Goal: Task Accomplishment & Management: Complete application form

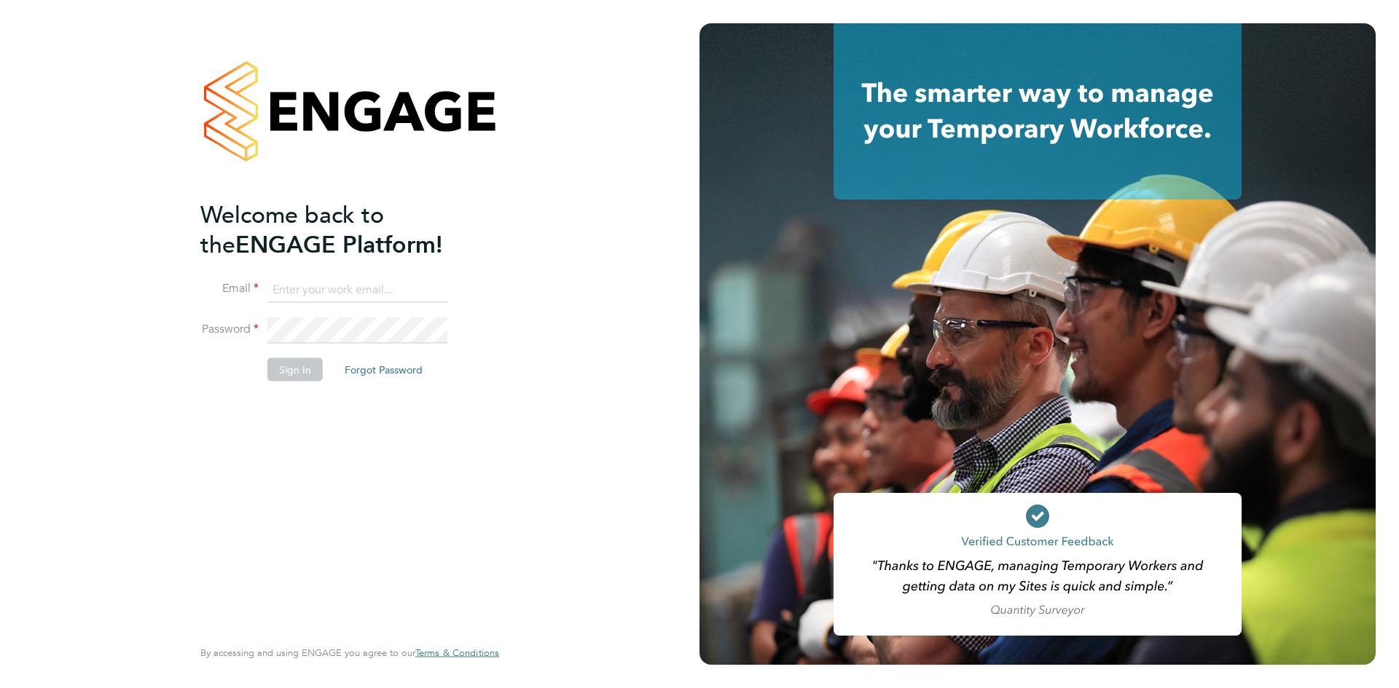
type input "olaolu991@gmail.com"
click at [294, 369] on button "Sign In" at bounding box center [294, 369] width 55 height 23
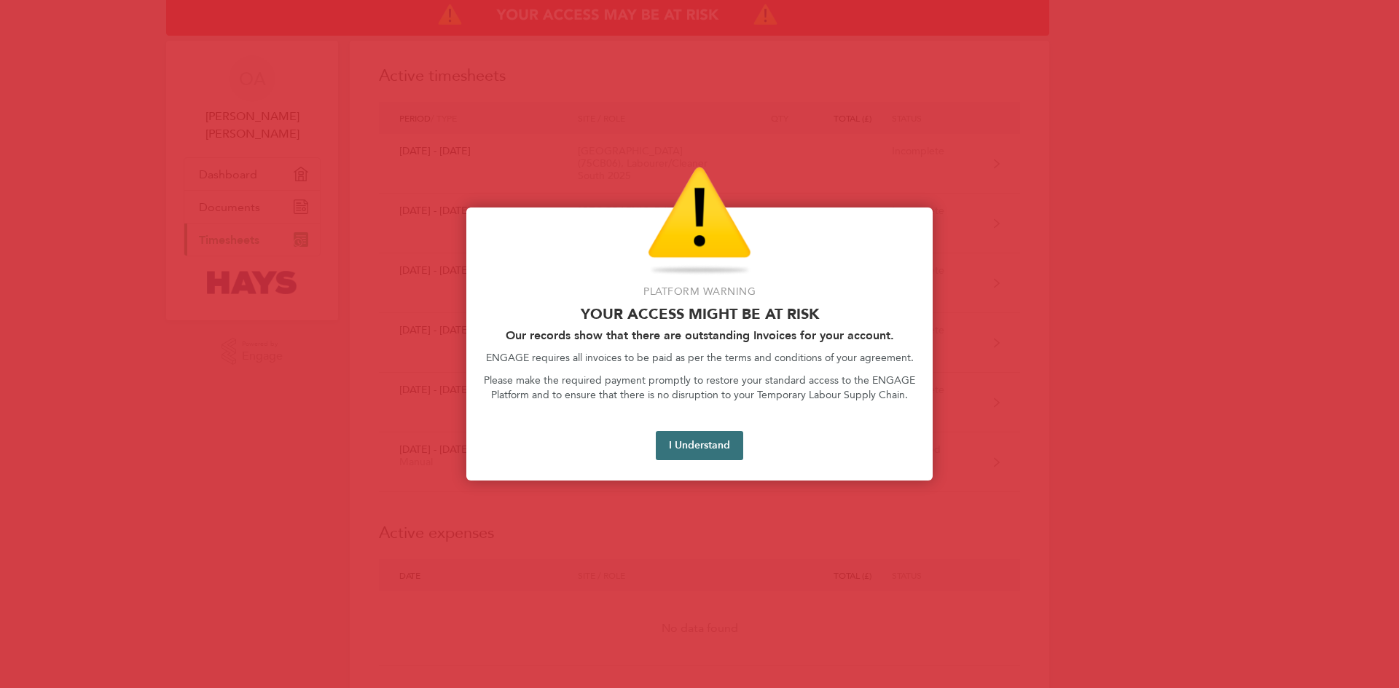
click at [707, 447] on button "I Understand" at bounding box center [699, 445] width 87 height 29
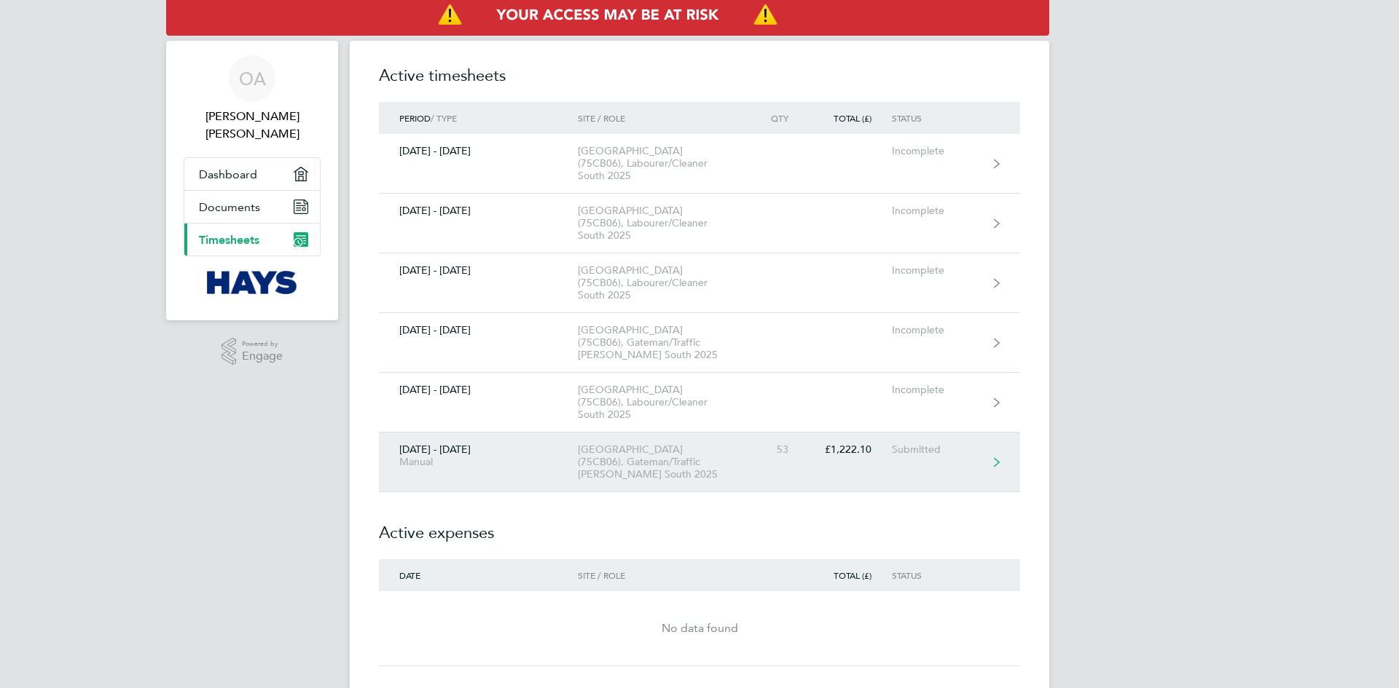
click at [932, 444] on div "Submitted" at bounding box center [937, 450] width 90 height 12
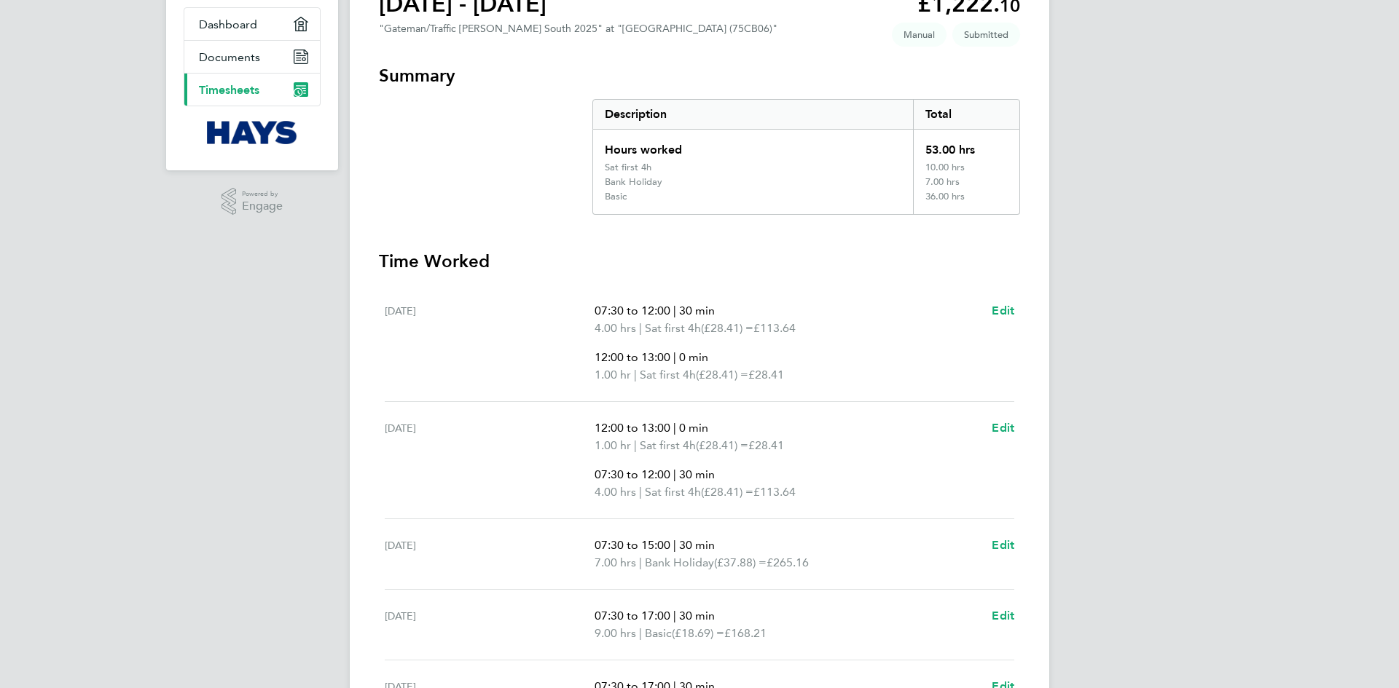
scroll to position [72, 0]
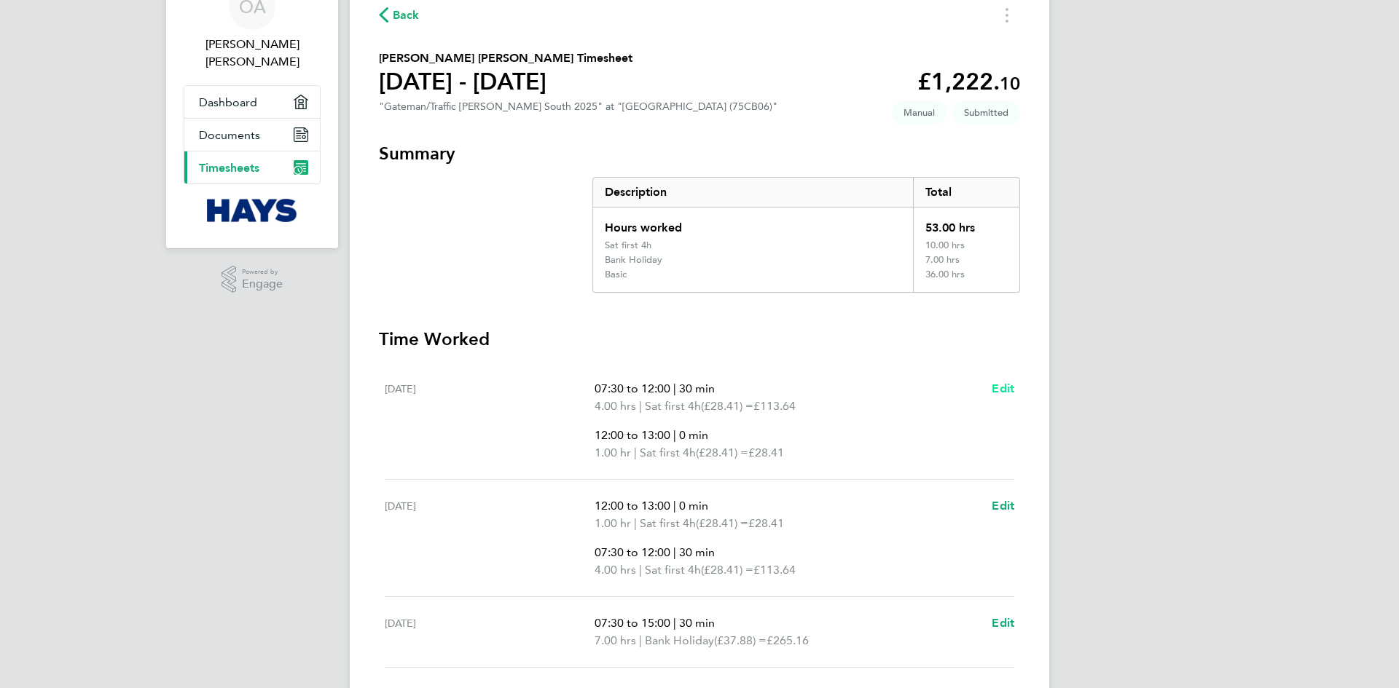
click at [1005, 389] on span "Edit" at bounding box center [1003, 389] width 23 height 14
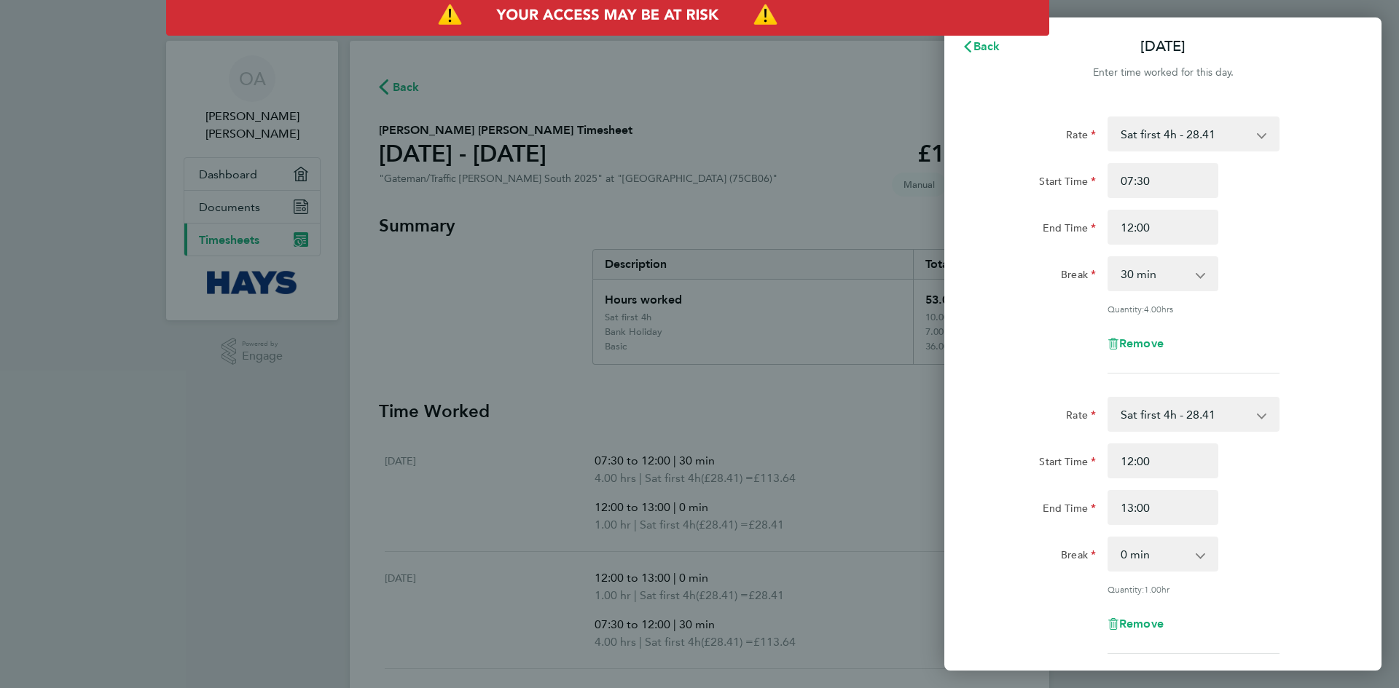
click at [1201, 276] on app-icon-cross-button at bounding box center [1207, 274] width 17 height 32
click at [1195, 278] on select "0 min 15 min 30 min 45 min 60 min 75 min 90 min" at bounding box center [1154, 274] width 90 height 32
click at [1109, 258] on select "0 min 15 min 30 min 45 min 60 min 75 min 90 min" at bounding box center [1154, 274] width 90 height 32
click at [782, 135] on div "Sat 23 Aug Cancel Enter time worked for this day. Rate Sat first 4h - 28.41 Bas…" at bounding box center [699, 344] width 1399 height 688
click at [1190, 278] on select "0 min 15 min 30 min 45 min 60 min 75 min 90 min" at bounding box center [1154, 274] width 90 height 32
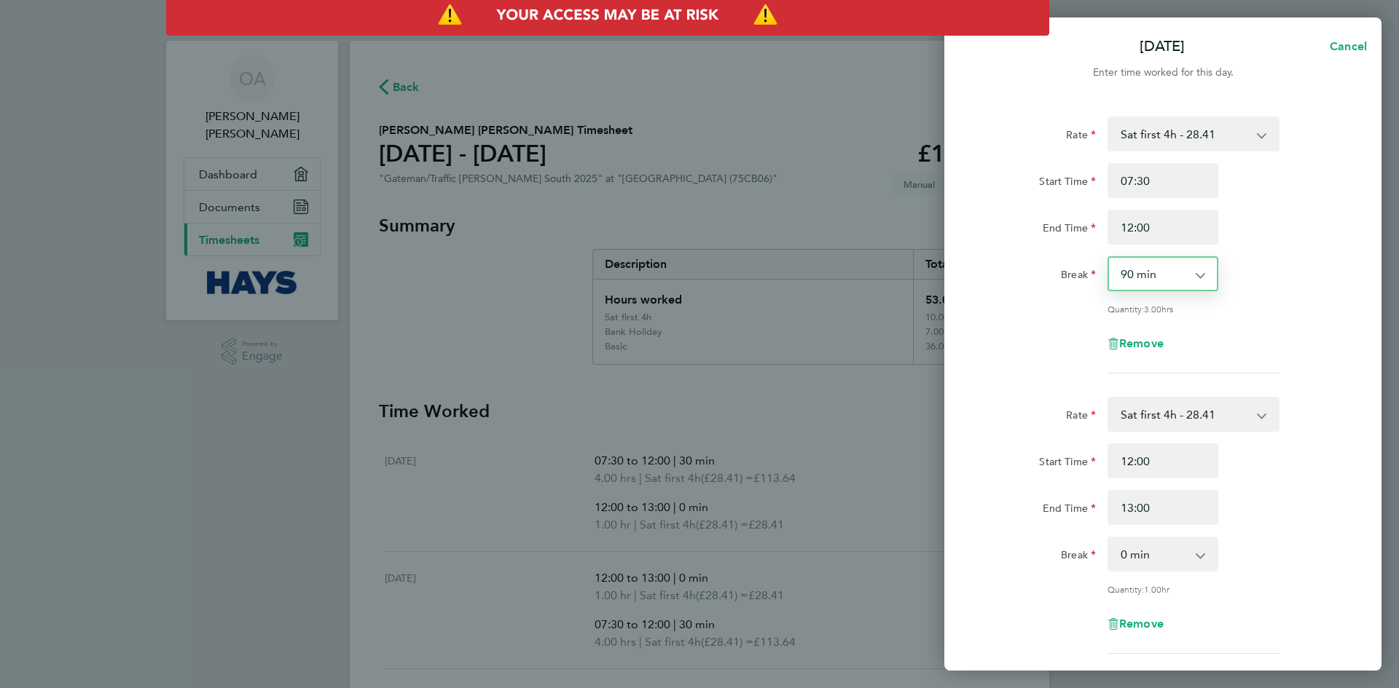
select select "0"
click at [1109, 258] on select "0 min 15 min 30 min 45 min 60 min 75 min 90 min" at bounding box center [1154, 274] width 90 height 32
click at [1281, 581] on div "Rate Sat first 4h - 28.41 Basic - 18.69 Weekday OT 45h+ - 28.41 Sunday - 37.88 …" at bounding box center [1163, 525] width 356 height 257
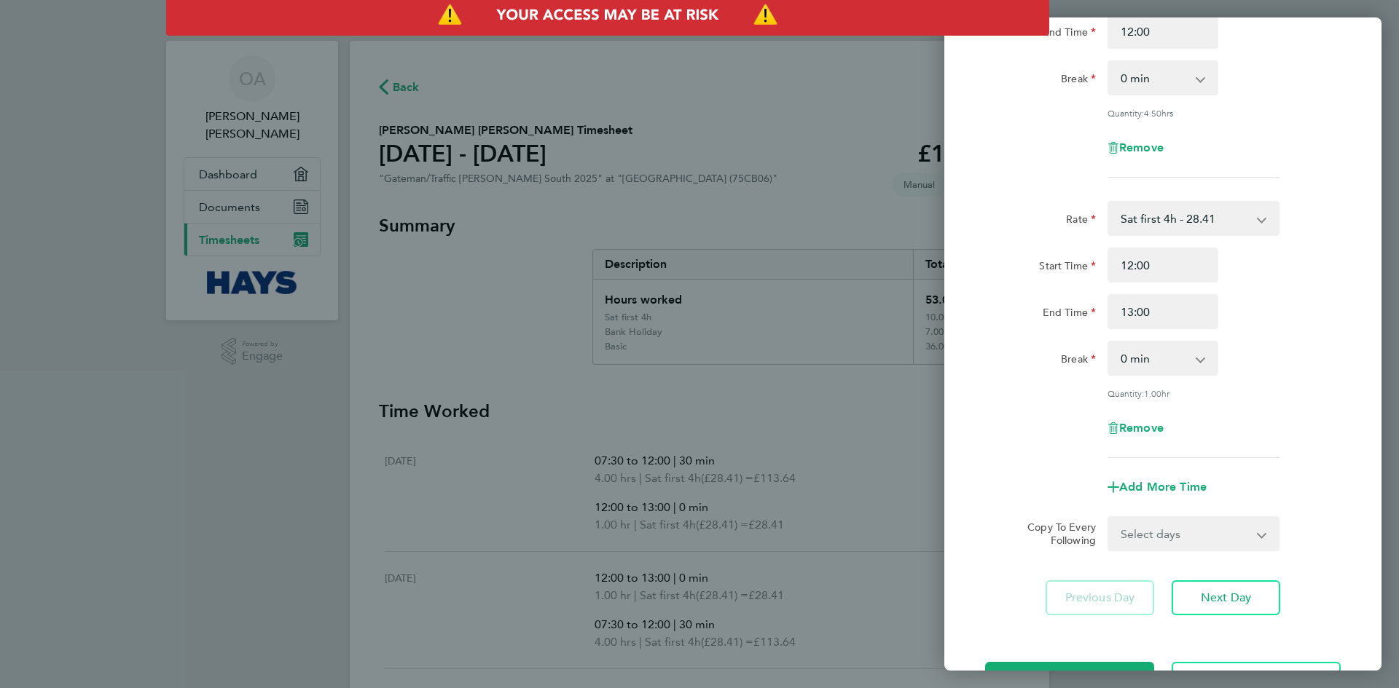
scroll to position [248, 0]
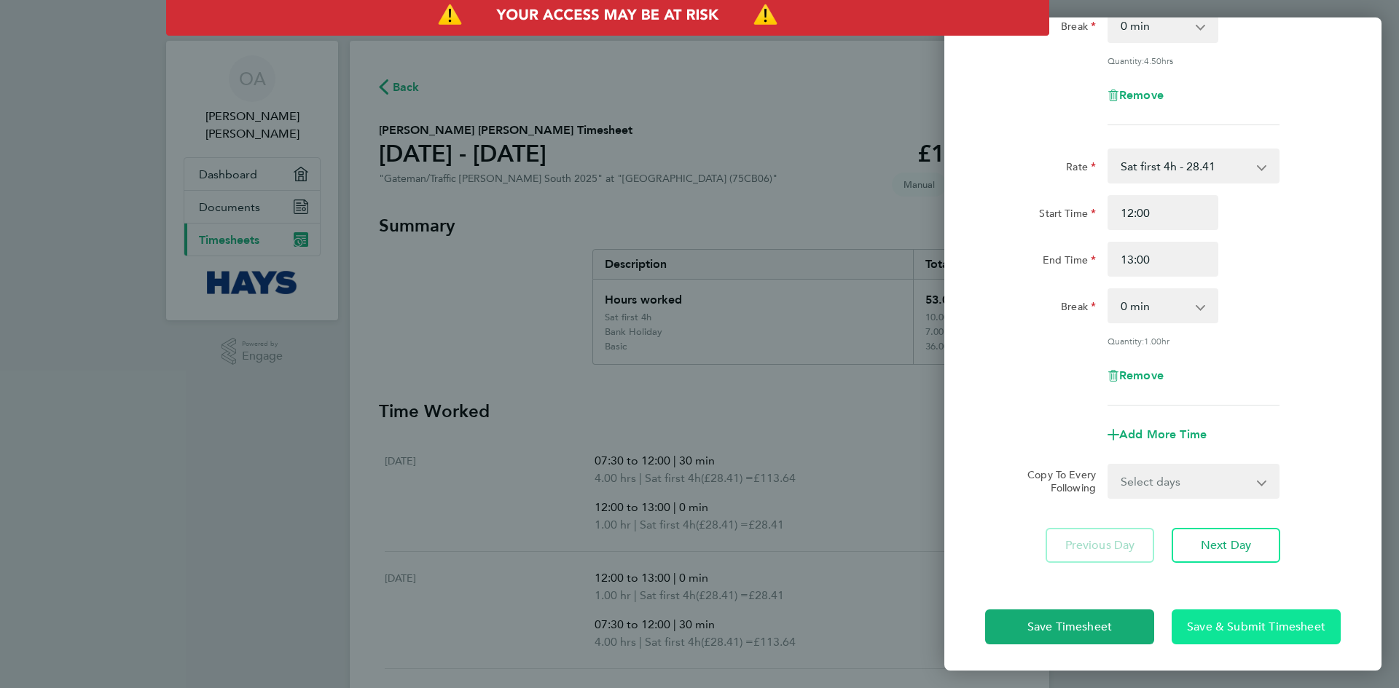
click at [1265, 630] on span "Save & Submit Timesheet" at bounding box center [1256, 627] width 138 height 15
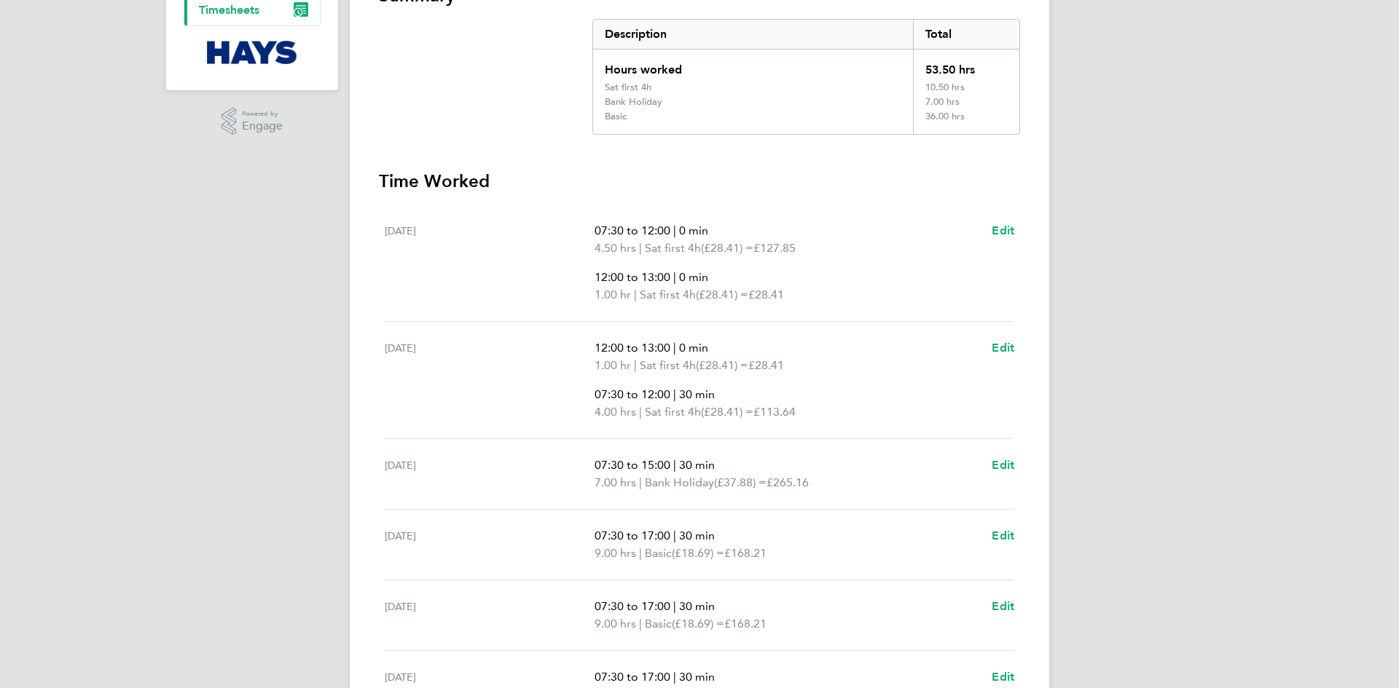
scroll to position [233, 0]
click at [1000, 346] on span "Edit" at bounding box center [1003, 345] width 23 height 14
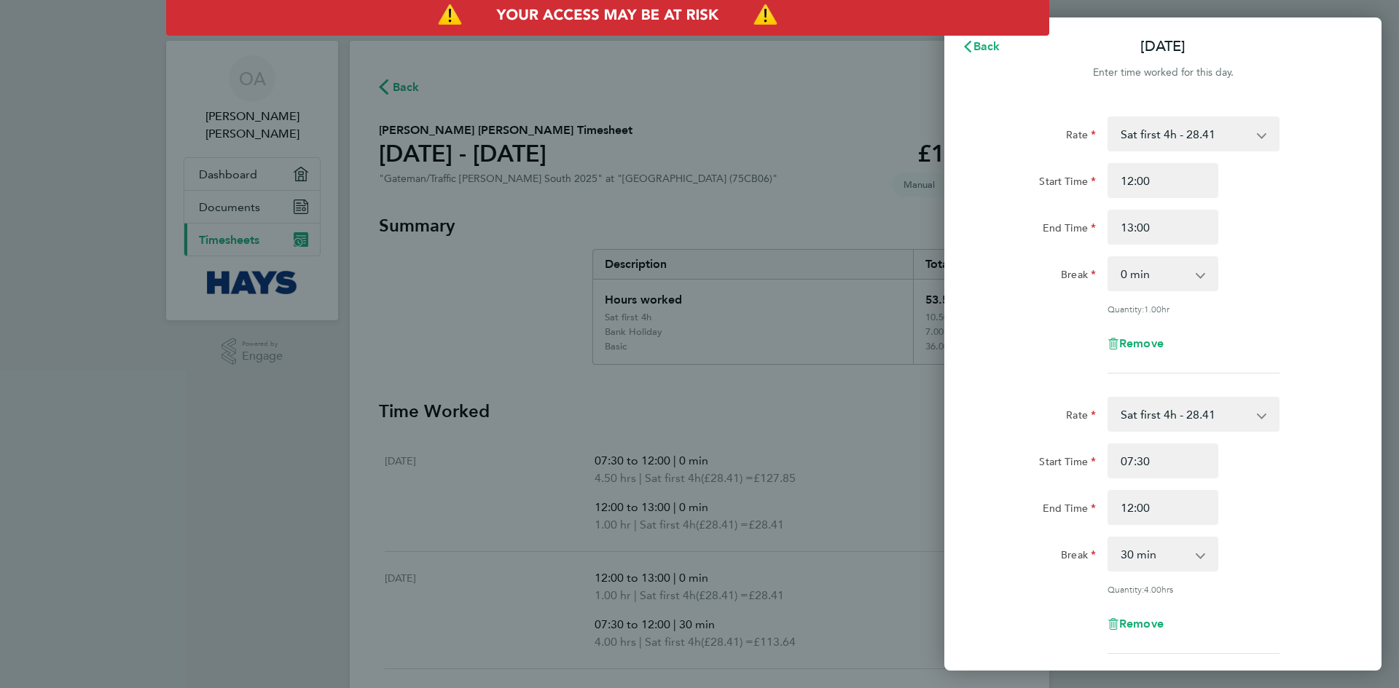
click at [1201, 556] on app-icon-cross-button at bounding box center [1207, 554] width 17 height 32
click at [1203, 554] on app-icon-cross-button at bounding box center [1207, 554] width 17 height 32
click at [1201, 550] on app-icon-cross-button at bounding box center [1207, 554] width 17 height 32
click at [1201, 551] on app-icon-cross-button at bounding box center [1207, 554] width 17 height 32
click at [1194, 546] on select "0 min 15 min 30 min 45 min 60 min 75 min 90 min" at bounding box center [1154, 554] width 90 height 32
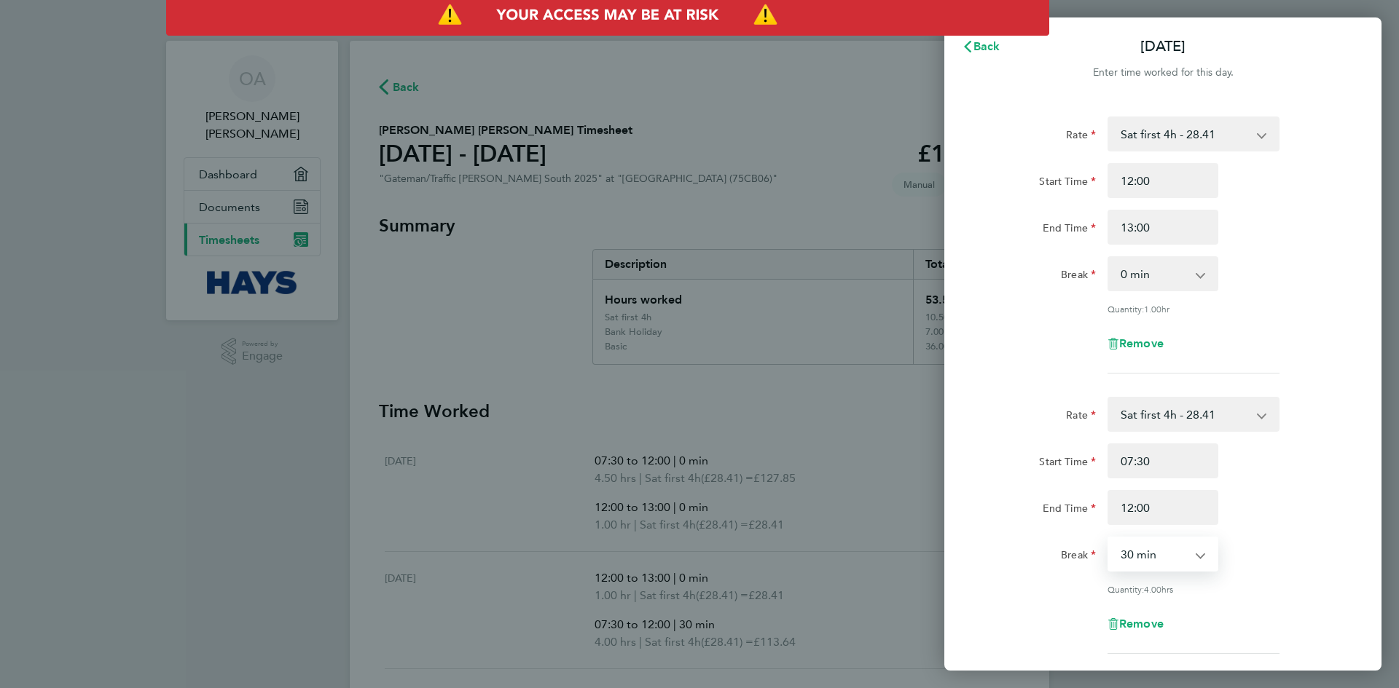
select select "0"
click at [1109, 538] on select "0 min 15 min 30 min 45 min 60 min 75 min 90 min" at bounding box center [1154, 554] width 90 height 32
click at [1340, 517] on div "End Time 12:00" at bounding box center [1162, 507] width 367 height 35
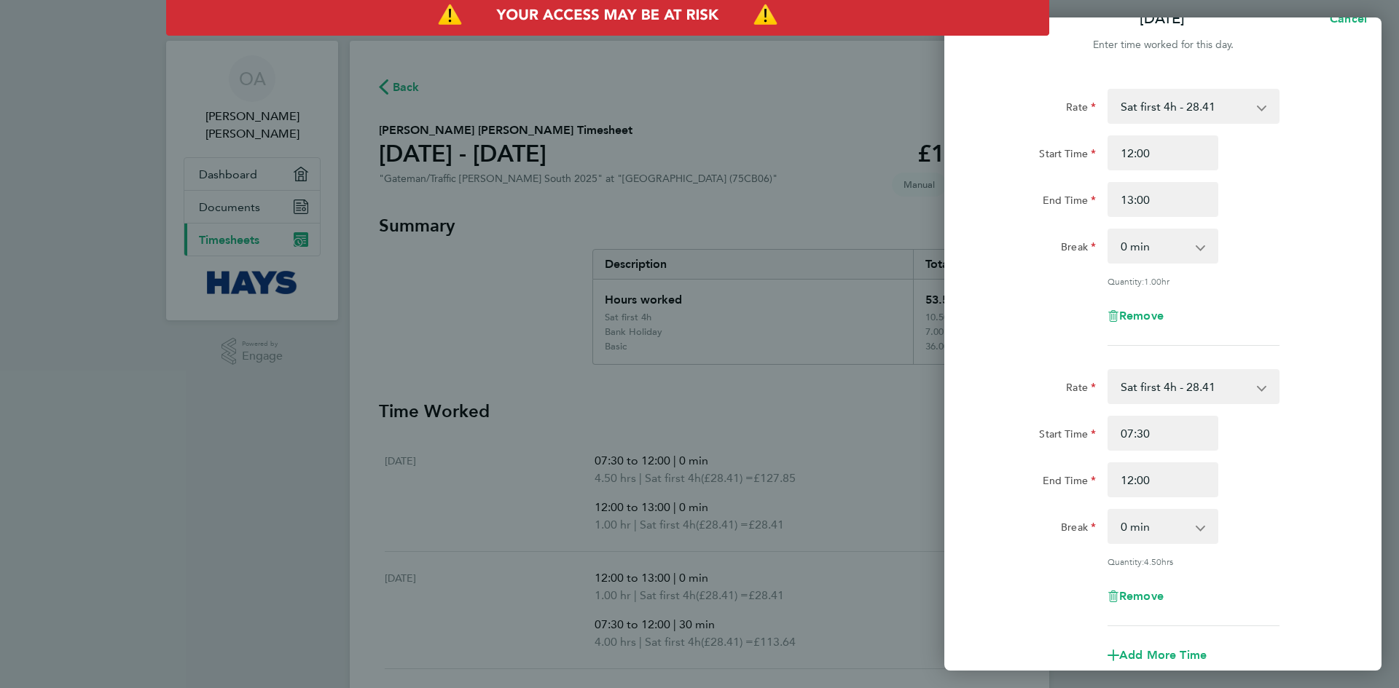
scroll to position [29, 0]
click at [1353, 405] on div "Rate Sat first 4h - 28.41 Basic - 18.69 Weekday OT 45h+ - 28.41 Sunday - 37.88 …" at bounding box center [1162, 435] width 437 height 730
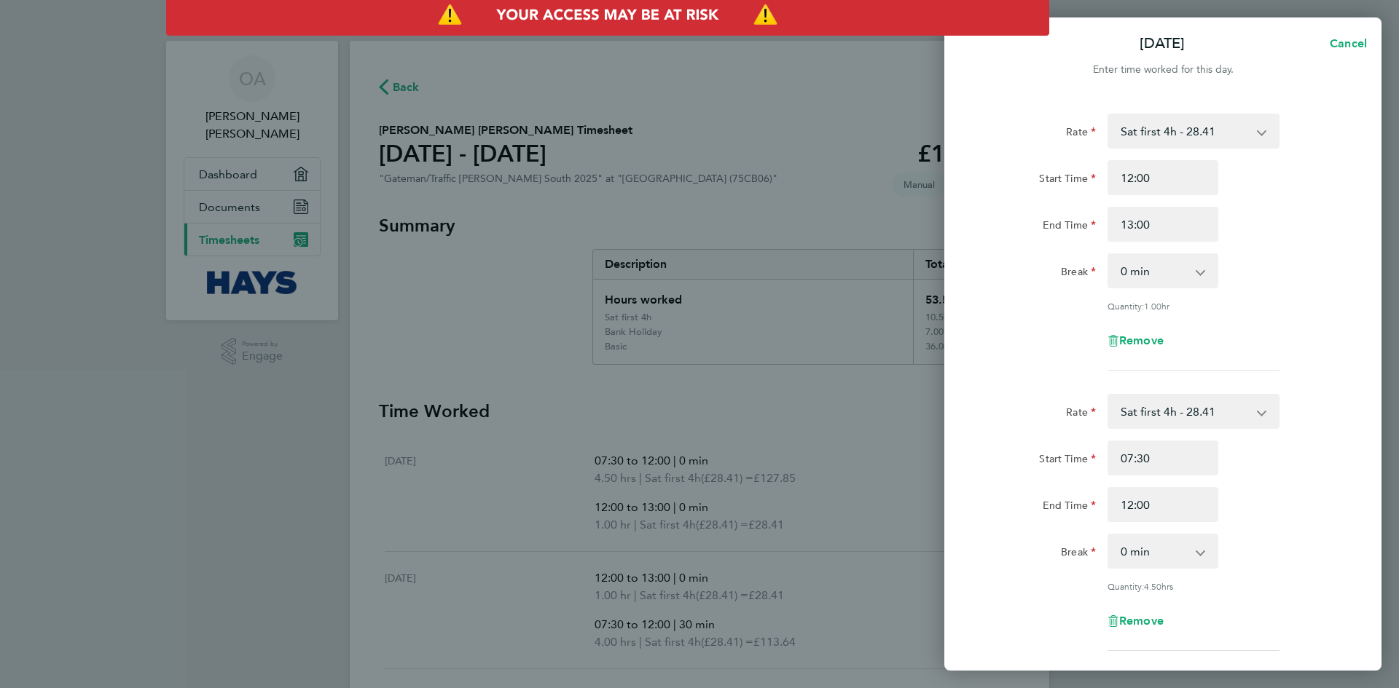
scroll to position [0, 0]
click at [1343, 55] on button "Cancel" at bounding box center [1343, 46] width 75 height 29
select select "30"
click at [981, 53] on button "Back" at bounding box center [981, 46] width 68 height 29
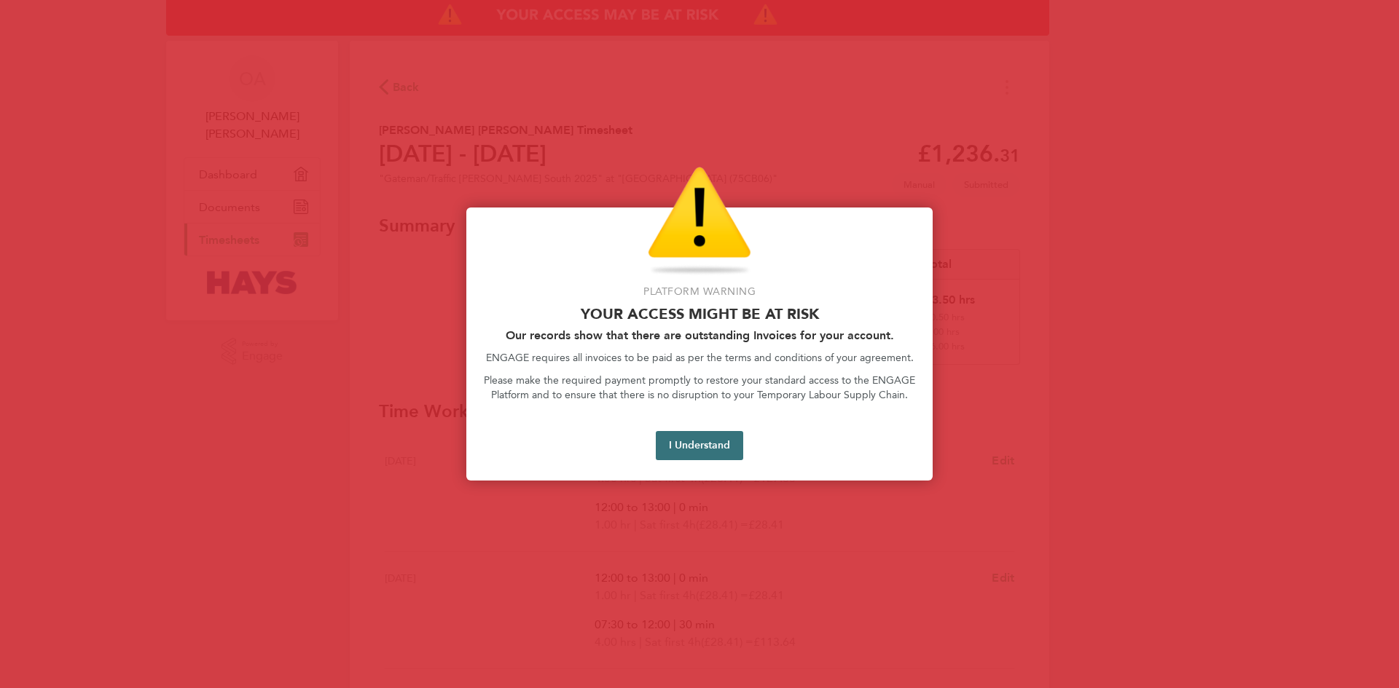
click at [710, 443] on button "I Understand" at bounding box center [699, 445] width 87 height 29
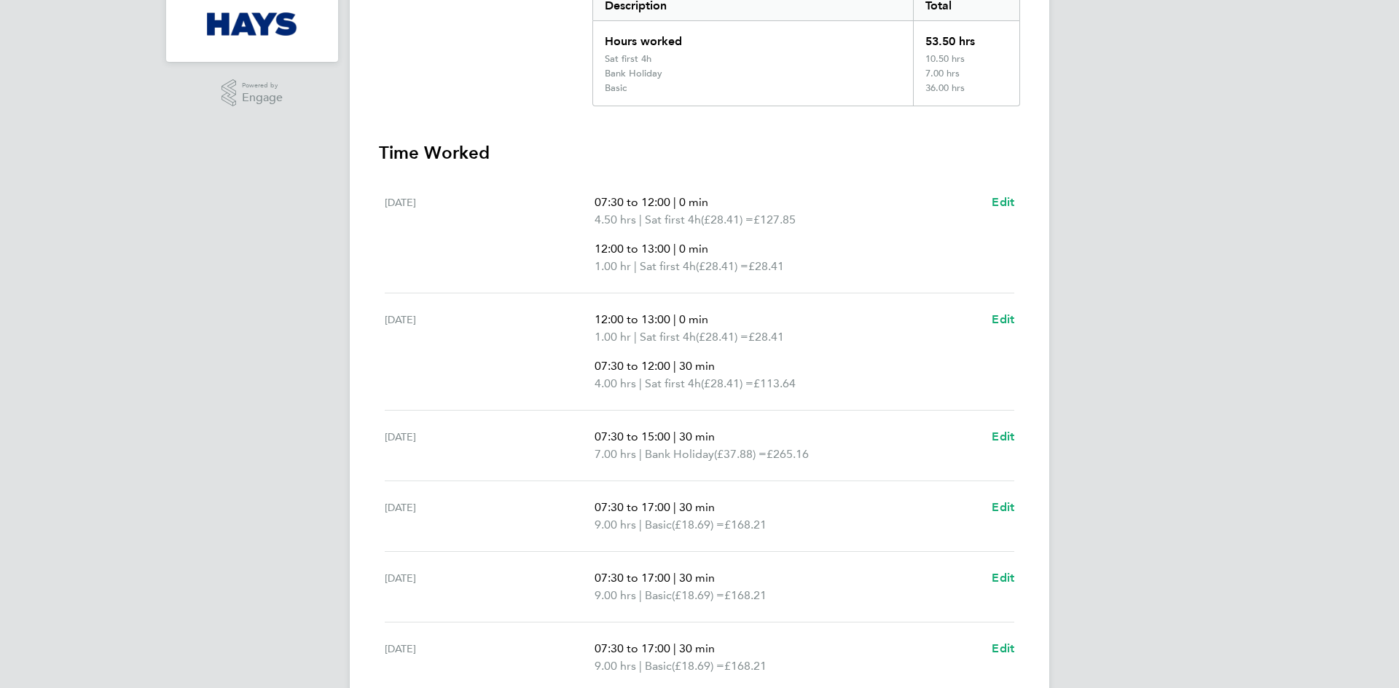
scroll to position [291, 0]
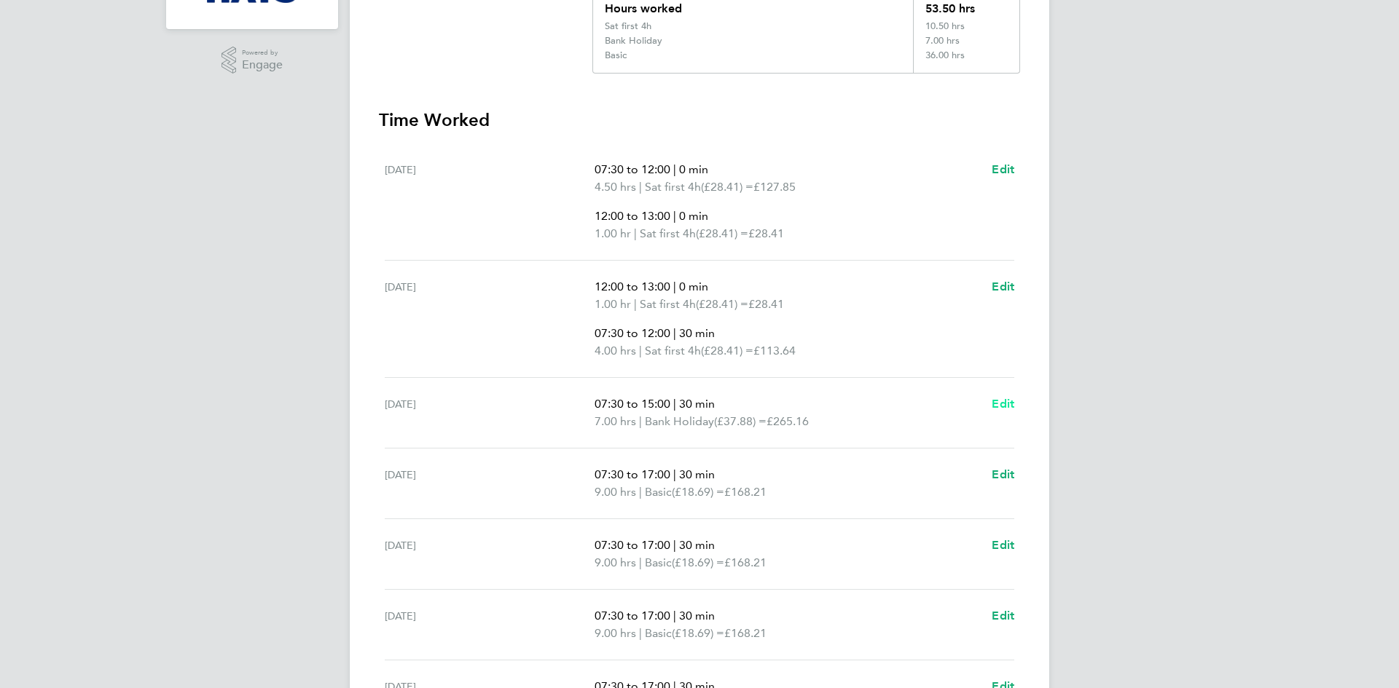
click at [997, 401] on span "Edit" at bounding box center [1003, 404] width 23 height 14
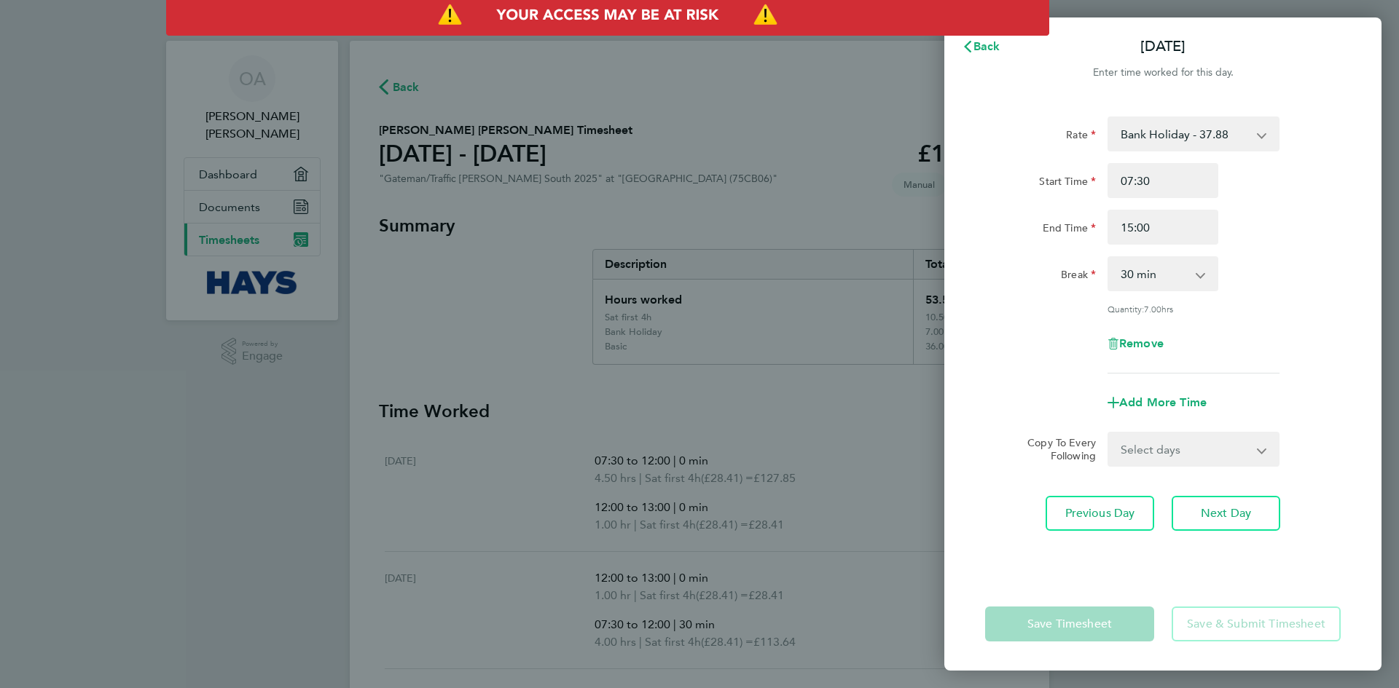
click at [1203, 273] on app-icon-cross-button at bounding box center [1207, 274] width 17 height 32
click at [1202, 276] on app-icon-cross-button at bounding box center [1207, 274] width 17 height 32
click at [1137, 273] on select "0 min 15 min 30 min 45 min 60 min 75 min 90 min" at bounding box center [1154, 274] width 90 height 32
select select "0"
click at [1109, 258] on select "0 min 15 min 30 min 45 min 60 min 75 min 90 min" at bounding box center [1154, 274] width 90 height 32
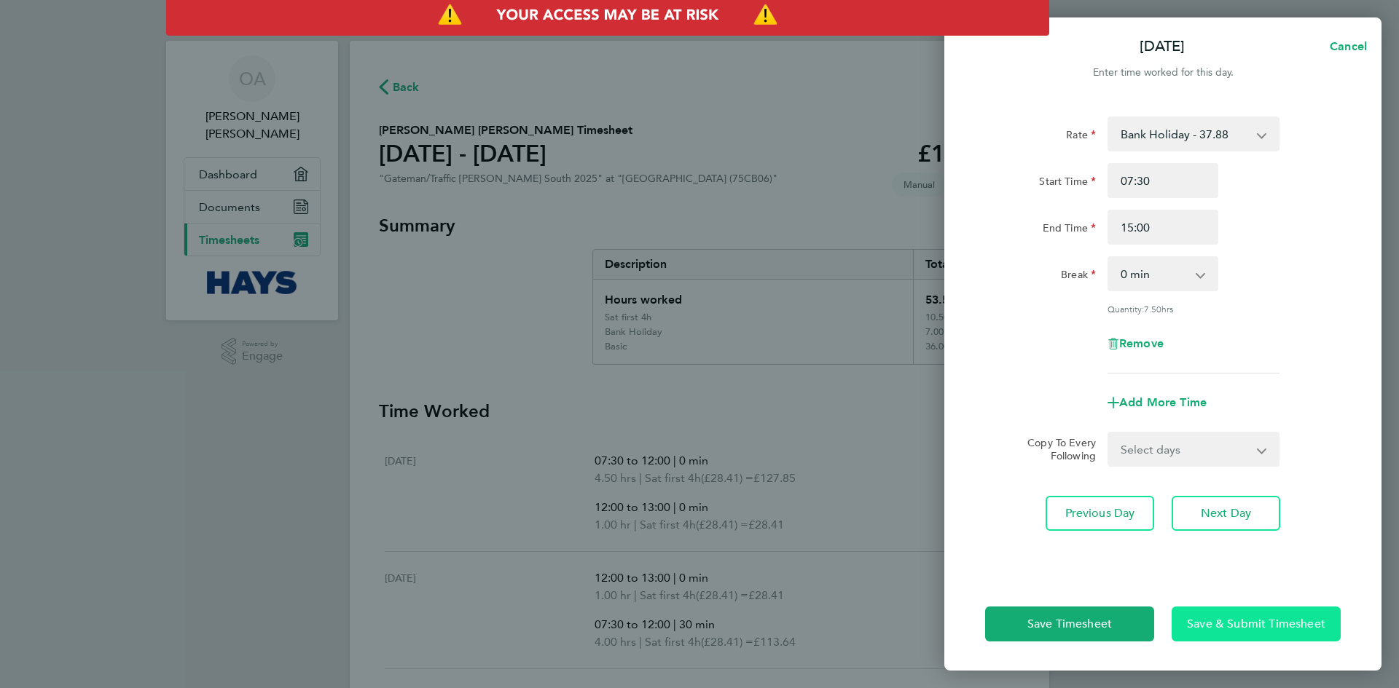
click at [1206, 632] on button "Save & Submit Timesheet" at bounding box center [1255, 624] width 169 height 35
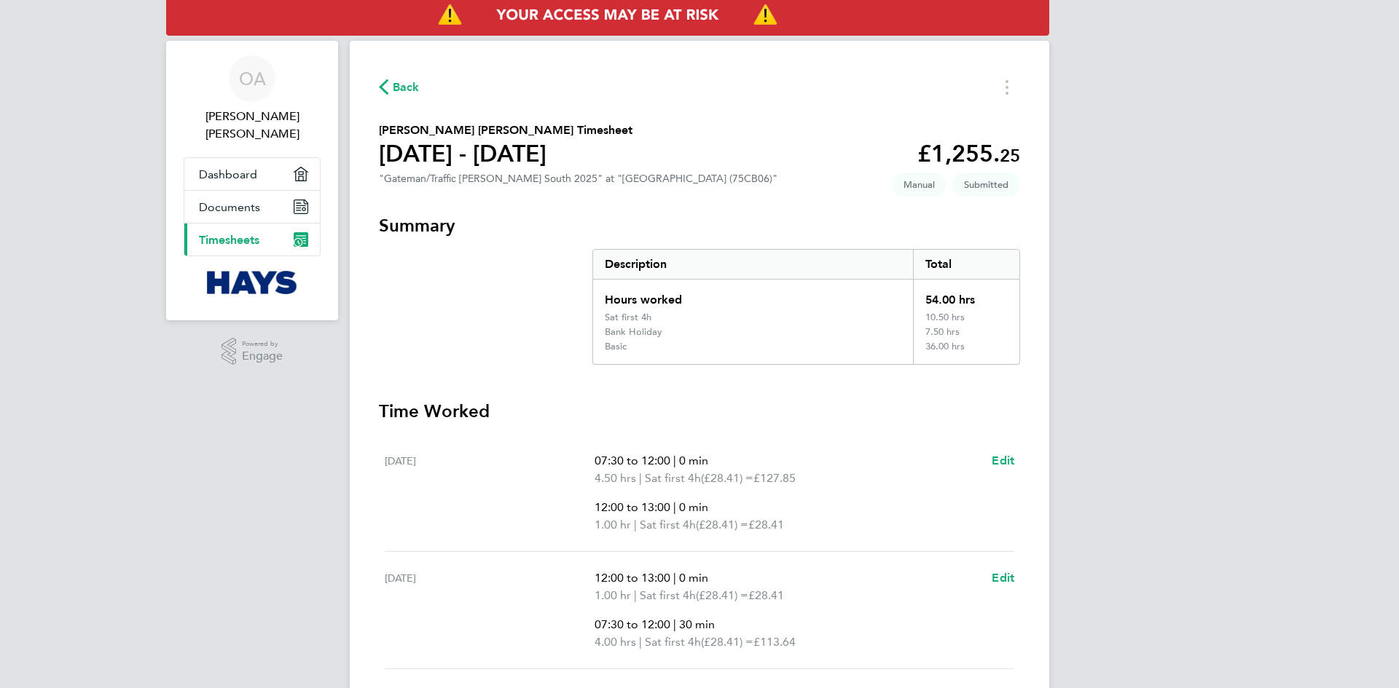
click at [850, 477] on p "4.50 hrs | Sat first 4h (£28.41) = £127.85" at bounding box center [786, 478] width 385 height 17
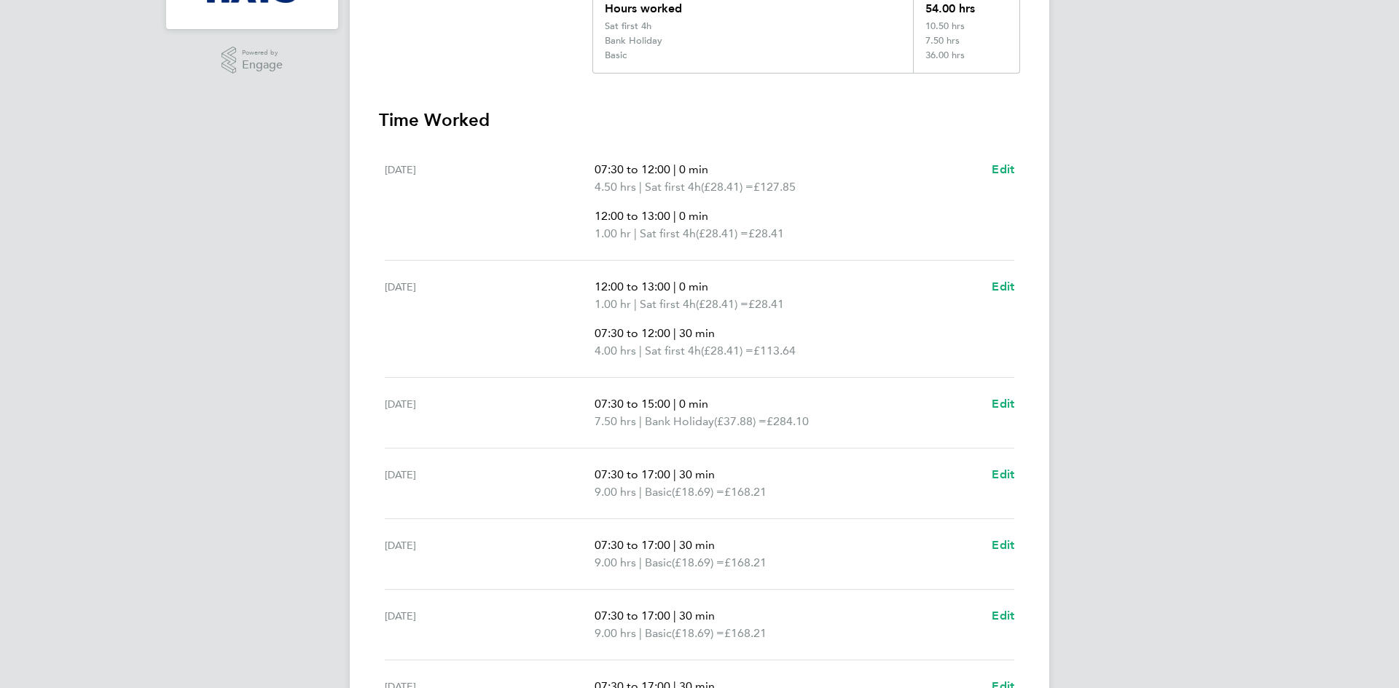
scroll to position [321, 0]
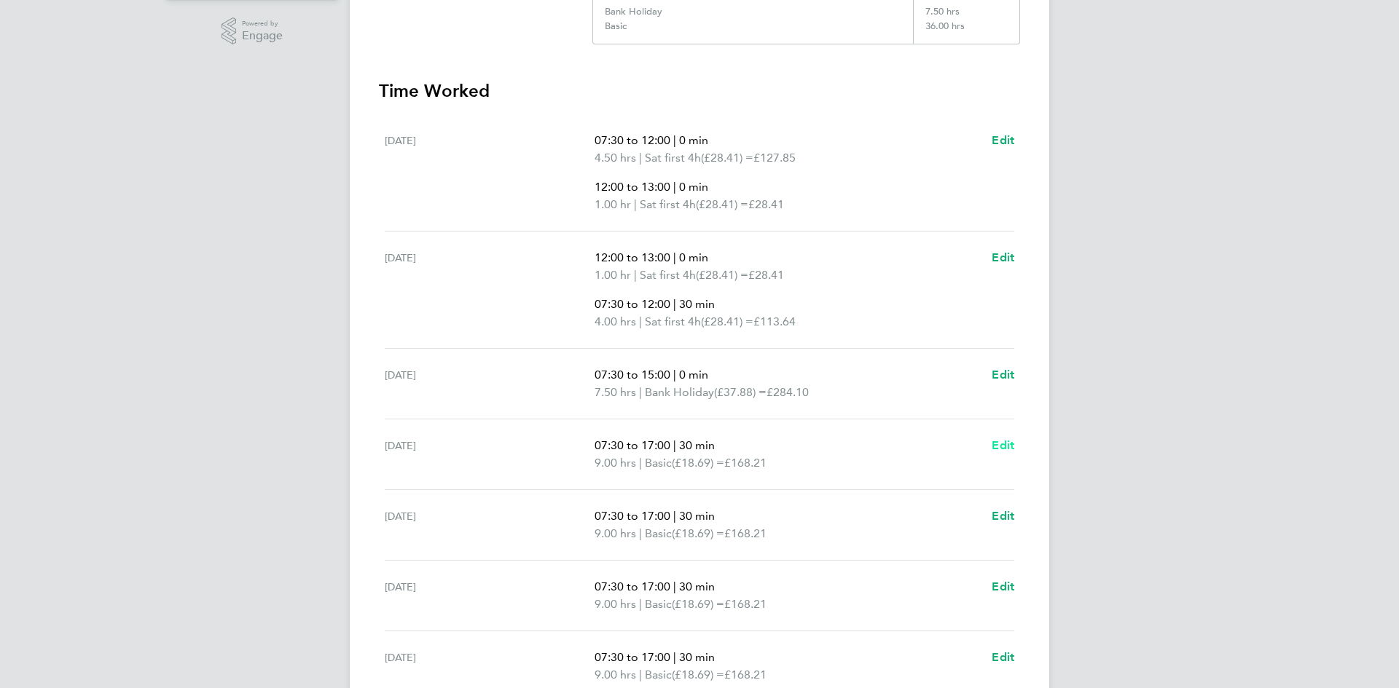
click at [1008, 445] on span "Edit" at bounding box center [1003, 446] width 23 height 14
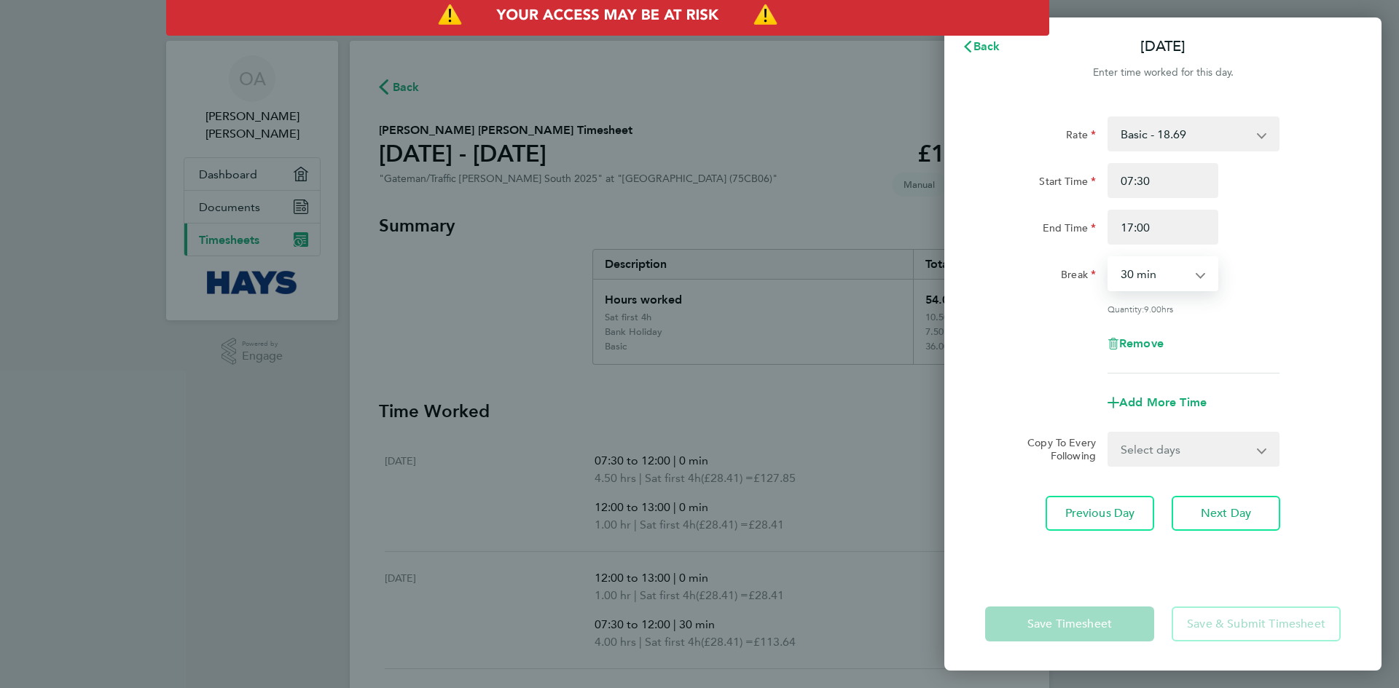
click at [1195, 273] on select "0 min 15 min 30 min 45 min 60 min 75 min 90 min" at bounding box center [1154, 274] width 90 height 32
select select "0"
click at [1109, 258] on select "0 min 15 min 30 min 45 min 60 min 75 min 90 min" at bounding box center [1154, 274] width 90 height 32
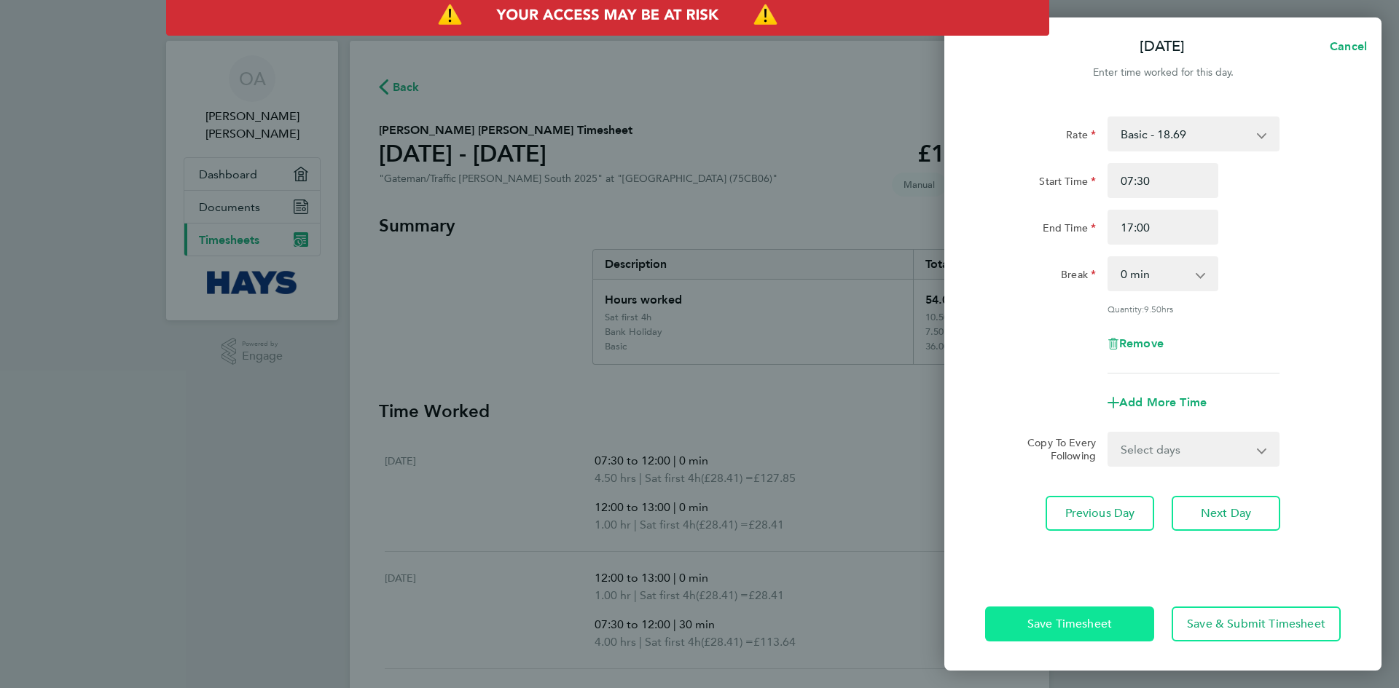
click at [1075, 622] on span "Save Timesheet" at bounding box center [1069, 624] width 85 height 15
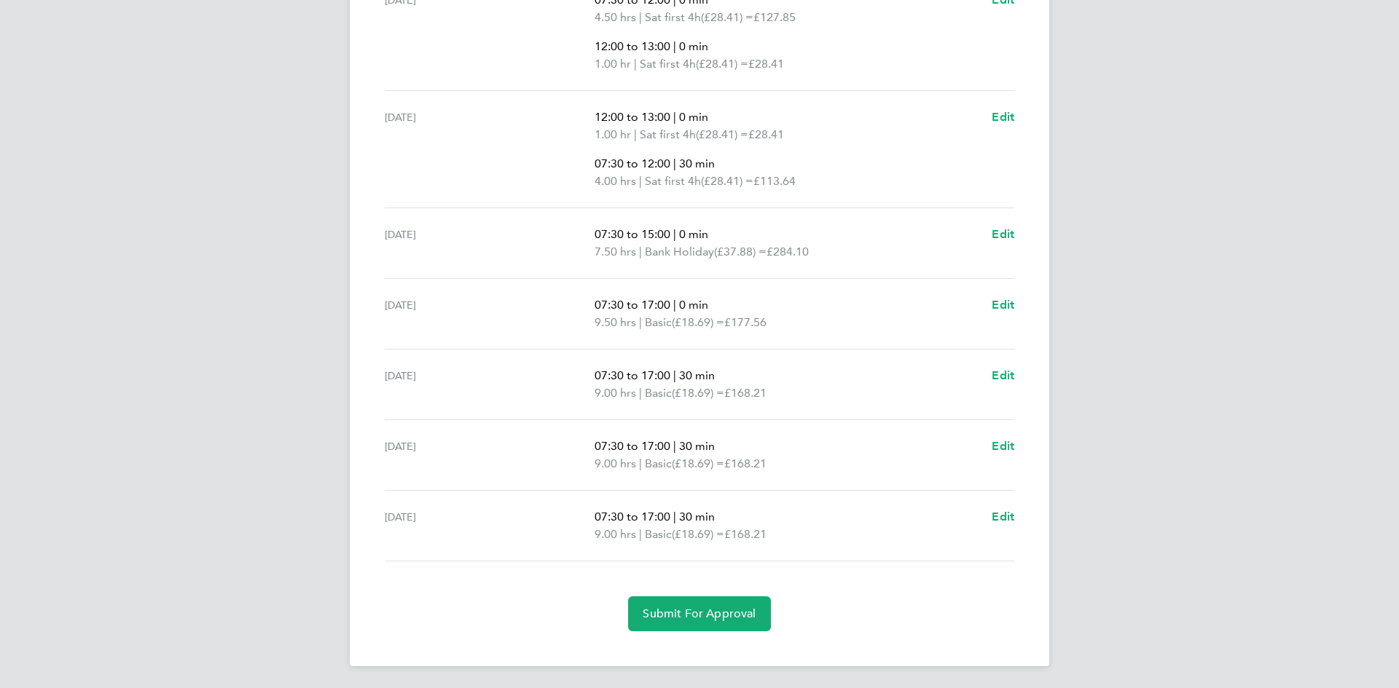
scroll to position [463, 0]
click at [998, 305] on span "Edit" at bounding box center [1003, 304] width 23 height 14
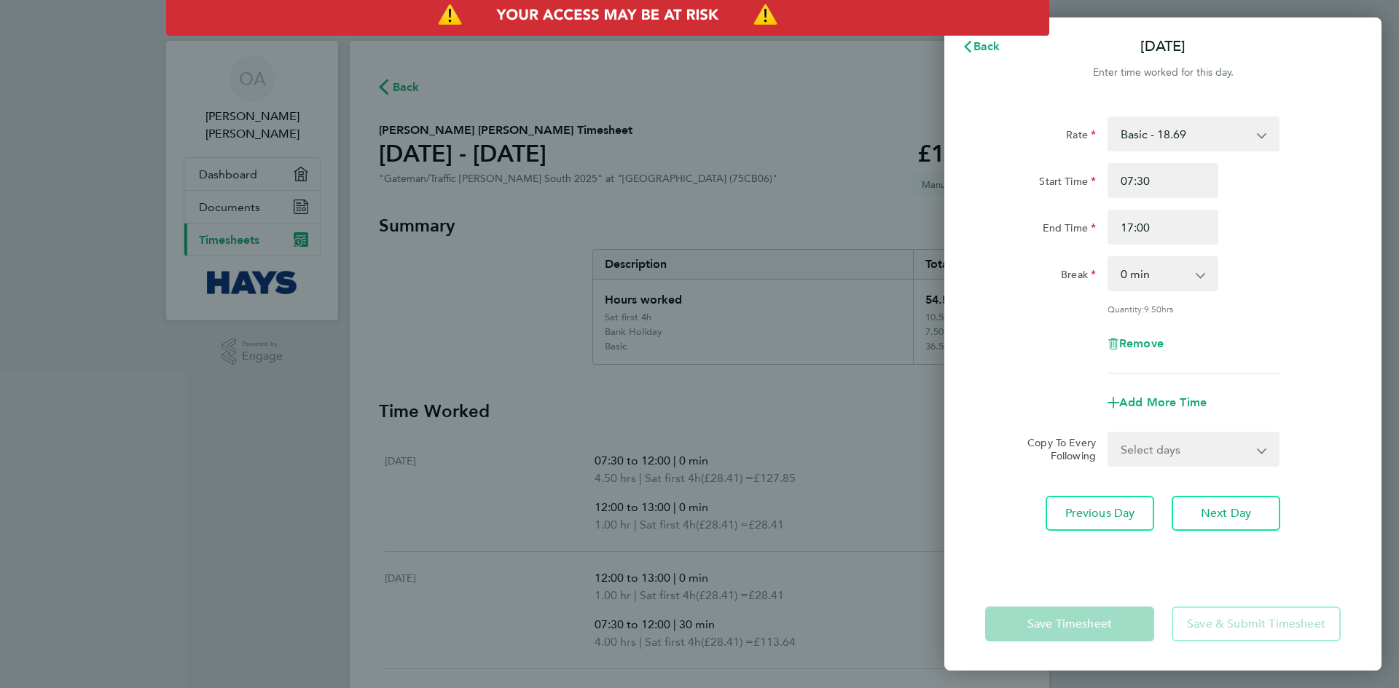
click at [1313, 211] on div "End Time 17:00" at bounding box center [1162, 227] width 367 height 35
click at [989, 46] on span "Back" at bounding box center [986, 46] width 27 height 14
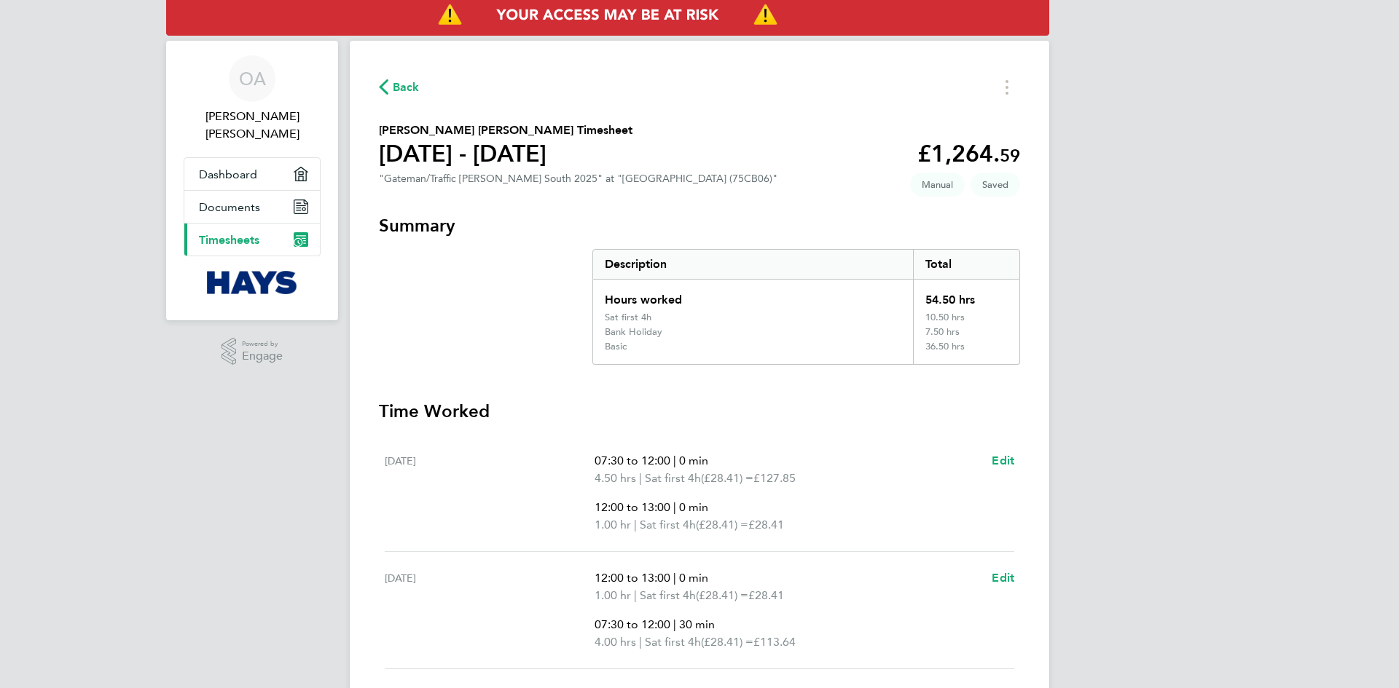
click at [1119, 403] on div "OA Olugbenga Bright Akinsanya Applications: Dashboard Documents Current page: T…" at bounding box center [699, 575] width 1399 height 1151
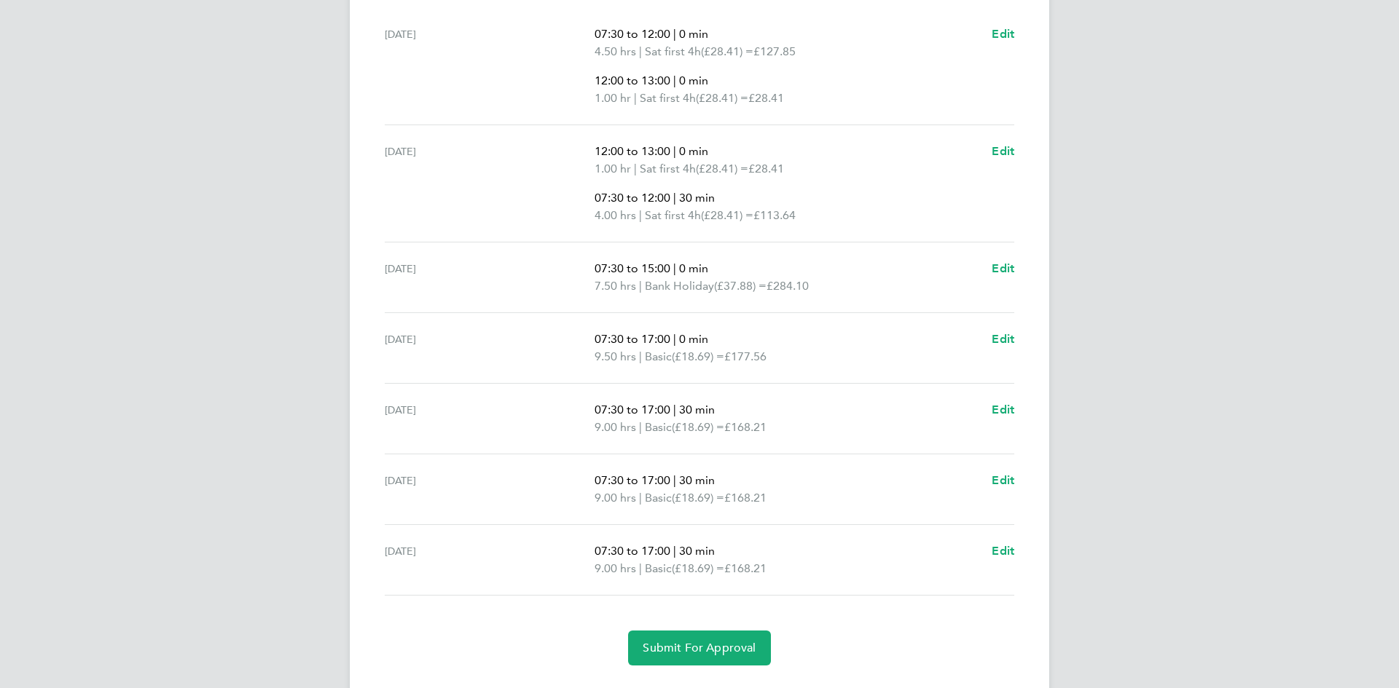
scroll to position [437, 0]
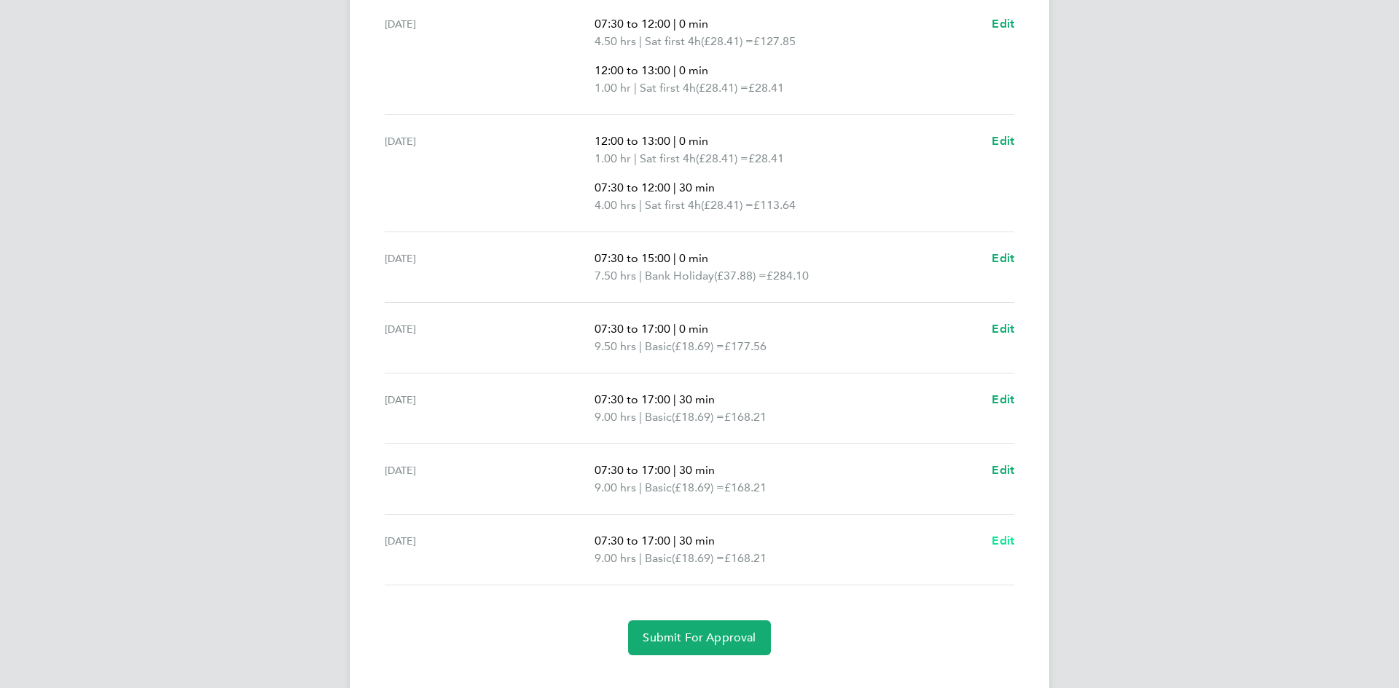
click at [1001, 539] on span "Edit" at bounding box center [1003, 541] width 23 height 14
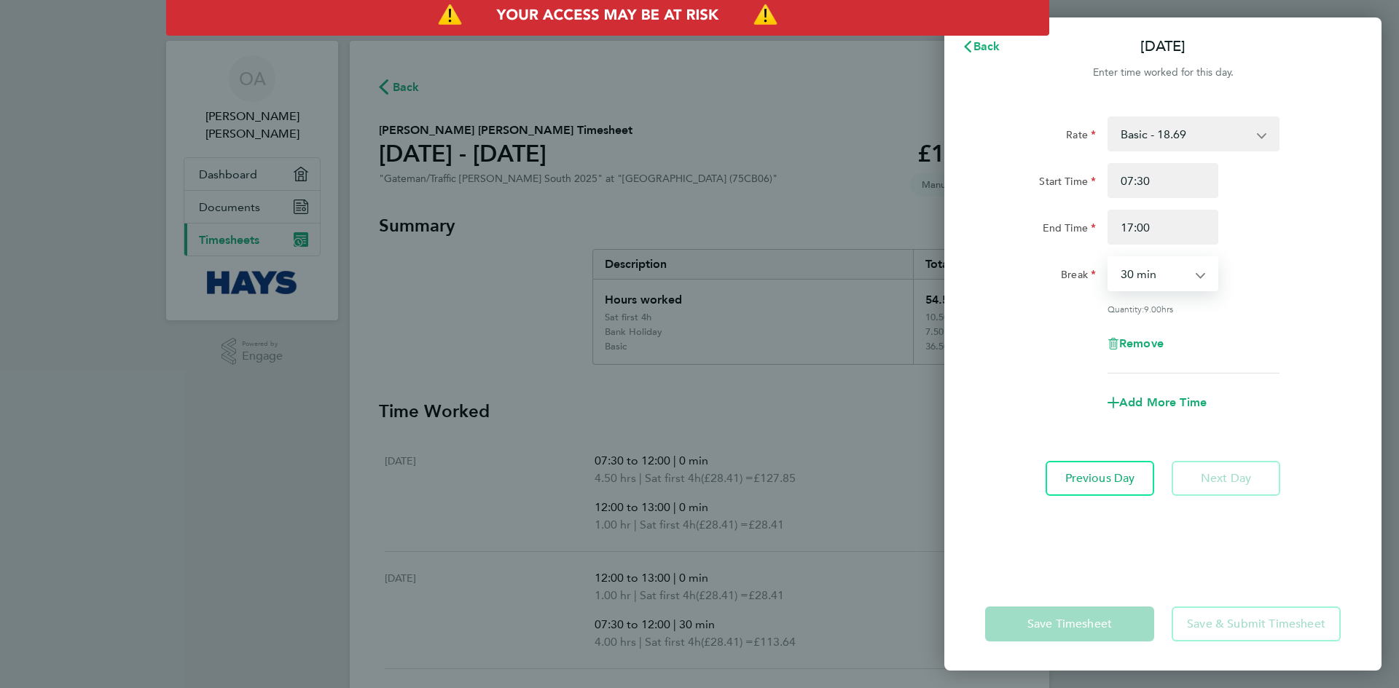
click at [1161, 273] on select "0 min 15 min 30 min 45 min 60 min 75 min 90 min" at bounding box center [1154, 274] width 90 height 32
select select "0"
click at [1109, 258] on select "0 min 15 min 30 min 45 min 60 min 75 min 90 min" at bounding box center [1154, 274] width 90 height 32
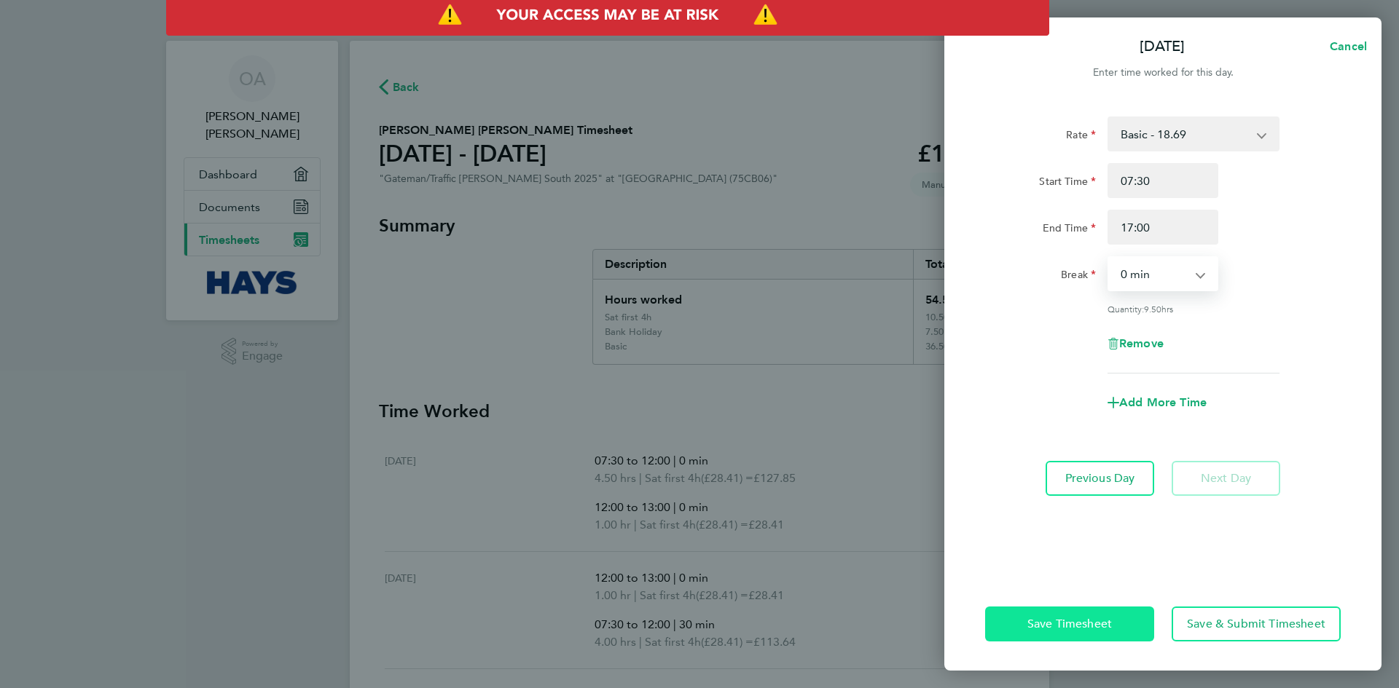
click at [1046, 612] on body "OA Olugbenga Bright Akinsanya Applications: Dashboard Documents Current page: T…" at bounding box center [699, 575] width 1399 height 1151
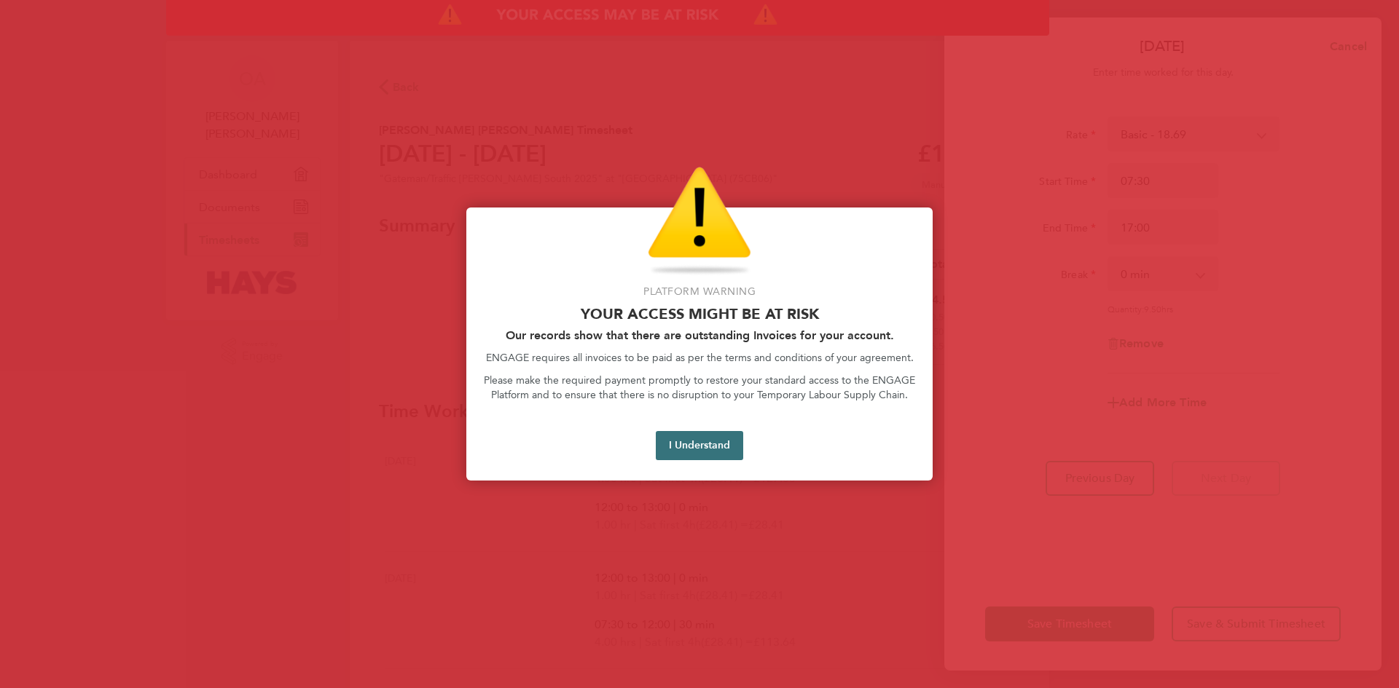
click at [721, 442] on button "I Understand" at bounding box center [699, 445] width 87 height 29
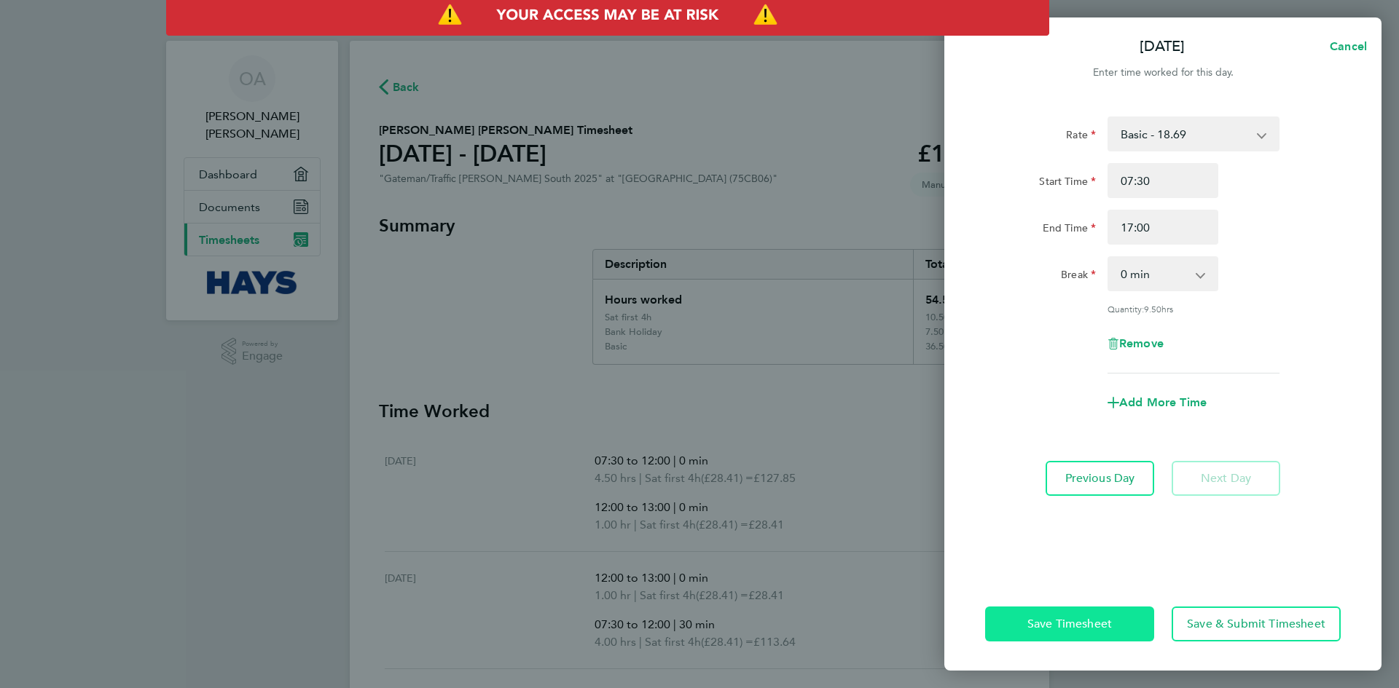
click at [1051, 622] on span "Save Timesheet" at bounding box center [1069, 624] width 85 height 15
click at [1069, 624] on span "Save Timesheet" at bounding box center [1069, 624] width 85 height 15
click at [1350, 43] on span "Cancel" at bounding box center [1346, 46] width 42 height 14
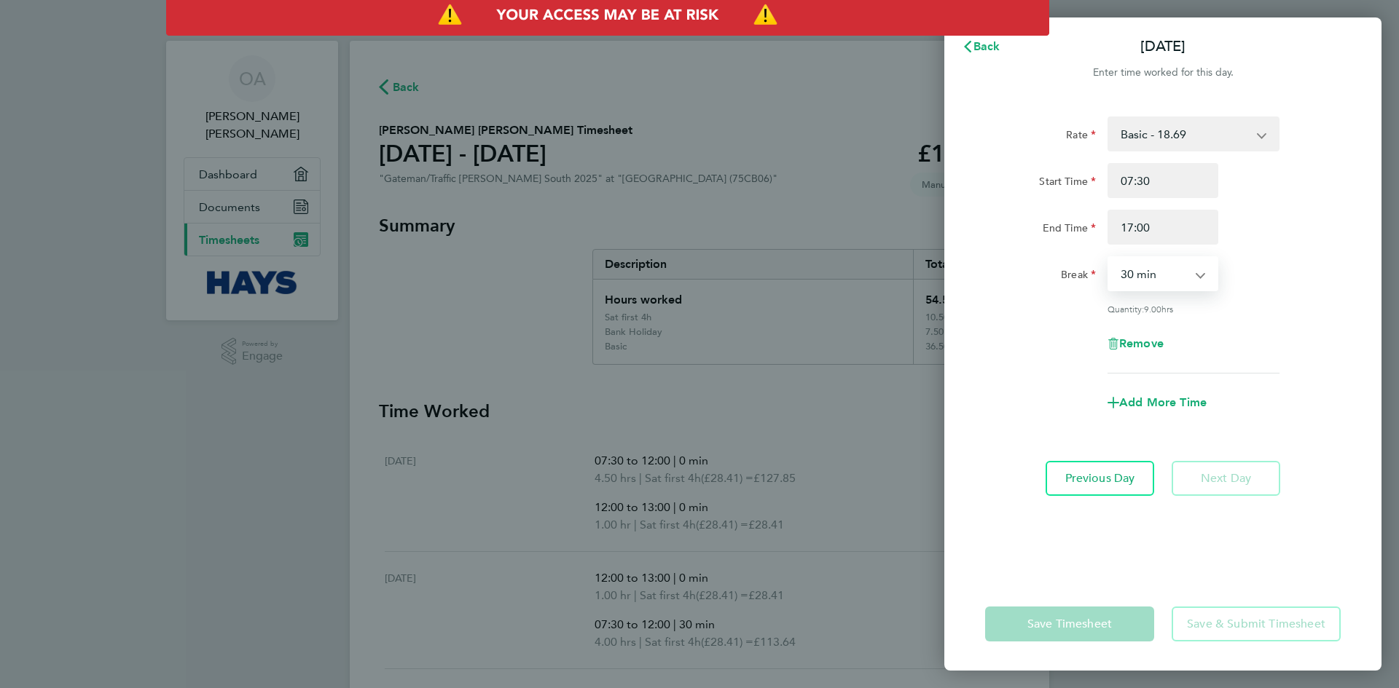
click at [1174, 279] on select "0 min 15 min 30 min 45 min 60 min 75 min 90 min" at bounding box center [1154, 274] width 90 height 32
select select "0"
click at [1109, 258] on select "0 min 15 min 30 min 45 min 60 min 75 min 90 min" at bounding box center [1154, 274] width 90 height 32
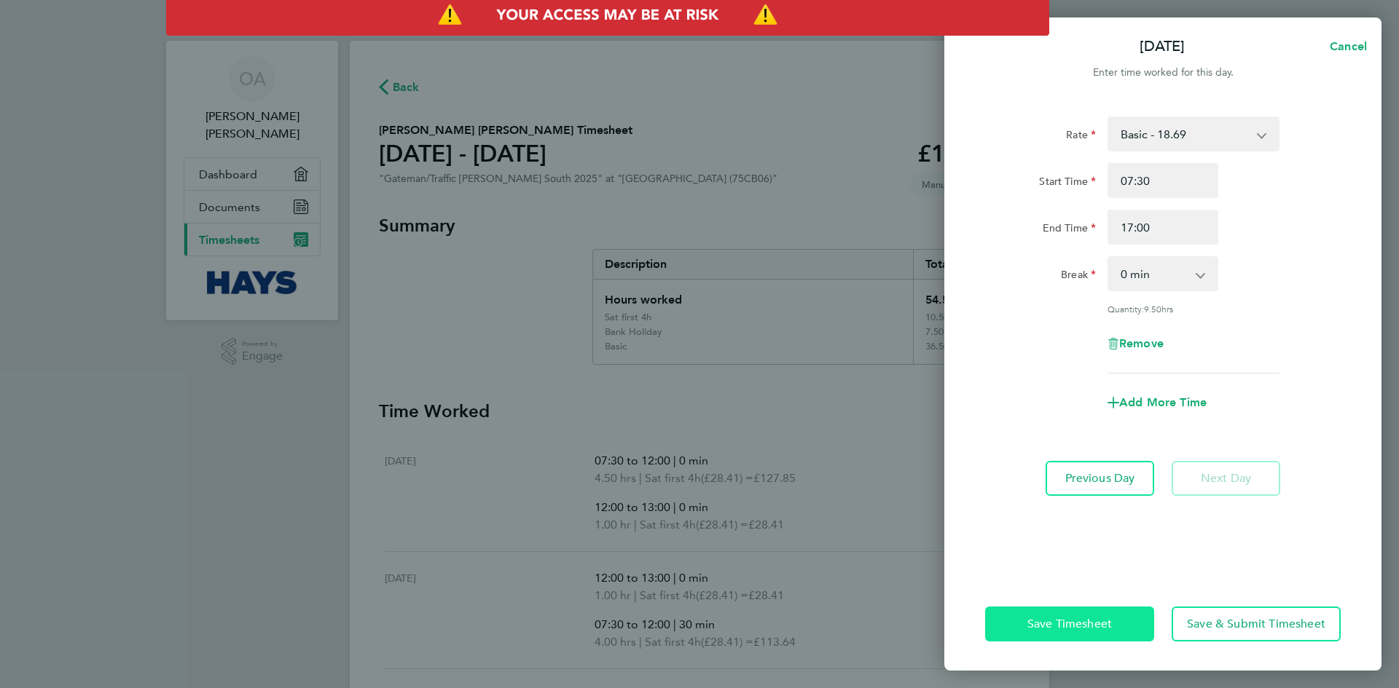
click at [1088, 615] on button "Save Timesheet" at bounding box center [1069, 624] width 169 height 35
click at [1346, 46] on span "Cancel" at bounding box center [1346, 46] width 42 height 14
select select "30"
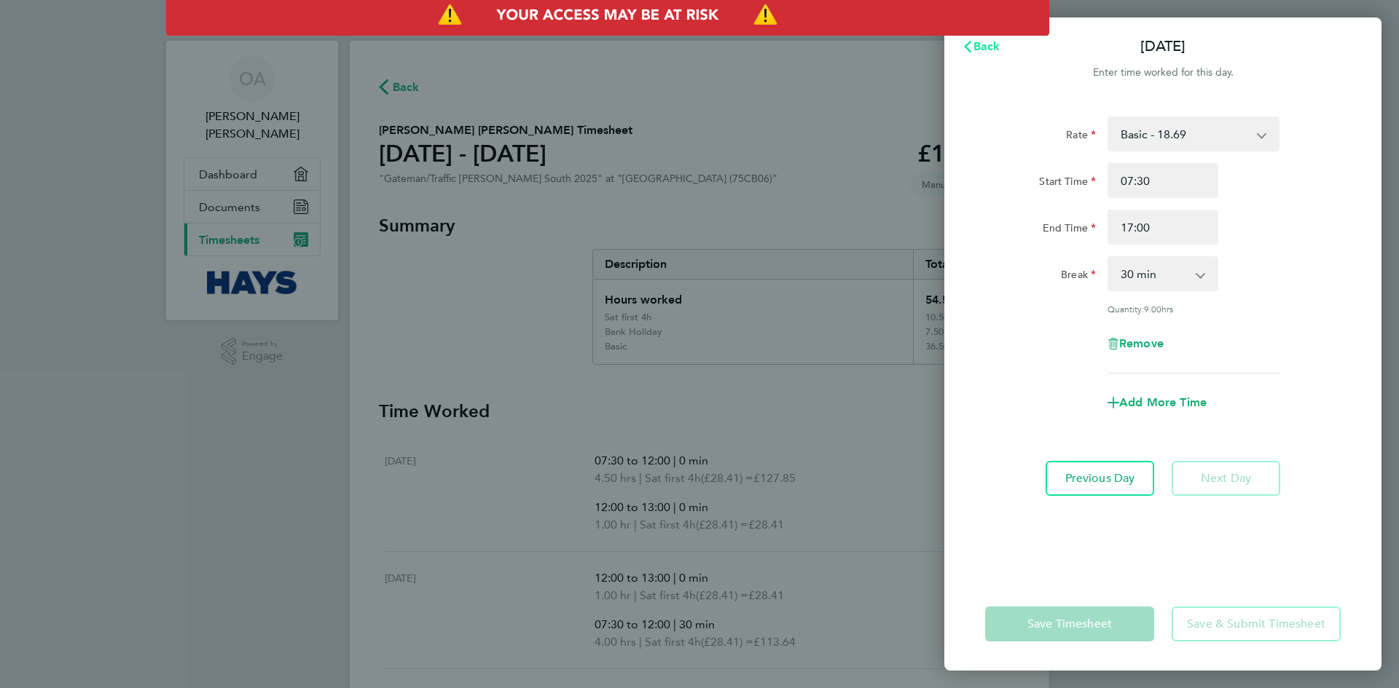
click at [984, 44] on span "Back" at bounding box center [986, 46] width 27 height 14
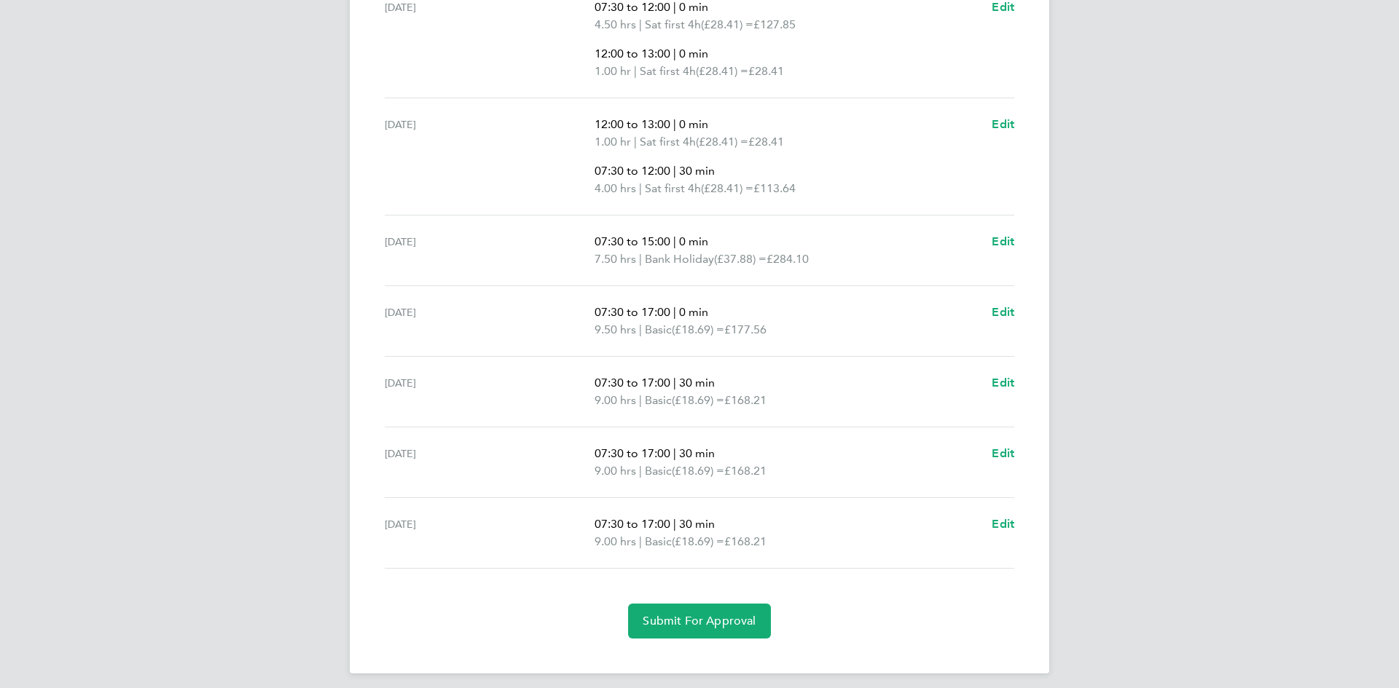
scroll to position [463, 0]
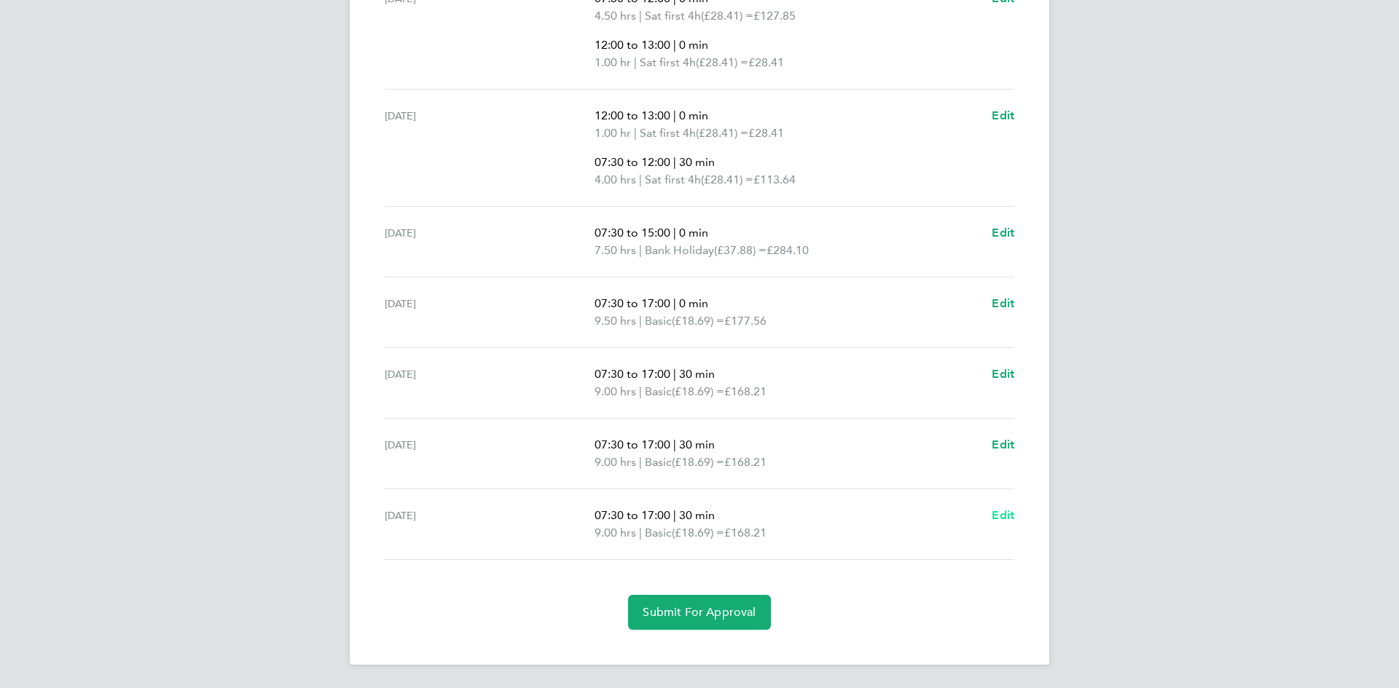
click at [1000, 513] on span "Edit" at bounding box center [1003, 516] width 23 height 14
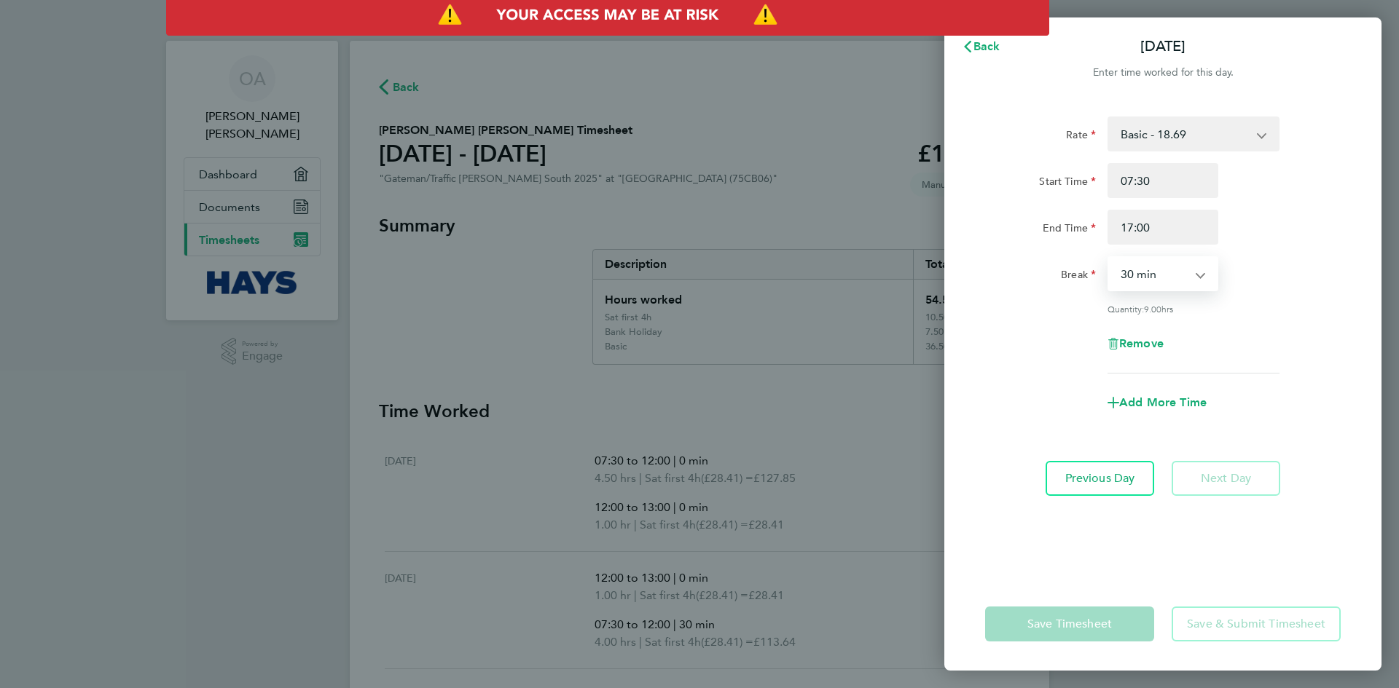
click at [1198, 270] on select "0 min 15 min 30 min 45 min 60 min 75 min 90 min" at bounding box center [1154, 274] width 90 height 32
select select "0"
click at [1109, 258] on select "0 min 15 min 30 min 45 min 60 min 75 min 90 min" at bounding box center [1154, 274] width 90 height 32
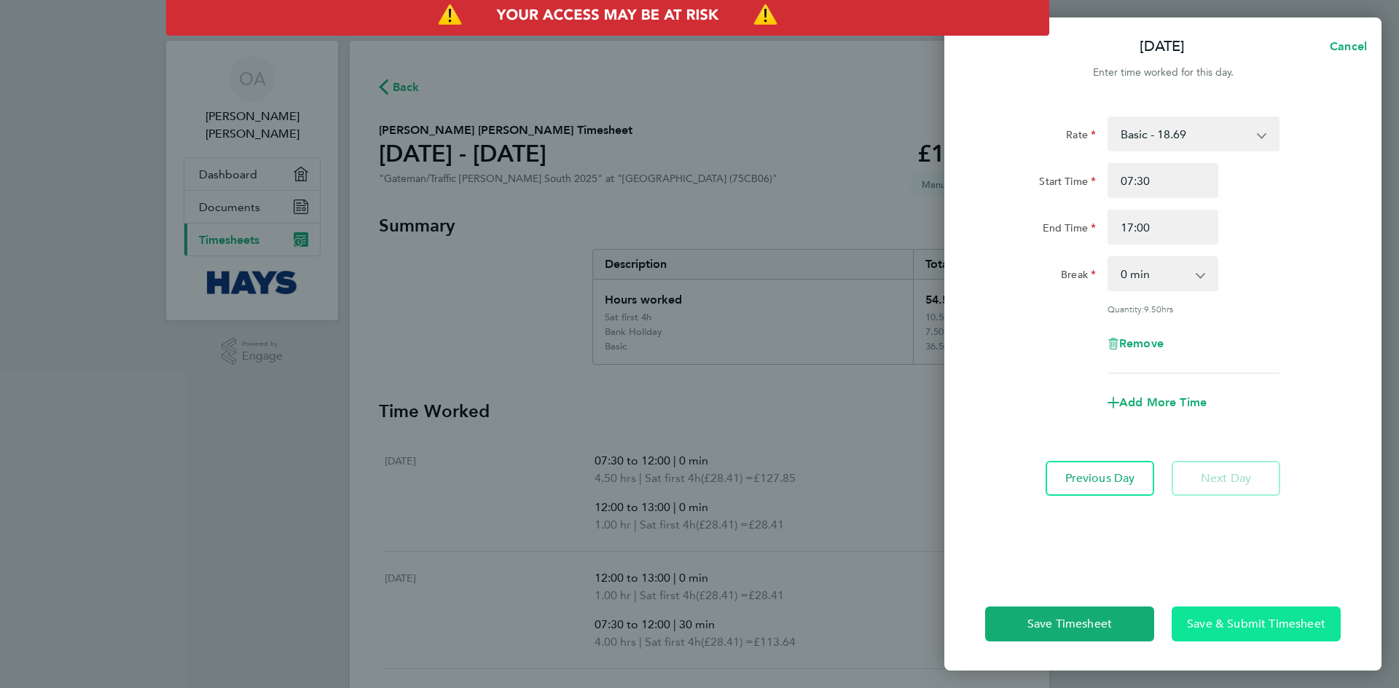
click at [1216, 621] on span "Save & Submit Timesheet" at bounding box center [1256, 624] width 138 height 15
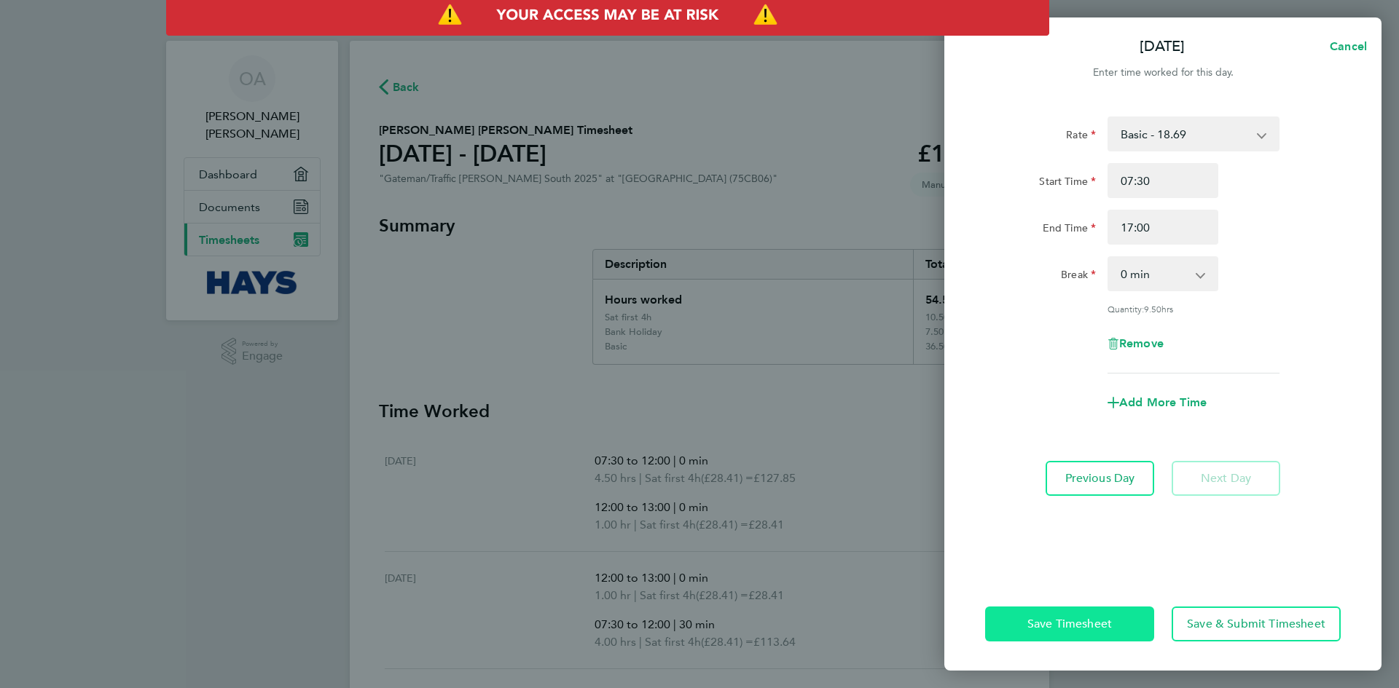
click at [1090, 623] on span "Save Timesheet" at bounding box center [1069, 624] width 85 height 15
click at [1349, 44] on span "Cancel" at bounding box center [1346, 46] width 42 height 14
select select "30"
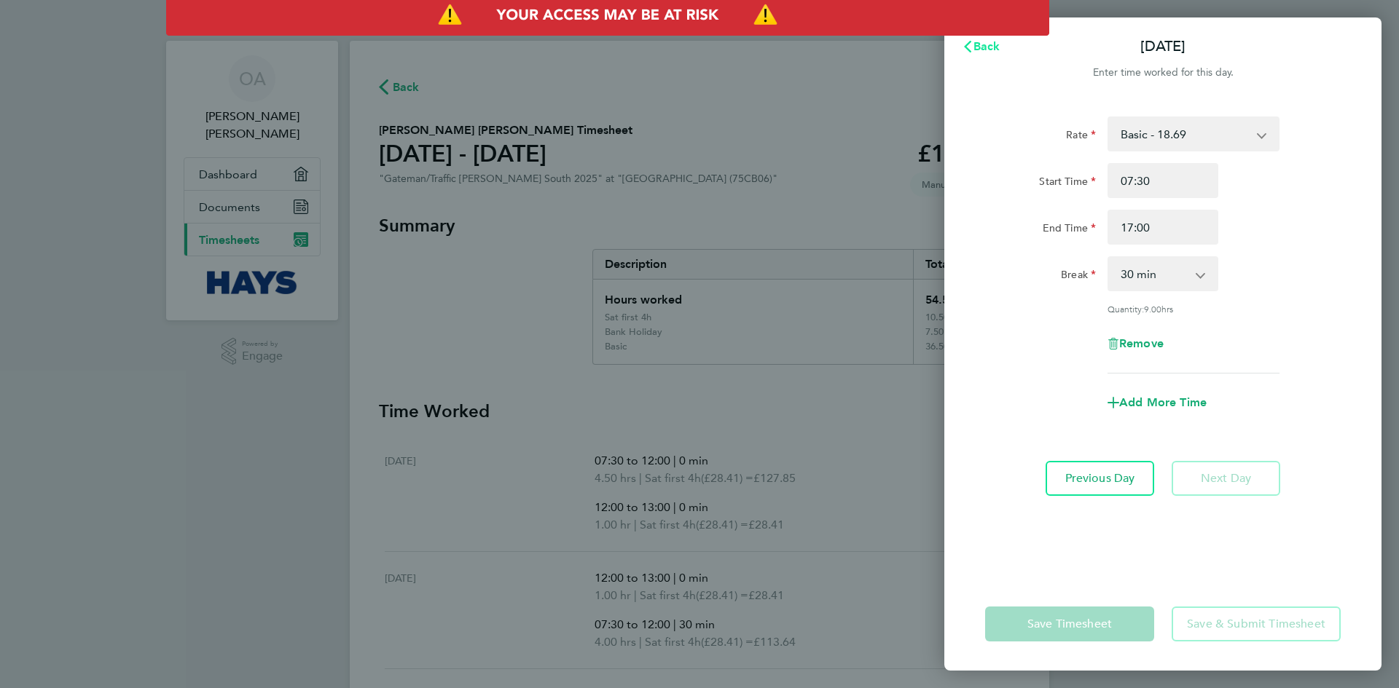
click at [984, 42] on span "Back" at bounding box center [986, 46] width 27 height 14
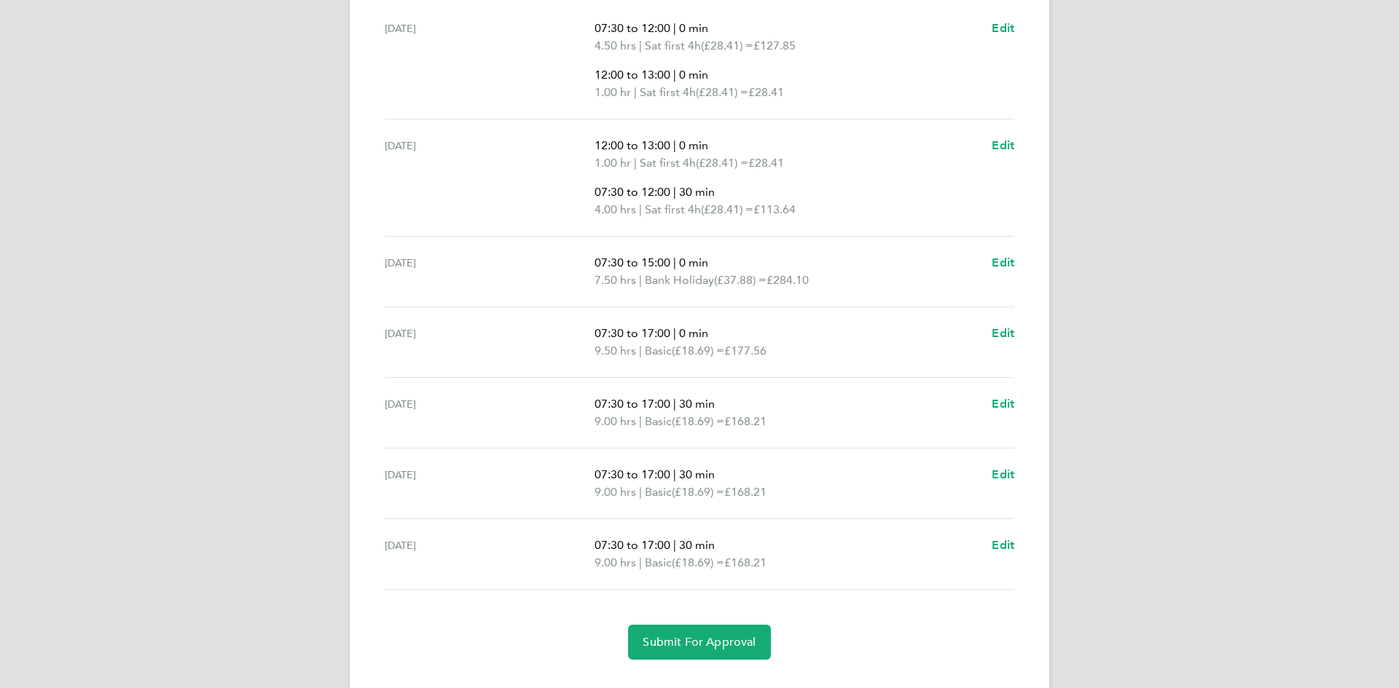
scroll to position [463, 0]
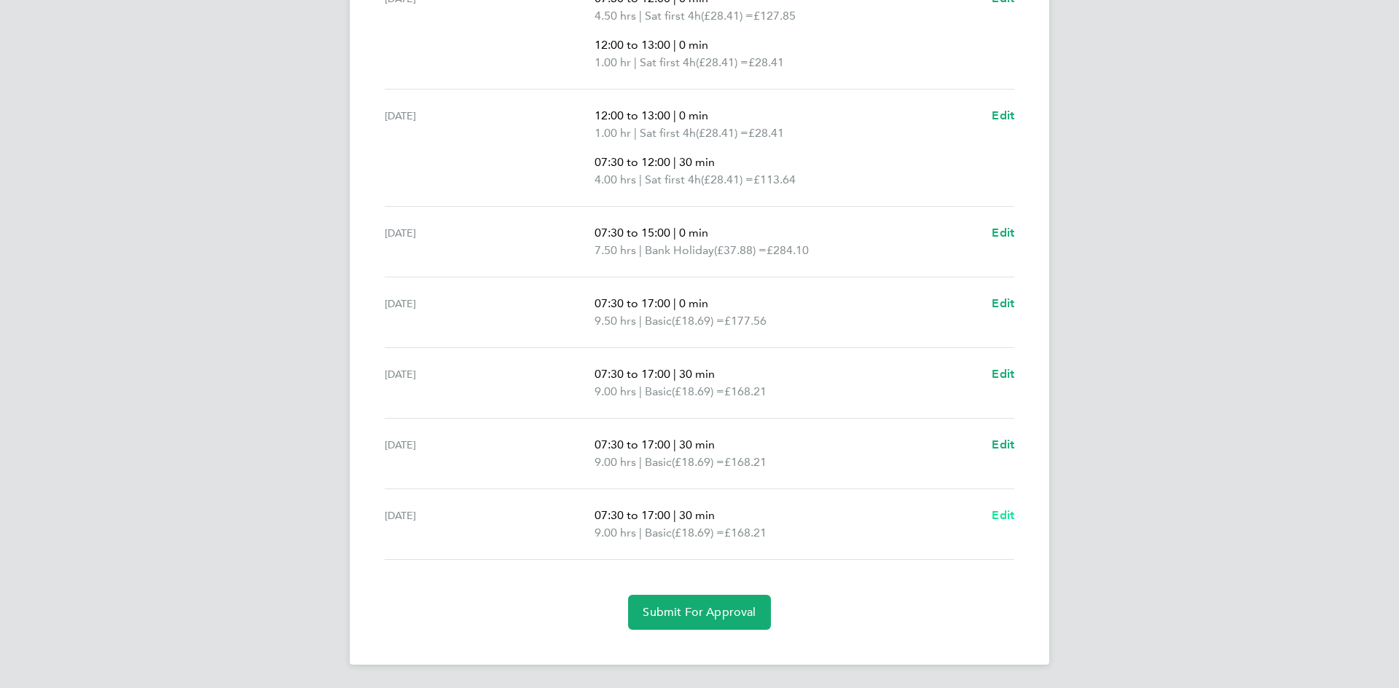
click at [1000, 514] on span "Edit" at bounding box center [1003, 516] width 23 height 14
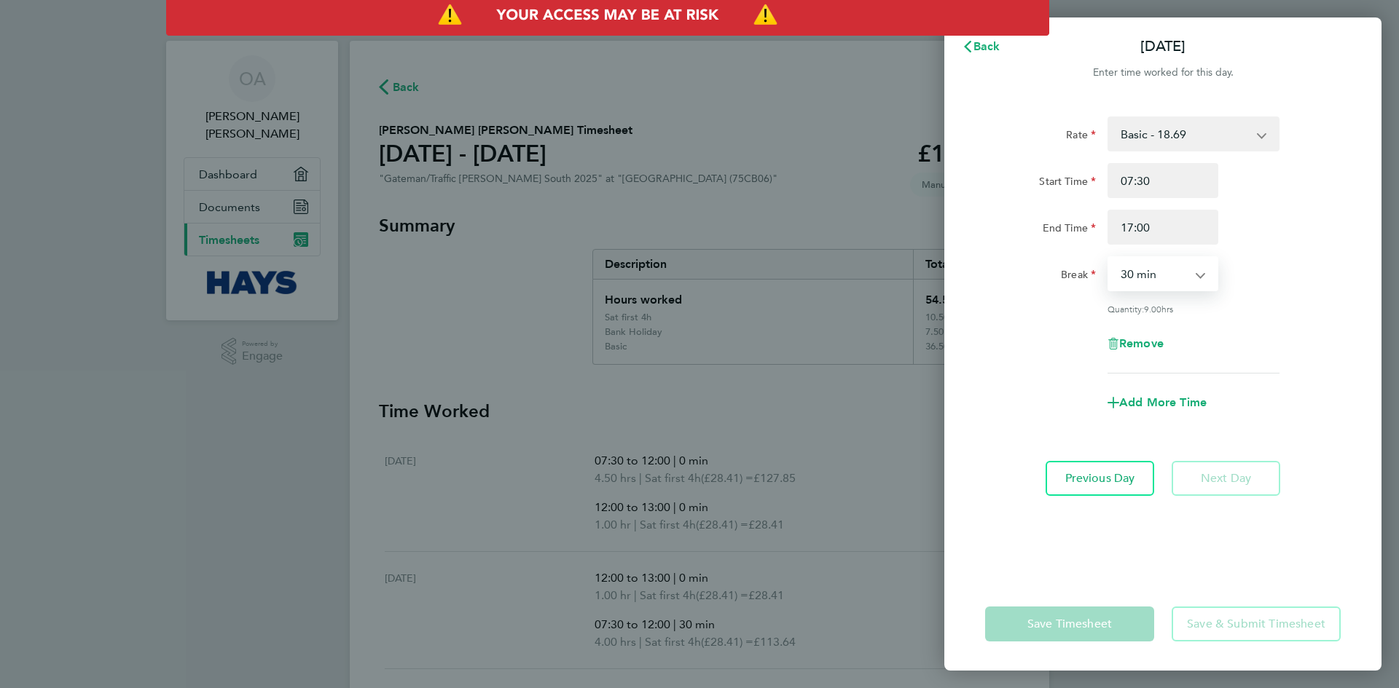
click at [1166, 275] on select "0 min 15 min 30 min 45 min 60 min 75 min 90 min" at bounding box center [1154, 274] width 90 height 32
select select "0"
click at [1109, 258] on select "0 min 15 min 30 min 45 min 60 min 75 min 90 min" at bounding box center [1154, 274] width 90 height 32
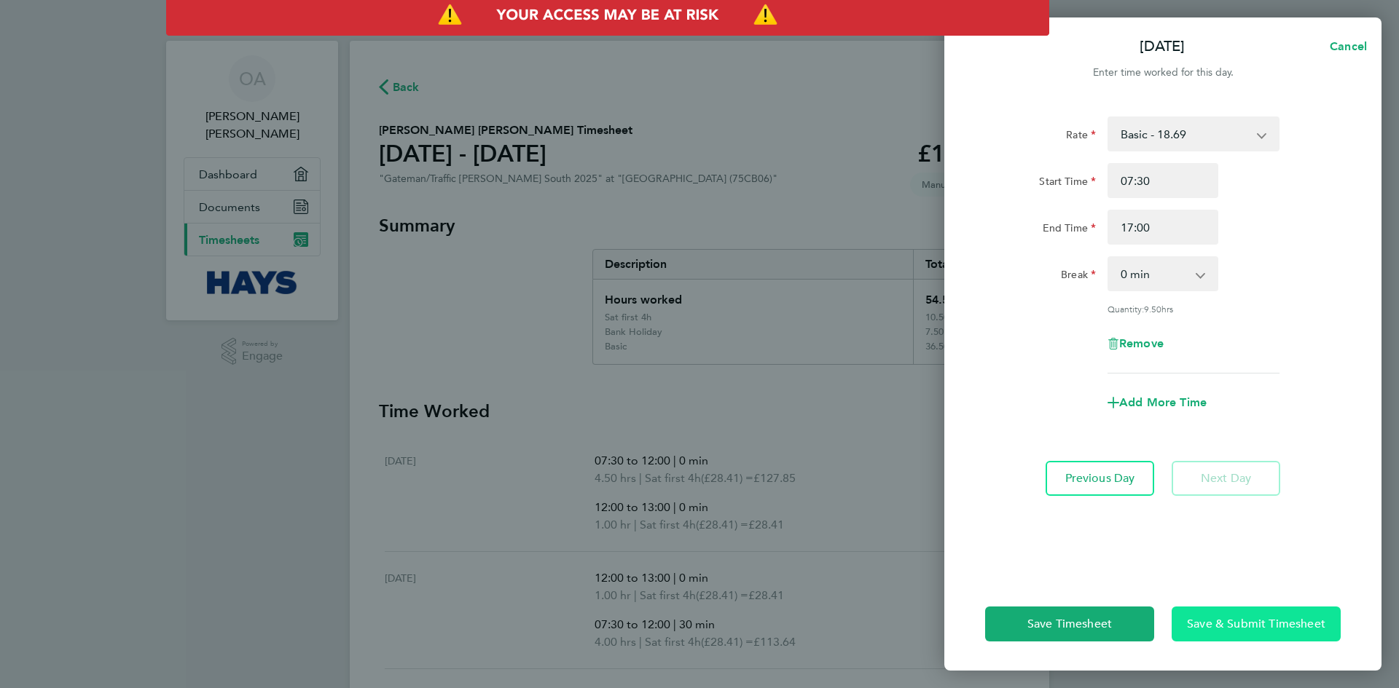
click at [1228, 621] on span "Save & Submit Timesheet" at bounding box center [1256, 624] width 138 height 15
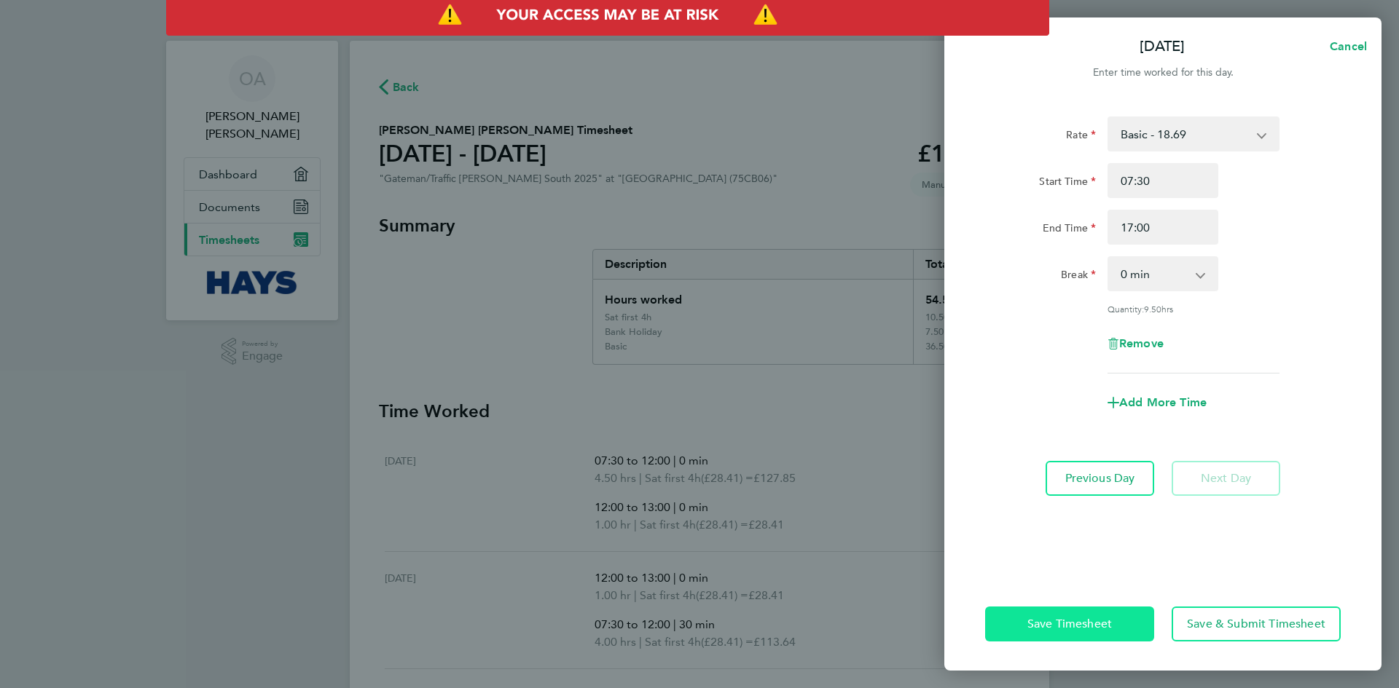
click at [1105, 619] on span "Save Timesheet" at bounding box center [1069, 624] width 85 height 15
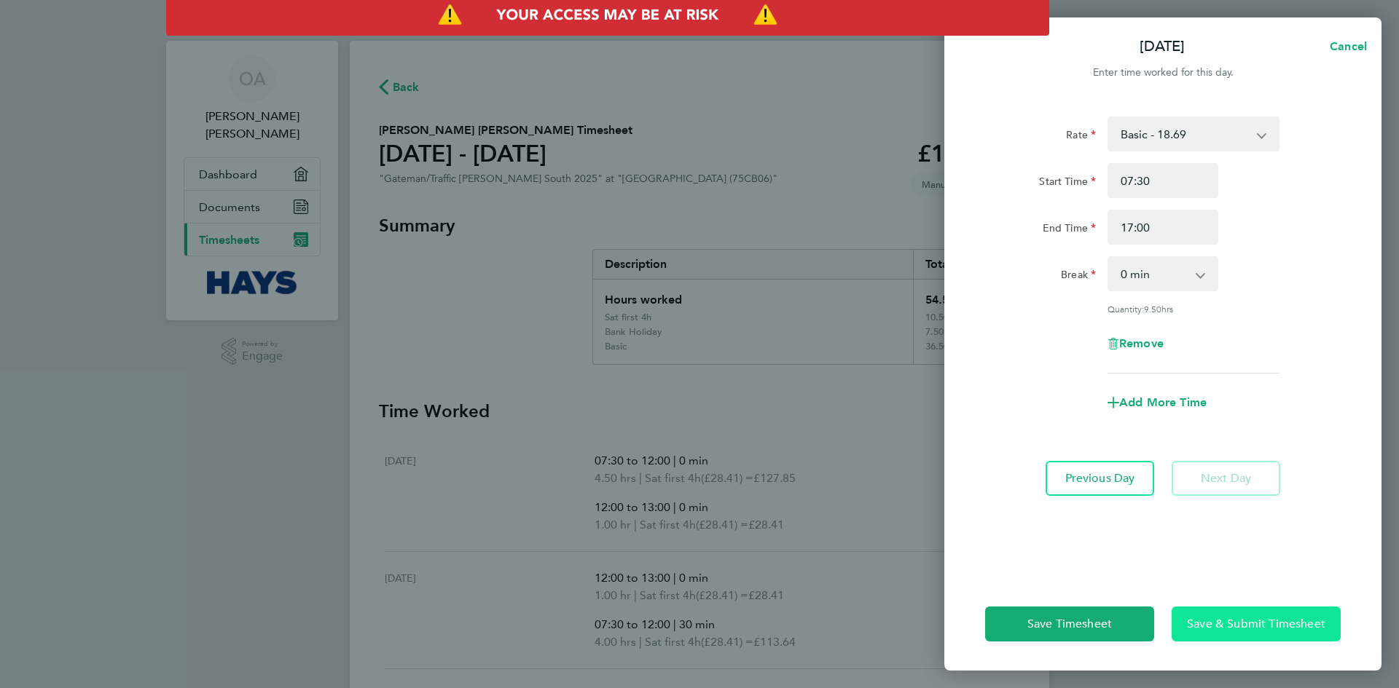
click at [1209, 629] on span "Save & Submit Timesheet" at bounding box center [1256, 624] width 138 height 15
click at [1350, 50] on span "Cancel" at bounding box center [1346, 46] width 42 height 14
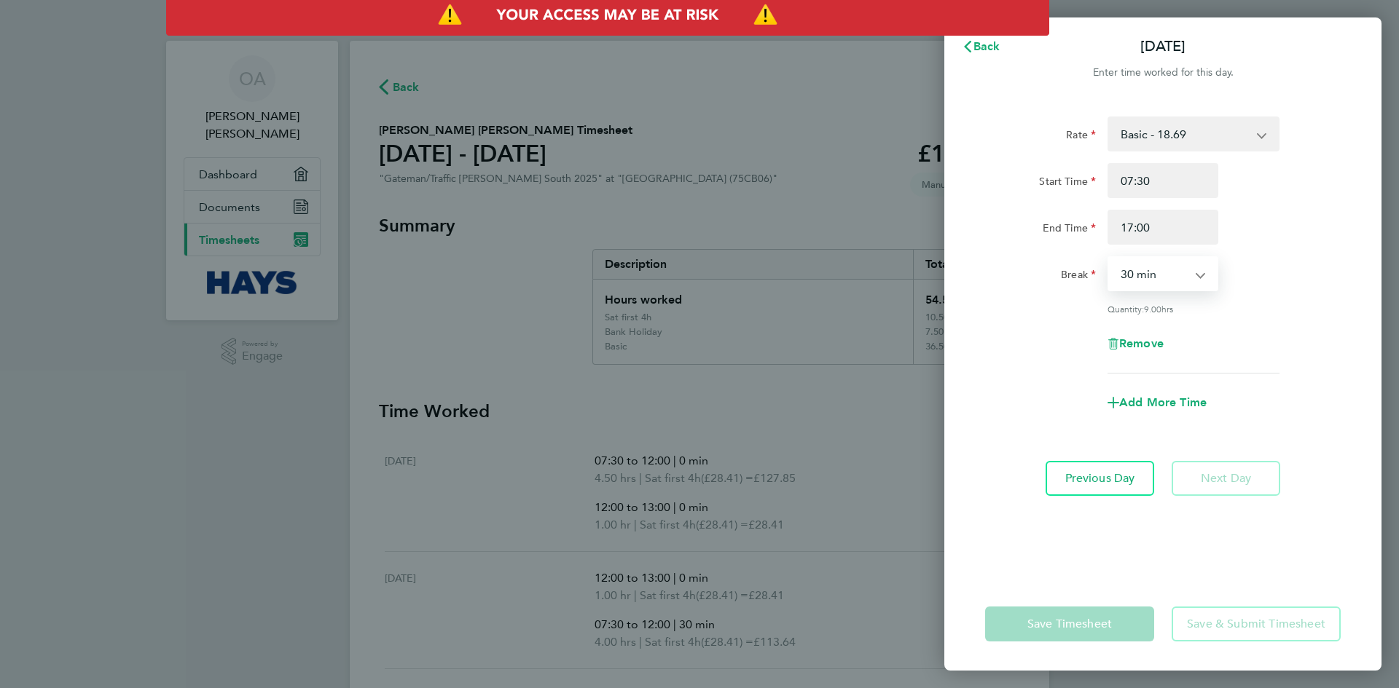
click at [1182, 284] on select "0 min 15 min 30 min 45 min 60 min 75 min 90 min" at bounding box center [1154, 274] width 90 height 32
select select "0"
click at [1109, 258] on select "0 min 15 min 30 min 45 min 60 min 75 min 90 min" at bounding box center [1154, 274] width 90 height 32
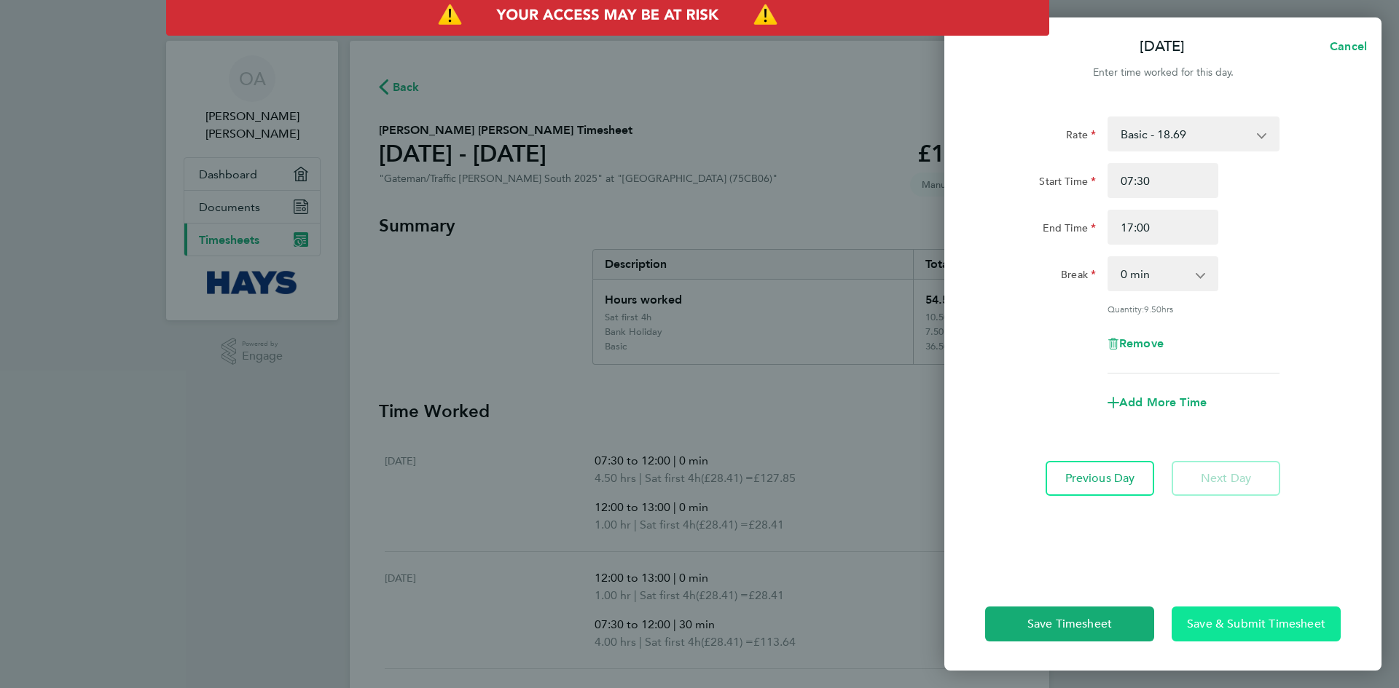
click at [1235, 627] on span "Save & Submit Timesheet" at bounding box center [1256, 624] width 138 height 15
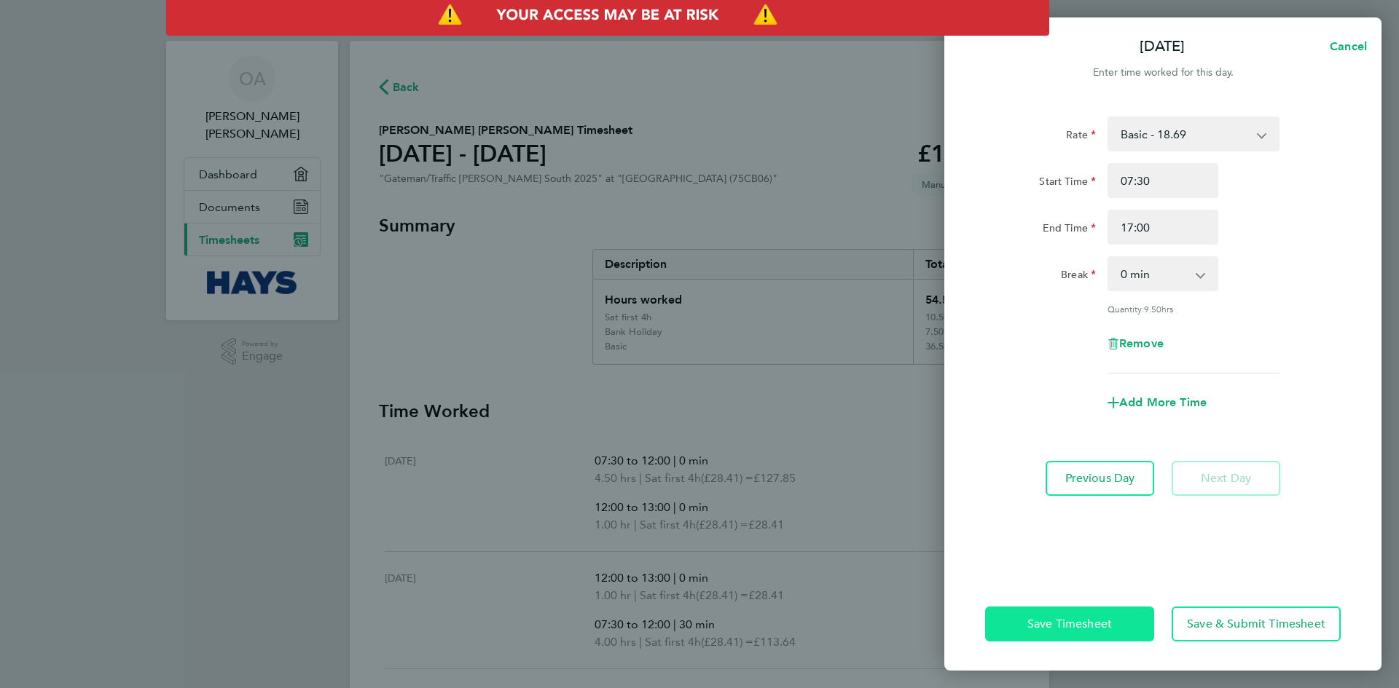
click at [1104, 621] on span "Save Timesheet" at bounding box center [1069, 624] width 85 height 15
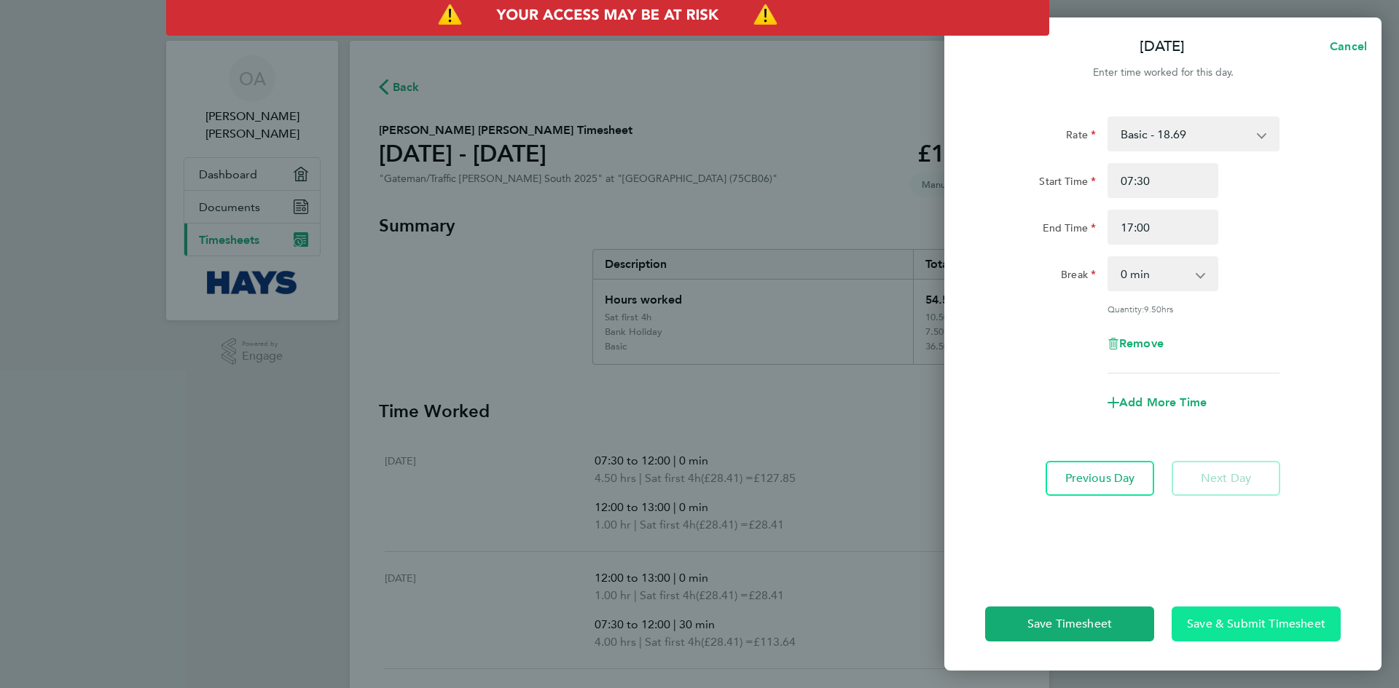
click at [1238, 625] on span "Save & Submit Timesheet" at bounding box center [1256, 624] width 138 height 15
click at [1354, 53] on button "Cancel" at bounding box center [1343, 46] width 75 height 29
select select "30"
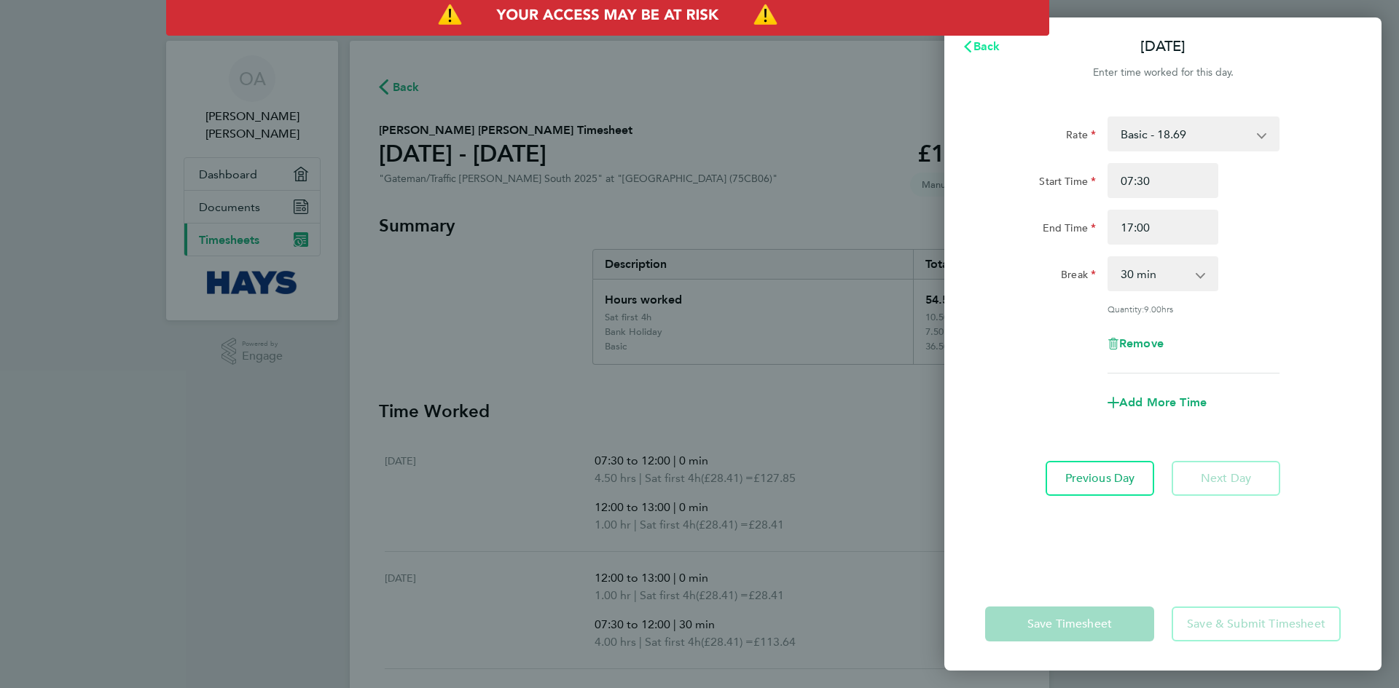
click at [978, 44] on span "Back" at bounding box center [986, 46] width 27 height 14
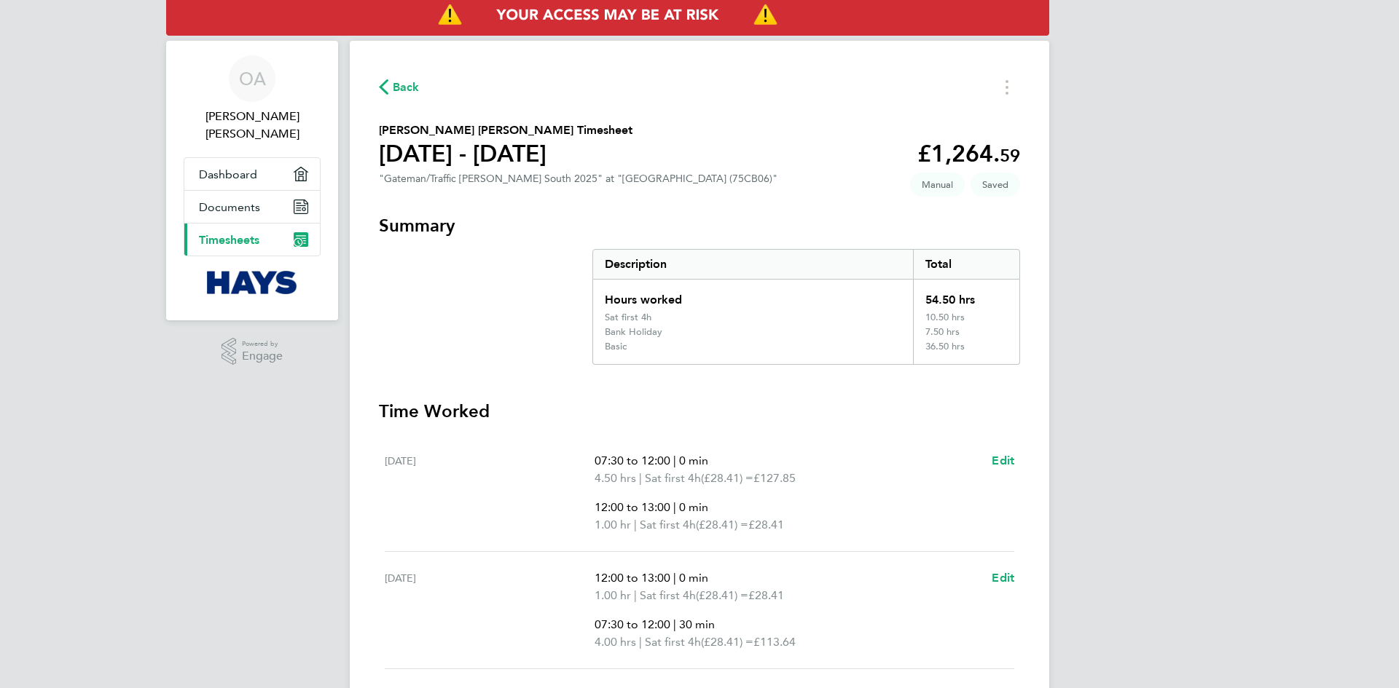
click at [977, 419] on h3 "Time Worked" at bounding box center [699, 411] width 641 height 23
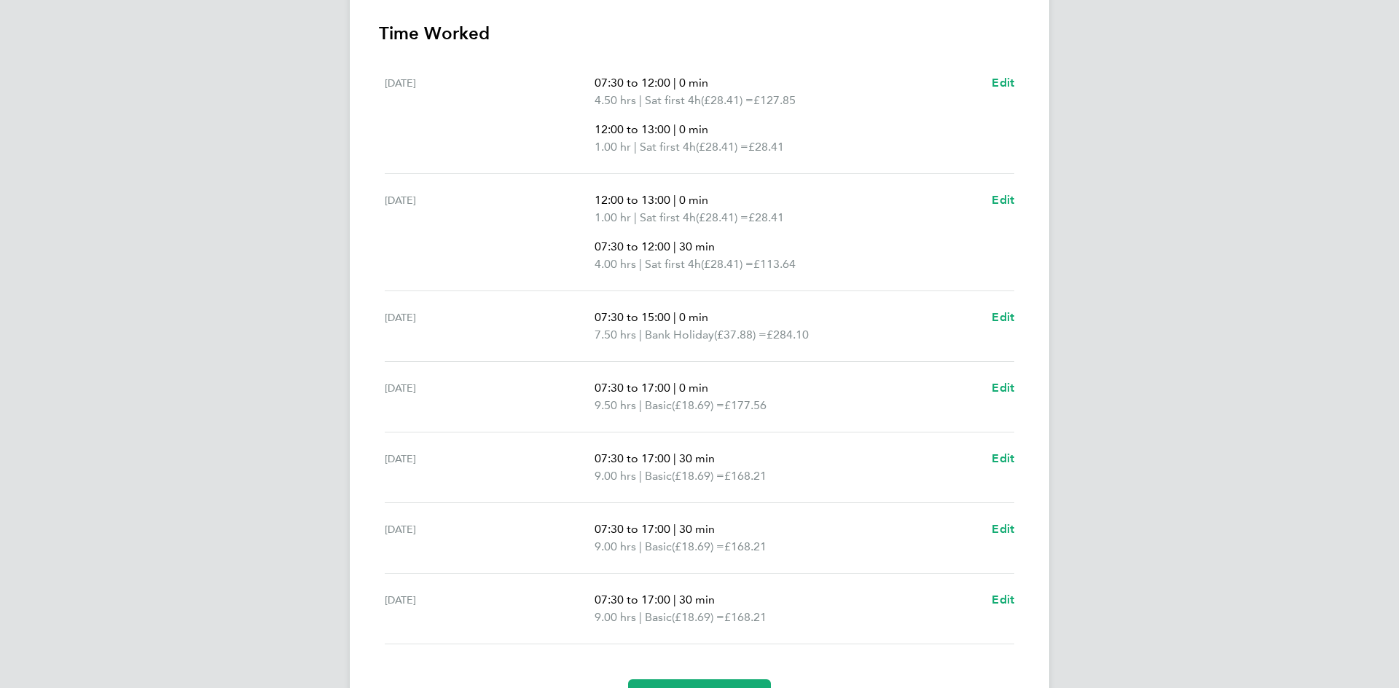
scroll to position [375, 0]
click at [1008, 193] on div "Sun 24 Aug 12:00 to 13:00 | 0 min 1.00 hr | Sat first 4h (£28.41) = £28.41 07:3…" at bounding box center [699, 235] width 629 height 117
click at [1002, 197] on span "Edit" at bounding box center [1003, 203] width 23 height 14
select select "30"
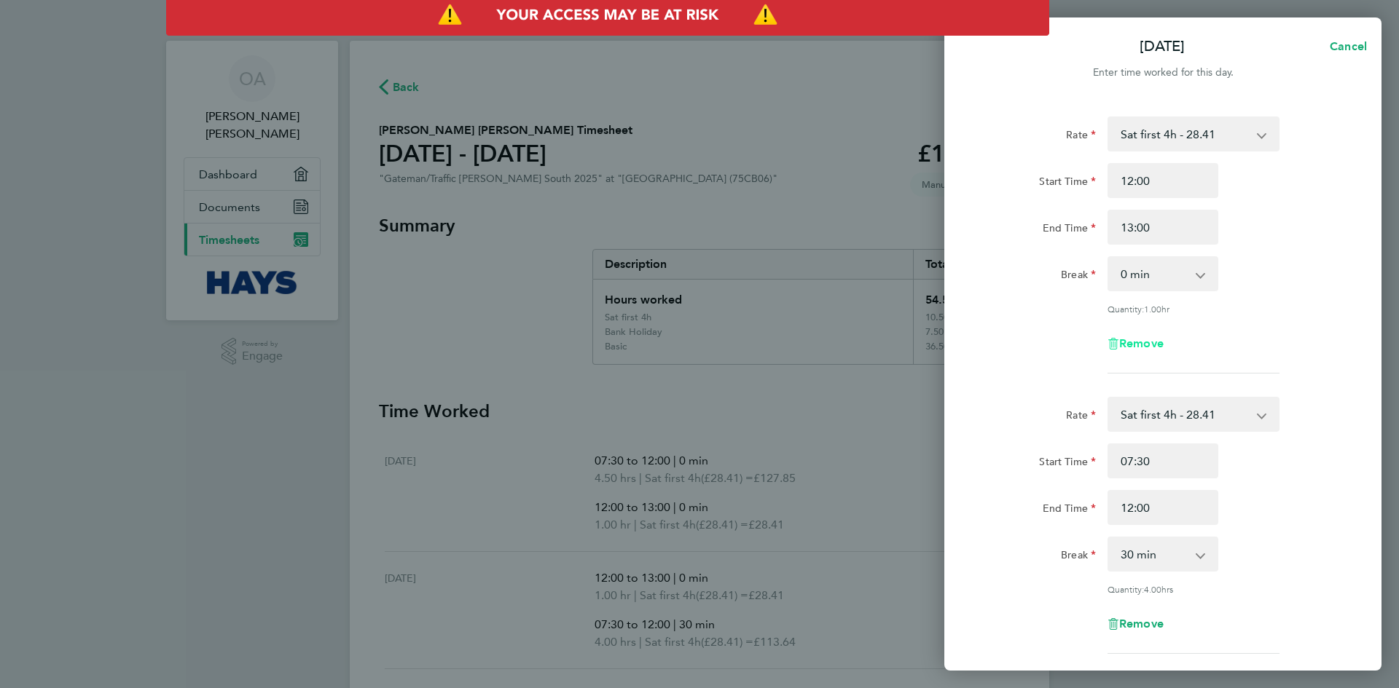
click at [1140, 346] on span "Remove" at bounding box center [1141, 344] width 44 height 14
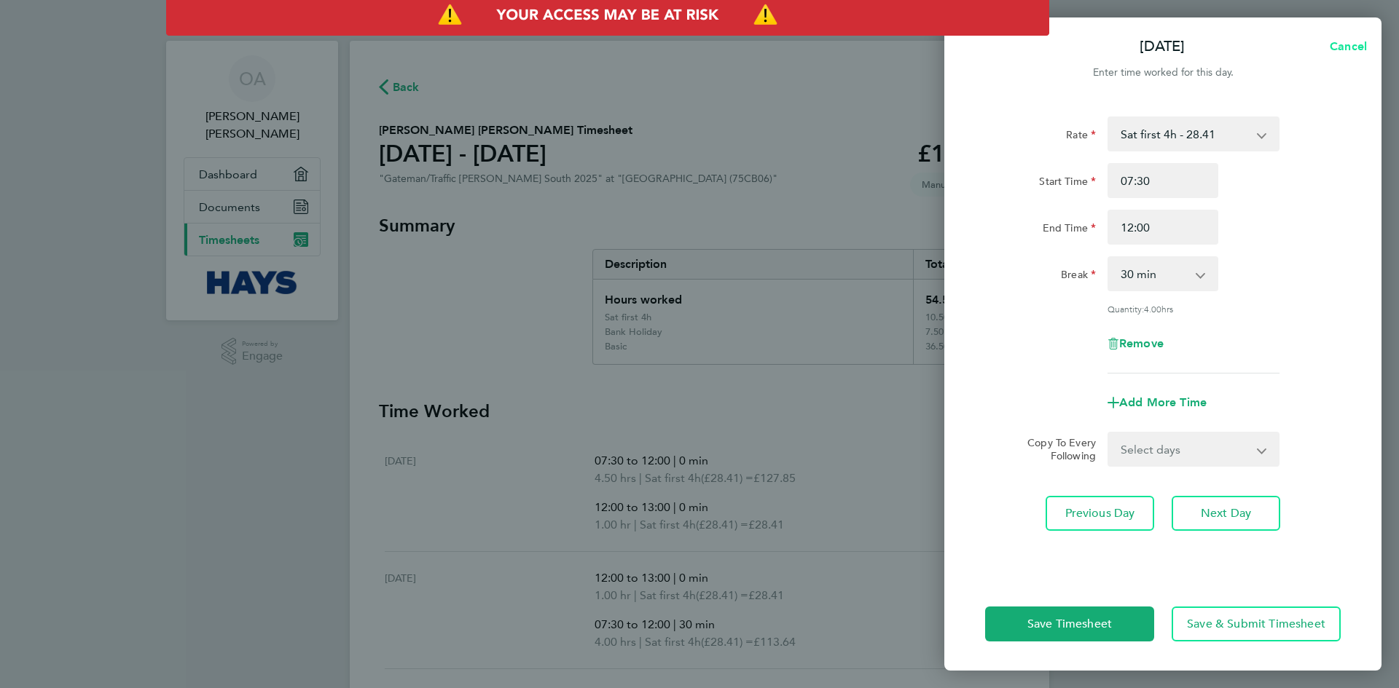
click at [1351, 44] on span "Cancel" at bounding box center [1346, 46] width 42 height 14
select select "30"
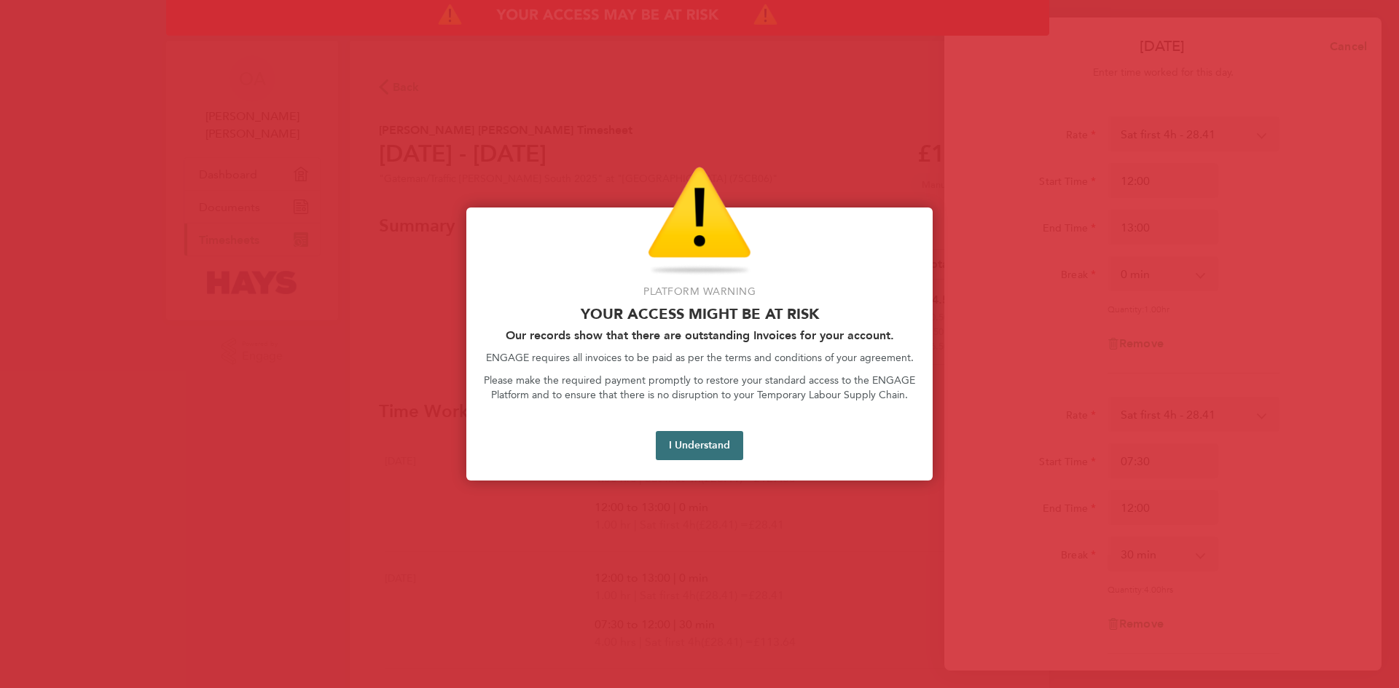
click at [696, 436] on button "I Understand" at bounding box center [699, 445] width 87 height 29
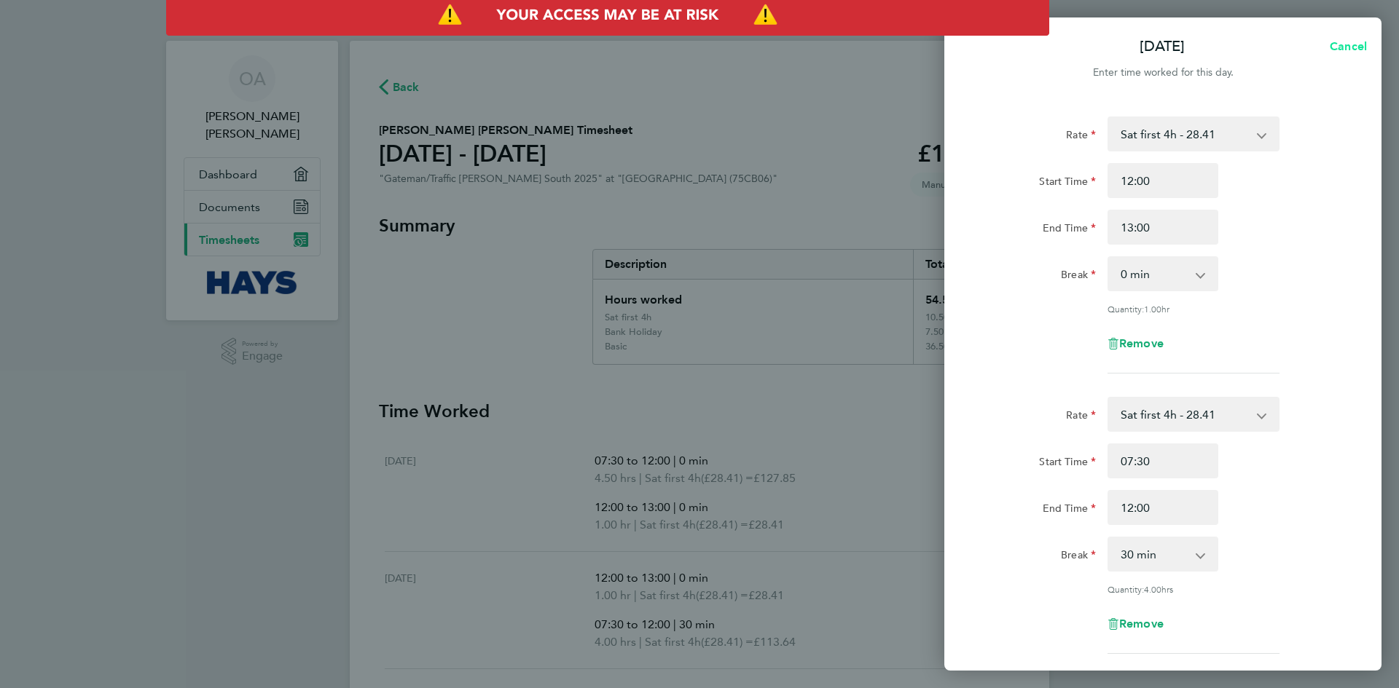
click at [1352, 44] on span "Cancel" at bounding box center [1346, 46] width 42 height 14
select select "30"
click at [1350, 48] on span "Cancel" at bounding box center [1346, 46] width 42 height 14
select select "30"
click at [984, 42] on span "Back" at bounding box center [986, 46] width 27 height 14
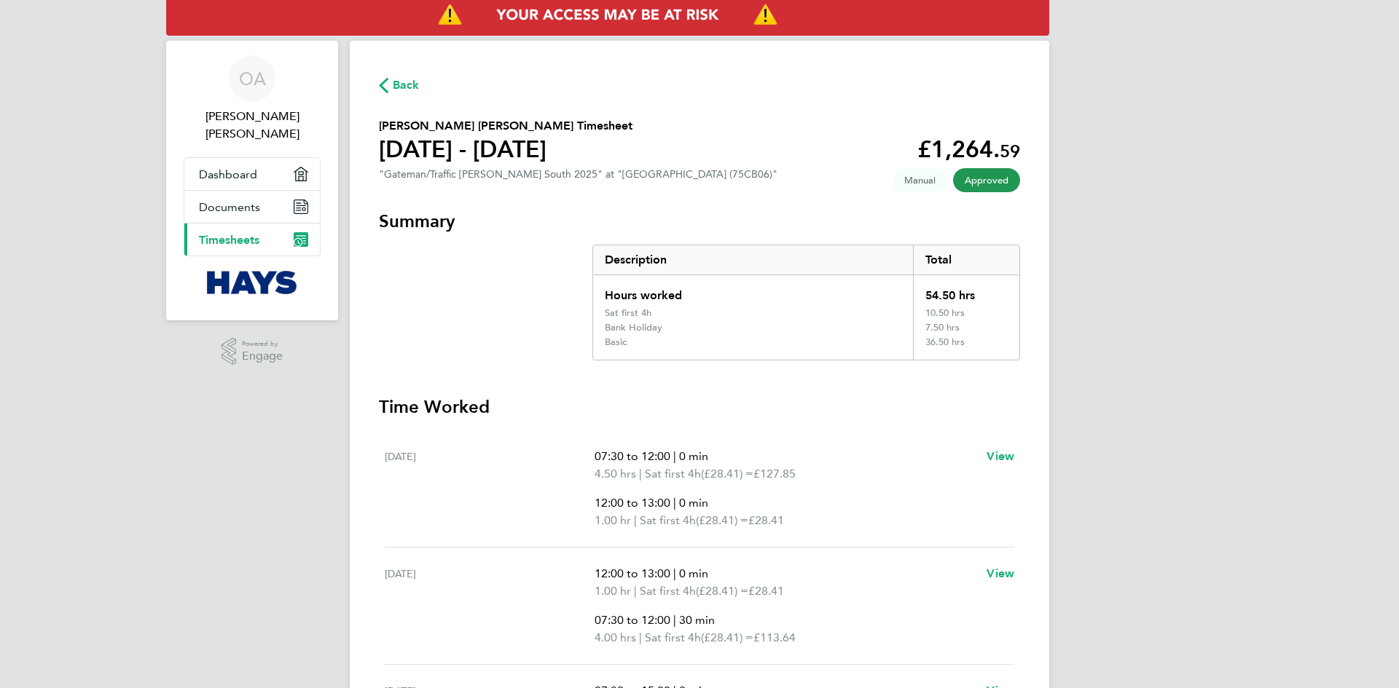
click at [884, 396] on h3 "Time Worked" at bounding box center [699, 407] width 641 height 23
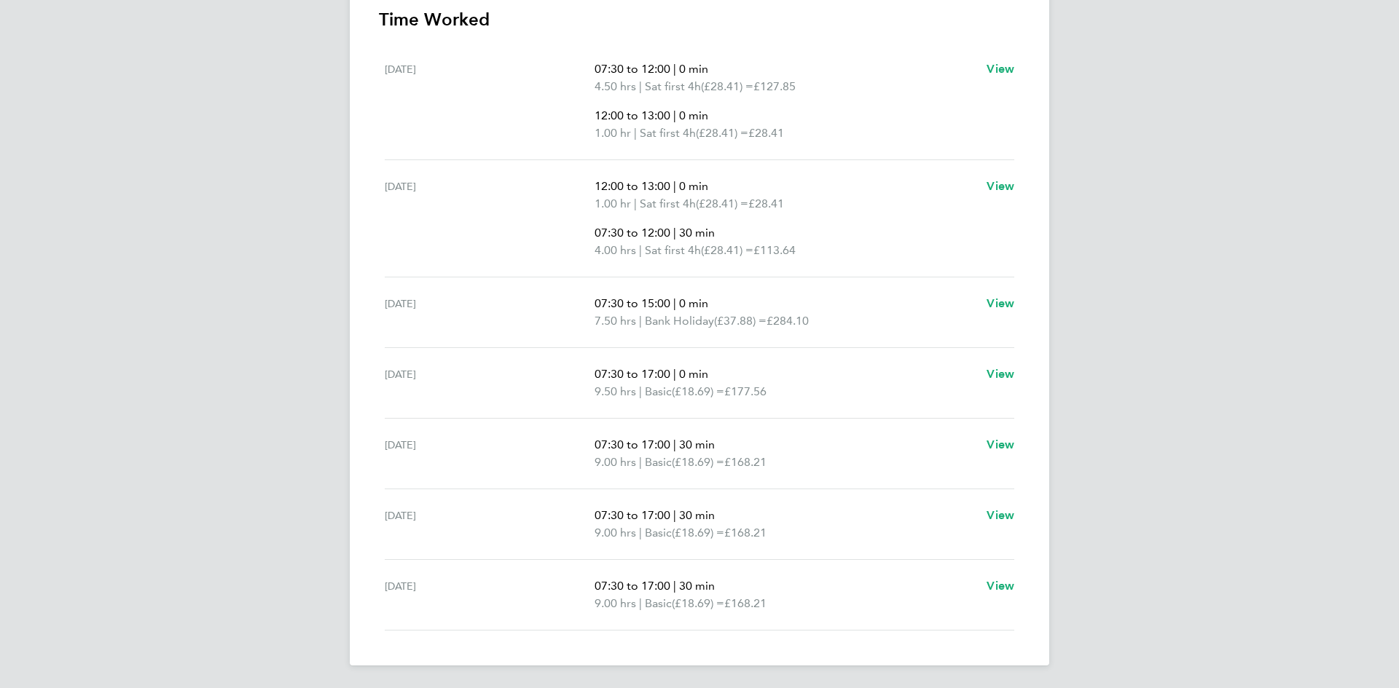
scroll to position [388, 0]
click at [994, 443] on span "View" at bounding box center [1000, 444] width 28 height 14
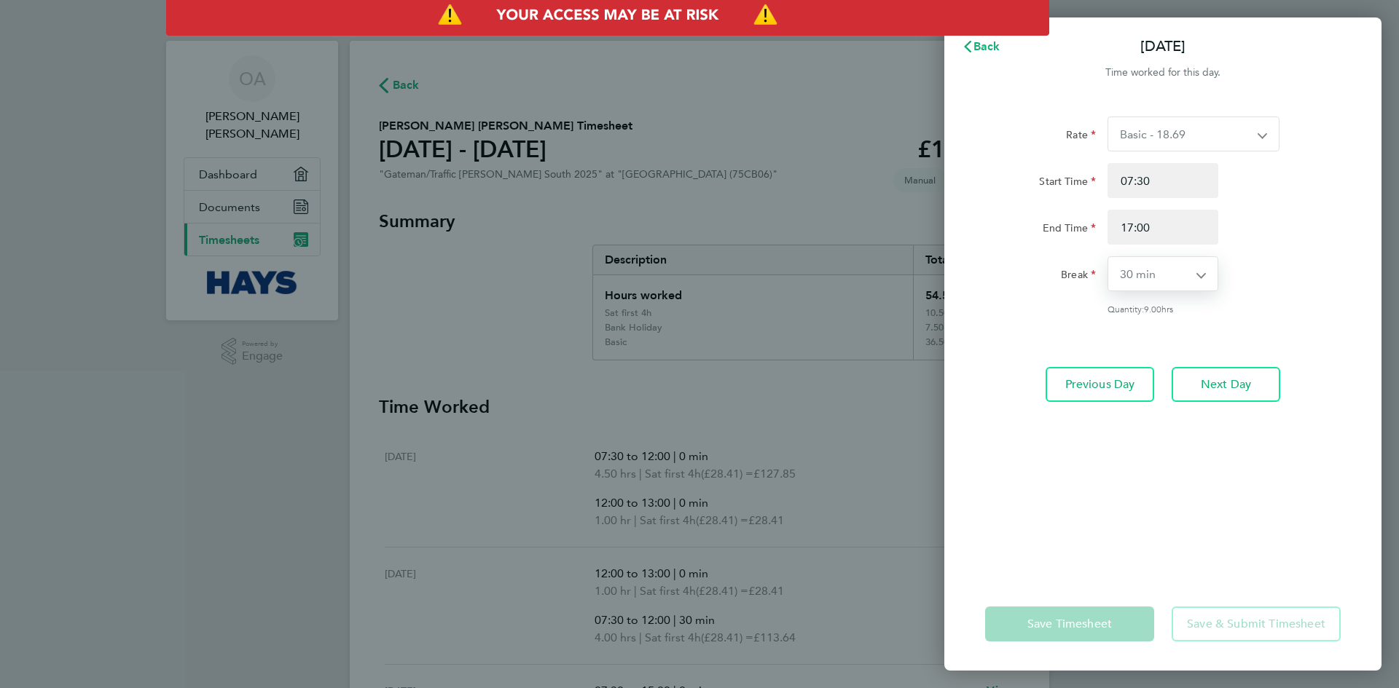
click at [1136, 268] on select "0 min 15 min 30 min 45 min 60 min 75 min 90 min" at bounding box center [1154, 274] width 92 height 34
select select "0"
click at [1108, 257] on select "0 min 15 min 30 min 45 min 60 min 75 min 90 min" at bounding box center [1154, 274] width 92 height 34
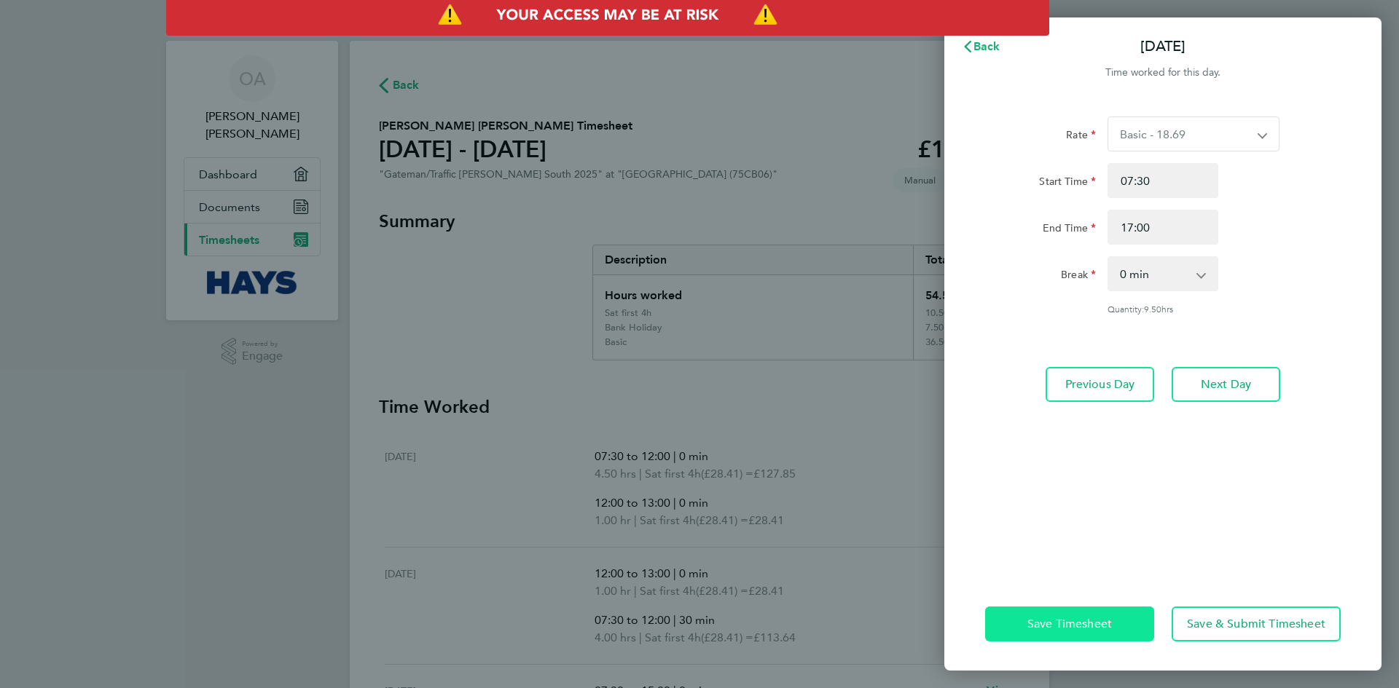
click at [1087, 621] on span "Save Timesheet" at bounding box center [1069, 624] width 85 height 15
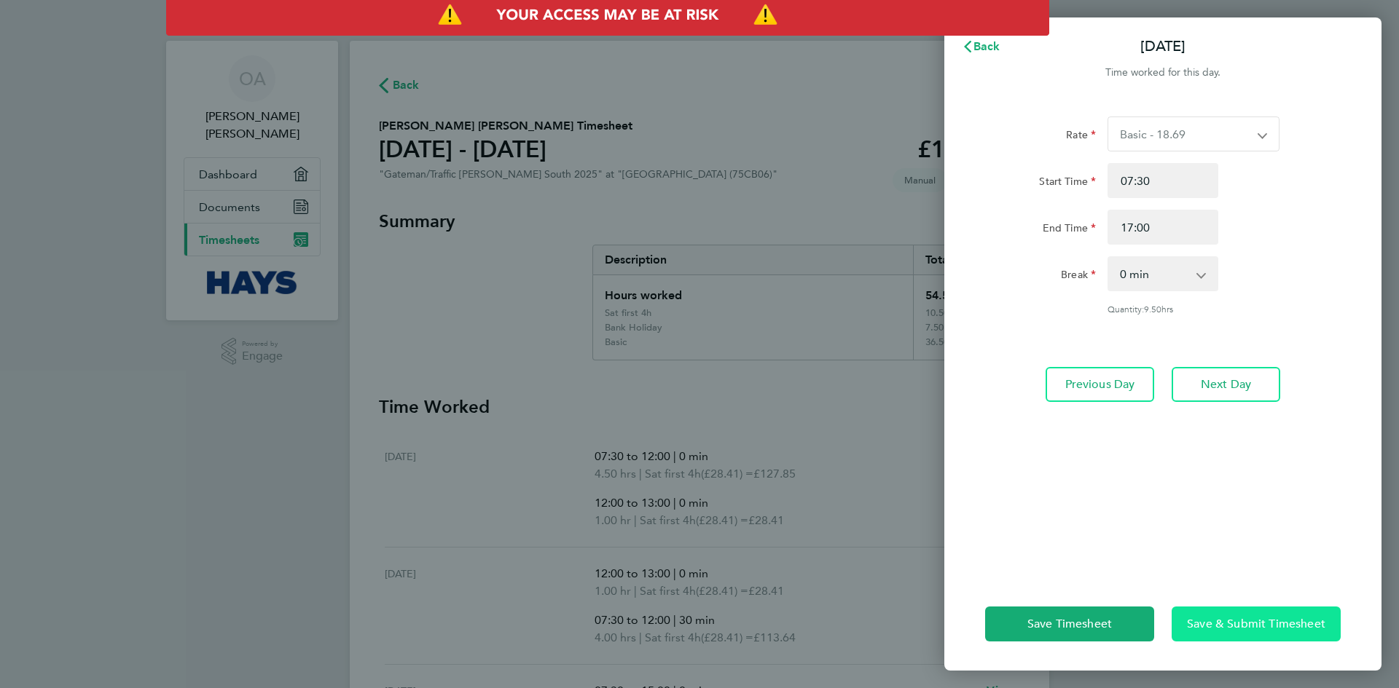
click at [1217, 619] on span "Save & Submit Timesheet" at bounding box center [1256, 624] width 138 height 15
click at [1314, 501] on div "Rate Basic - 18.69 Sat first 4h - 28.41 Sat after 4h - 37.88 Weekday OT 45h+ - …" at bounding box center [1162, 338] width 437 height 479
click at [1212, 624] on span "Save & Submit Timesheet" at bounding box center [1256, 624] width 138 height 15
click at [986, 50] on span "Back" at bounding box center [986, 46] width 27 height 14
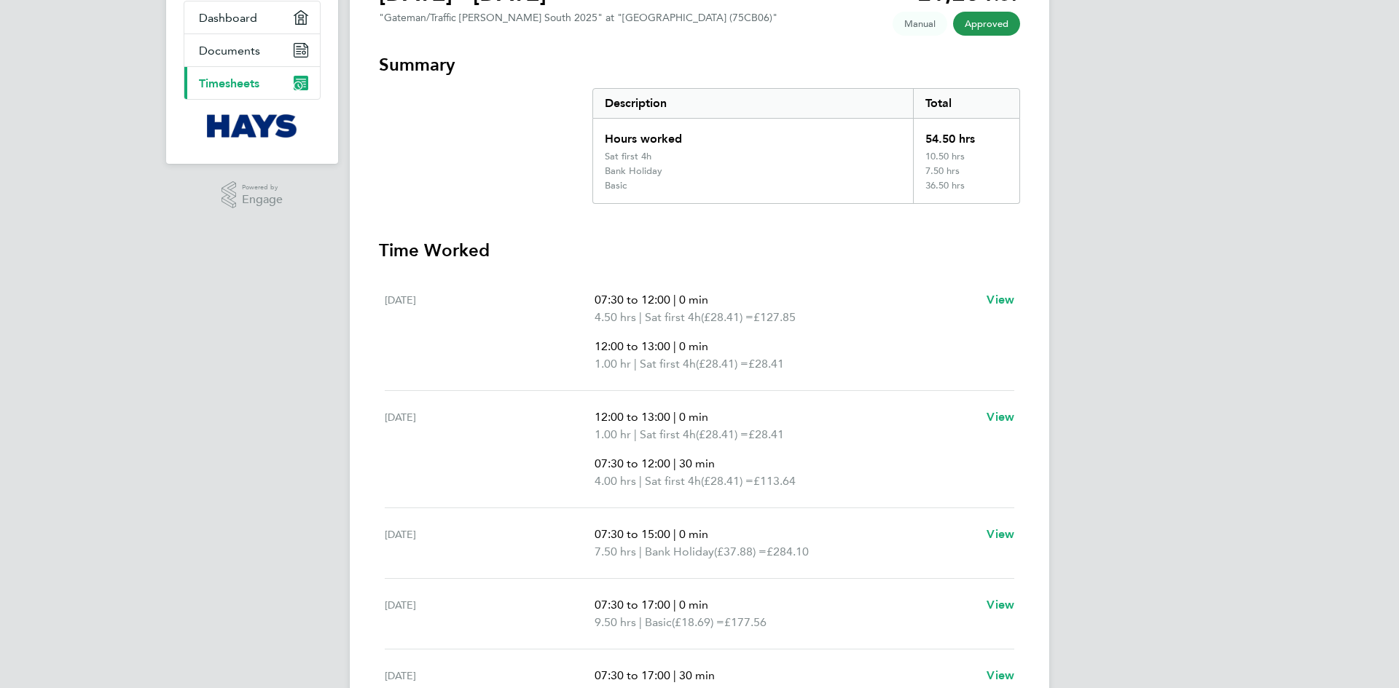
scroll to position [350, 0]
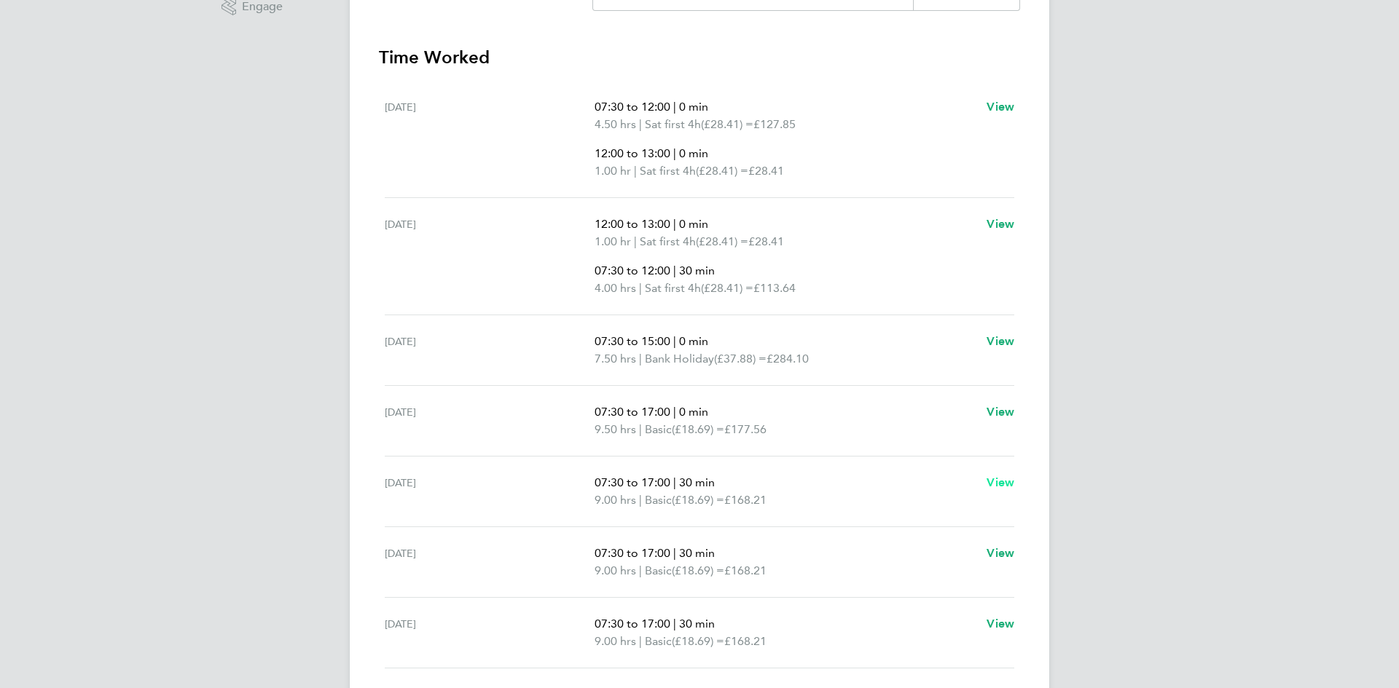
click at [1000, 482] on span "View" at bounding box center [1000, 483] width 28 height 14
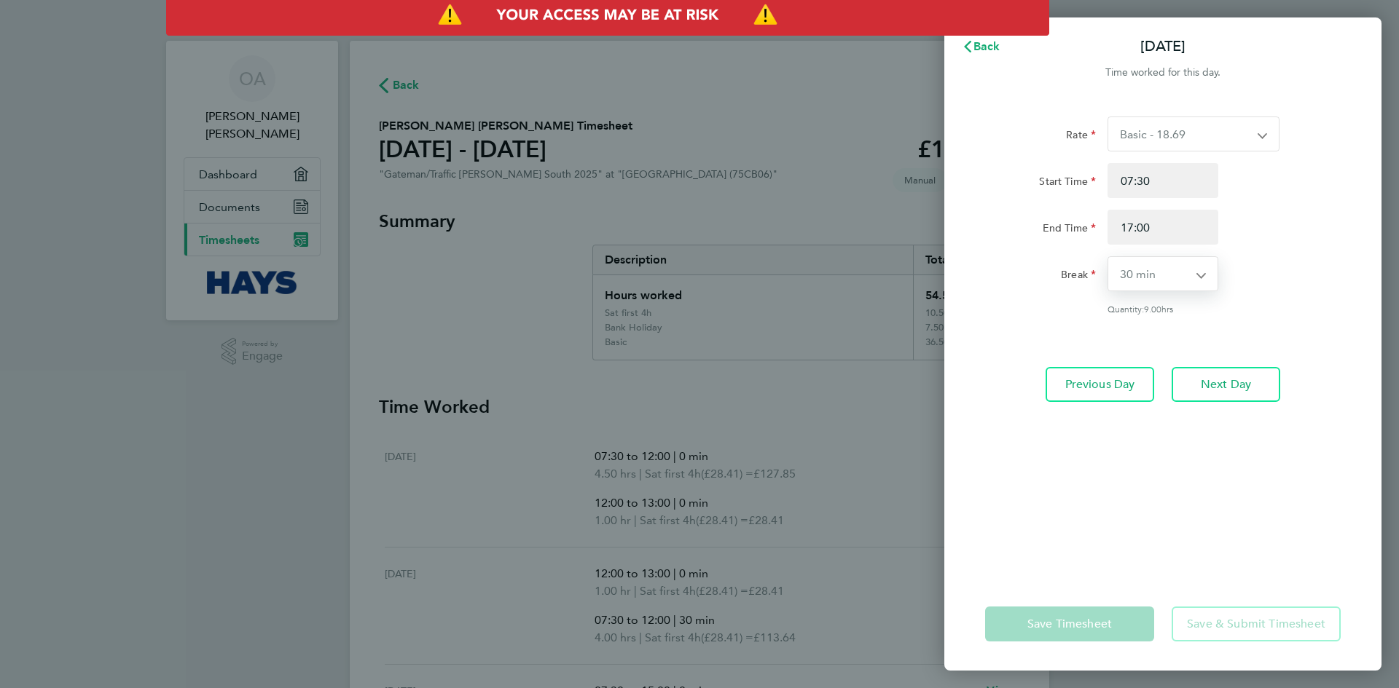
click at [1142, 275] on select "0 min 15 min 30 min 45 min 60 min 75 min 90 min" at bounding box center [1154, 274] width 92 height 34
select select "0"
click at [1108, 257] on select "0 min 15 min 30 min 45 min 60 min 75 min 90 min" at bounding box center [1154, 274] width 92 height 34
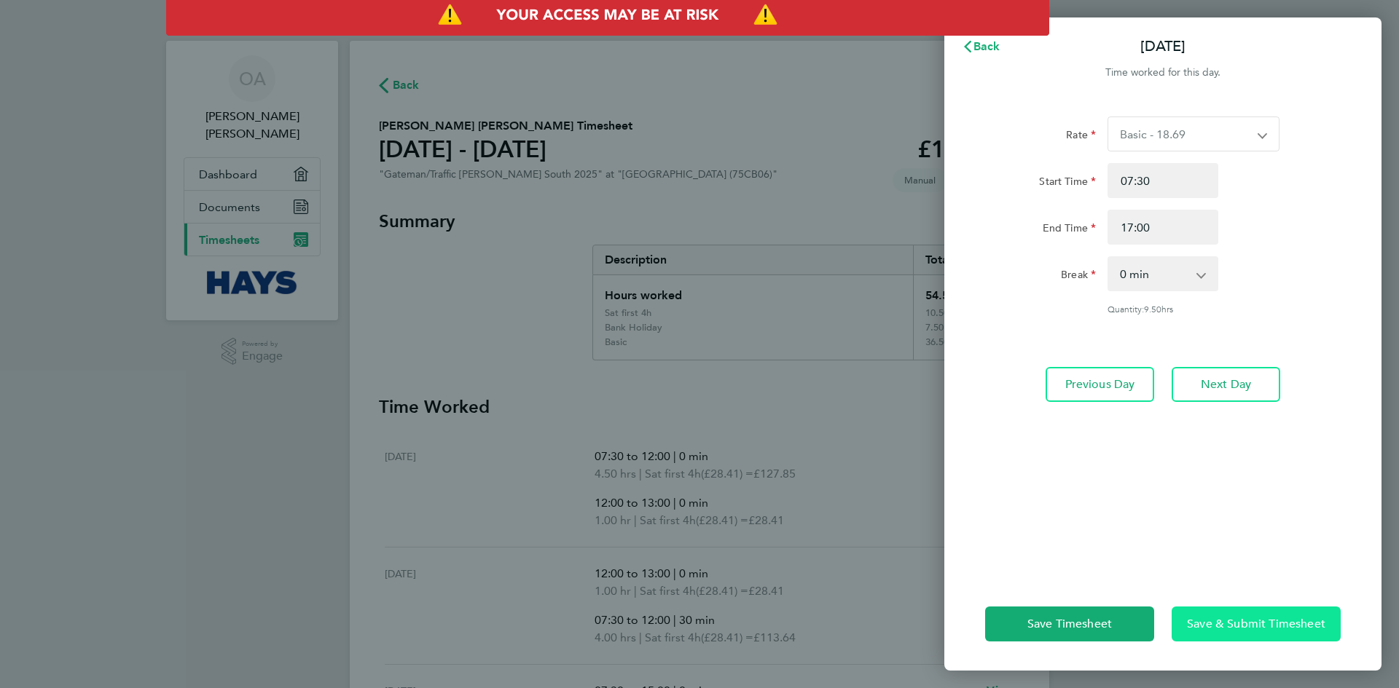
click at [1224, 620] on span "Save & Submit Timesheet" at bounding box center [1256, 624] width 138 height 15
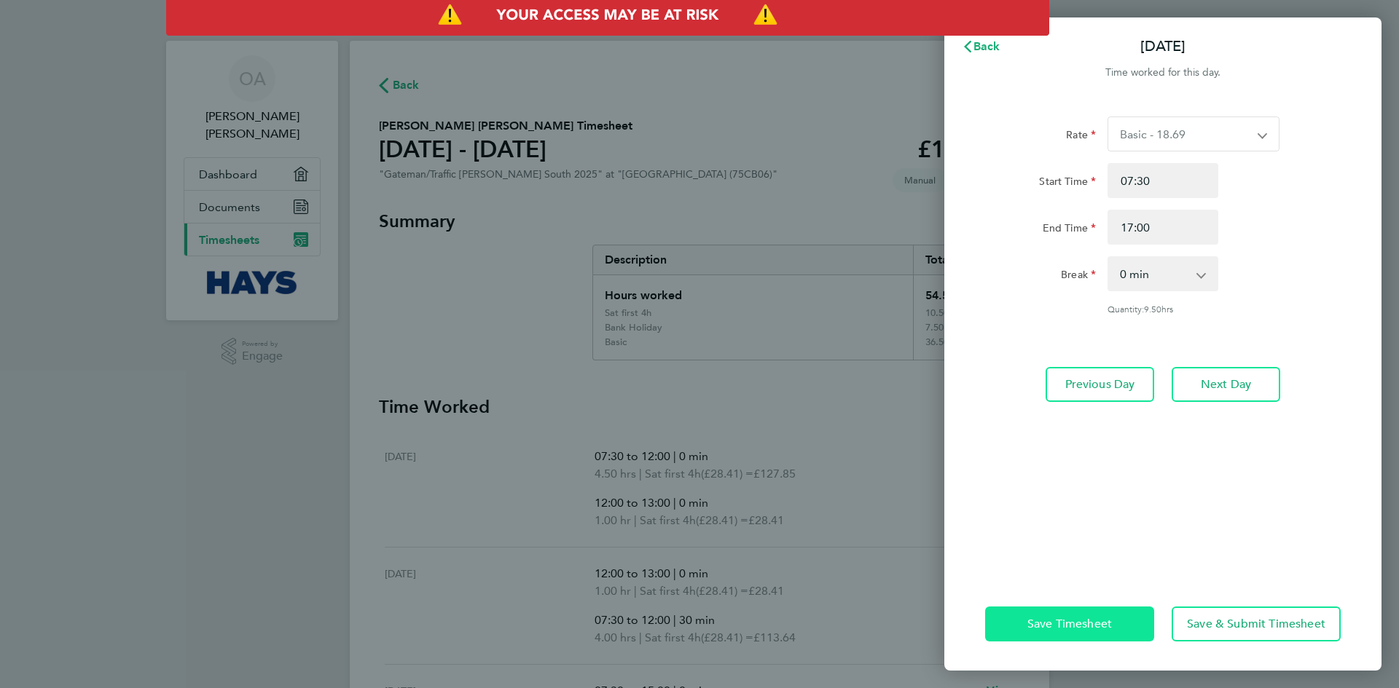
click at [1108, 625] on span "Save Timesheet" at bounding box center [1069, 624] width 85 height 15
click at [979, 39] on span "Back" at bounding box center [986, 46] width 27 height 14
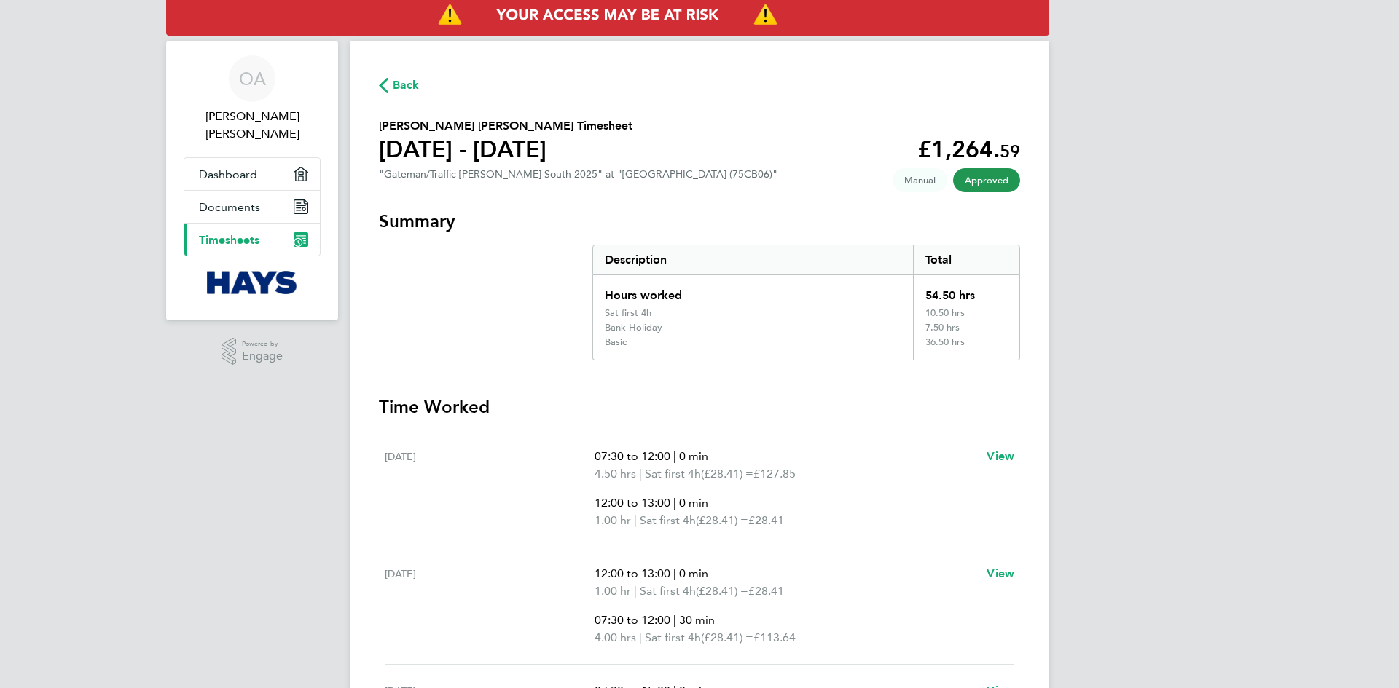
click at [809, 536] on div "Sat 23 Aug 07:30 to 12:00 | 0 min 4.50 hrs | Sat first 4h (£28.41) = £127.85 12…" at bounding box center [699, 489] width 629 height 117
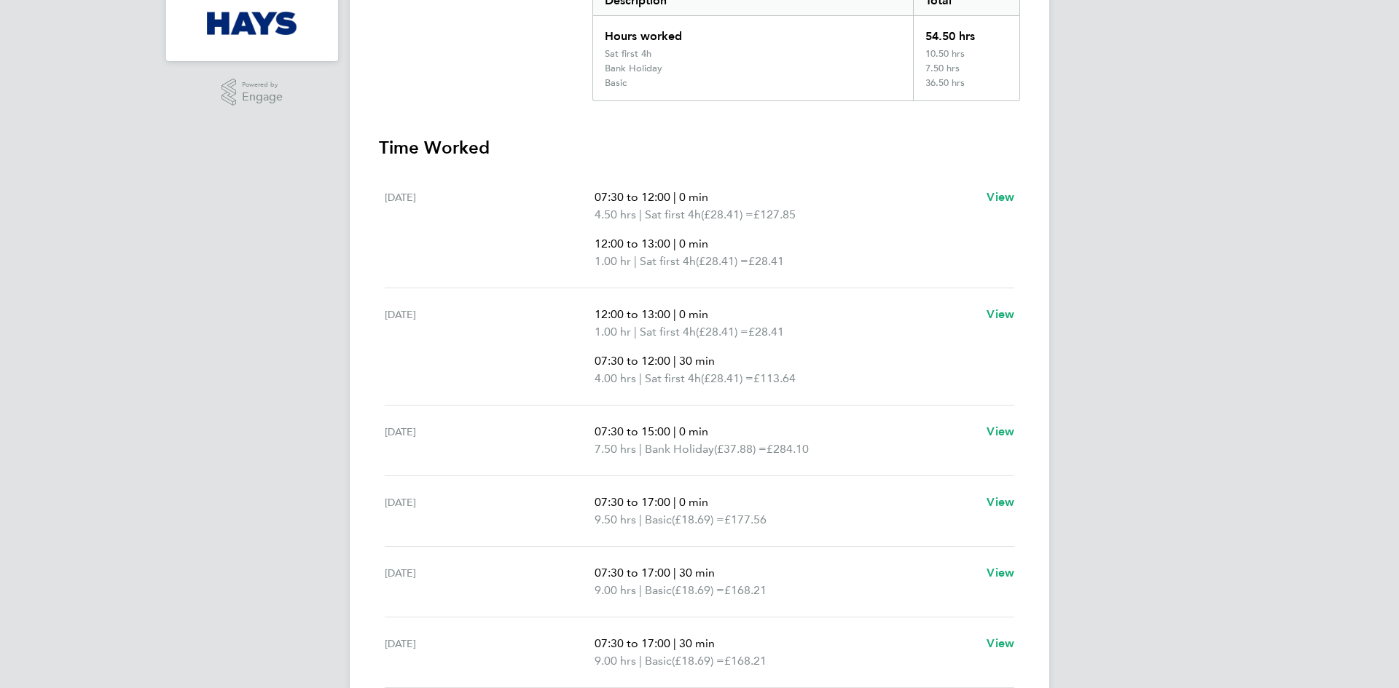
scroll to position [262, 0]
click at [999, 428] on span "View" at bounding box center [1000, 429] width 28 height 14
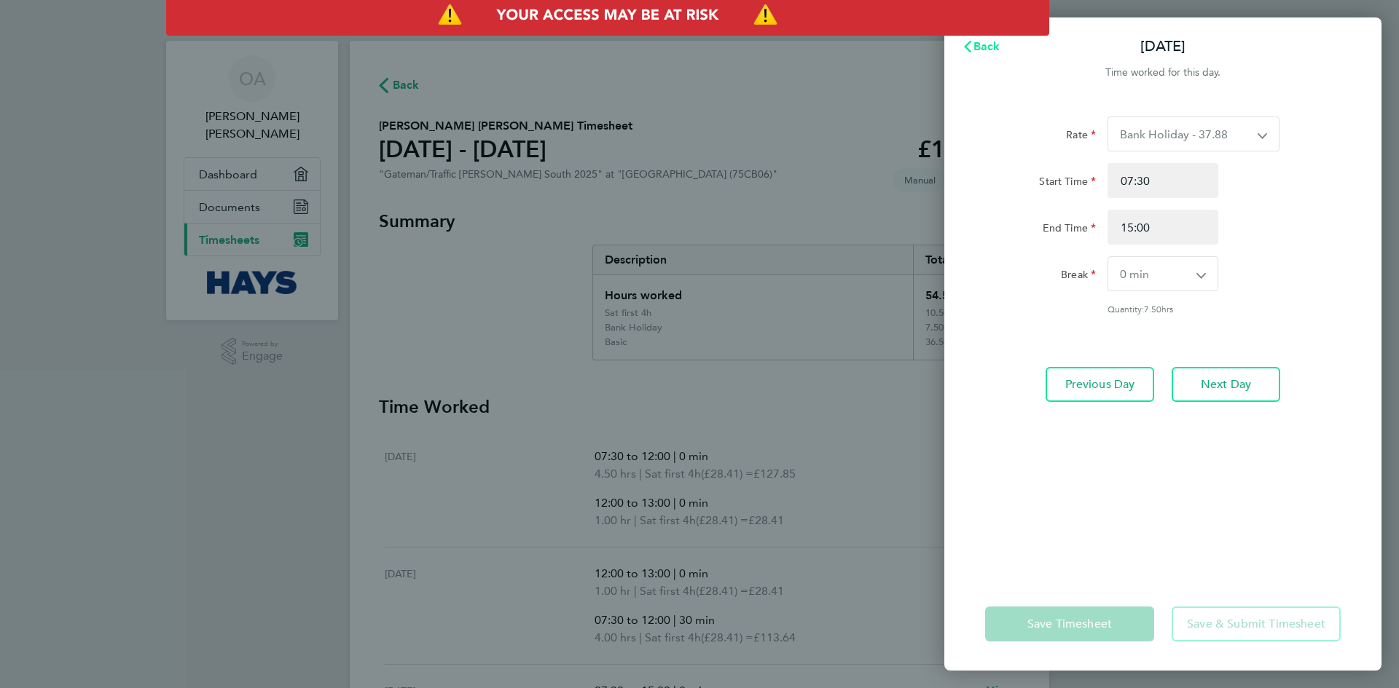
click at [976, 49] on span "Back" at bounding box center [986, 46] width 27 height 14
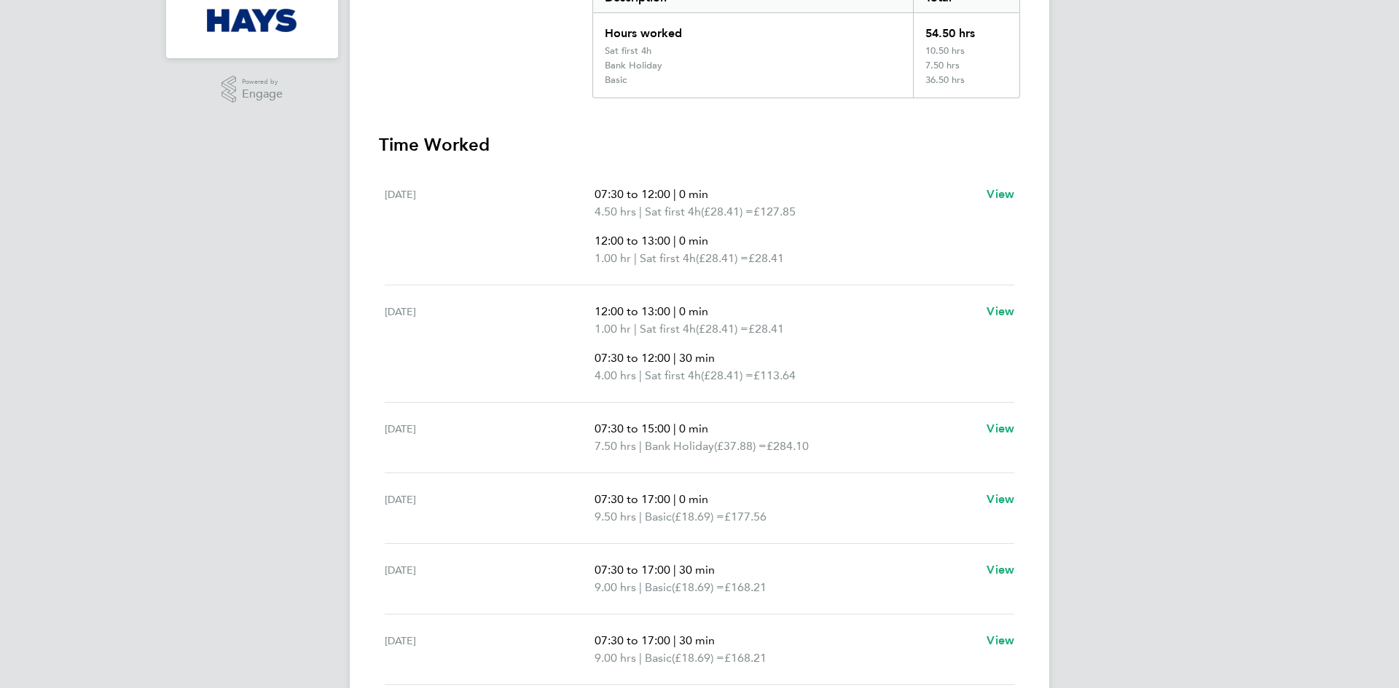
scroll to position [291, 0]
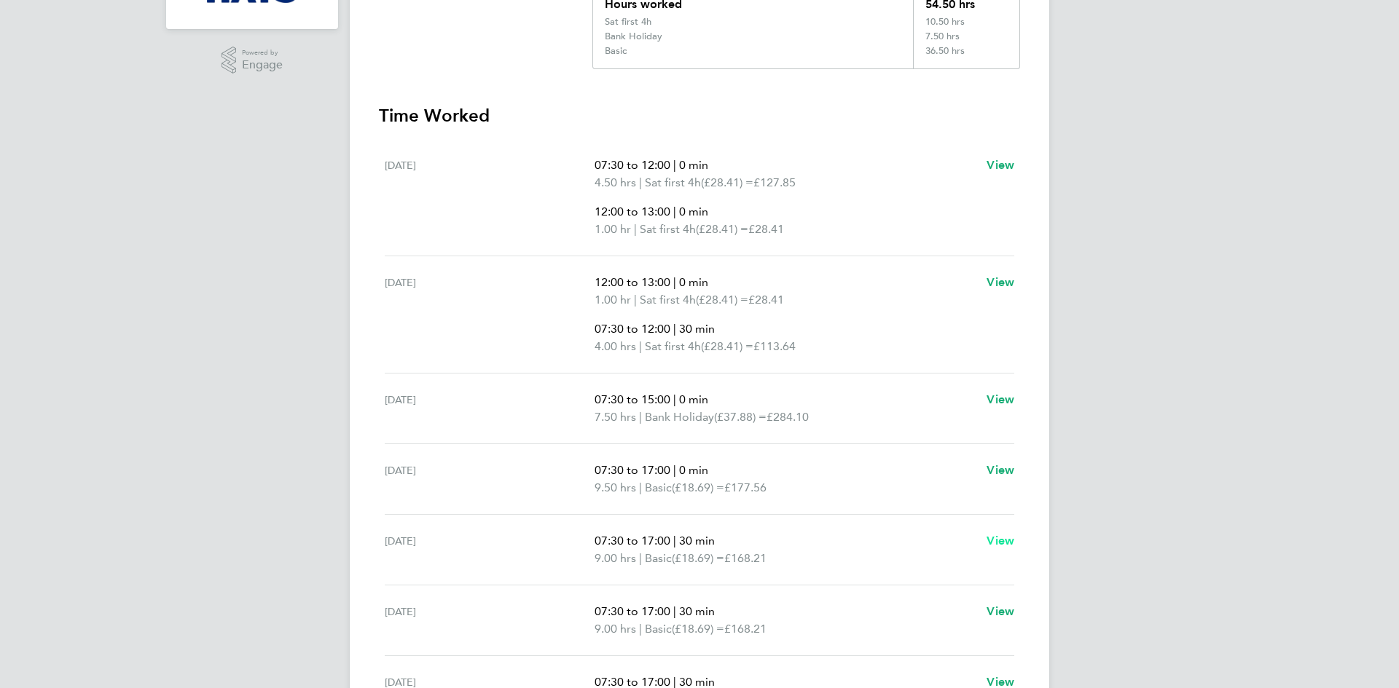
click at [1000, 543] on span "View" at bounding box center [1000, 541] width 28 height 14
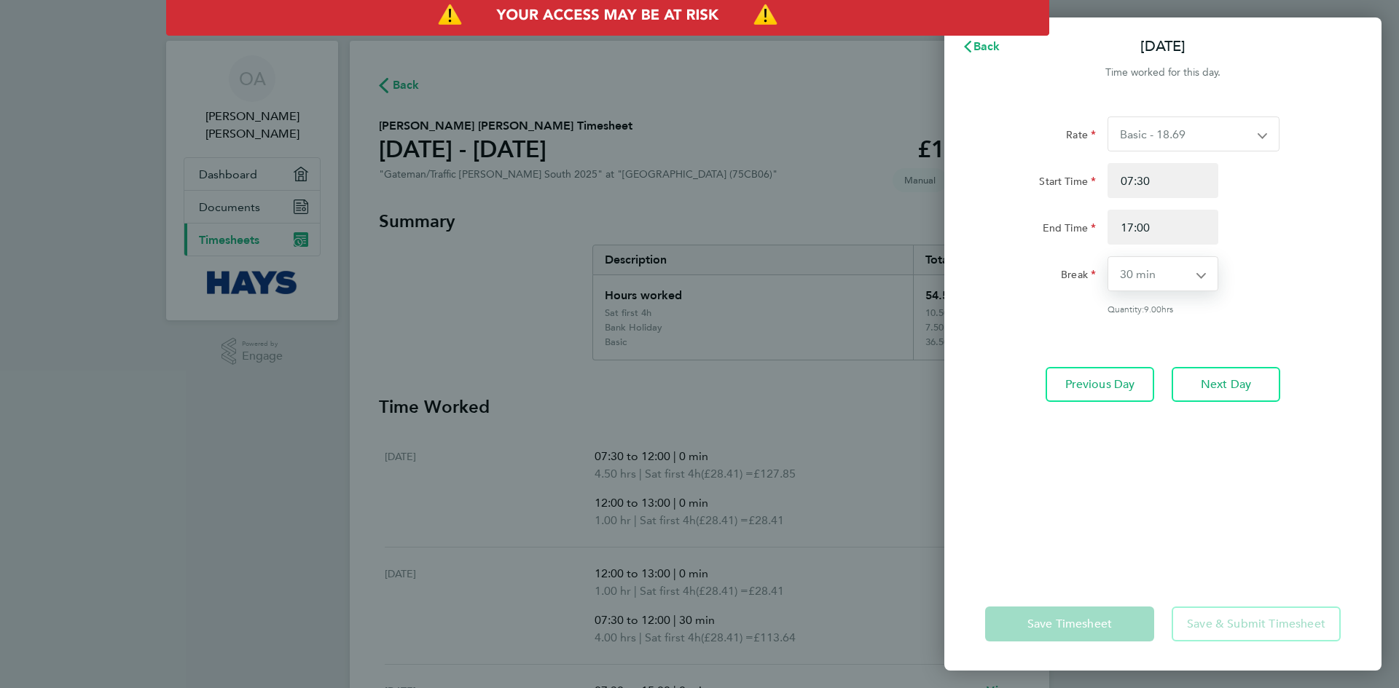
click at [1139, 280] on select "0 min 15 min 30 min 45 min 60 min 75 min 90 min" at bounding box center [1154, 274] width 92 height 34
select select "0"
click at [1108, 257] on select "0 min 15 min 30 min 45 min 60 min 75 min 90 min" at bounding box center [1154, 274] width 92 height 34
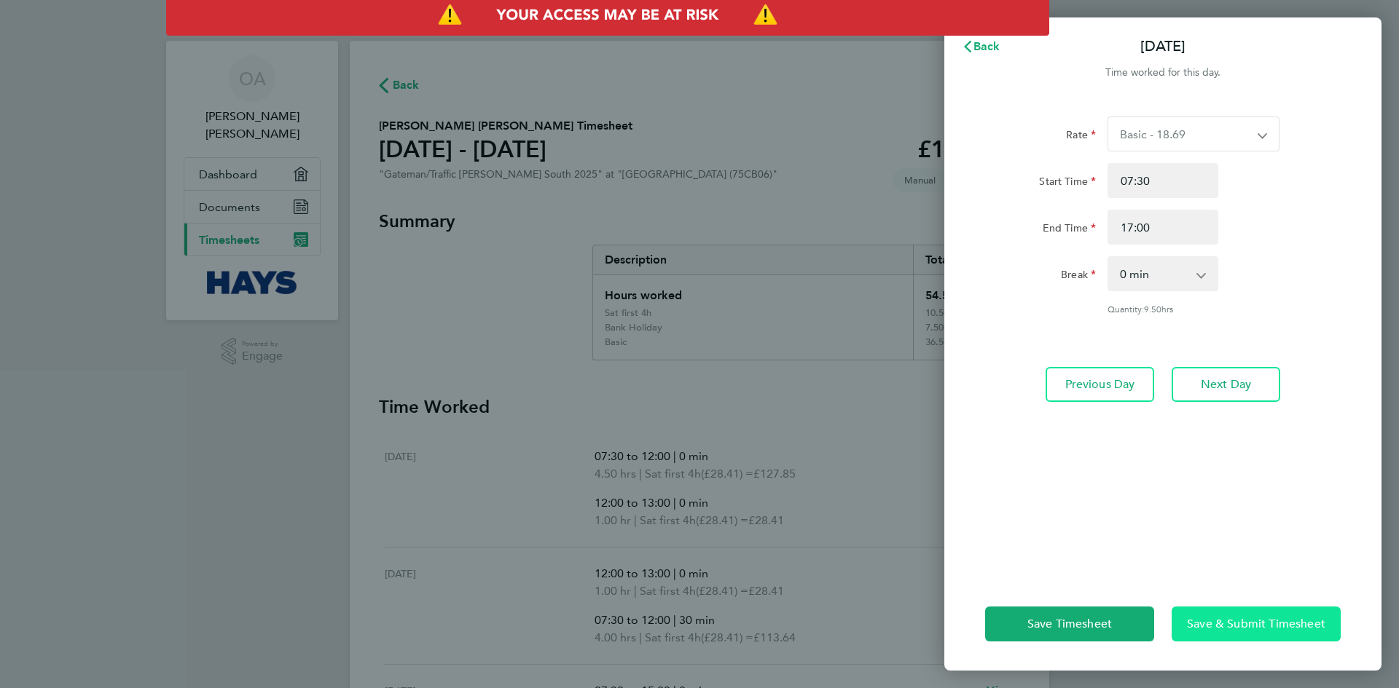
click at [1213, 628] on span "Save & Submit Timesheet" at bounding box center [1256, 624] width 138 height 15
click at [984, 58] on button "Back" at bounding box center [981, 46] width 68 height 29
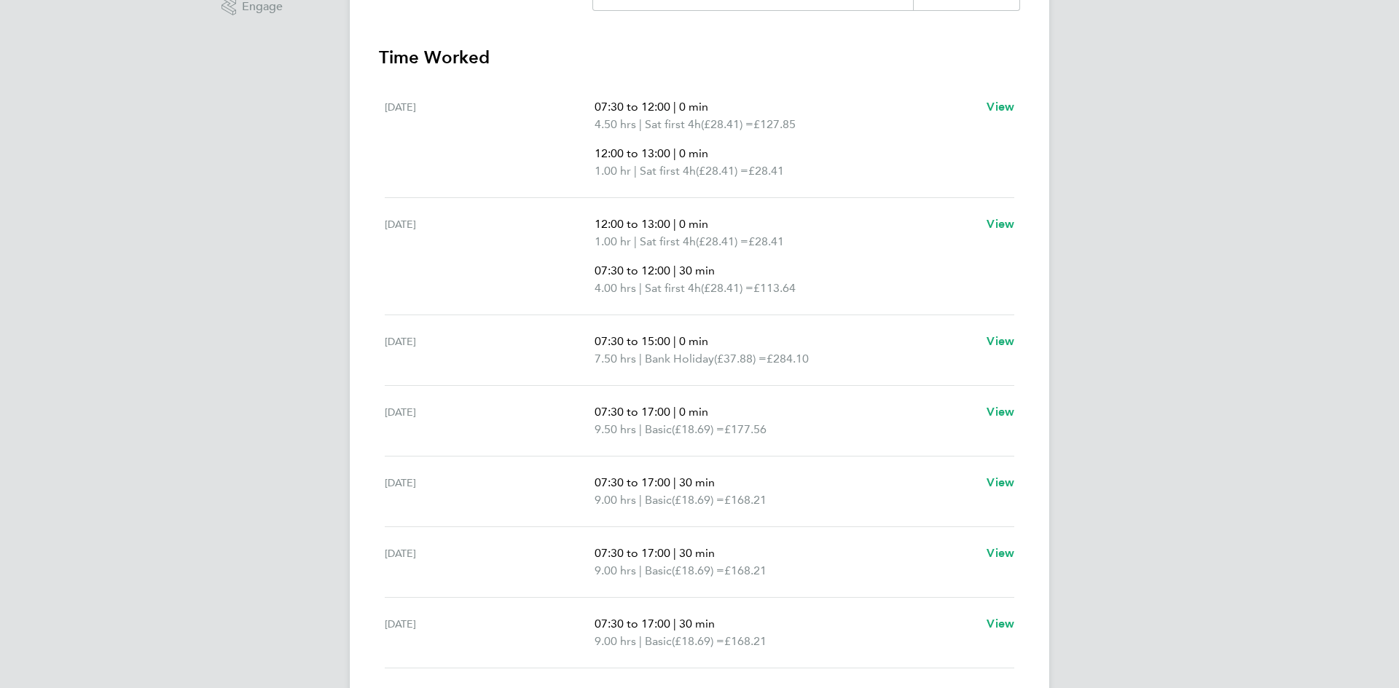
scroll to position [388, 0]
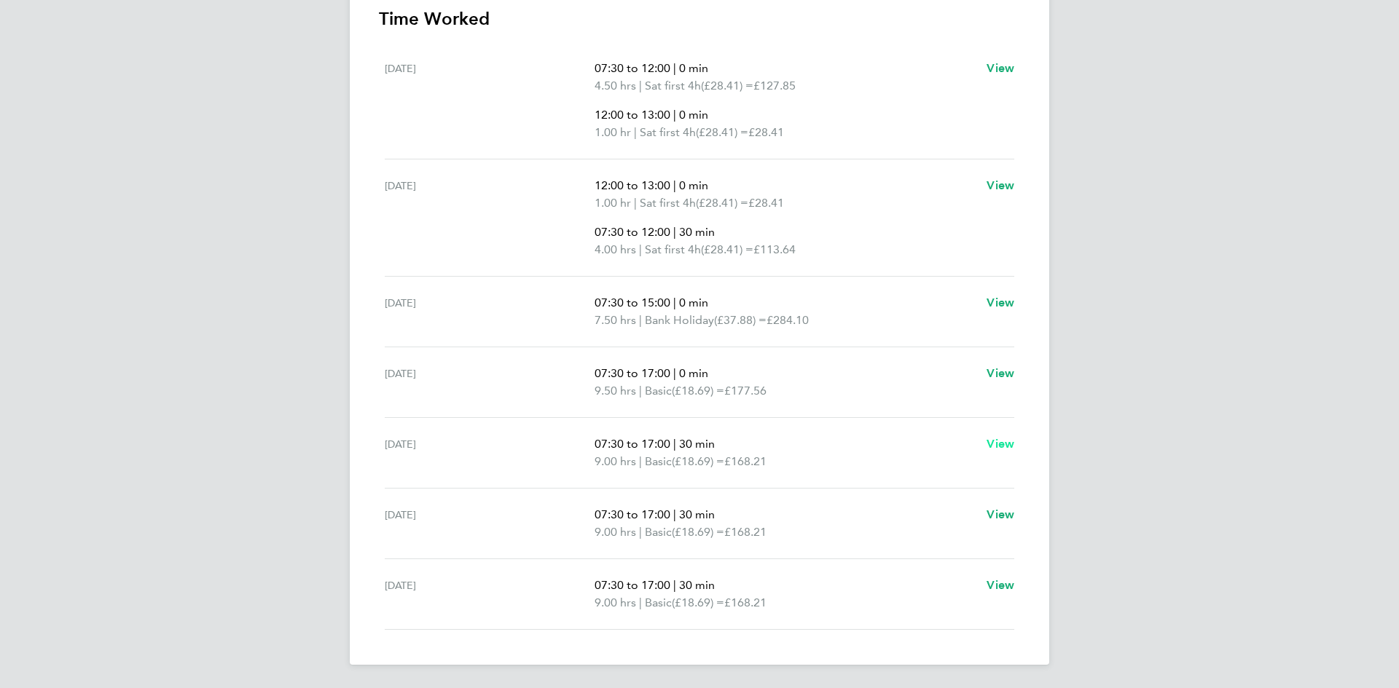
click at [998, 442] on span "View" at bounding box center [1000, 444] width 28 height 14
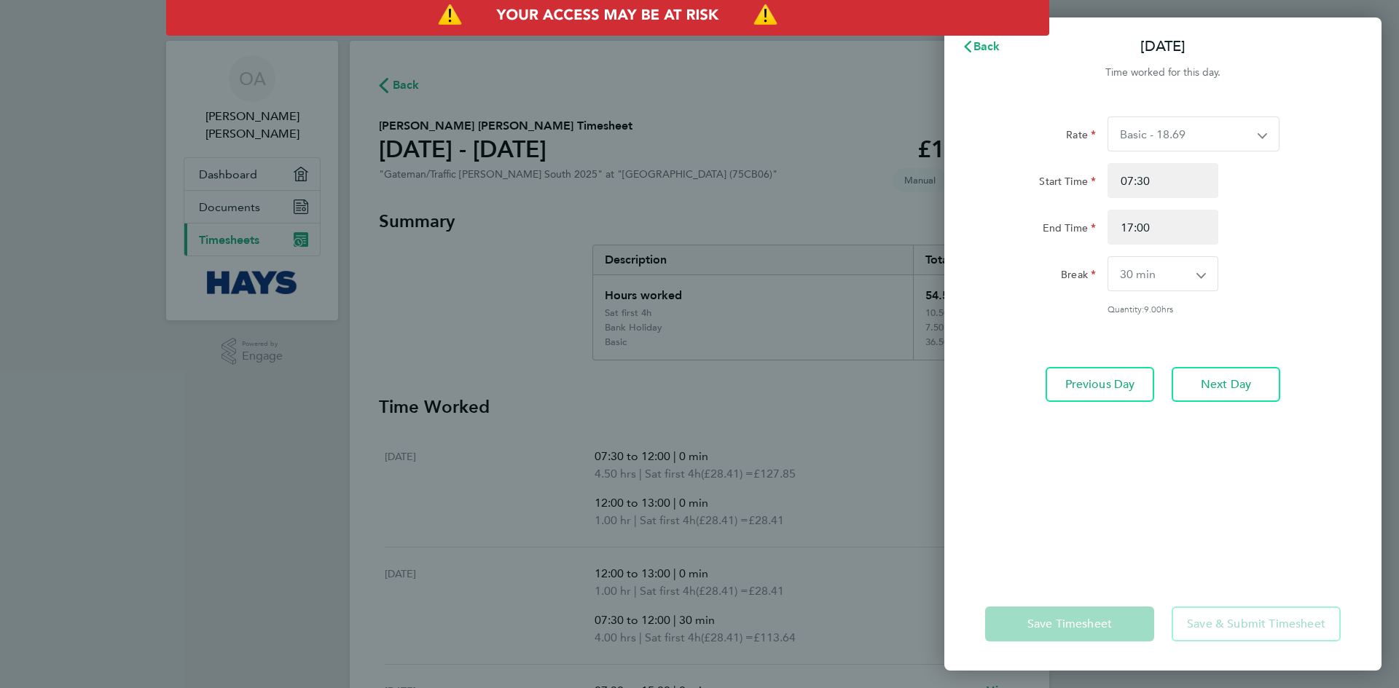
click at [1168, 267] on select "0 min 15 min 30 min 45 min 60 min 75 min 90 min" at bounding box center [1154, 274] width 92 height 34
select select "0"
click at [1108, 257] on select "0 min 15 min 30 min 45 min 60 min 75 min 90 min" at bounding box center [1154, 274] width 92 height 34
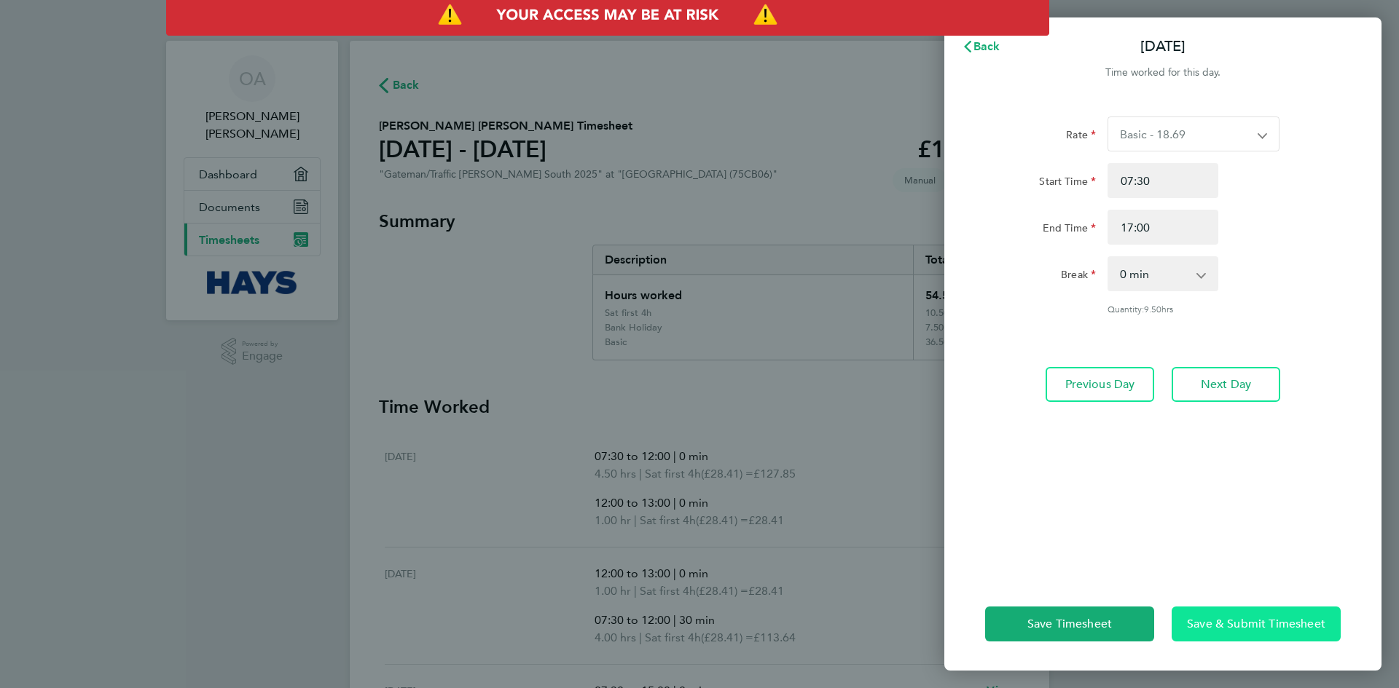
click at [1238, 637] on button "Save & Submit Timesheet" at bounding box center [1255, 624] width 169 height 35
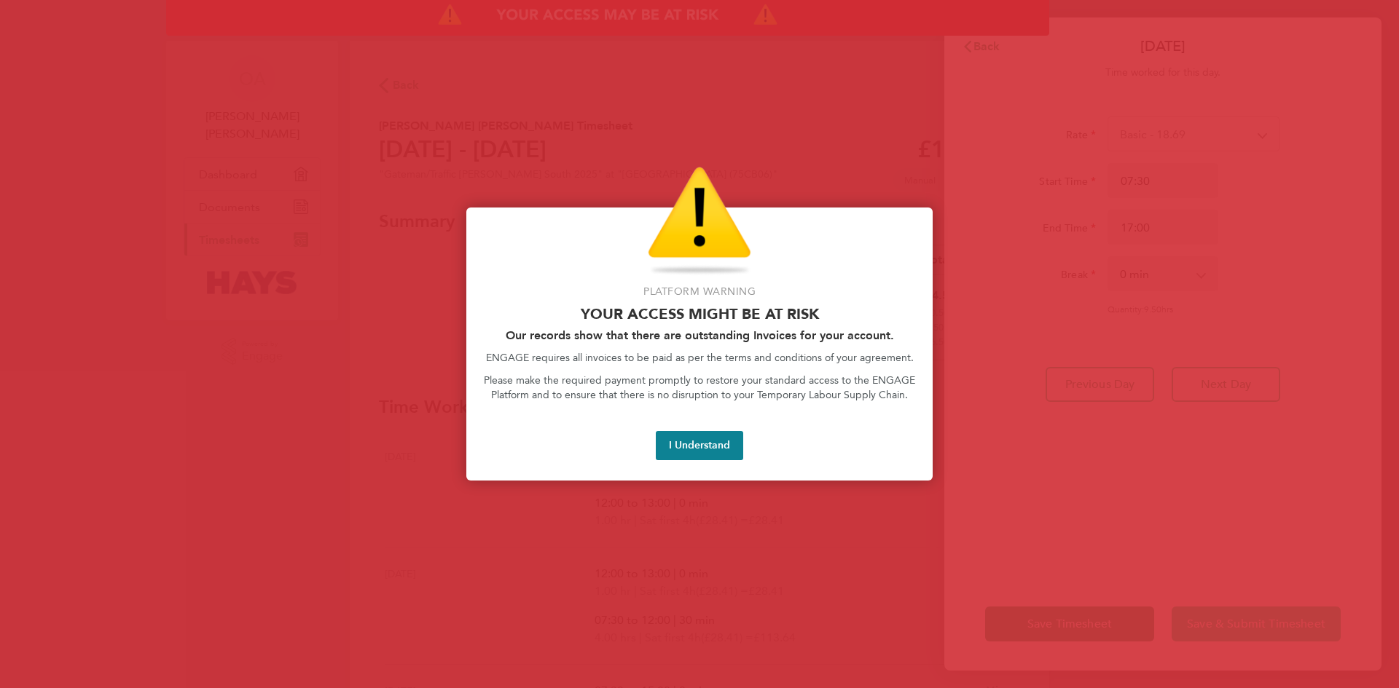
click at [1237, 618] on div at bounding box center [699, 344] width 1399 height 688
click at [682, 439] on button "I Understand" at bounding box center [699, 445] width 87 height 29
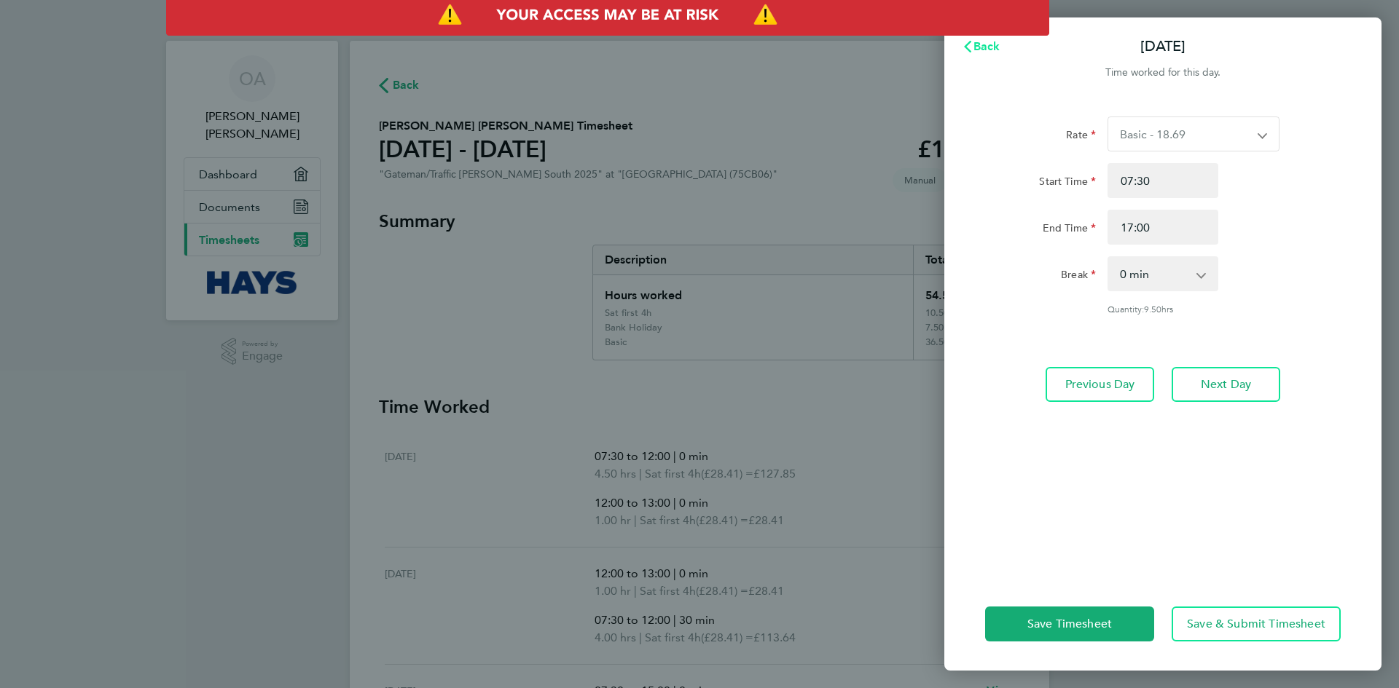
click at [975, 36] on button "Back" at bounding box center [981, 46] width 68 height 29
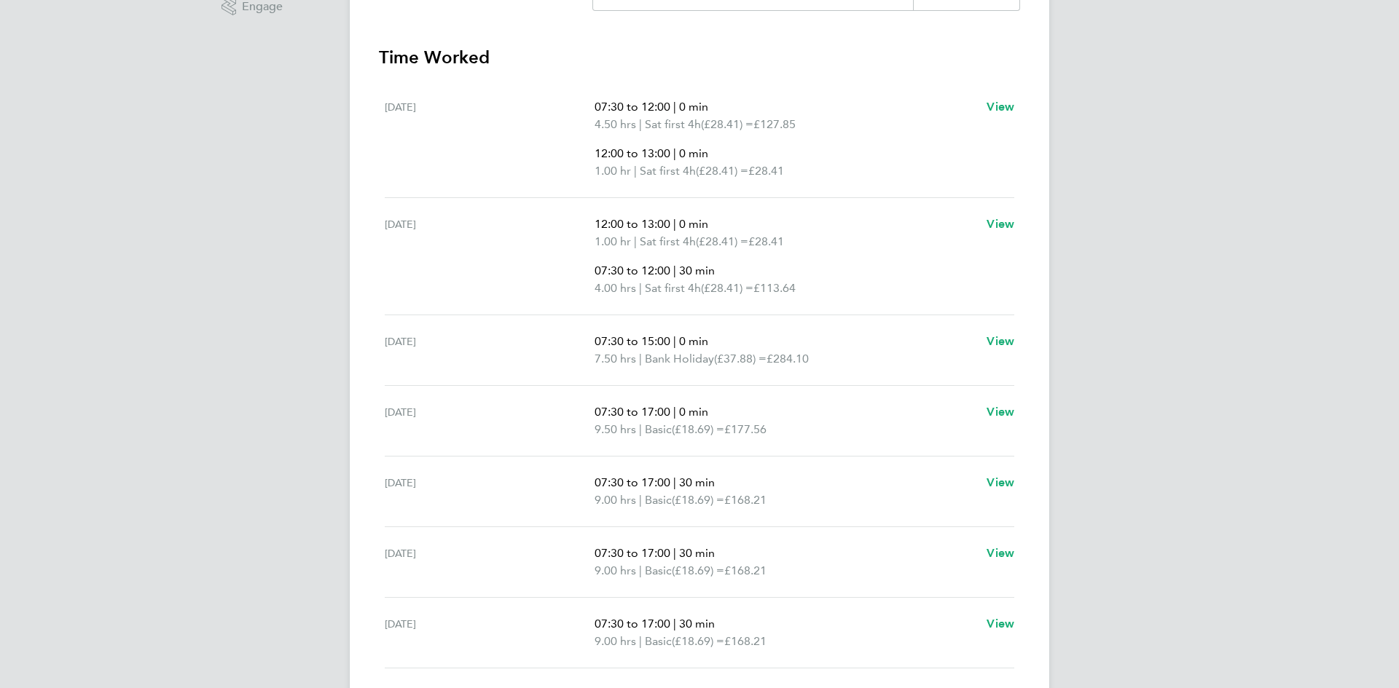
scroll to position [379, 0]
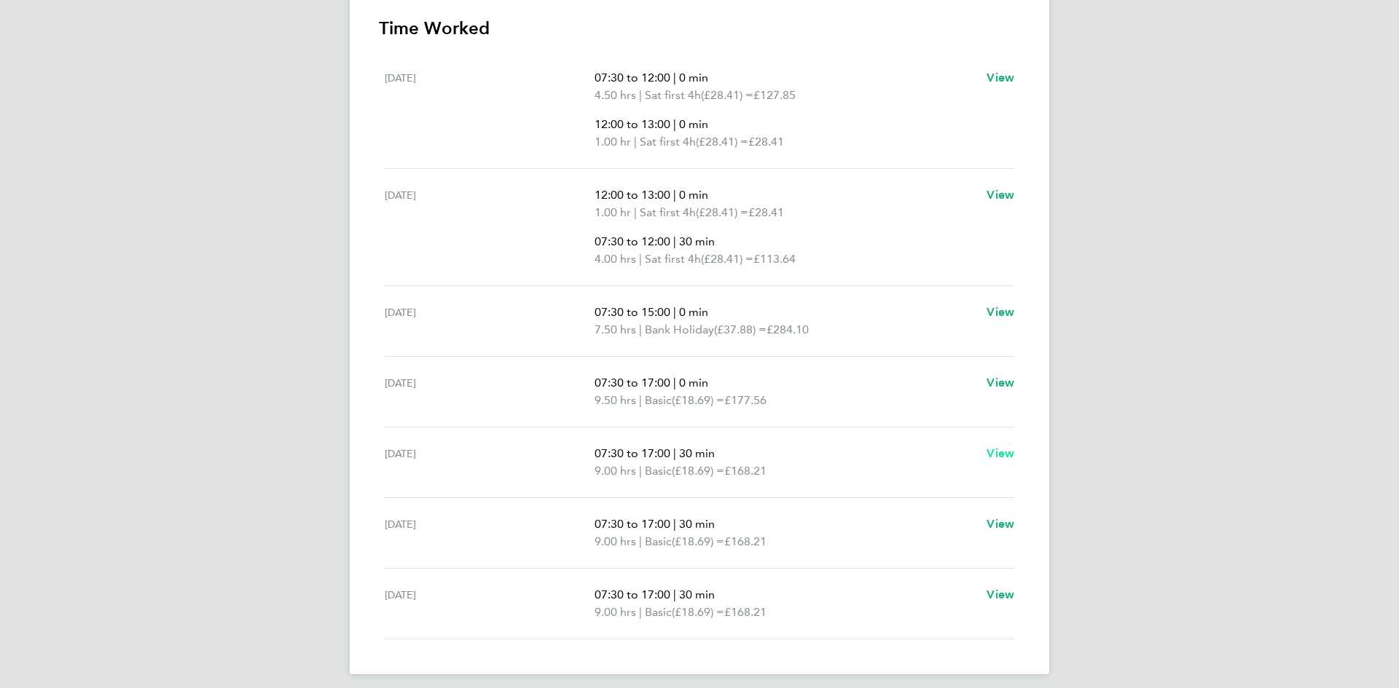
click at [1012, 451] on span "View" at bounding box center [1000, 454] width 28 height 14
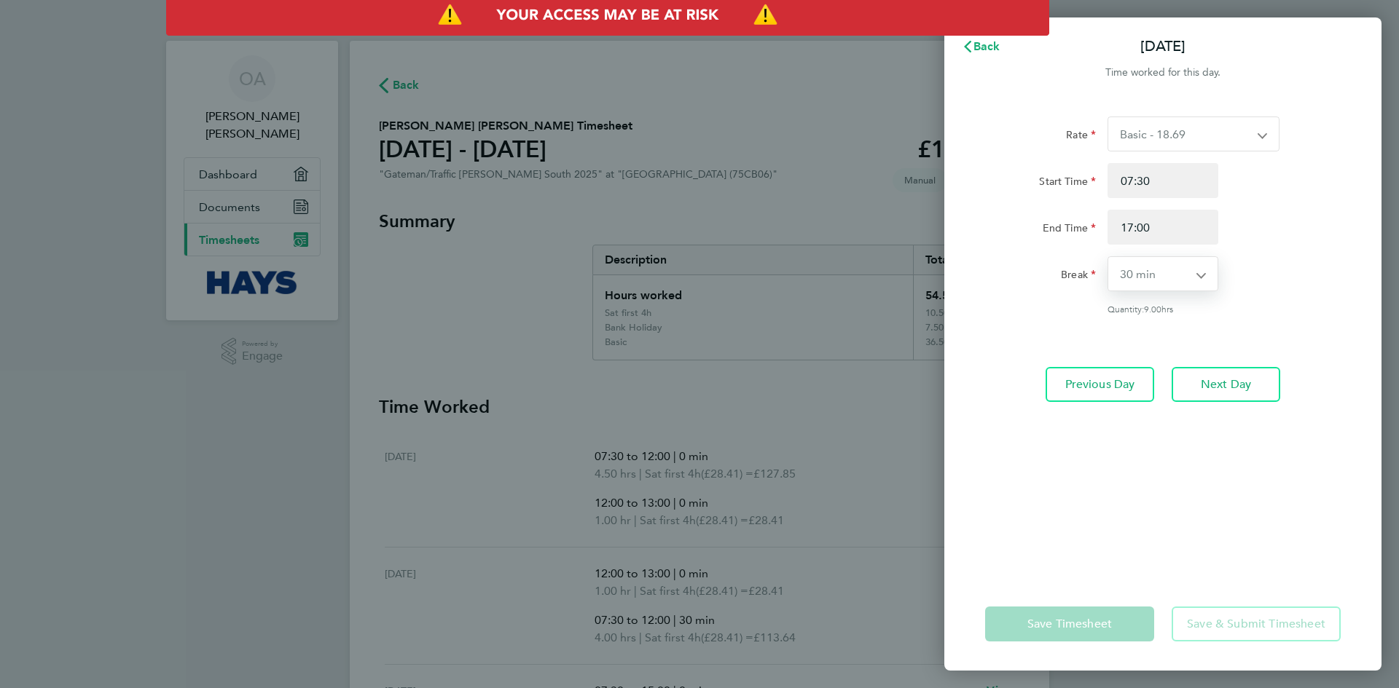
click at [1154, 273] on select "0 min 15 min 30 min 45 min 60 min 75 min 90 min" at bounding box center [1154, 274] width 92 height 34
select select "0"
click at [1108, 257] on select "0 min 15 min 30 min 45 min 60 min 75 min 90 min" at bounding box center [1154, 274] width 92 height 34
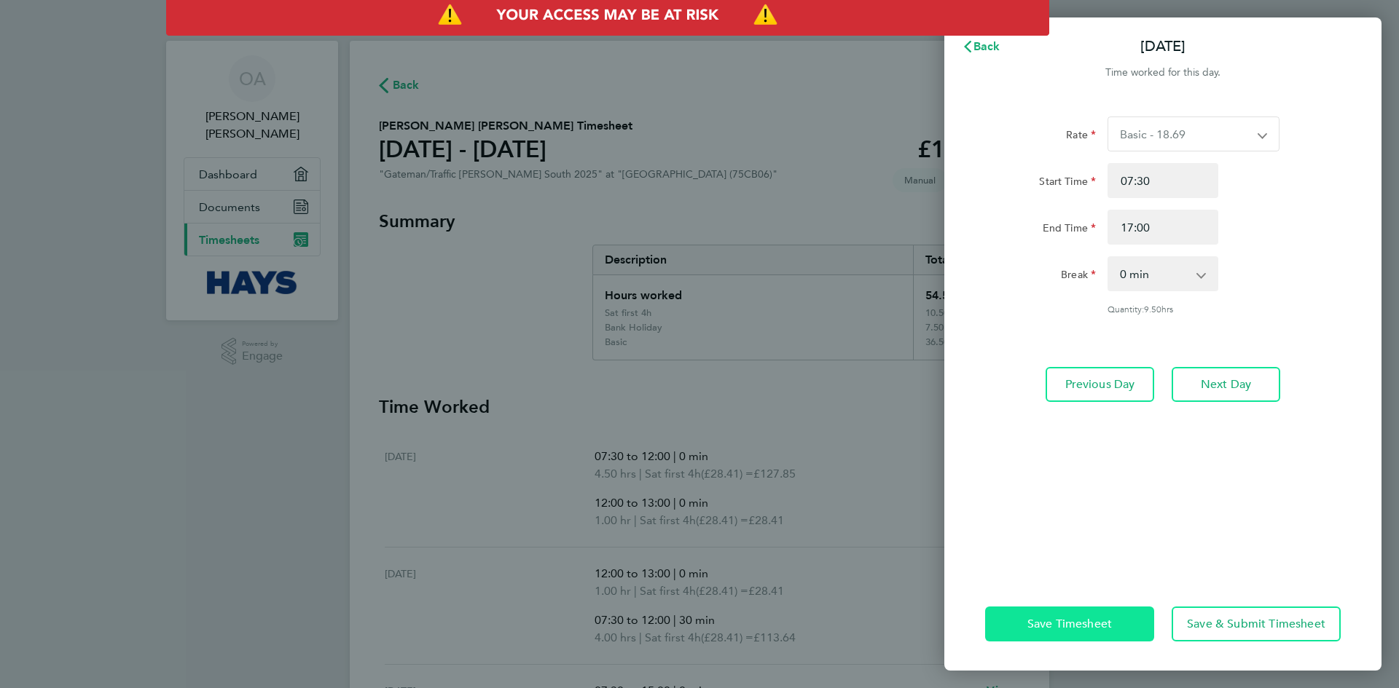
click at [1124, 628] on button "Save Timesheet" at bounding box center [1069, 624] width 169 height 35
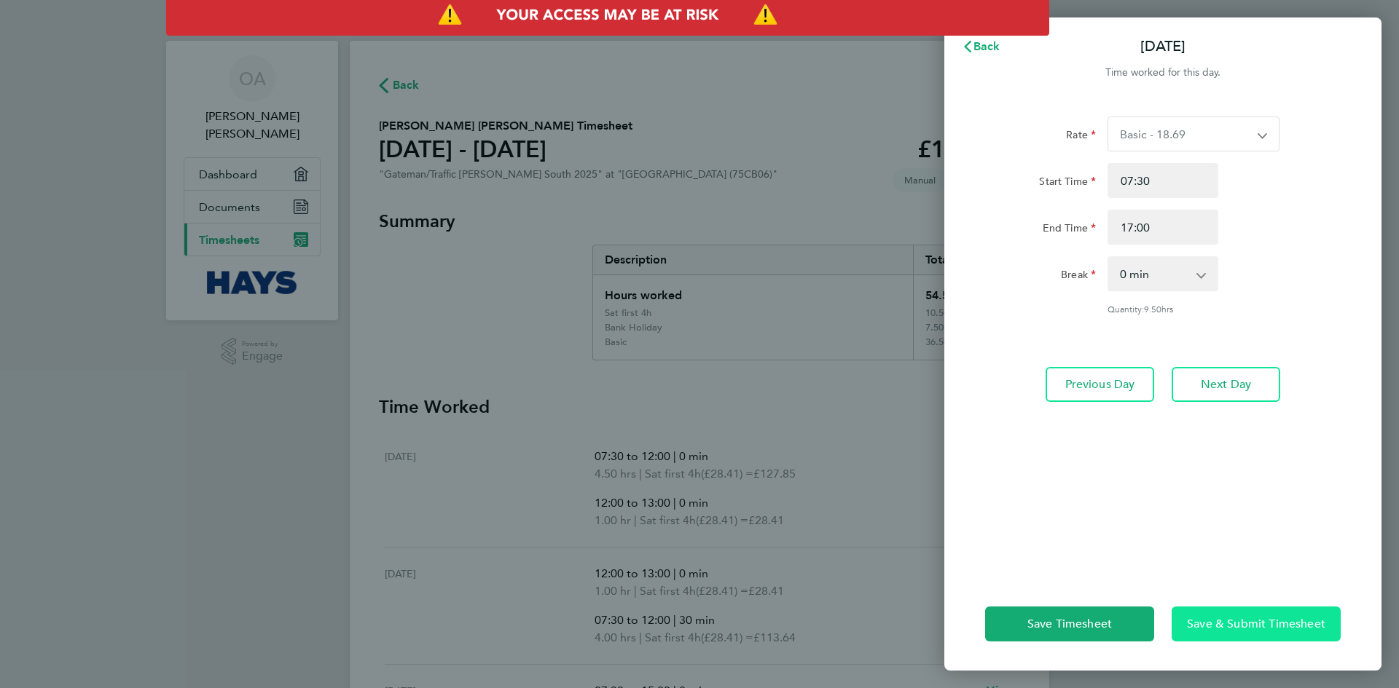
click at [1207, 627] on span "Save & Submit Timesheet" at bounding box center [1256, 624] width 138 height 15
click at [984, 46] on span "Back" at bounding box center [986, 46] width 27 height 14
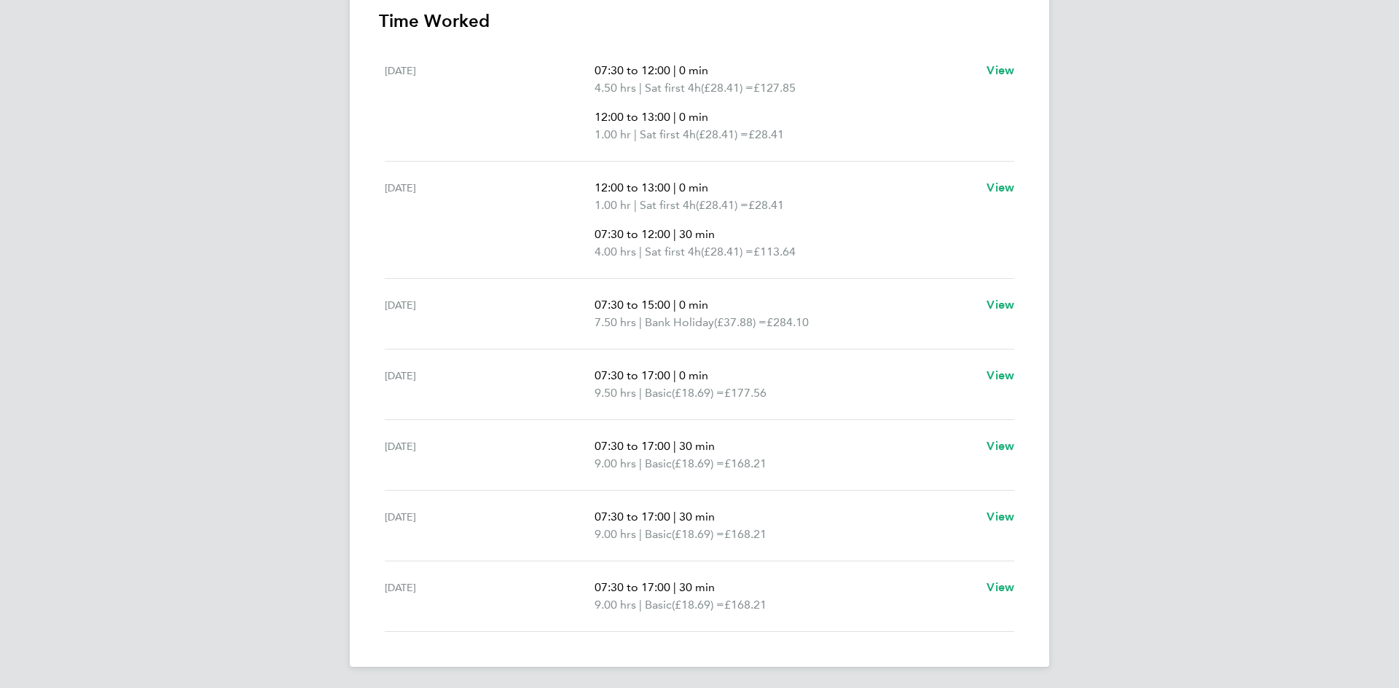
scroll to position [388, 0]
click at [1000, 514] on span "View" at bounding box center [1000, 515] width 28 height 14
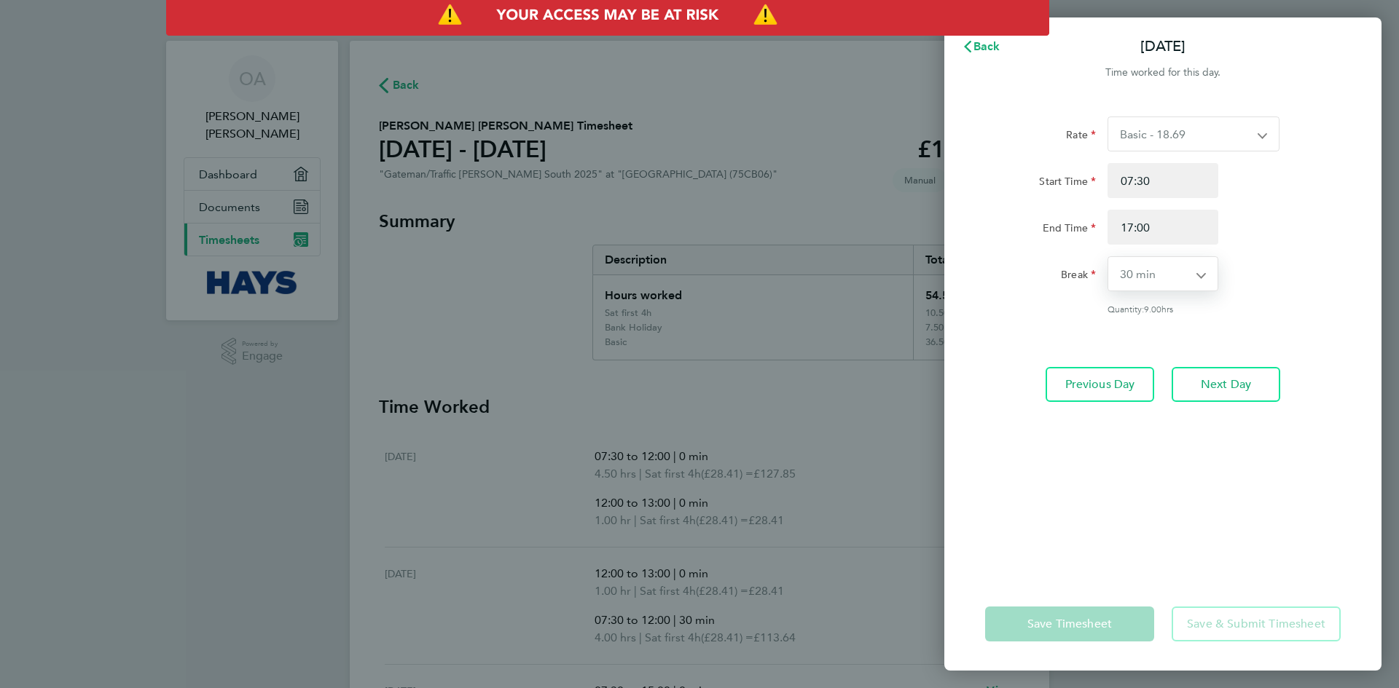
click at [1147, 275] on select "0 min 15 min 30 min 45 min 60 min 75 min 90 min" at bounding box center [1154, 274] width 92 height 34
select select "0"
click at [1108, 257] on select "0 min 15 min 30 min 45 min 60 min 75 min 90 min" at bounding box center [1154, 274] width 92 height 34
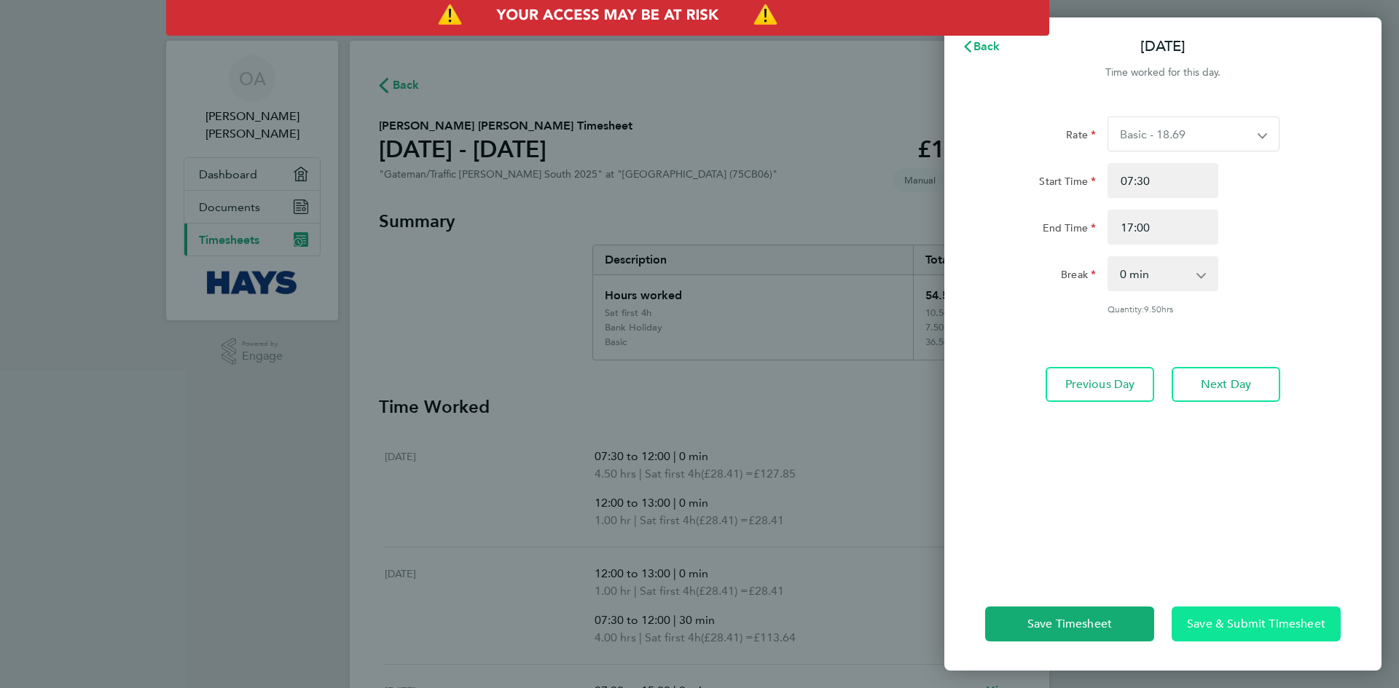
click at [1227, 627] on span "Save & Submit Timesheet" at bounding box center [1256, 624] width 138 height 15
click at [989, 47] on span "Back" at bounding box center [986, 46] width 27 height 14
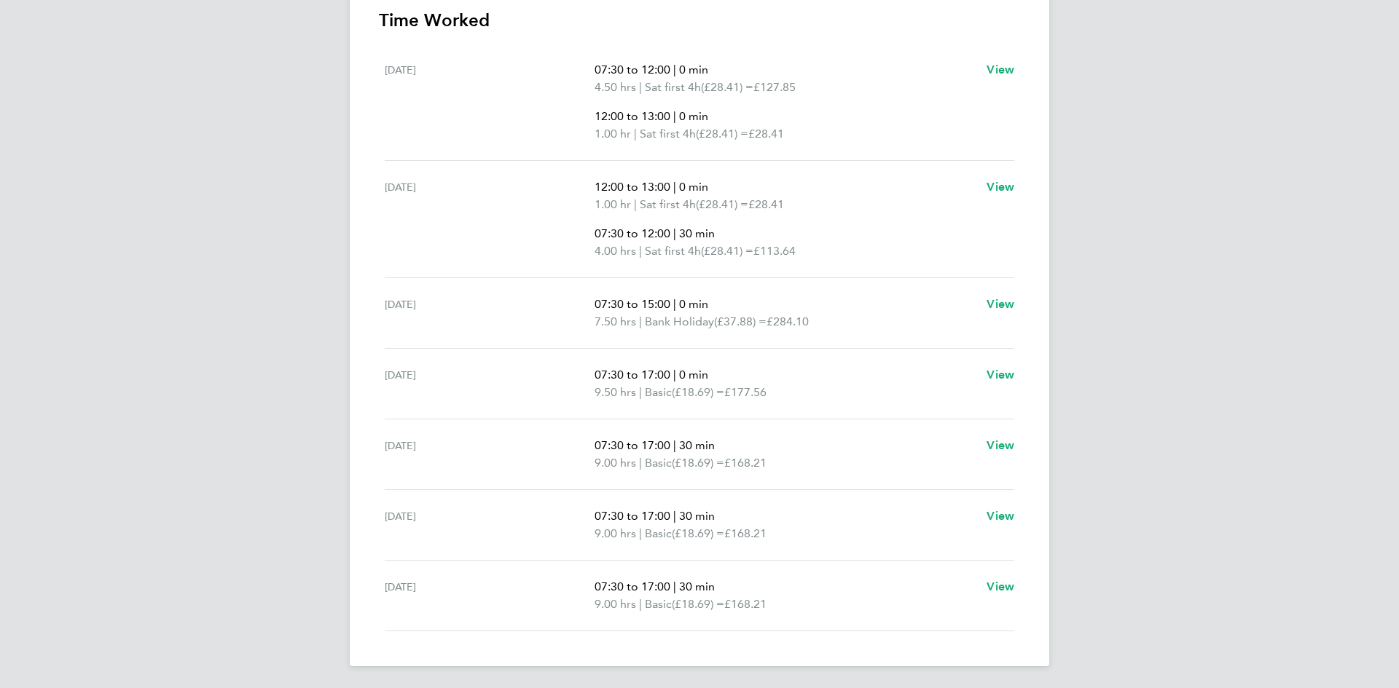
scroll to position [388, 0]
click at [750, 456] on span "£168.21" at bounding box center [745, 462] width 42 height 14
click at [996, 586] on span "View" at bounding box center [1000, 585] width 28 height 14
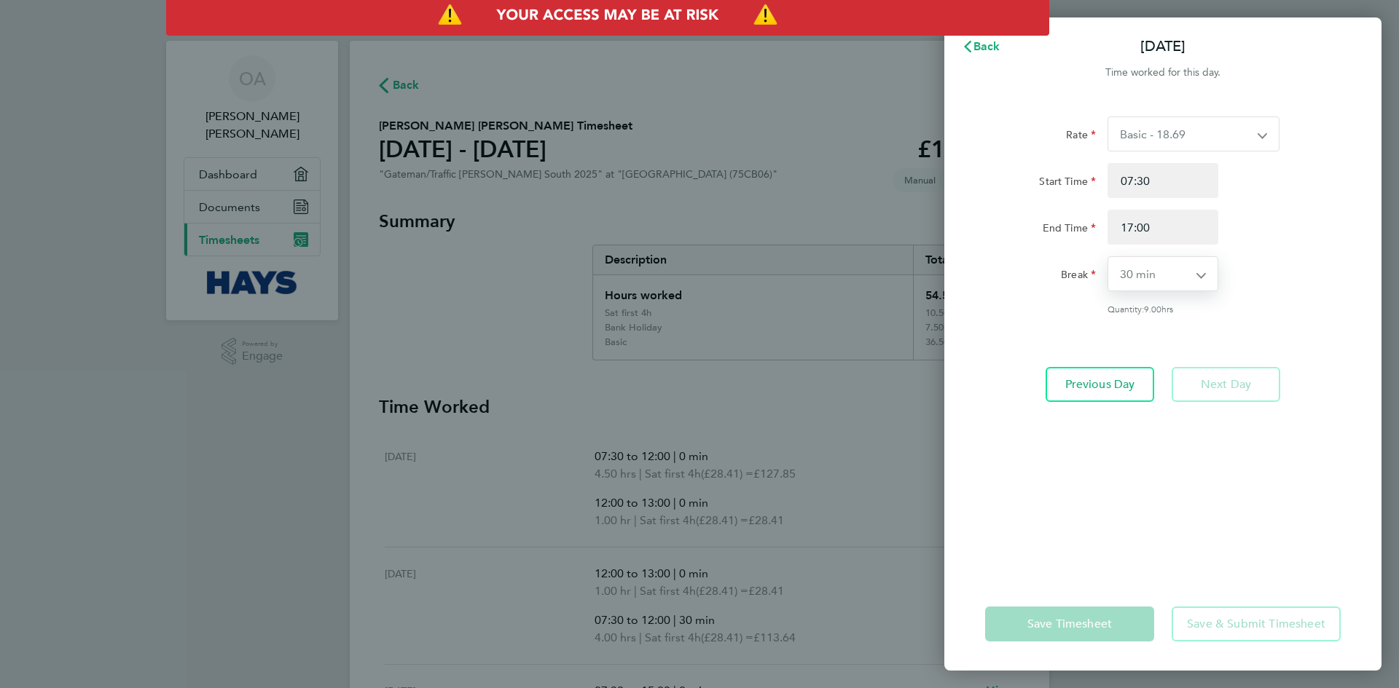
click at [1136, 268] on select "0 min 15 min 30 min 45 min 60 min 75 min 90 min" at bounding box center [1154, 274] width 92 height 34
select select "0"
click at [1108, 257] on select "0 min 15 min 30 min 45 min 60 min 75 min 90 min" at bounding box center [1154, 274] width 92 height 34
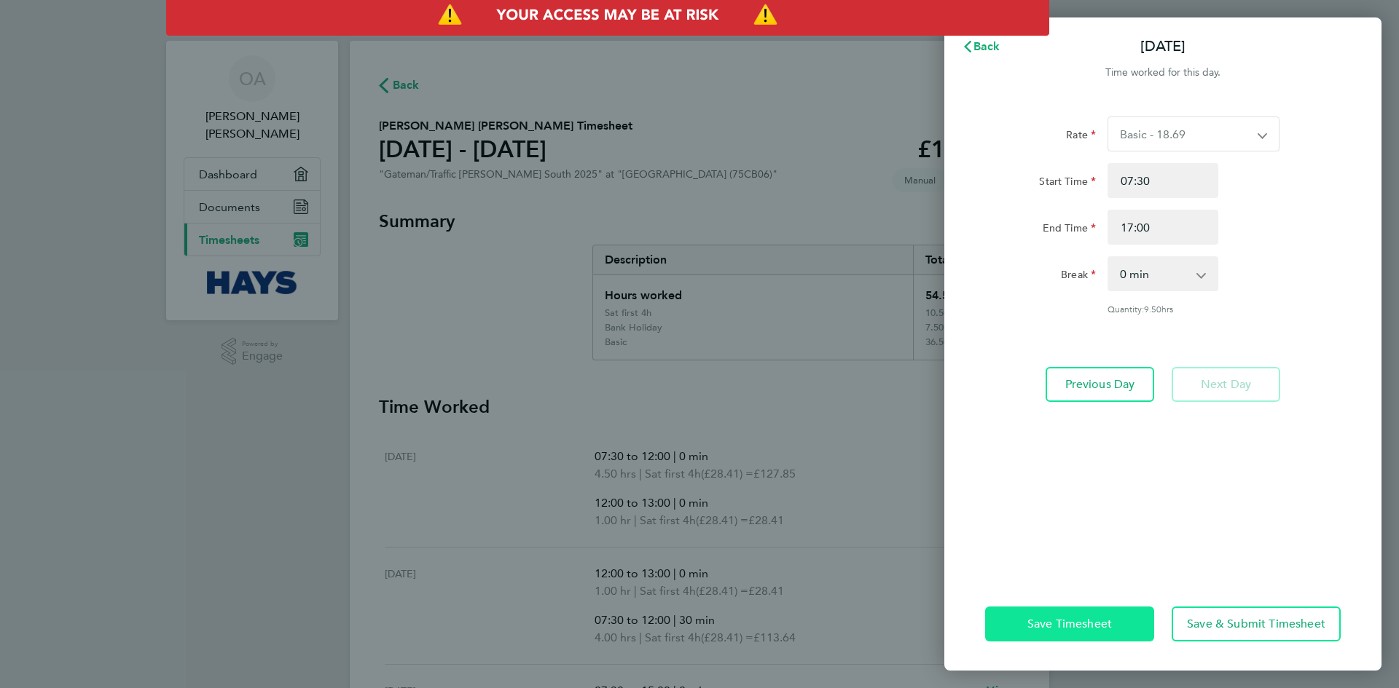
click at [1103, 624] on span "Save Timesheet" at bounding box center [1069, 624] width 85 height 15
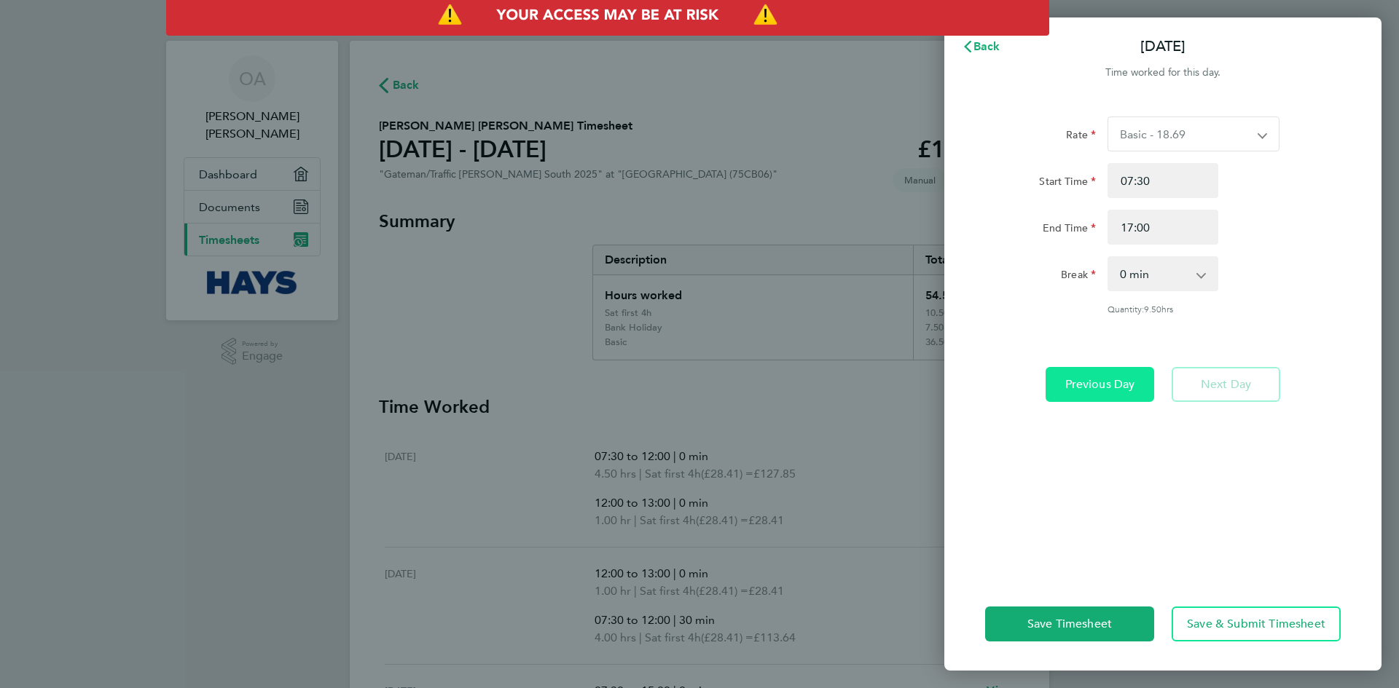
click at [1085, 381] on span "Previous Day" at bounding box center [1100, 384] width 70 height 15
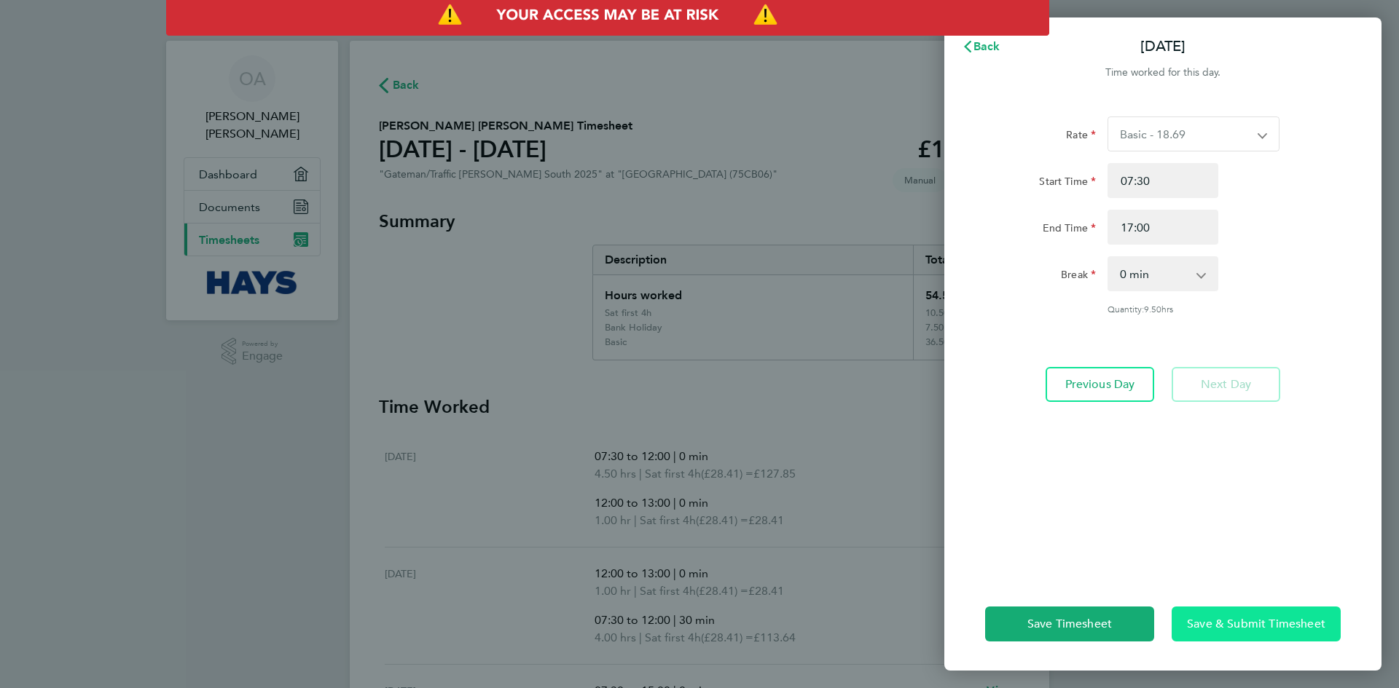
click at [1222, 629] on span "Save & Submit Timesheet" at bounding box center [1256, 624] width 138 height 15
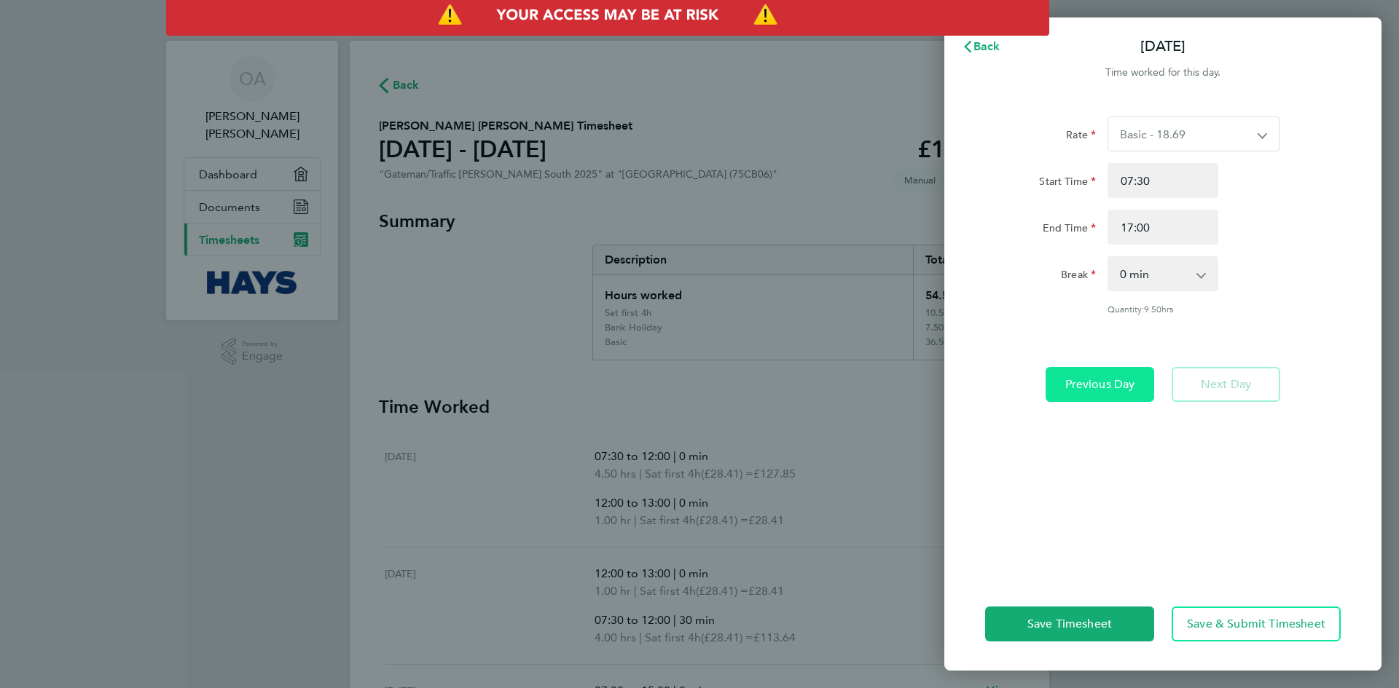
click at [1085, 394] on button "Previous Day" at bounding box center [1099, 384] width 109 height 35
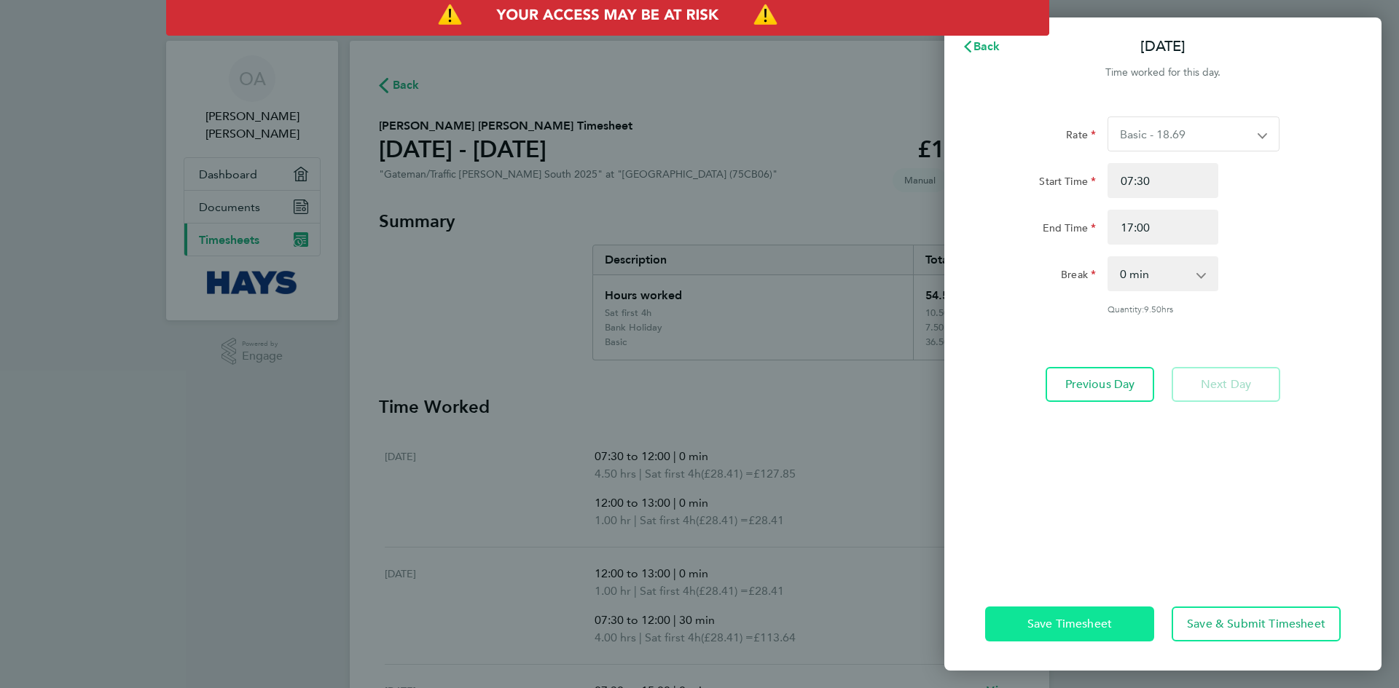
click at [1077, 624] on span "Save Timesheet" at bounding box center [1069, 624] width 85 height 15
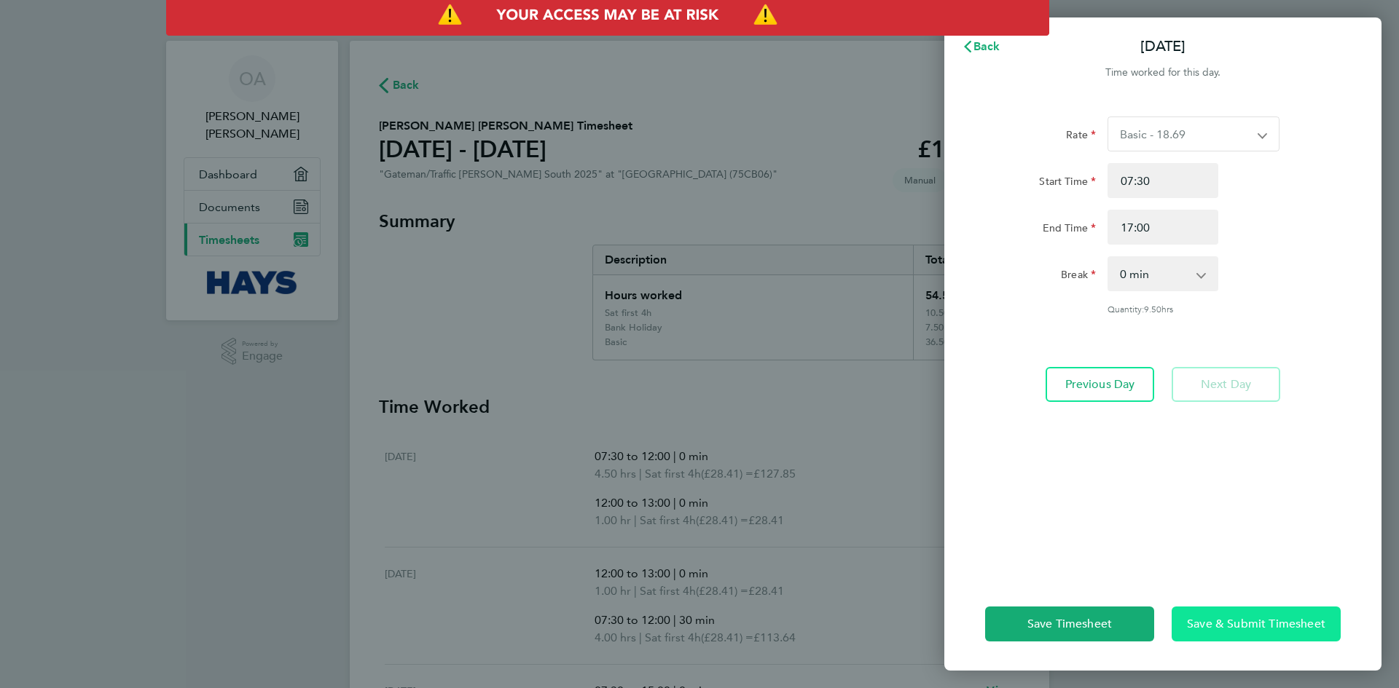
click at [1234, 610] on button "Save & Submit Timesheet" at bounding box center [1255, 624] width 169 height 35
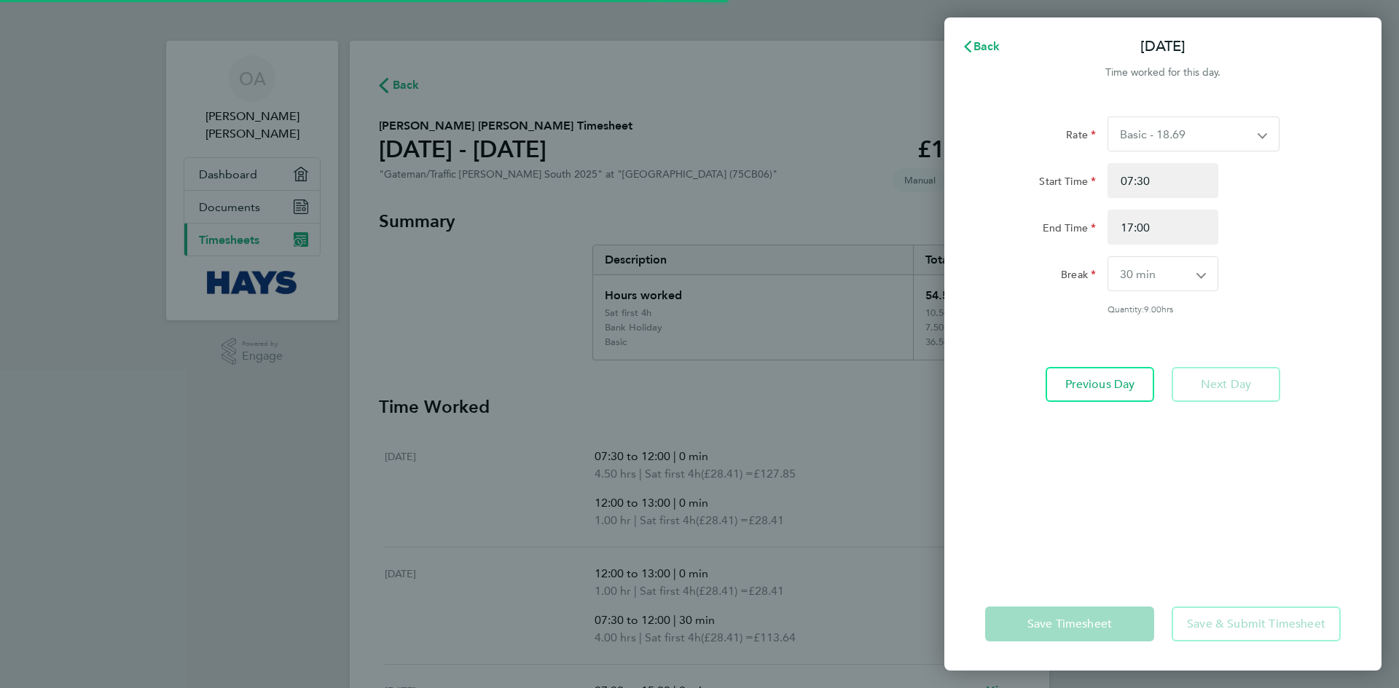
select select "30"
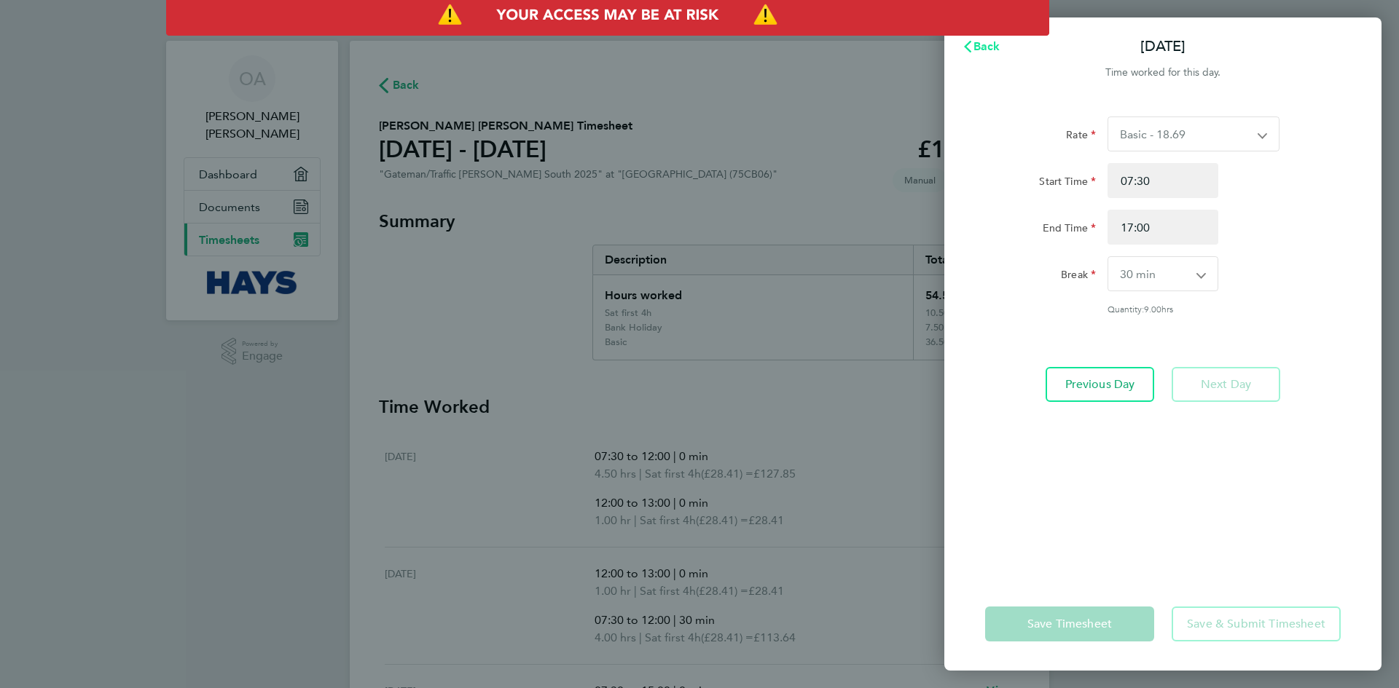
click at [989, 39] on span "Back" at bounding box center [986, 46] width 27 height 14
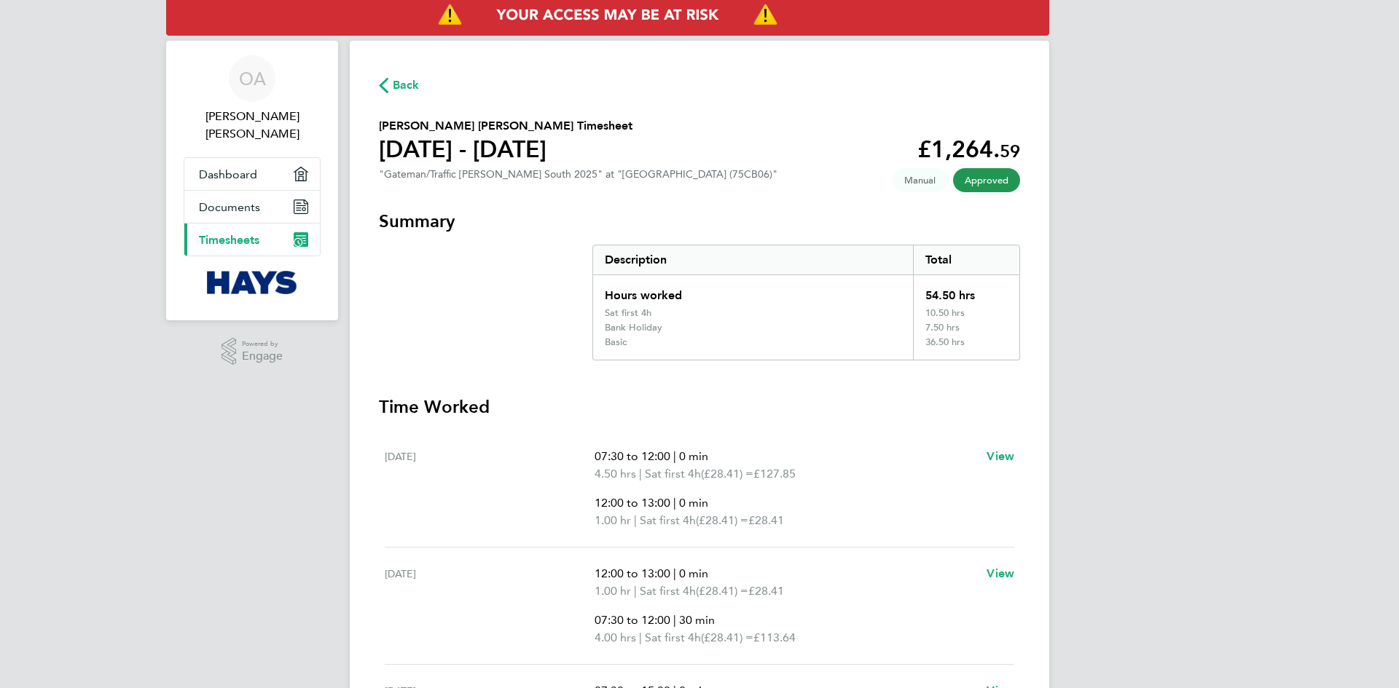
click at [1202, 376] on div "OA [PERSON_NAME] [PERSON_NAME] Applications: Dashboard Documents Current page: …" at bounding box center [699, 538] width 1399 height 1077
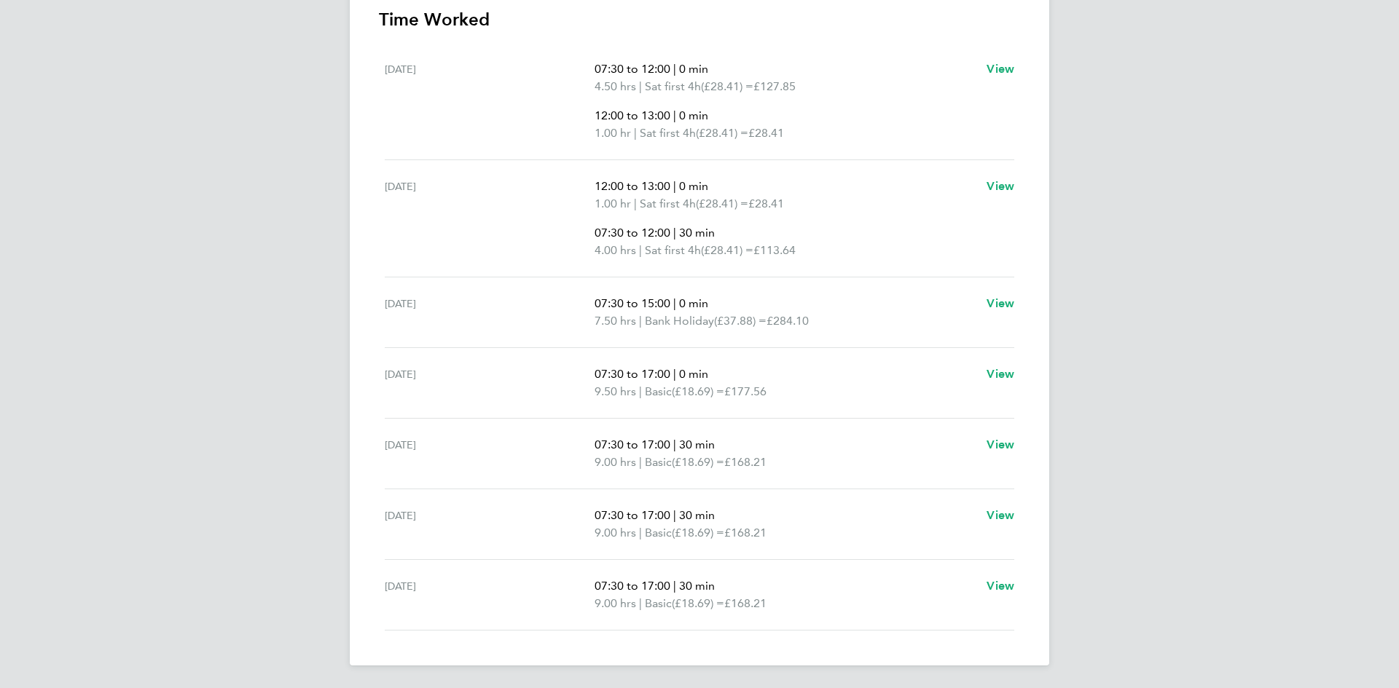
scroll to position [388, 0]
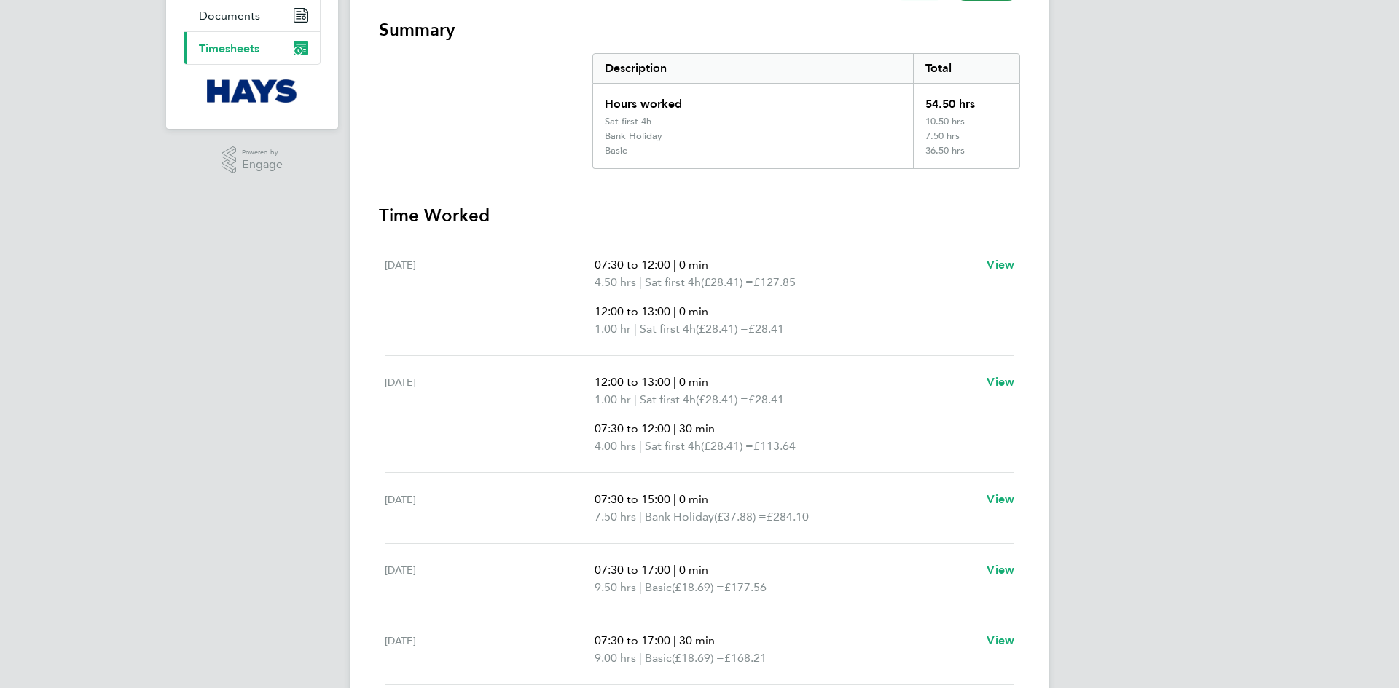
scroll to position [321, 0]
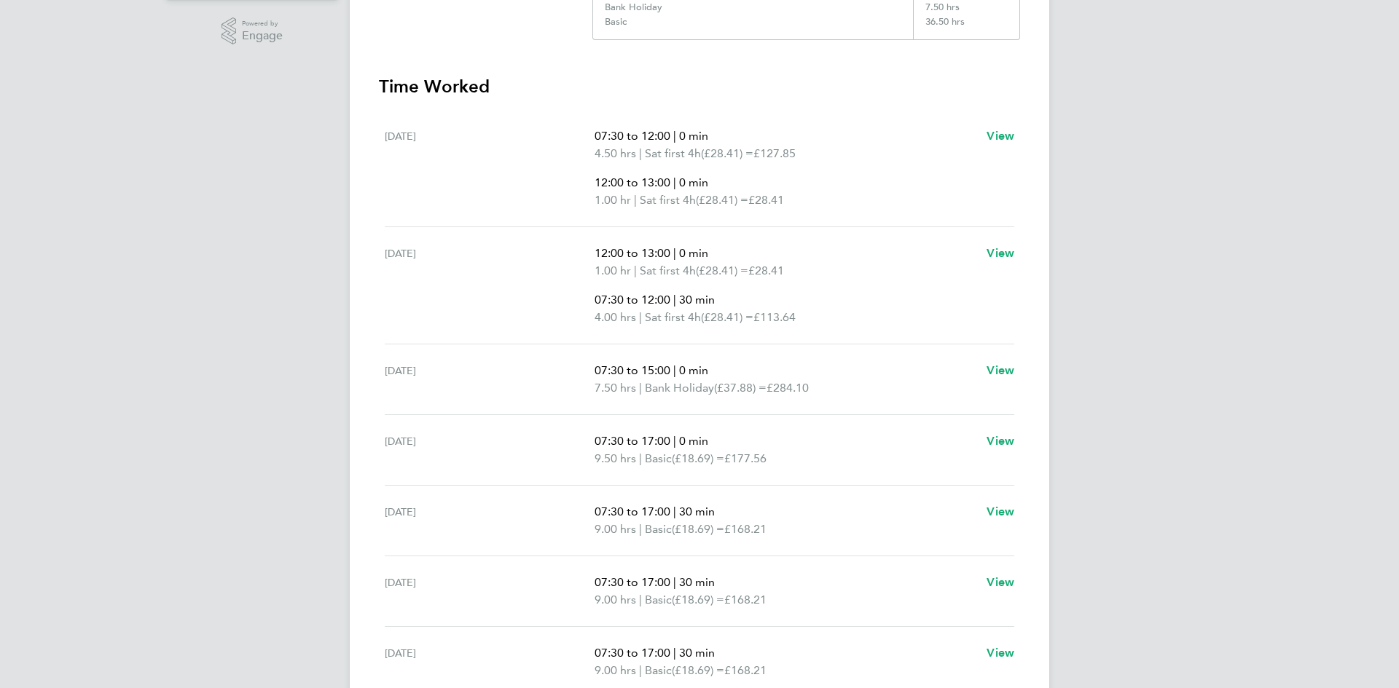
drag, startPoint x: 1002, startPoint y: 251, endPoint x: 970, endPoint y: 256, distance: 32.5
click at [970, 256] on p "12:00 to 13:00 | 0 min" at bounding box center [784, 253] width 380 height 17
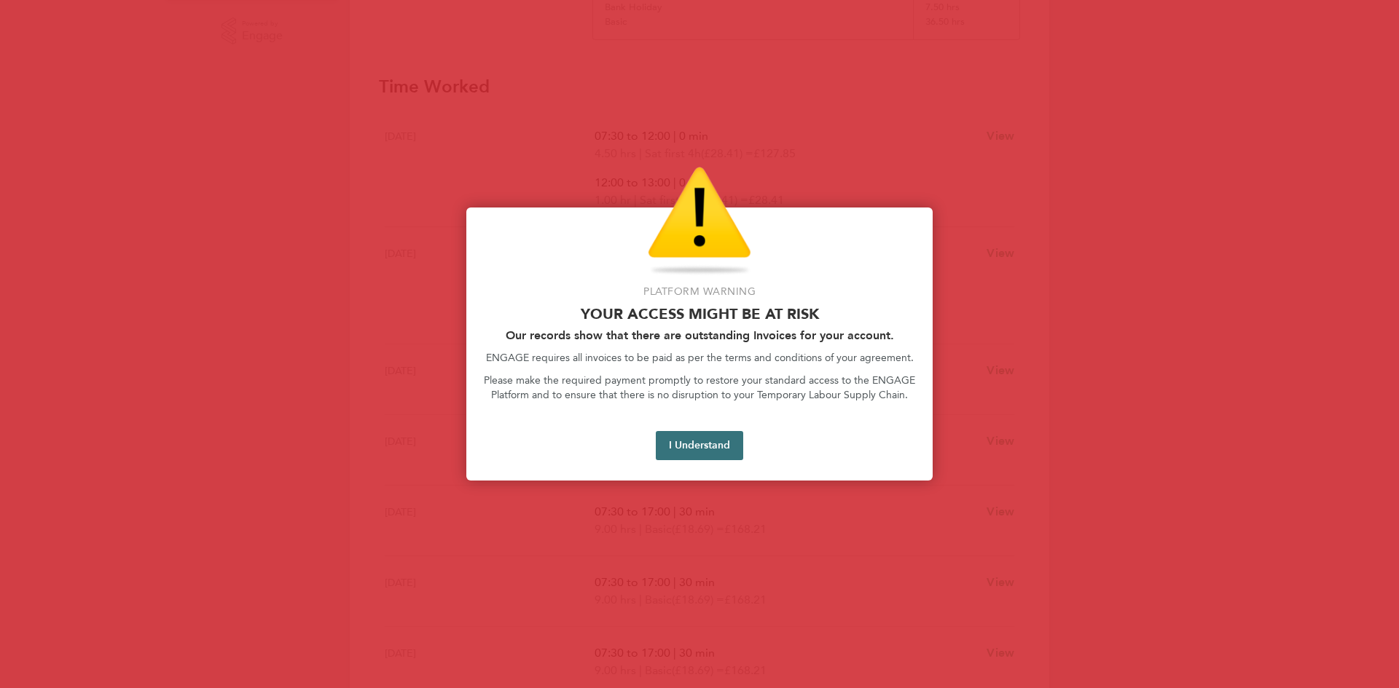
click at [710, 447] on button "I Understand" at bounding box center [699, 445] width 87 height 29
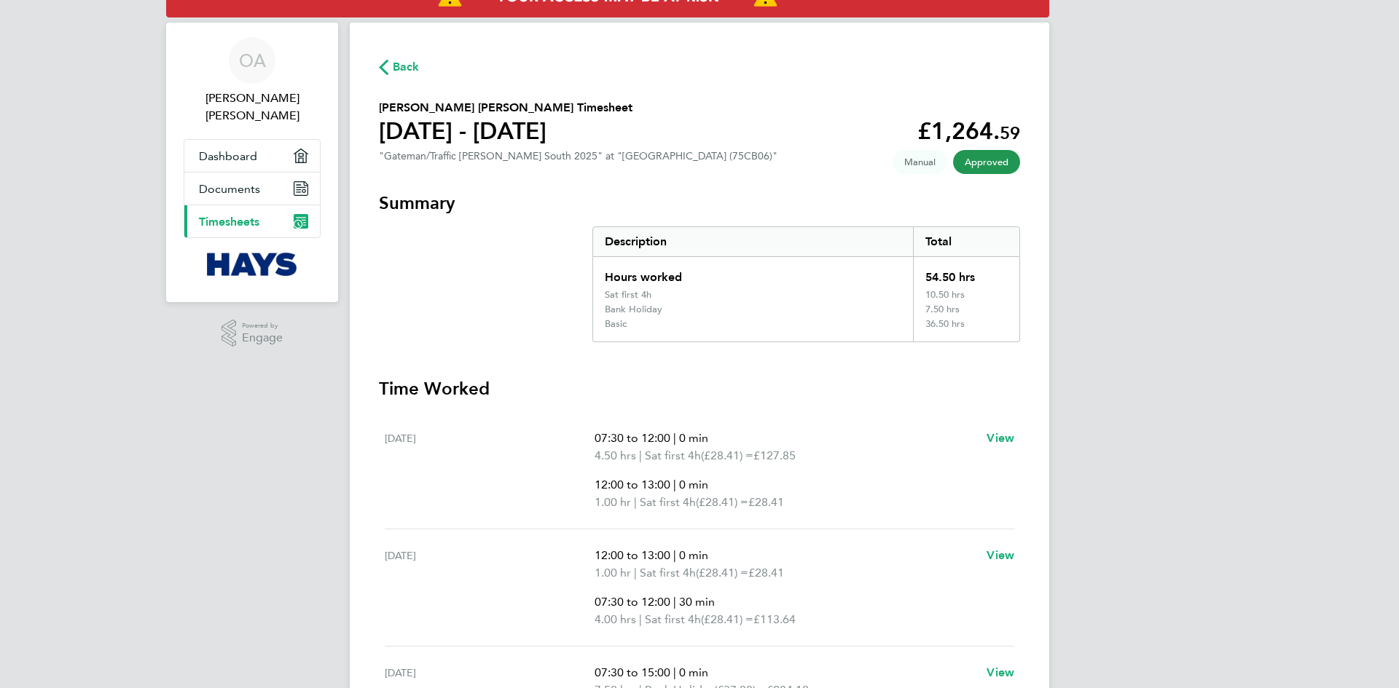
scroll to position [0, 0]
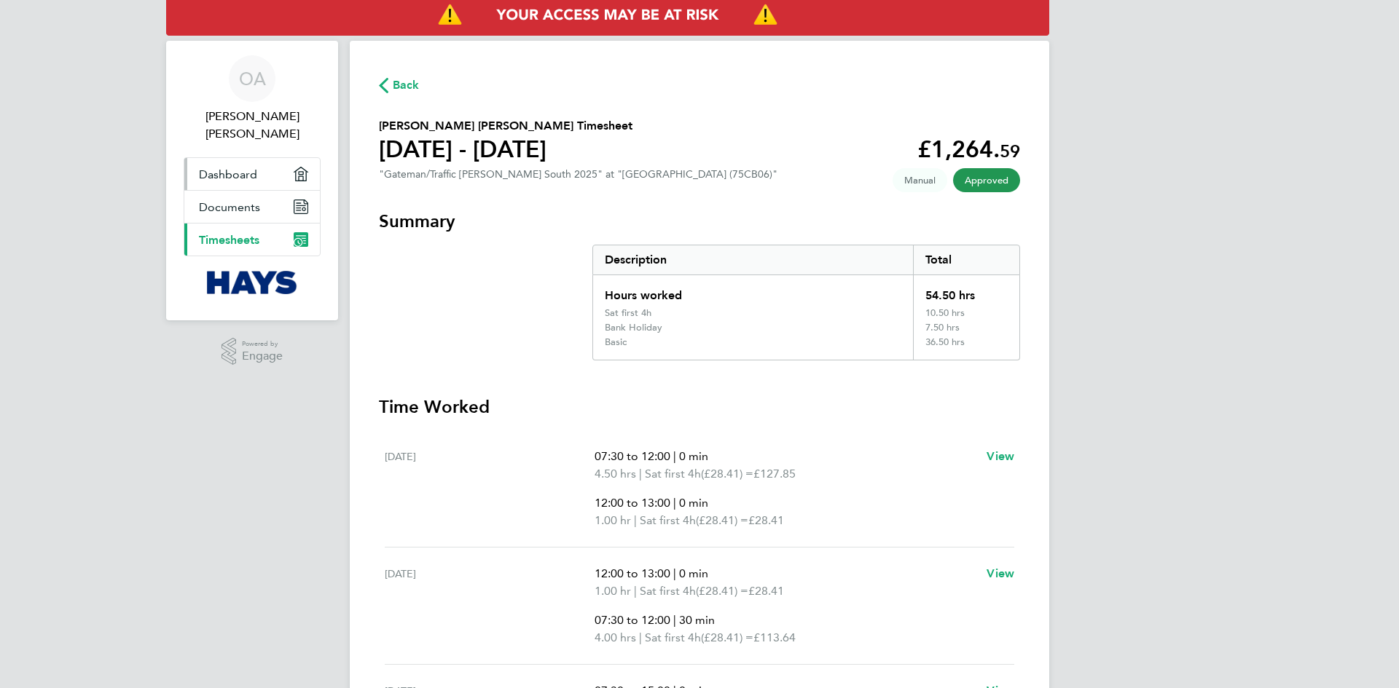
click at [222, 172] on span "Dashboard" at bounding box center [228, 175] width 58 height 14
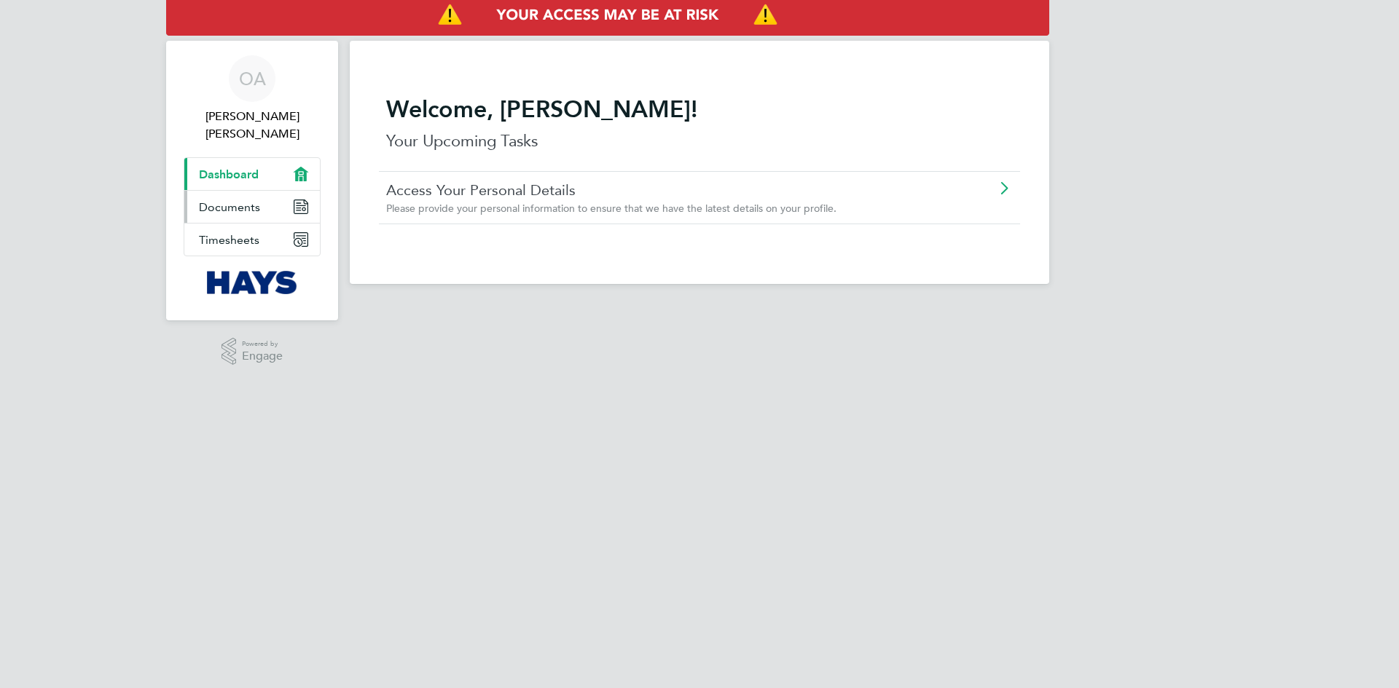
click at [243, 201] on span "Documents" at bounding box center [229, 207] width 61 height 14
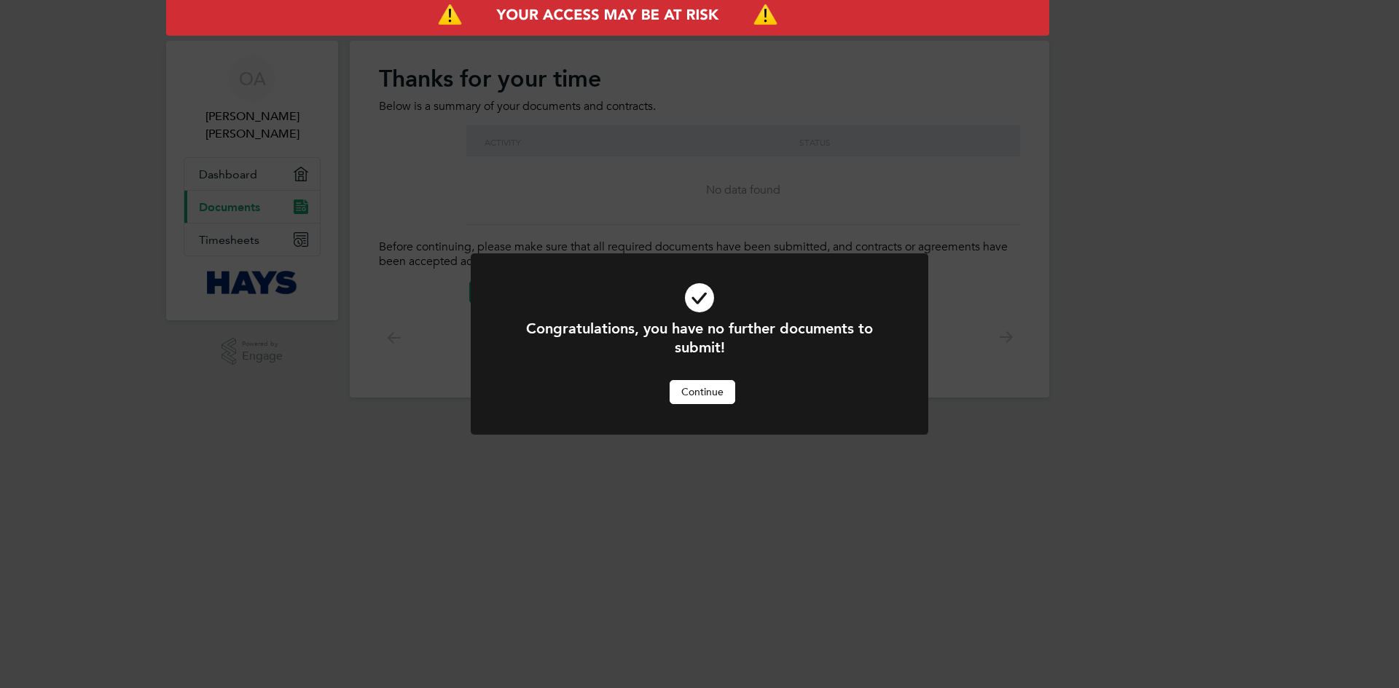
click at [698, 388] on button "Continue" at bounding box center [703, 391] width 66 height 23
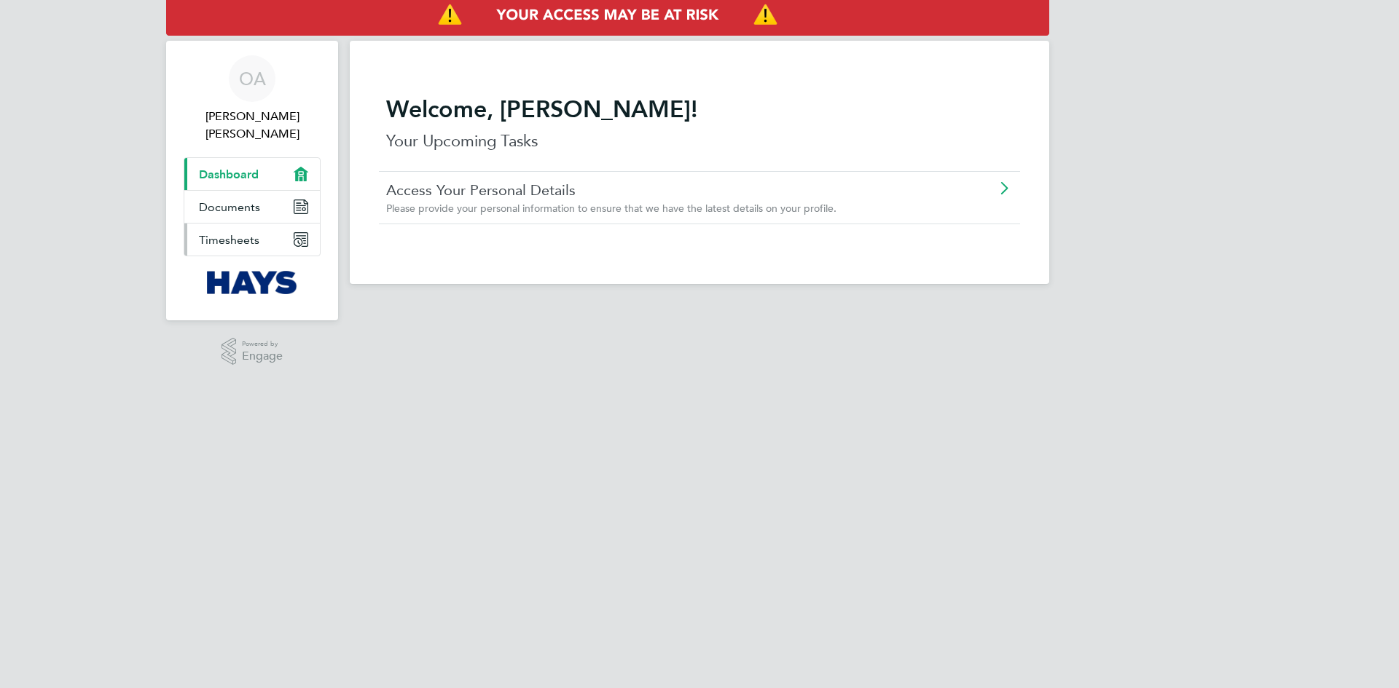
click at [238, 232] on link "Timesheets" at bounding box center [252, 240] width 136 height 32
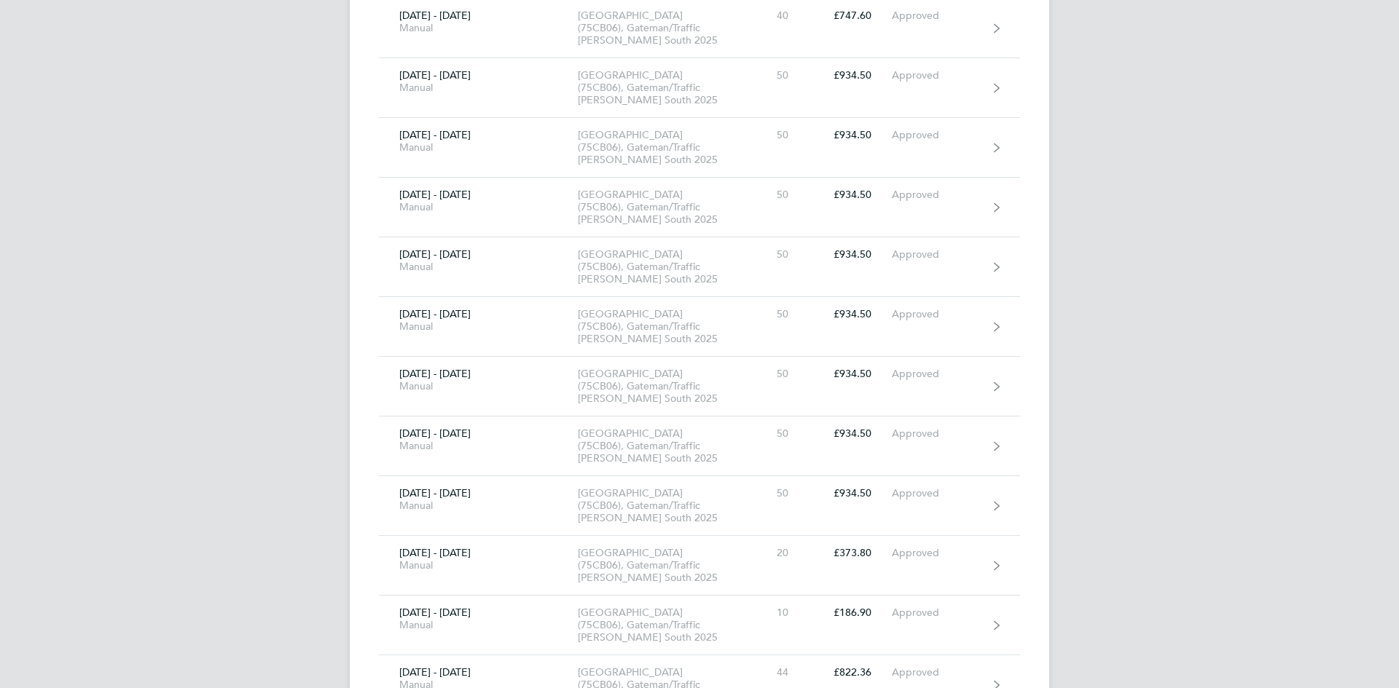
scroll to position [943, 0]
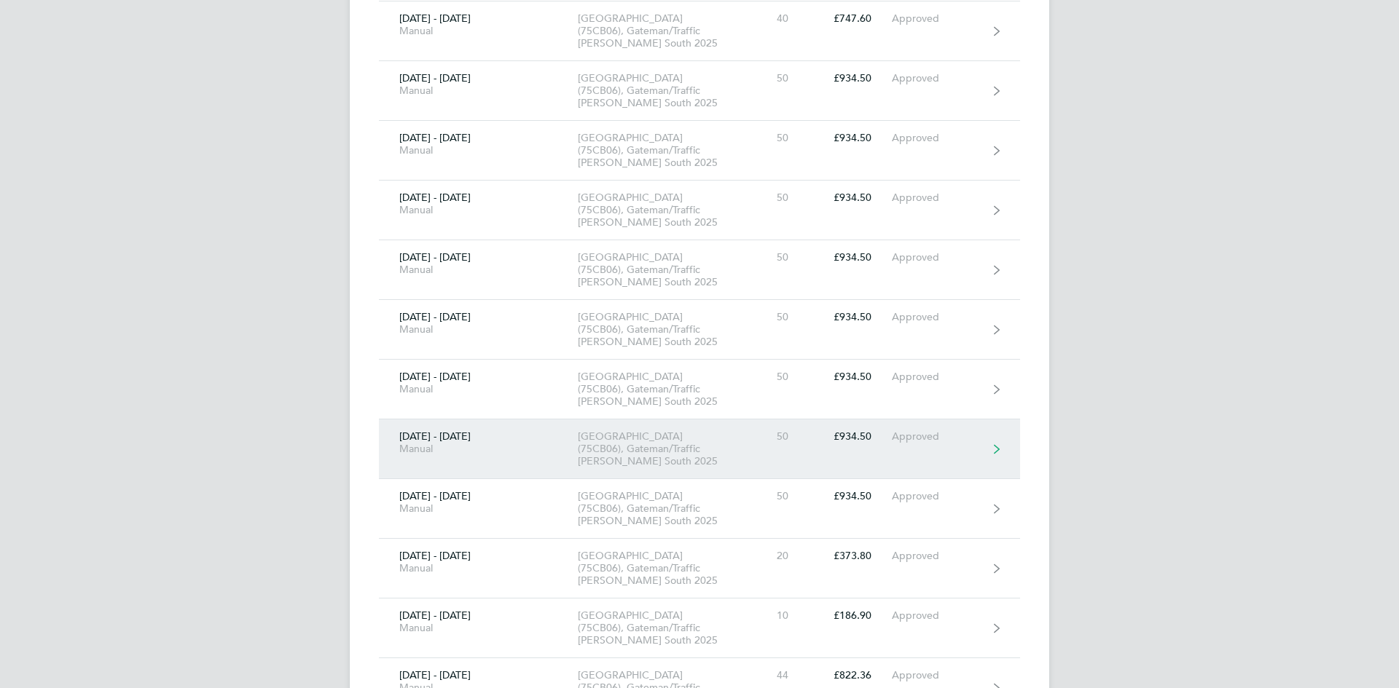
click at [648, 431] on div "[GEOGRAPHIC_DATA] (75CB06), Gateman/Traffic [PERSON_NAME] South 2025" at bounding box center [661, 449] width 167 height 37
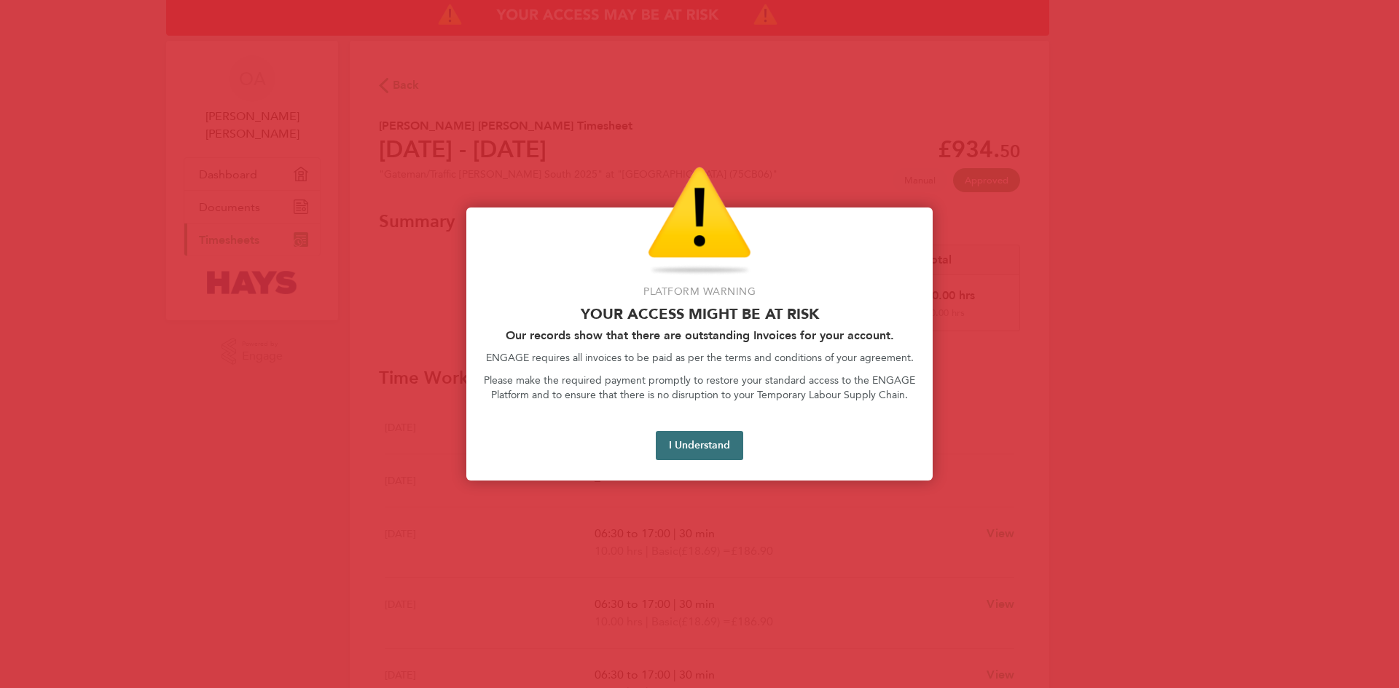
click at [686, 454] on button "I Understand" at bounding box center [699, 445] width 87 height 29
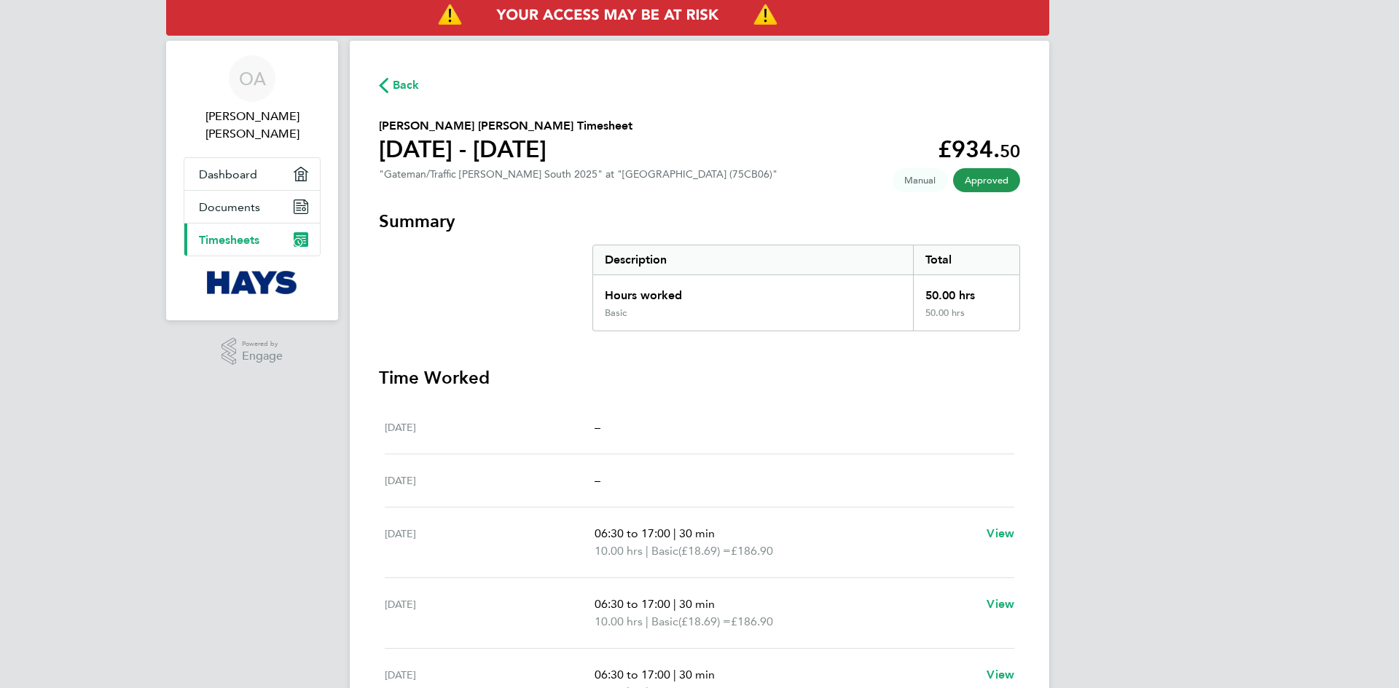
click at [389, 80] on span "Back" at bounding box center [399, 84] width 41 height 14
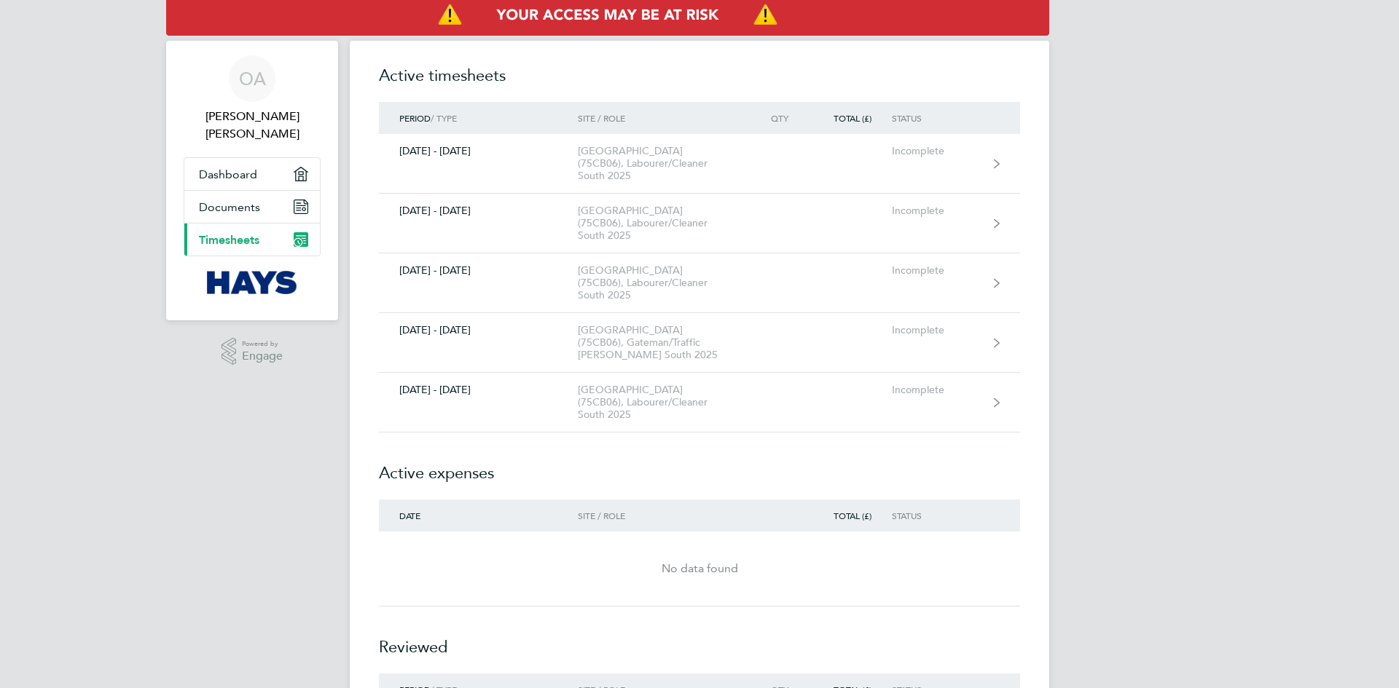
click at [783, 607] on h2 "Reviewed" at bounding box center [699, 640] width 641 height 67
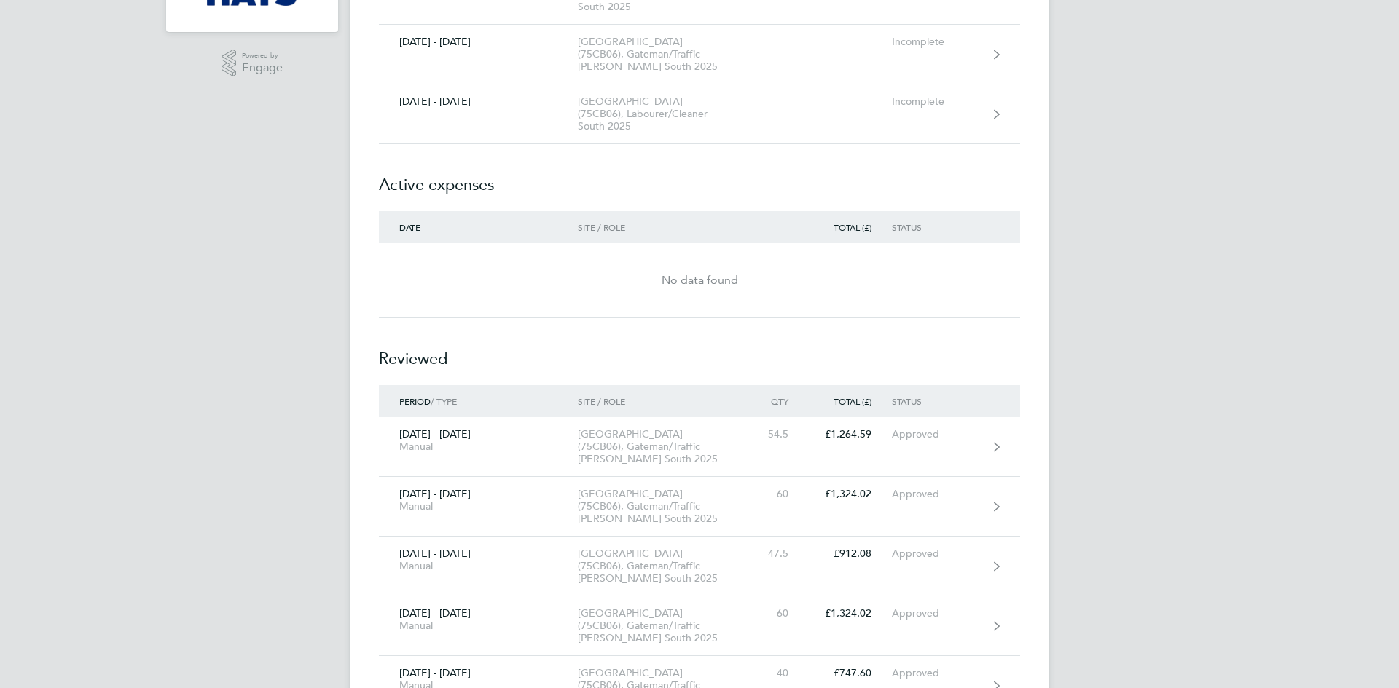
scroll to position [291, 0]
click at [1120, 540] on div "OA [PERSON_NAME] [PERSON_NAME] Applications: Dashboard Documents Current page: …" at bounding box center [699, 655] width 1399 height 1893
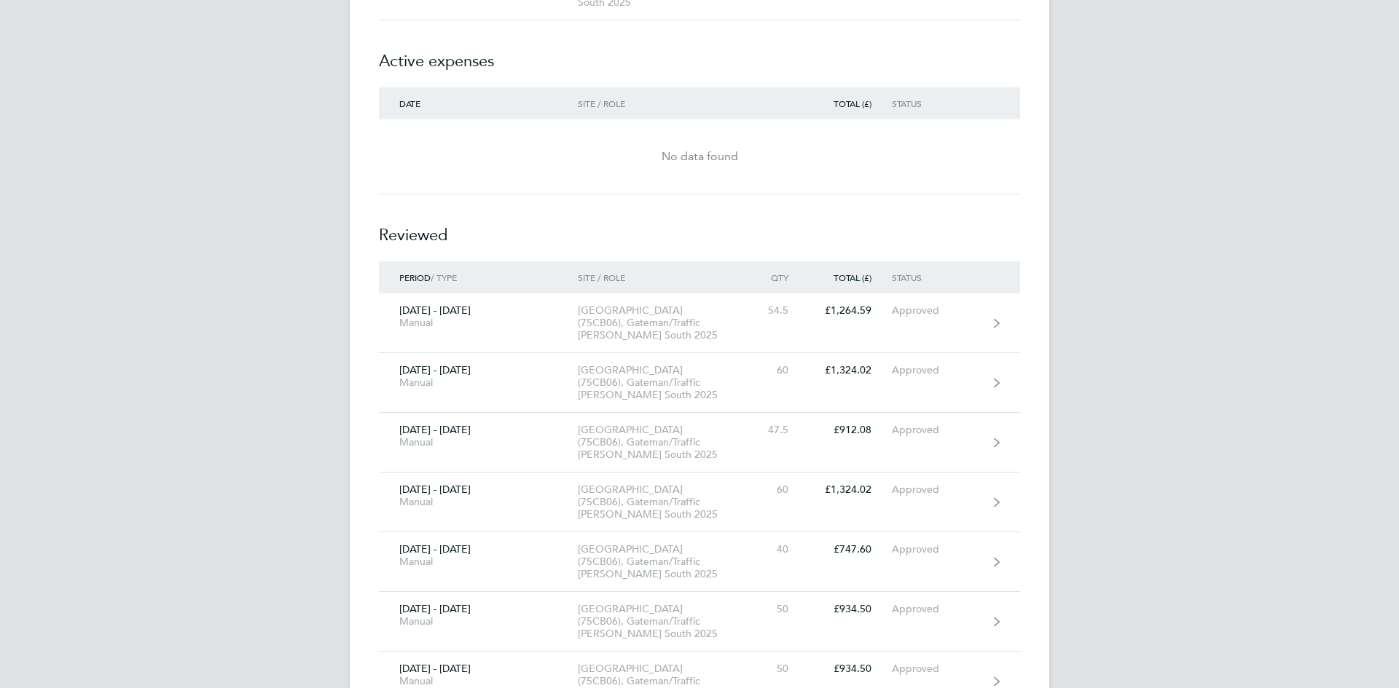
scroll to position [437, 0]
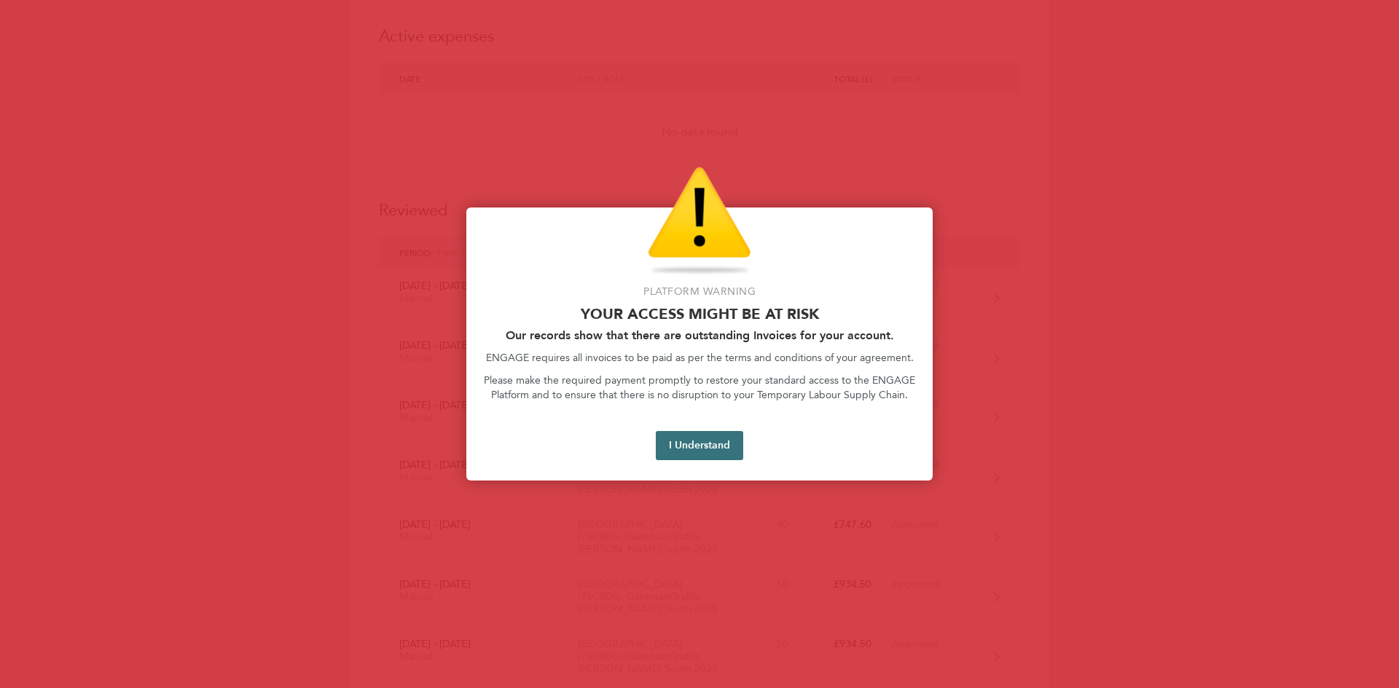
click at [699, 437] on button "I Understand" at bounding box center [699, 445] width 87 height 29
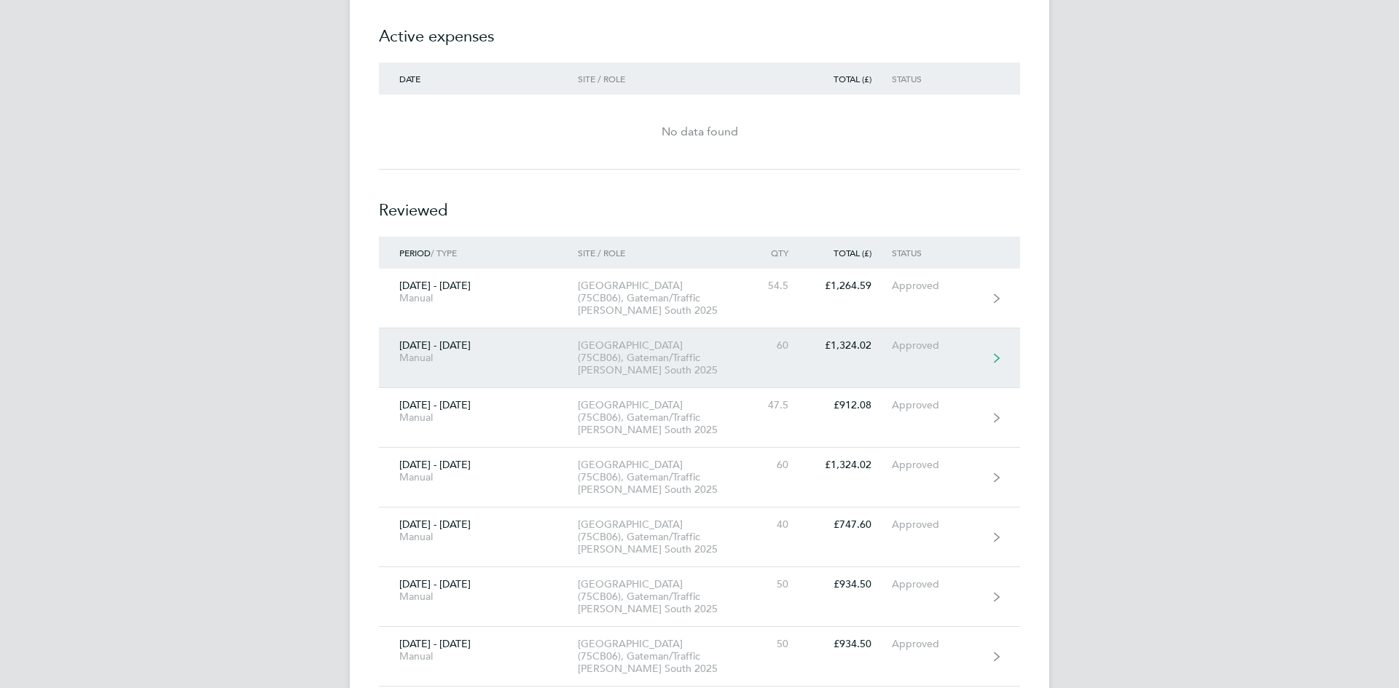
click at [717, 339] on div "[GEOGRAPHIC_DATA] (75CB06), Gateman/Traffic [PERSON_NAME] South 2025" at bounding box center [661, 357] width 167 height 37
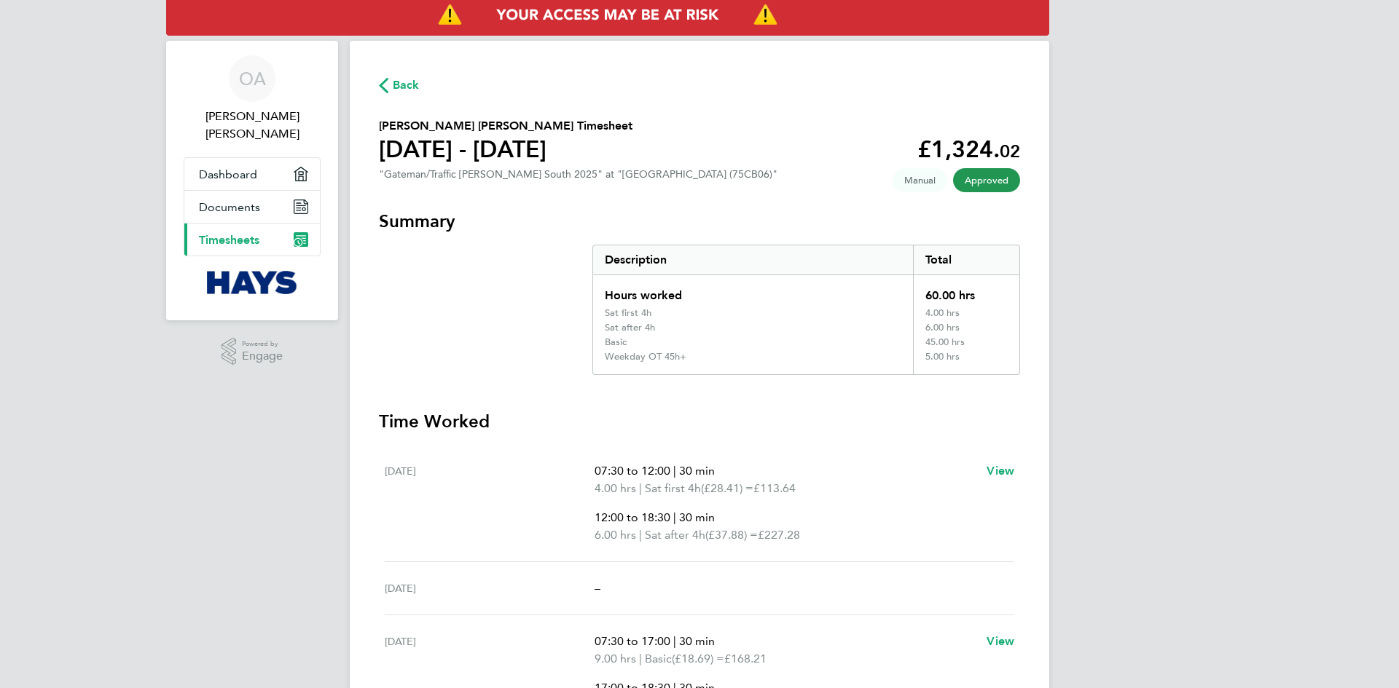
click at [390, 84] on span "Back" at bounding box center [399, 84] width 41 height 14
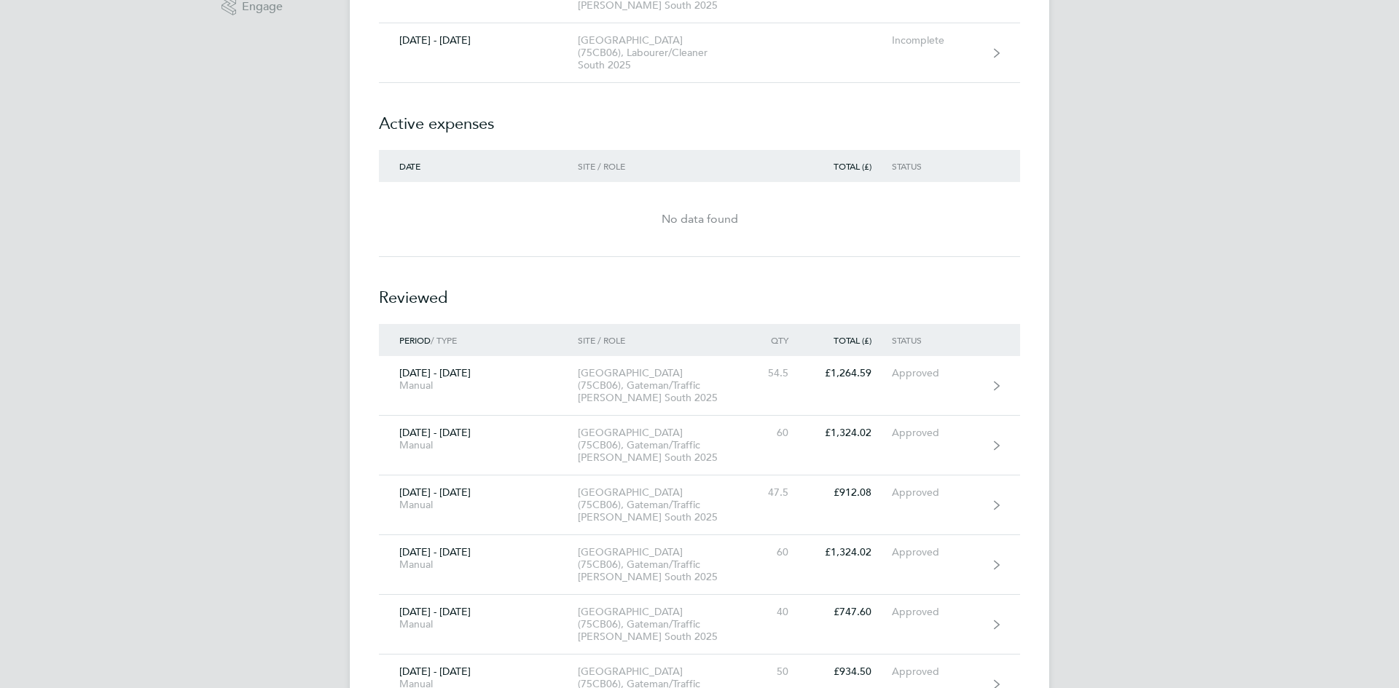
scroll to position [379, 0]
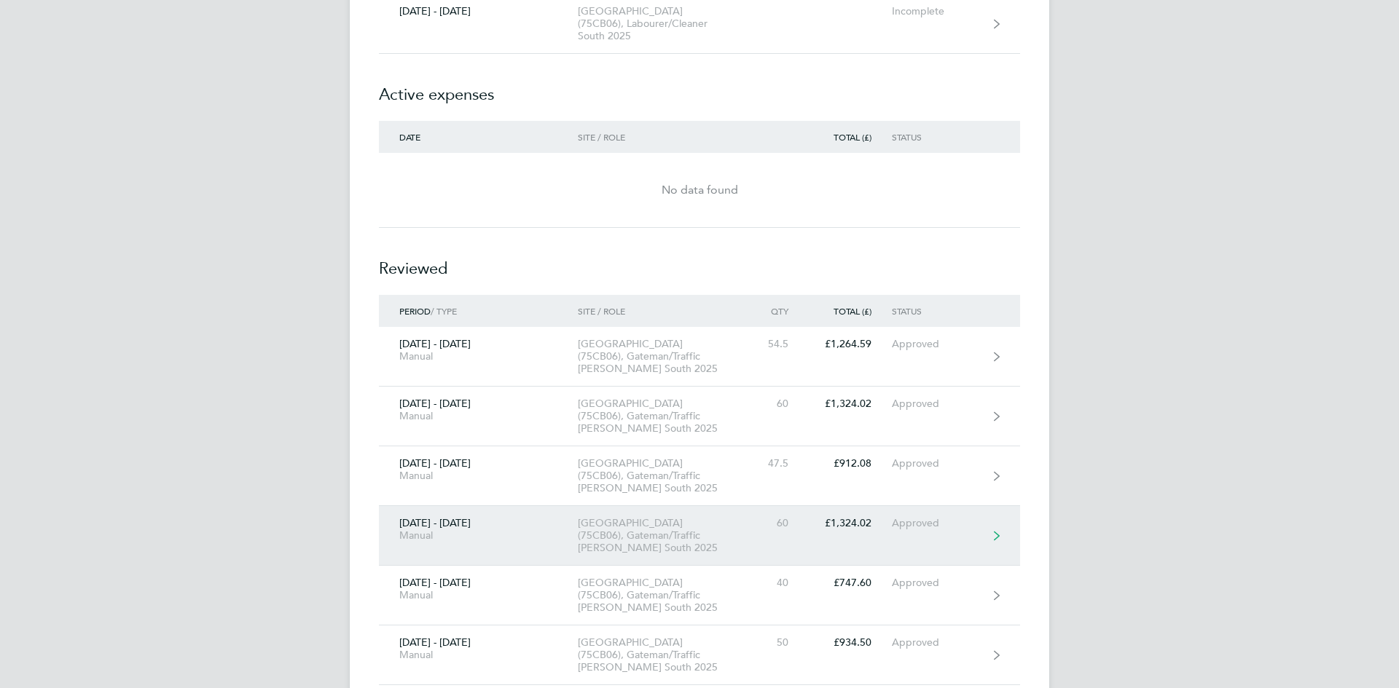
click at [632, 517] on div "[GEOGRAPHIC_DATA] (75CB06), Gateman/Traffic [PERSON_NAME] South 2025" at bounding box center [661, 535] width 167 height 37
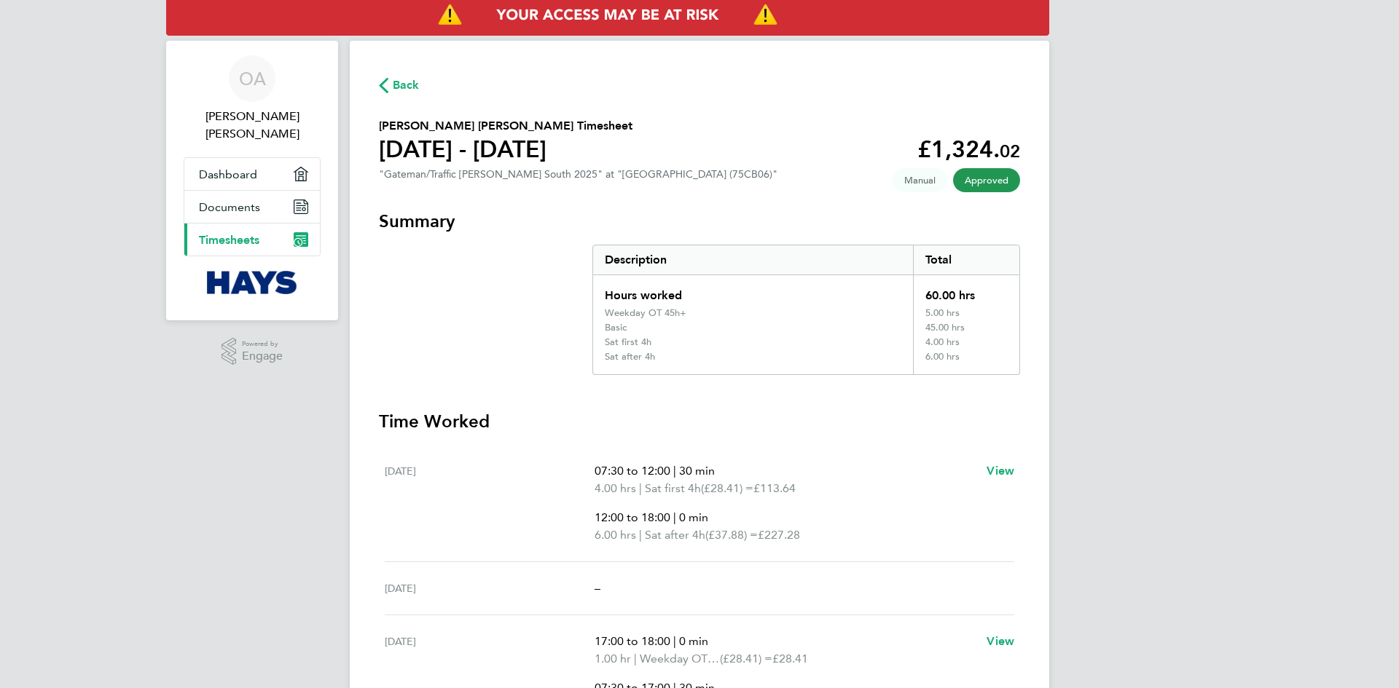
click at [390, 79] on span "Back" at bounding box center [399, 84] width 41 height 14
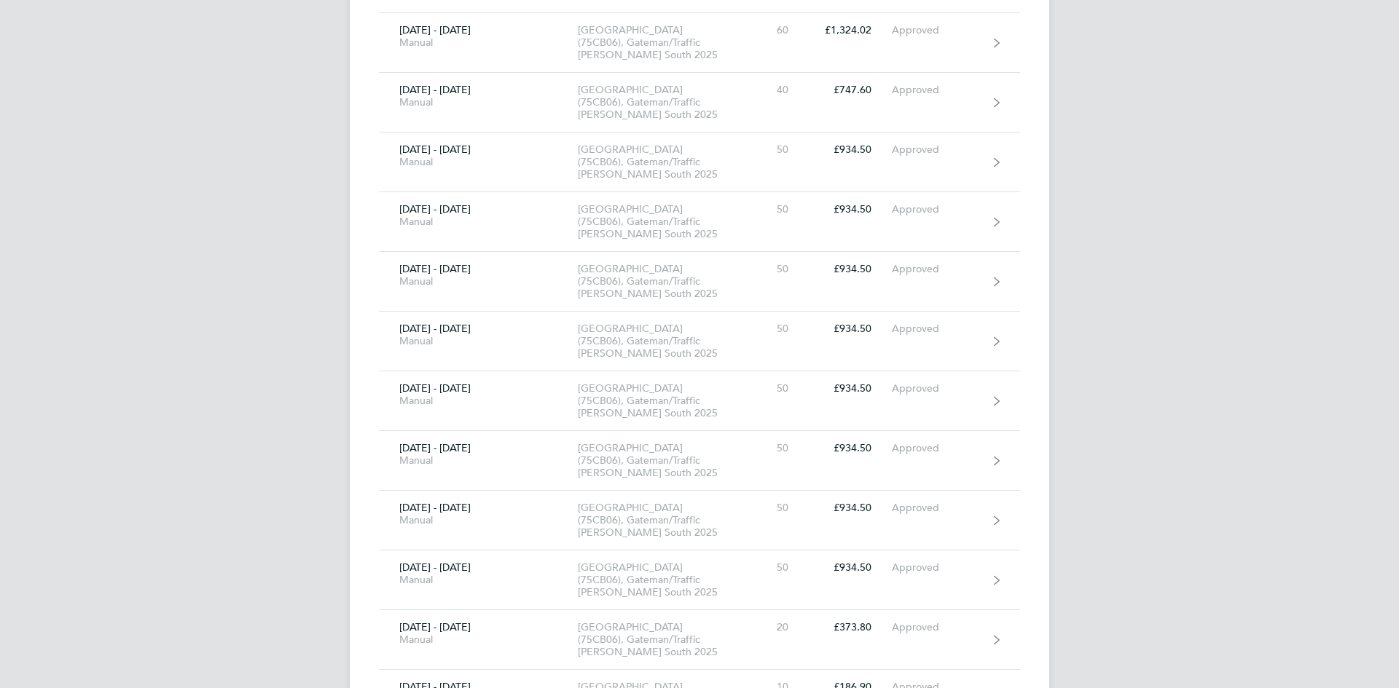
scroll to position [874, 0]
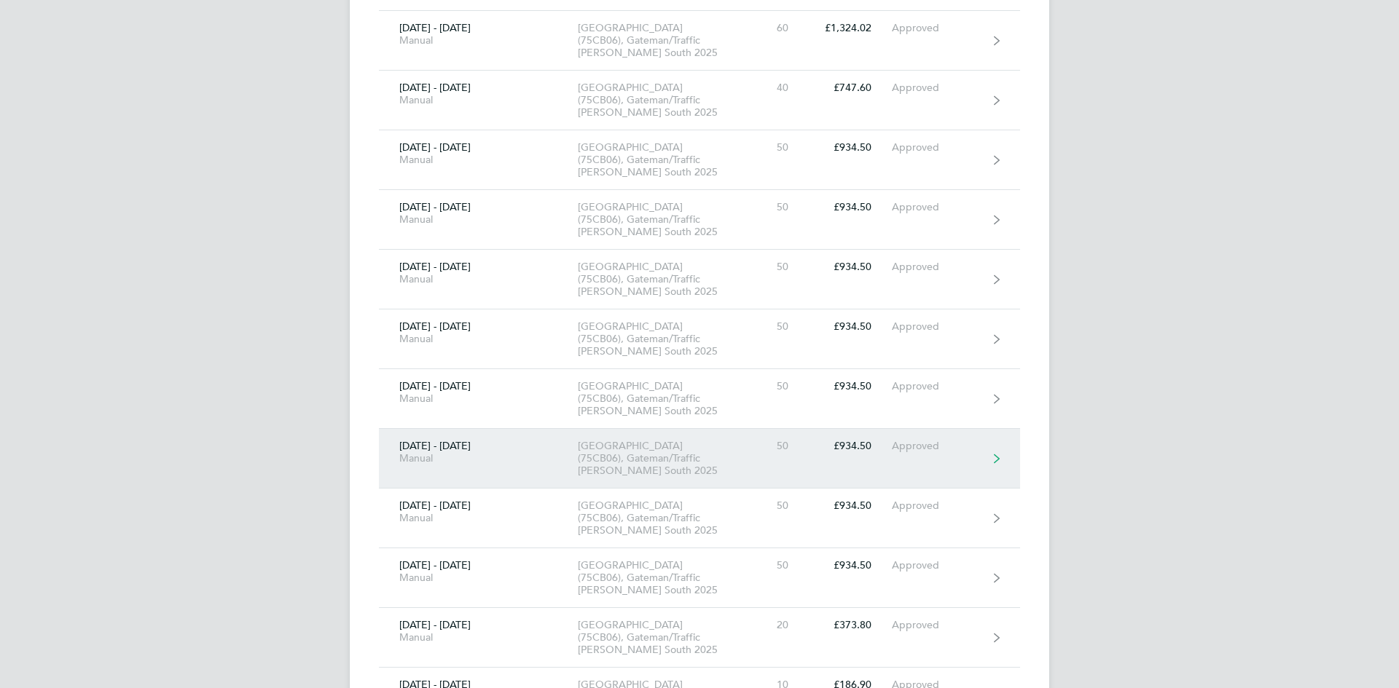
click at [620, 440] on div "[GEOGRAPHIC_DATA] (75CB06), Gateman/Traffic [PERSON_NAME] South 2025" at bounding box center [661, 458] width 167 height 37
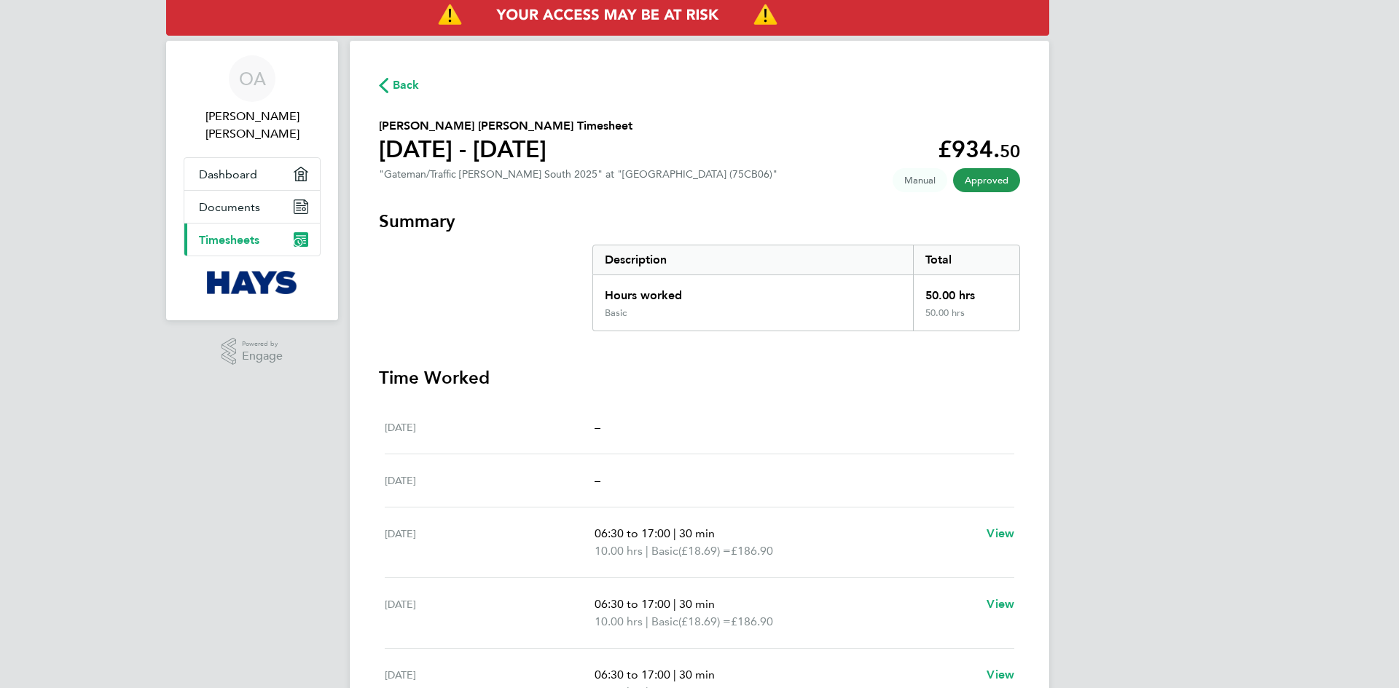
click at [916, 517] on div "[DATE] 06:30 to 17:00 | 30 min 10.00 hrs | Basic (£18.69) = £186.90 View" at bounding box center [699, 543] width 629 height 71
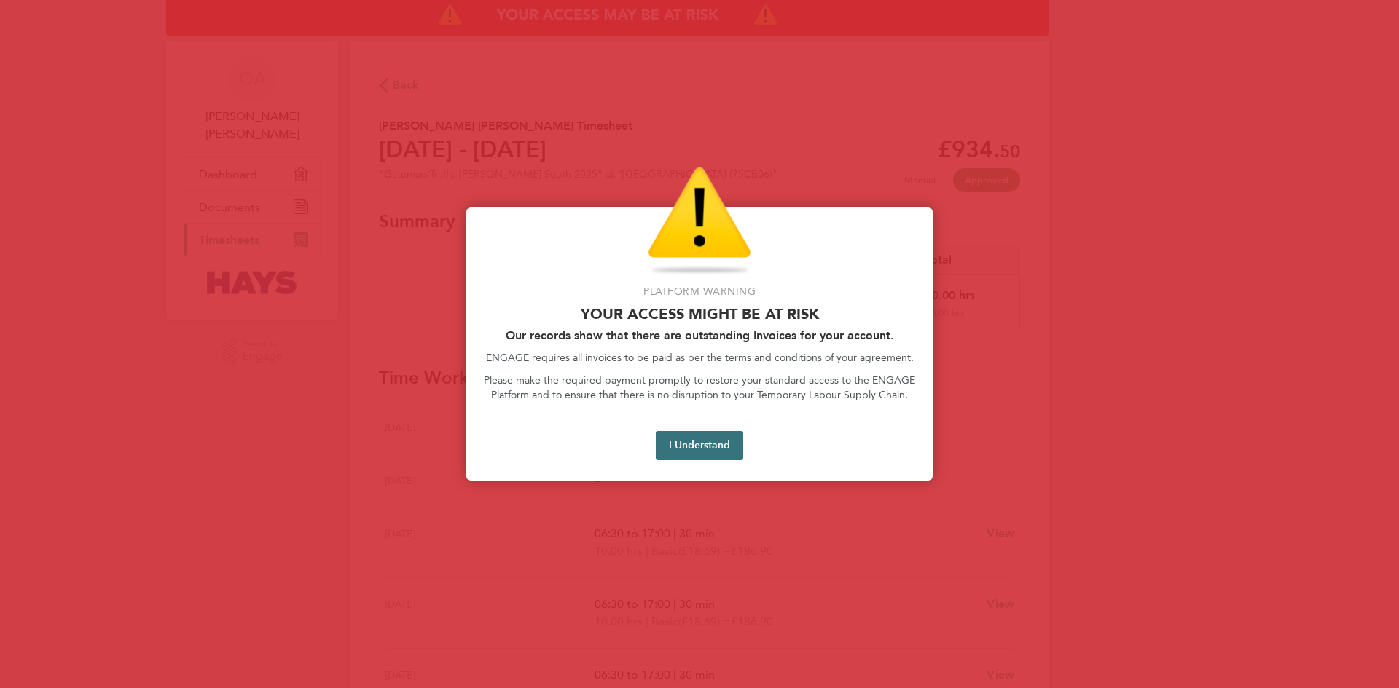
click at [712, 448] on button "I Understand" at bounding box center [699, 445] width 87 height 29
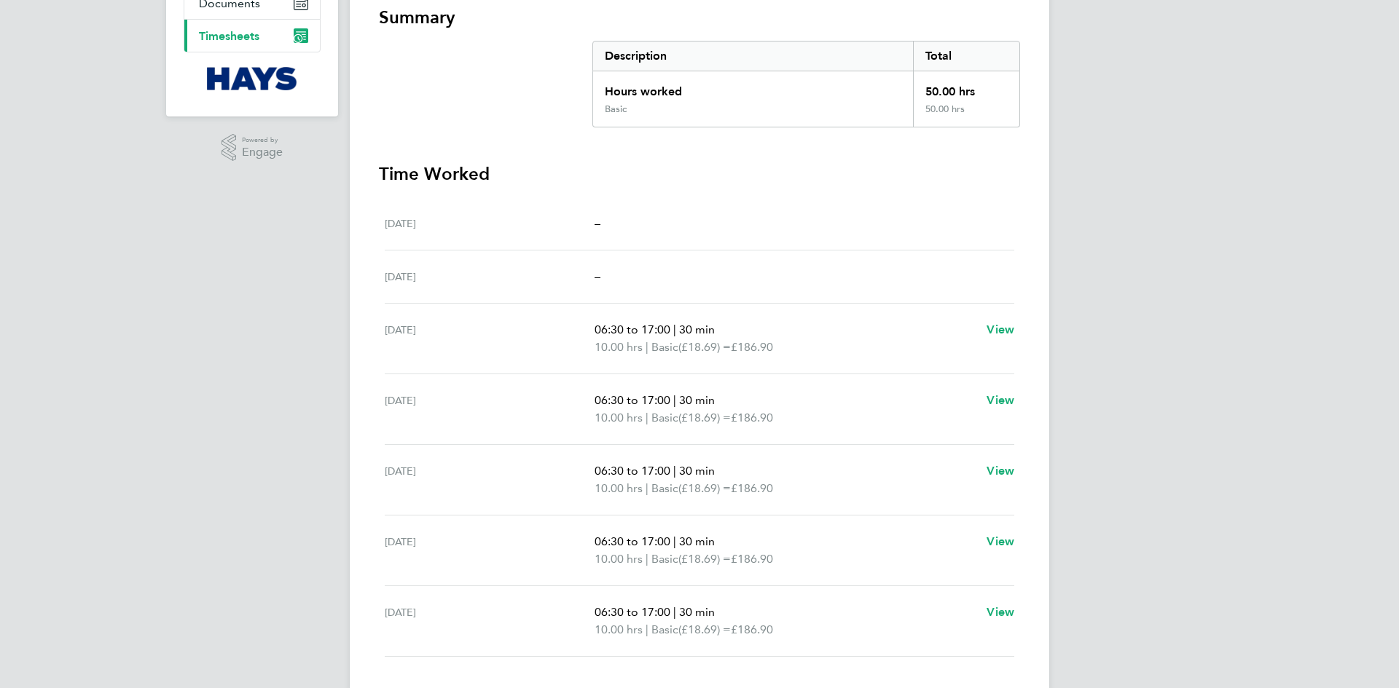
scroll to position [231, 0]
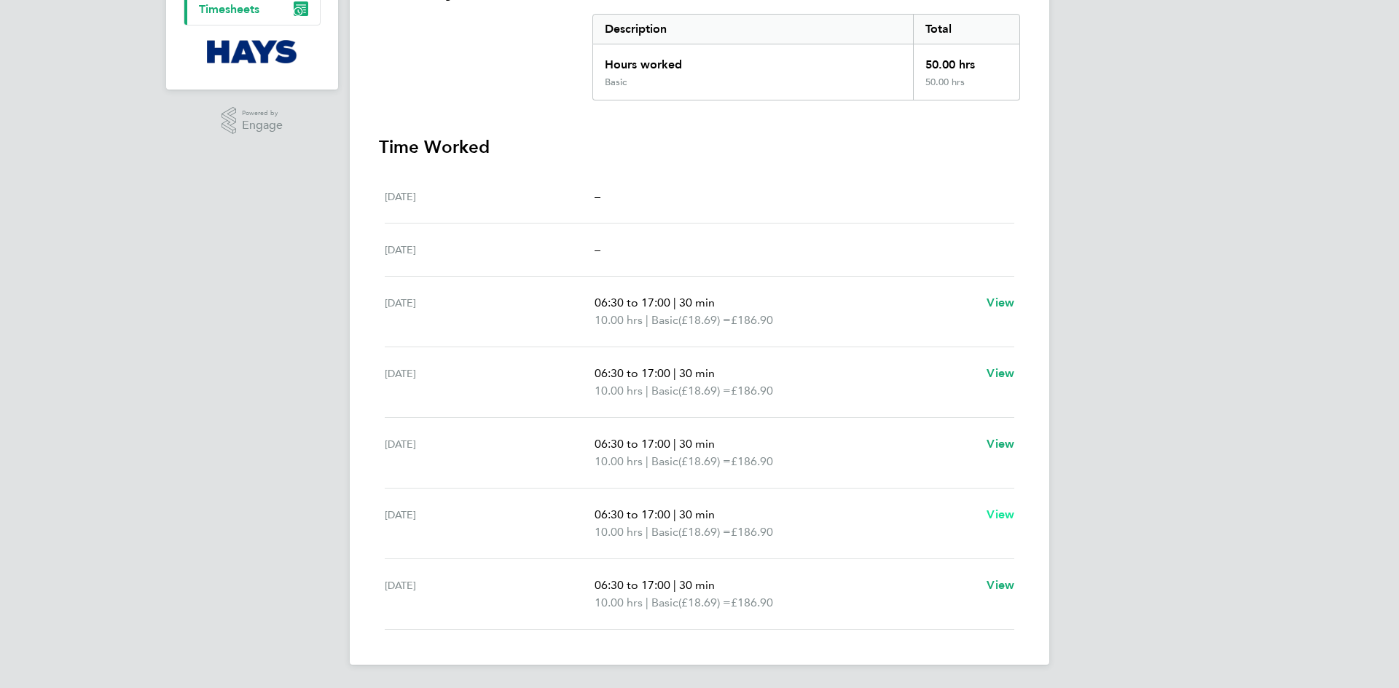
click at [1005, 513] on span "View" at bounding box center [1000, 515] width 28 height 14
select select "30"
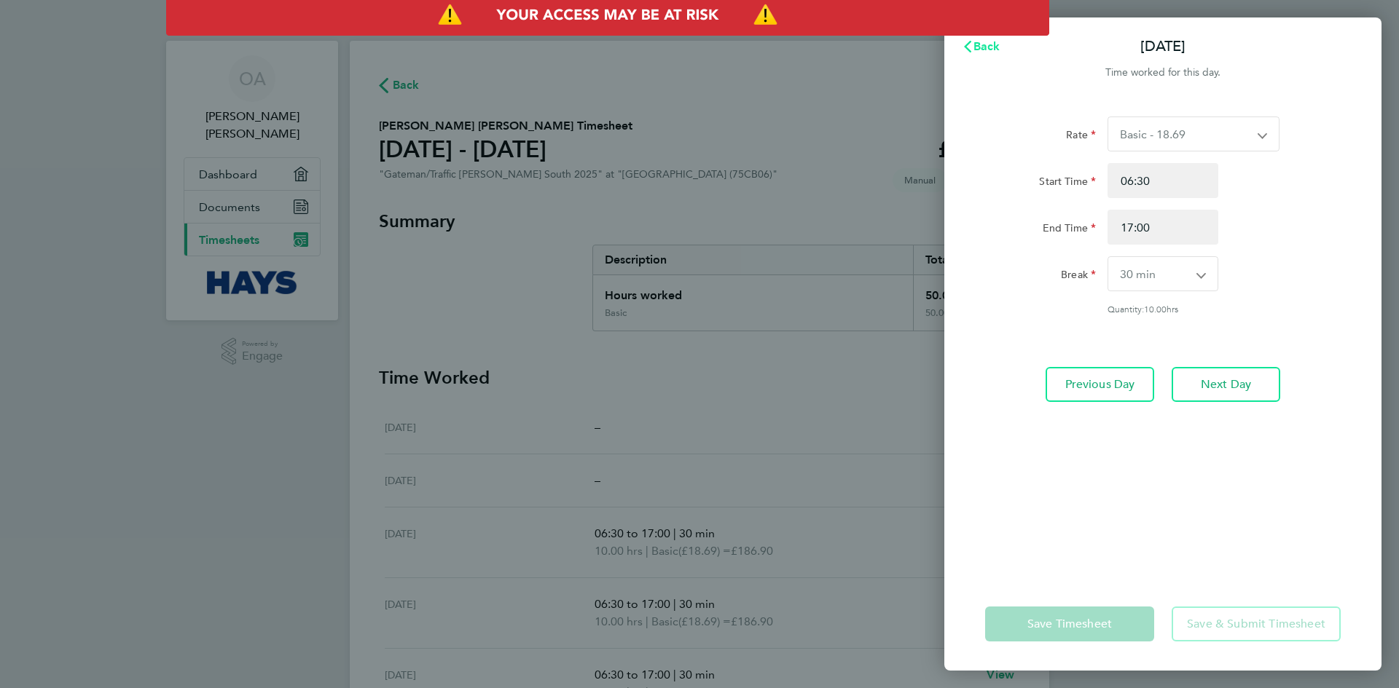
click at [984, 46] on span "Back" at bounding box center [986, 46] width 27 height 14
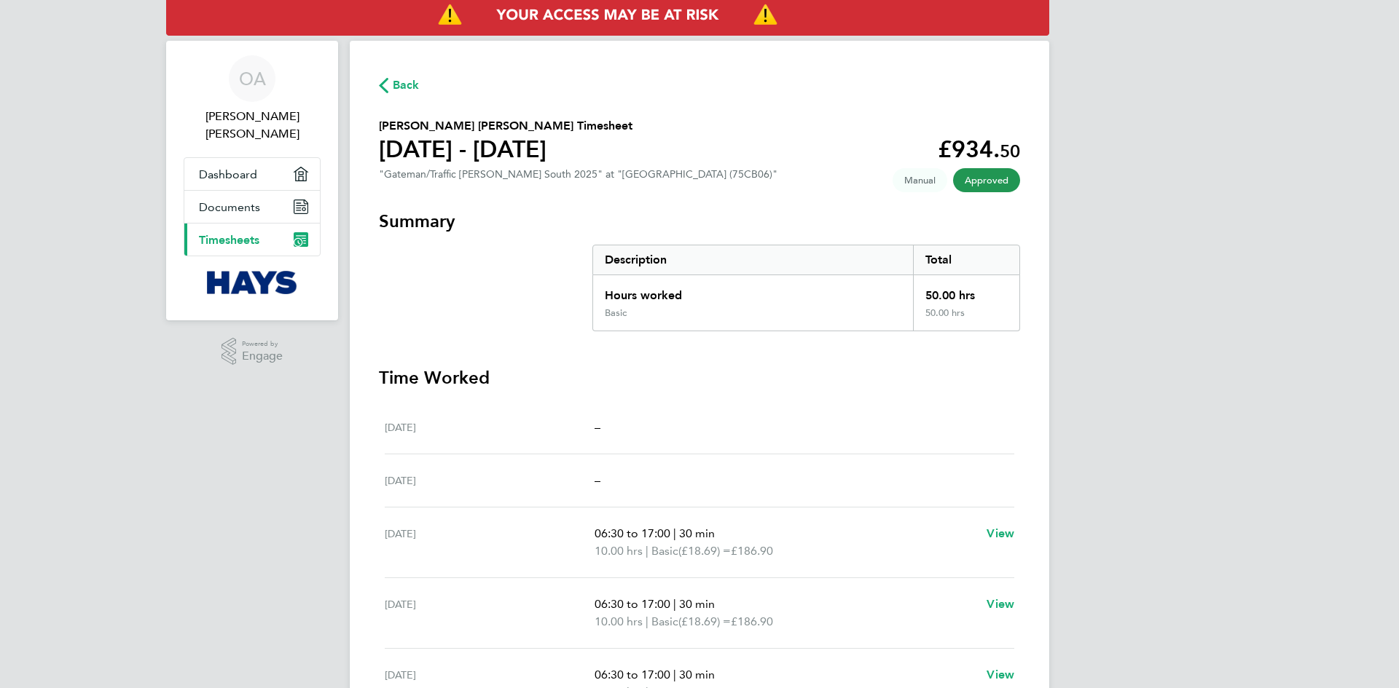
click at [389, 90] on span "Back" at bounding box center [399, 84] width 41 height 14
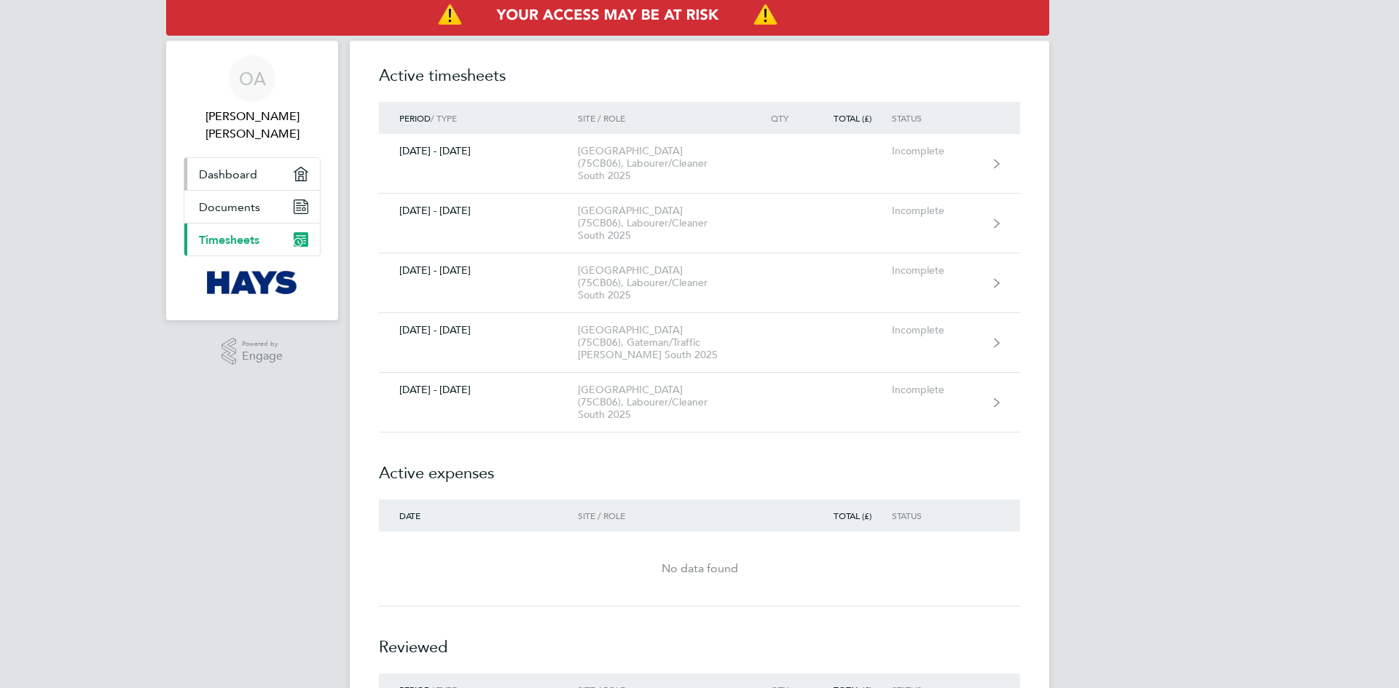
click at [232, 173] on span "Dashboard" at bounding box center [228, 175] width 58 height 14
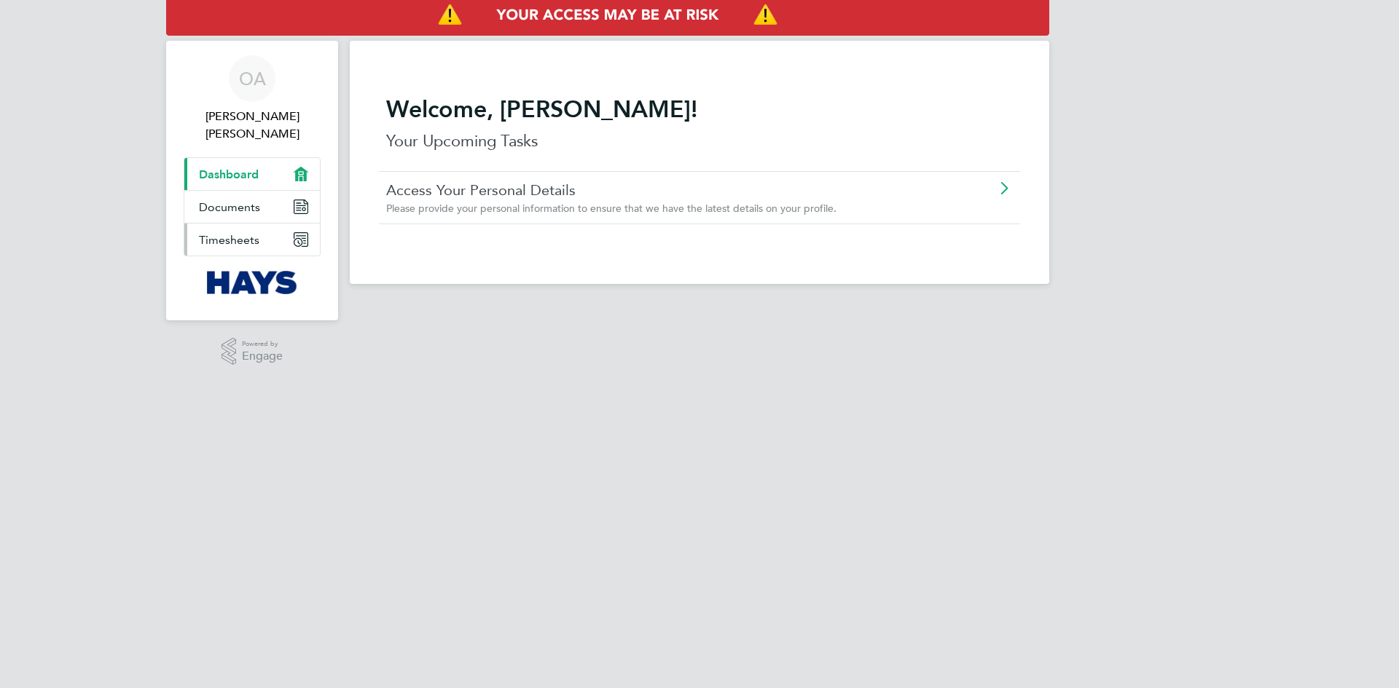
click at [227, 235] on span "Timesheets" at bounding box center [229, 240] width 60 height 14
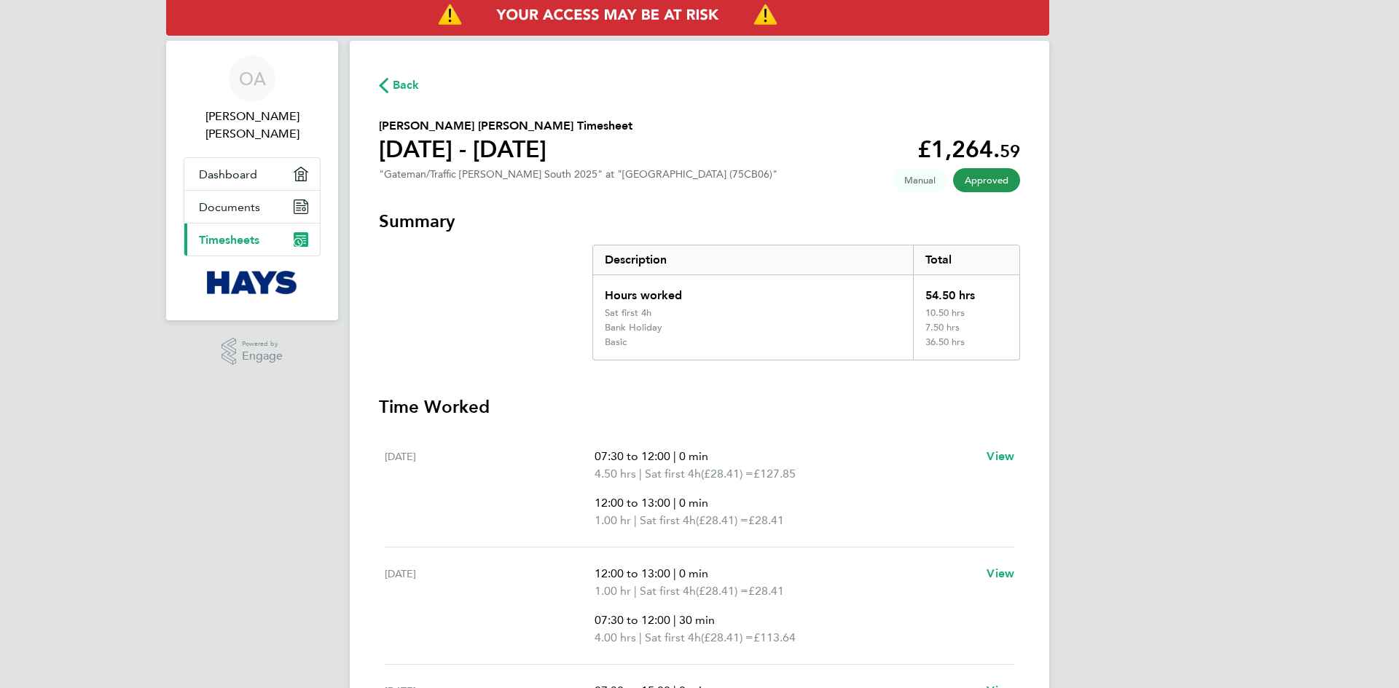
click at [388, 82] on icon "button" at bounding box center [383, 85] width 9 height 15
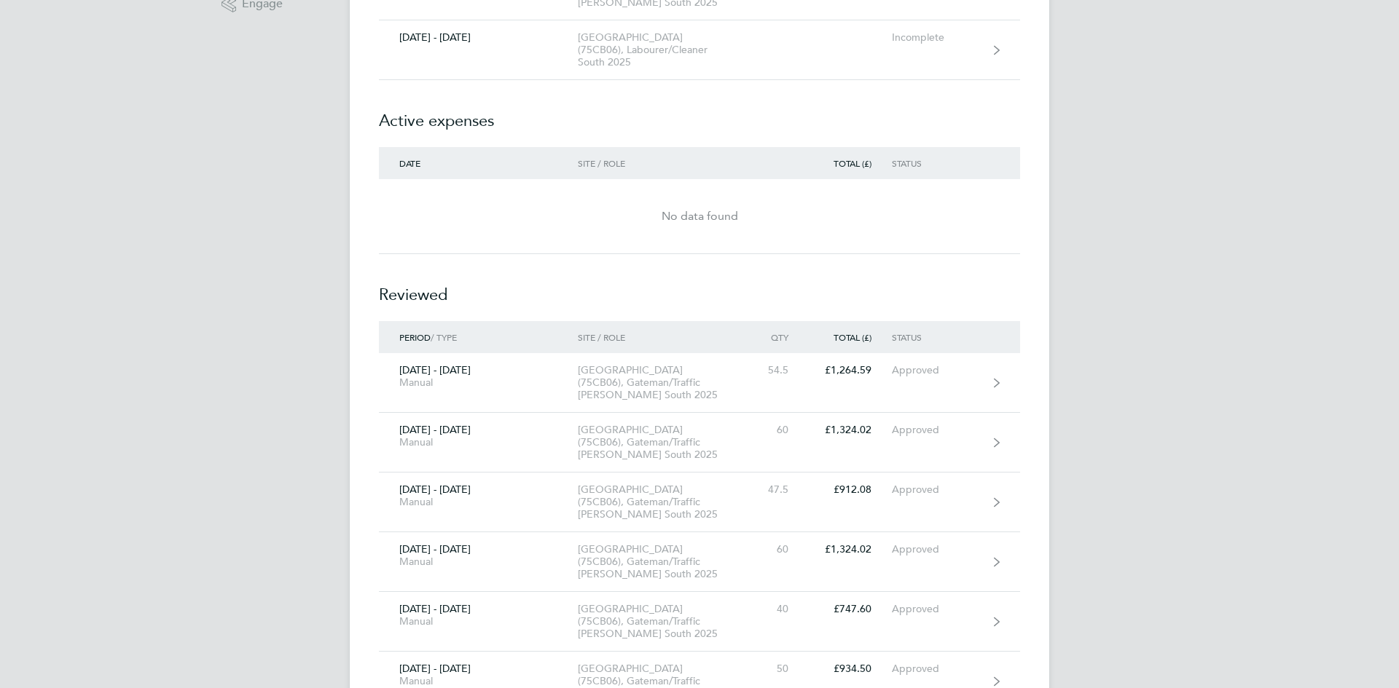
scroll to position [379, 0]
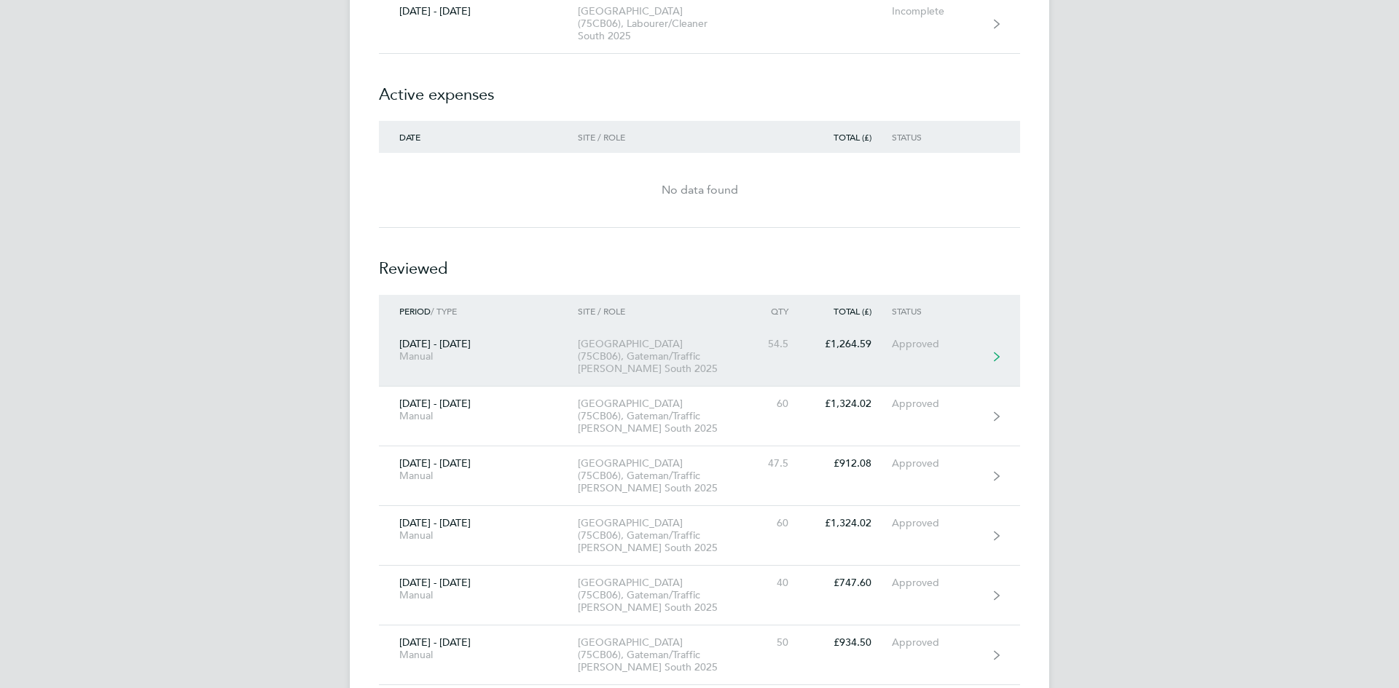
click at [917, 338] on div "Approved" at bounding box center [937, 344] width 90 height 12
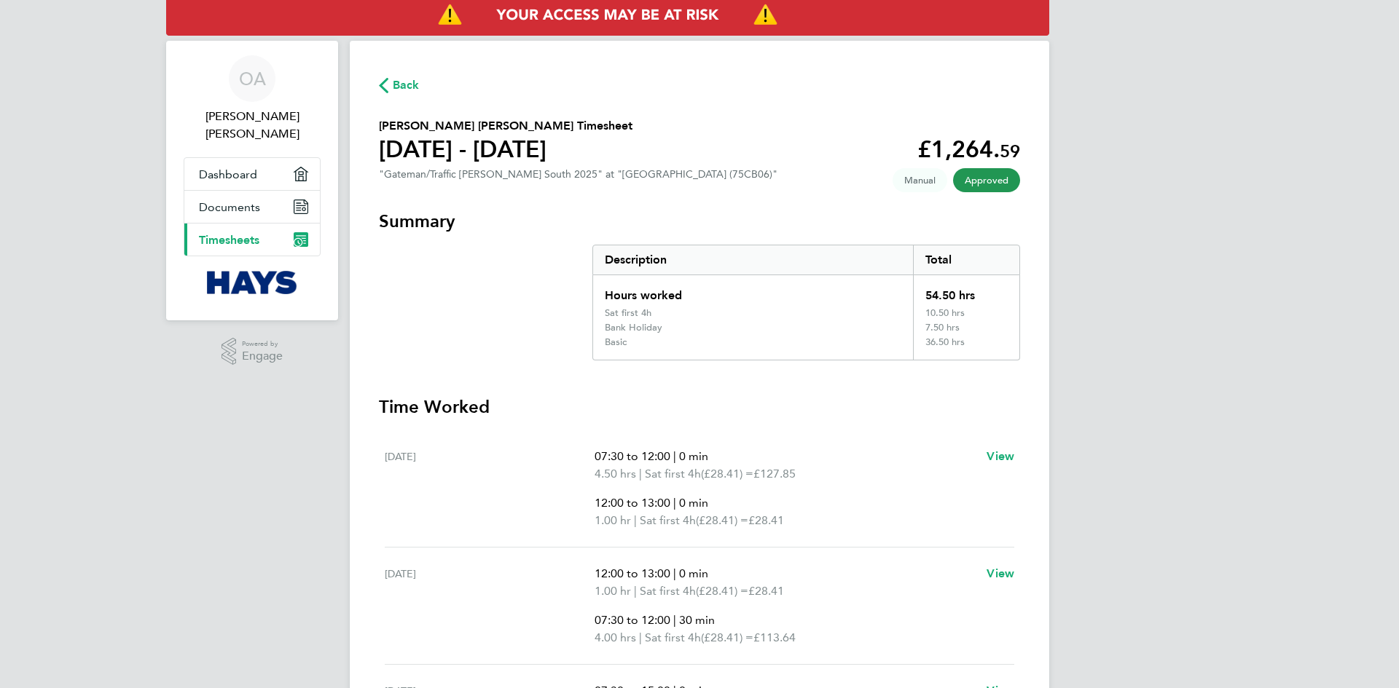
click at [404, 81] on span "Back" at bounding box center [406, 84] width 27 height 17
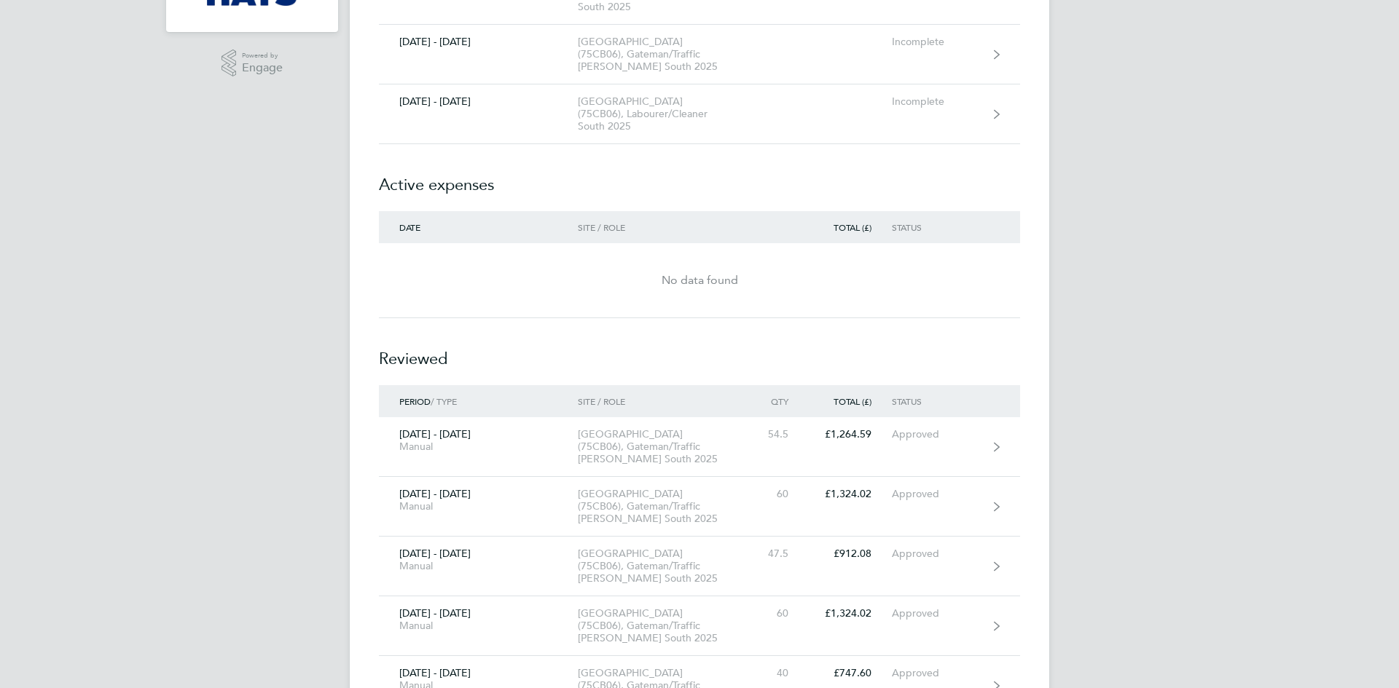
scroll to position [291, 0]
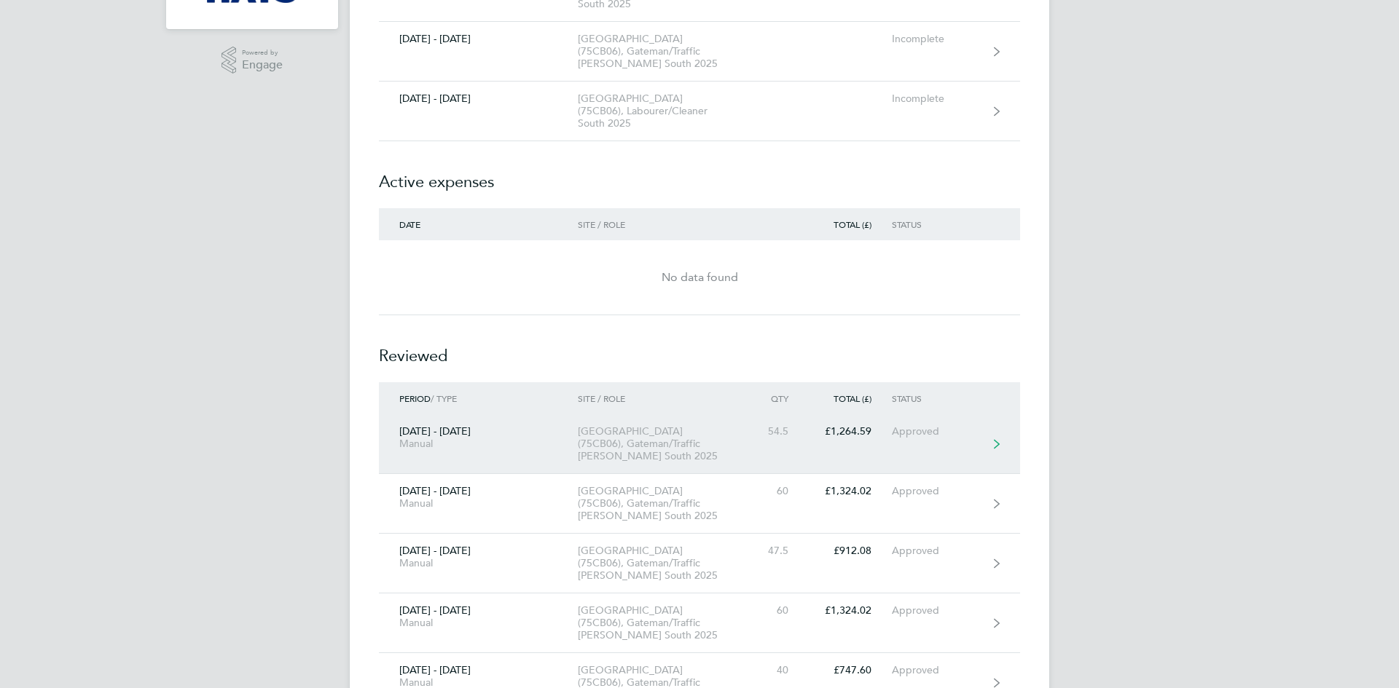
click at [839, 415] on link "[DATE] - [DATE] Manual [GEOGRAPHIC_DATA] (75CB06), Gateman/Traffic [PERSON_NAME…" at bounding box center [699, 445] width 641 height 60
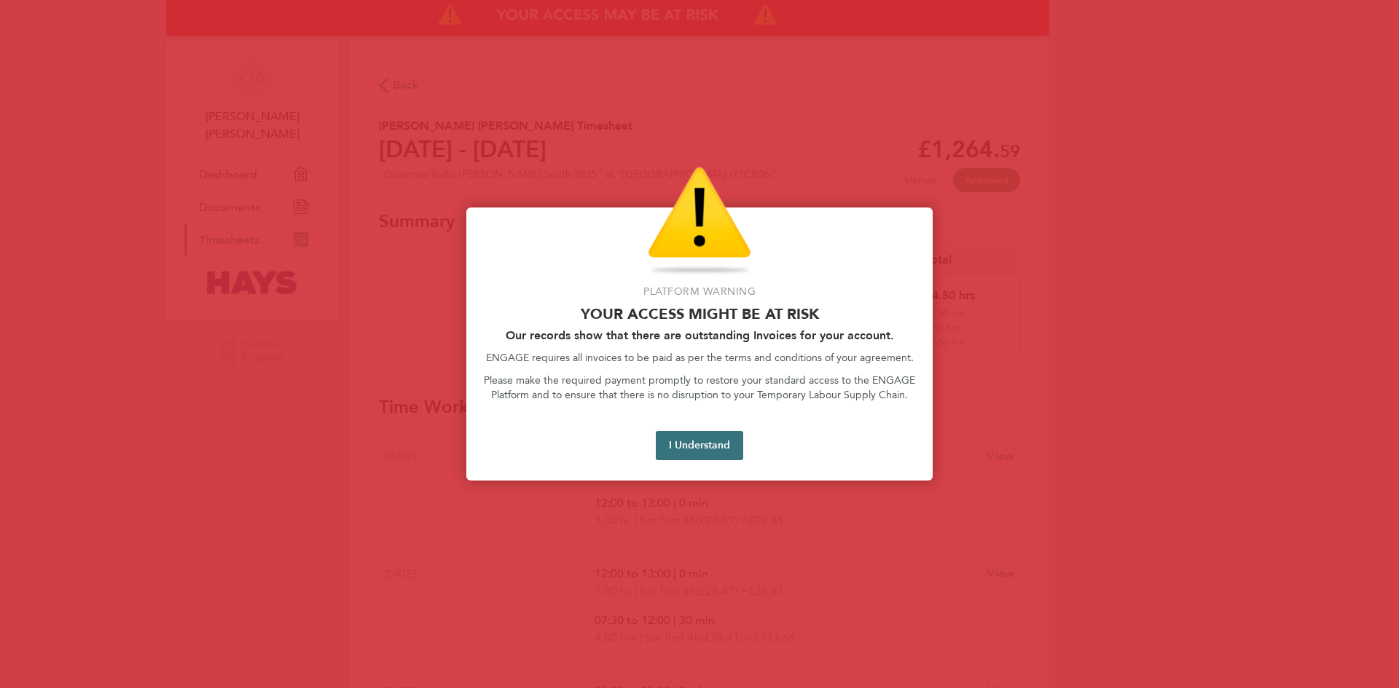
click at [712, 447] on button "I Understand" at bounding box center [699, 445] width 87 height 29
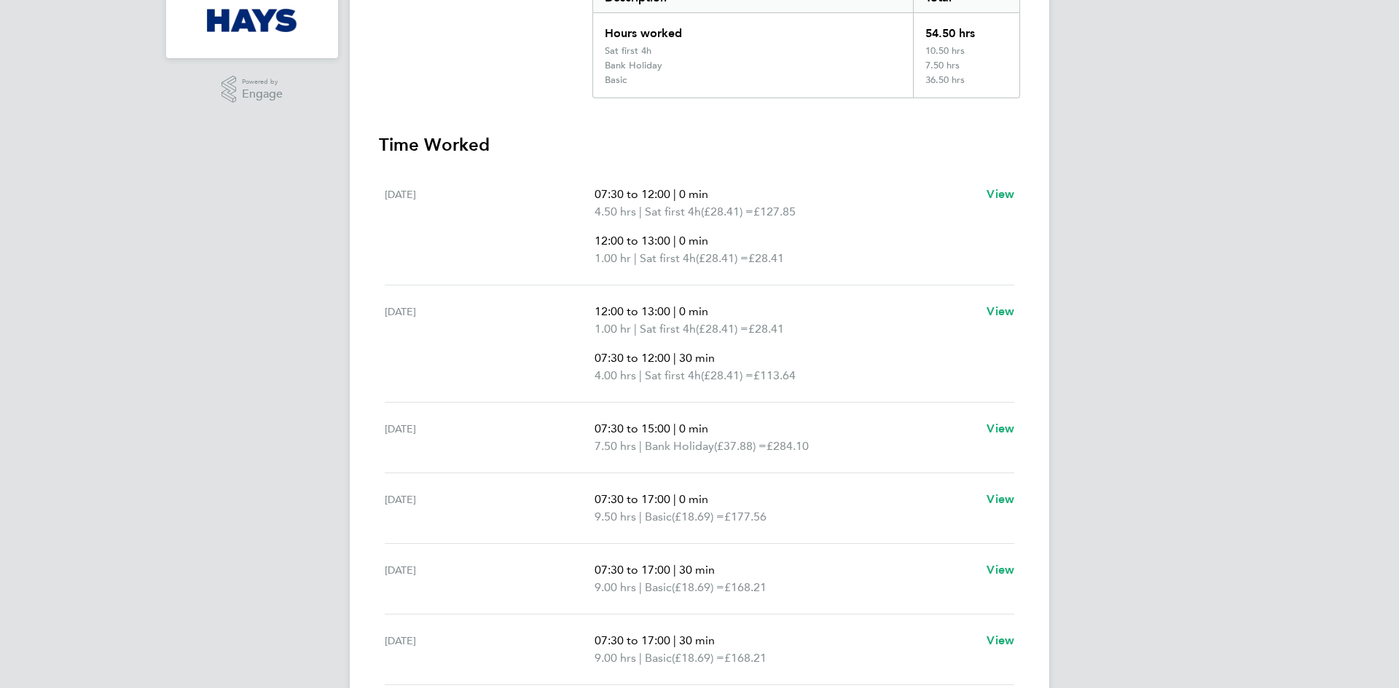
scroll to position [291, 0]
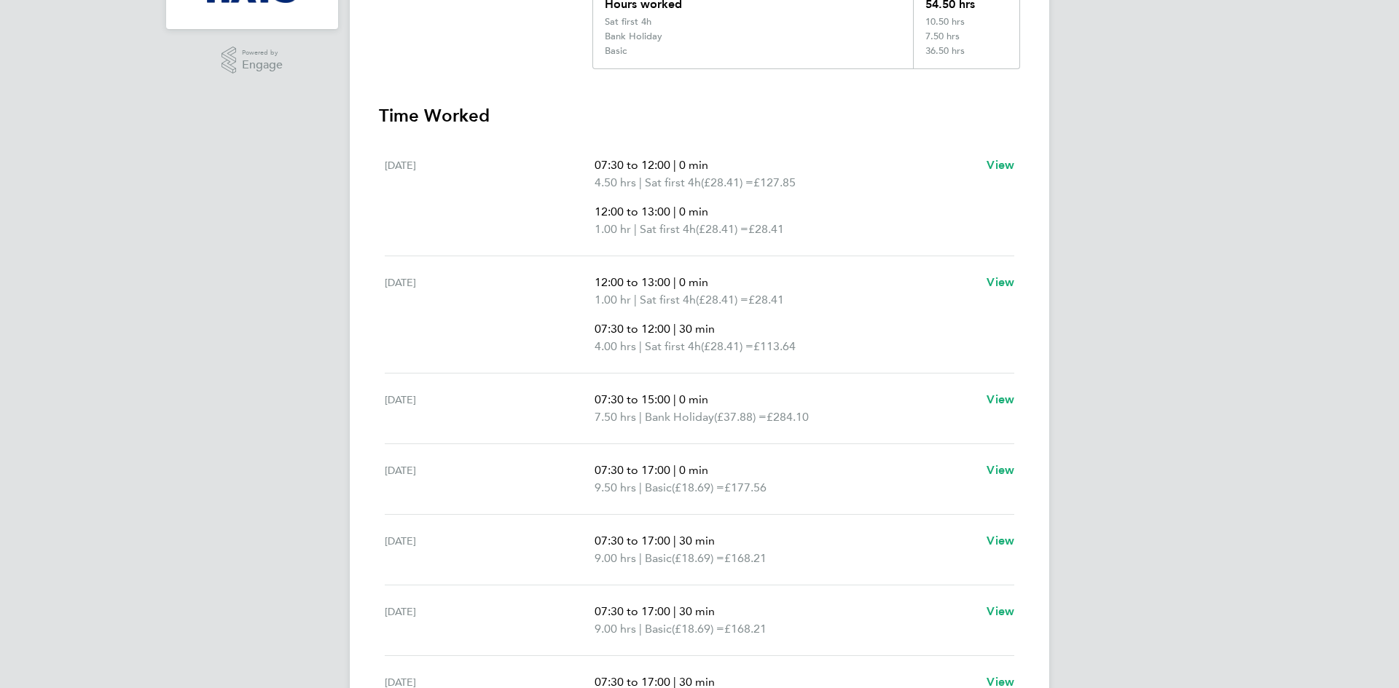
click at [685, 417] on span "Bank Holiday" at bounding box center [679, 417] width 69 height 17
click at [999, 394] on span "View" at bounding box center [1000, 400] width 28 height 14
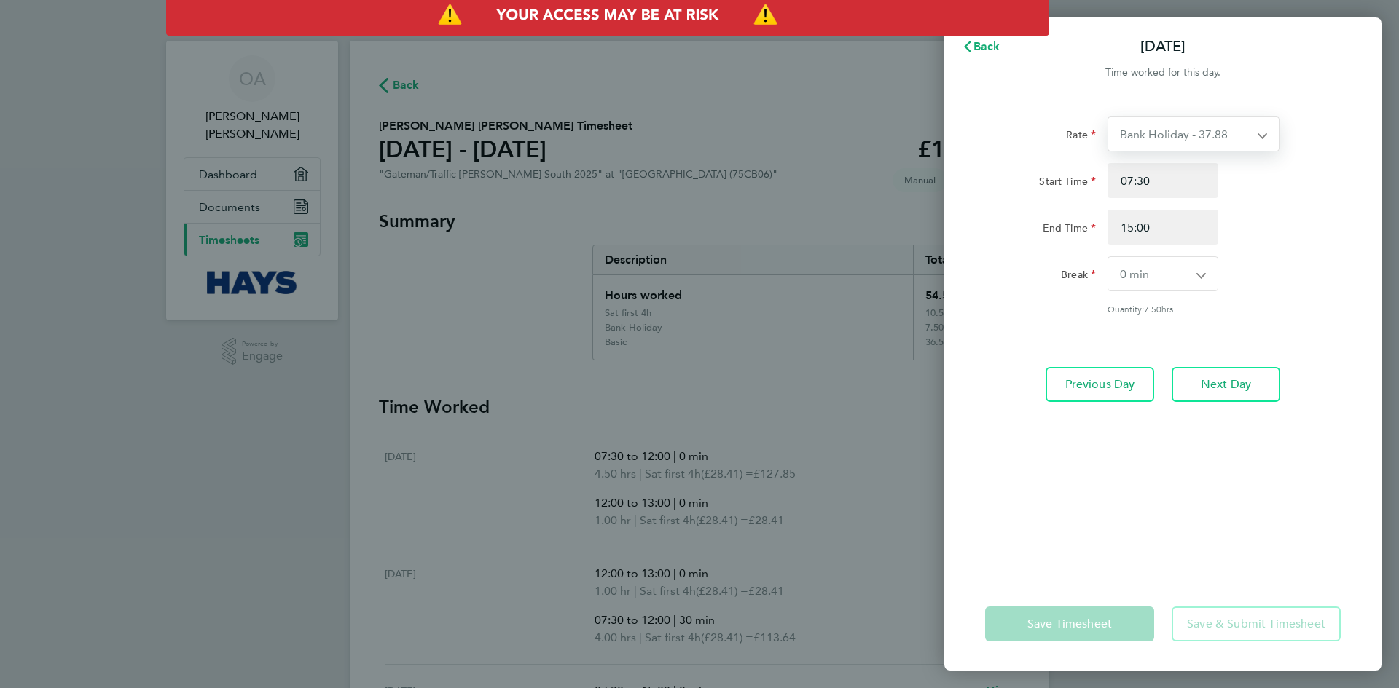
click at [1257, 139] on select "Bank Holiday - 37.88 Sat first 4h - 28.41 Weekday OT 45h+ - 28.41 [DATE] - 37.8…" at bounding box center [1184, 134] width 153 height 34
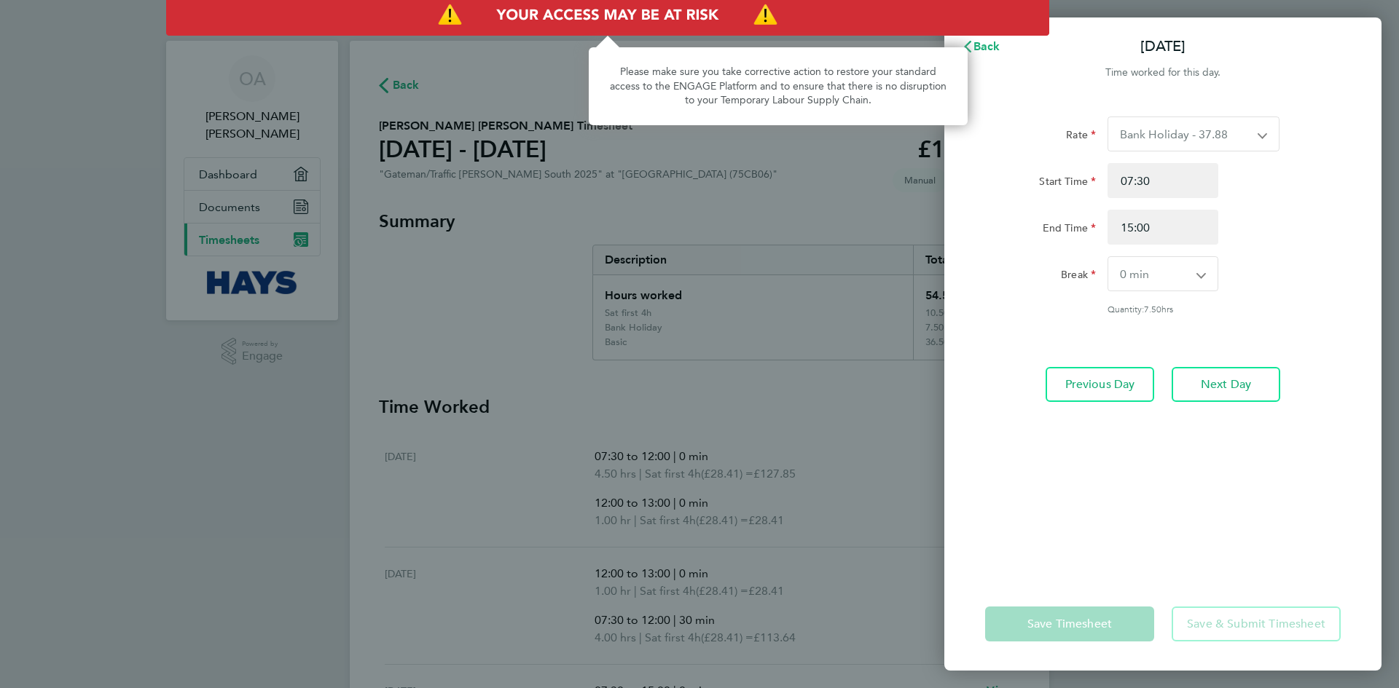
click at [970, 33] on img "Access At Risk" at bounding box center [607, 15] width 883 height 41
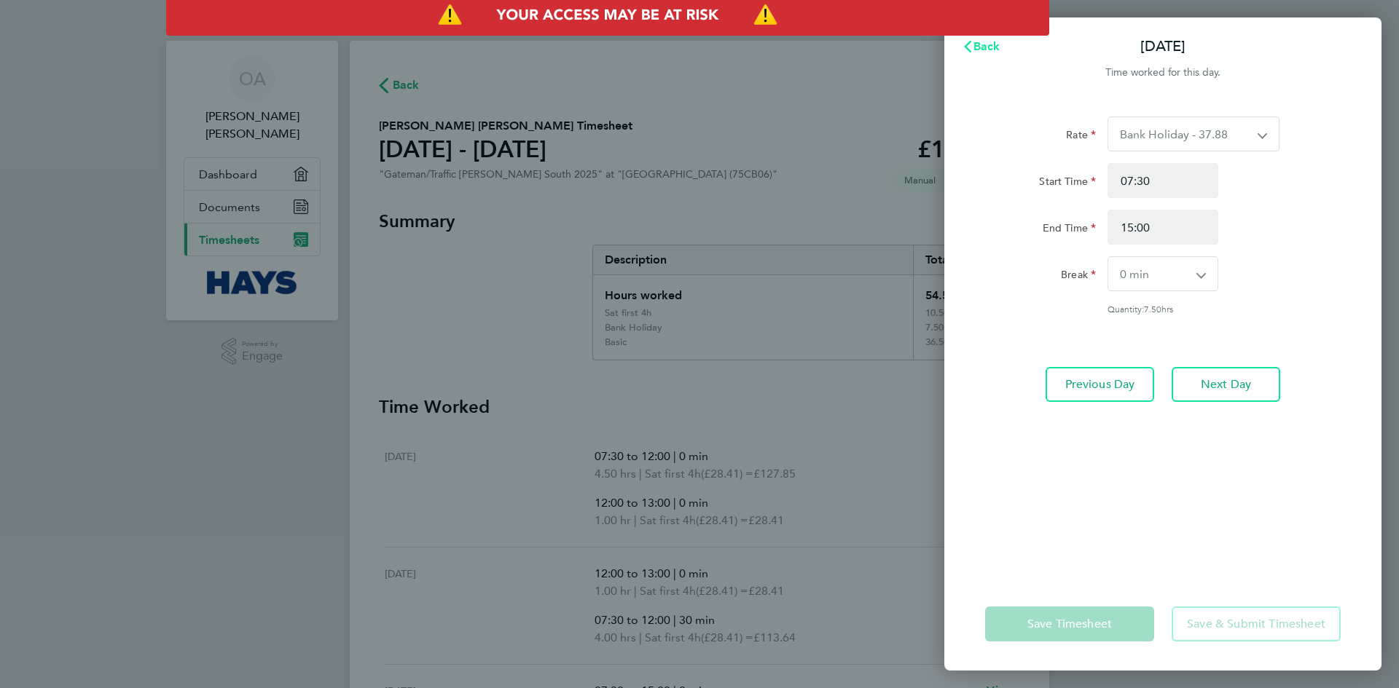
click at [991, 47] on span "Back" at bounding box center [986, 46] width 27 height 14
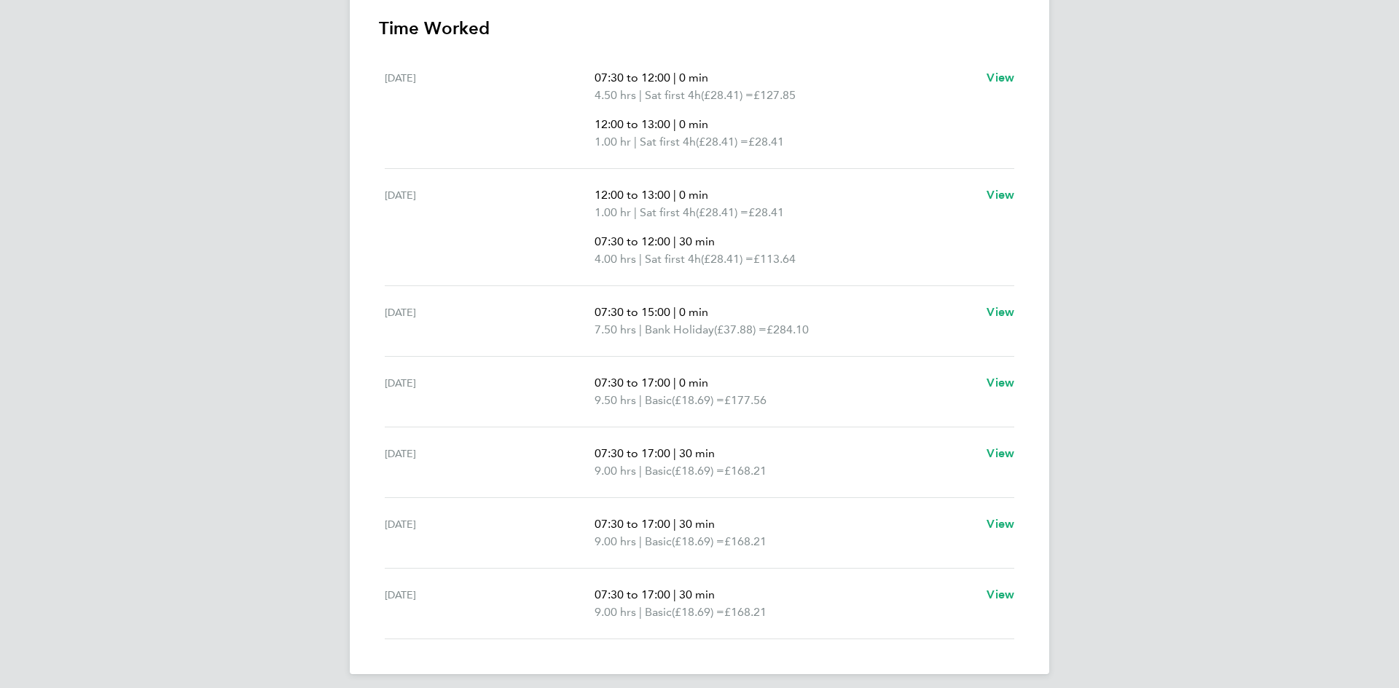
scroll to position [388, 0]
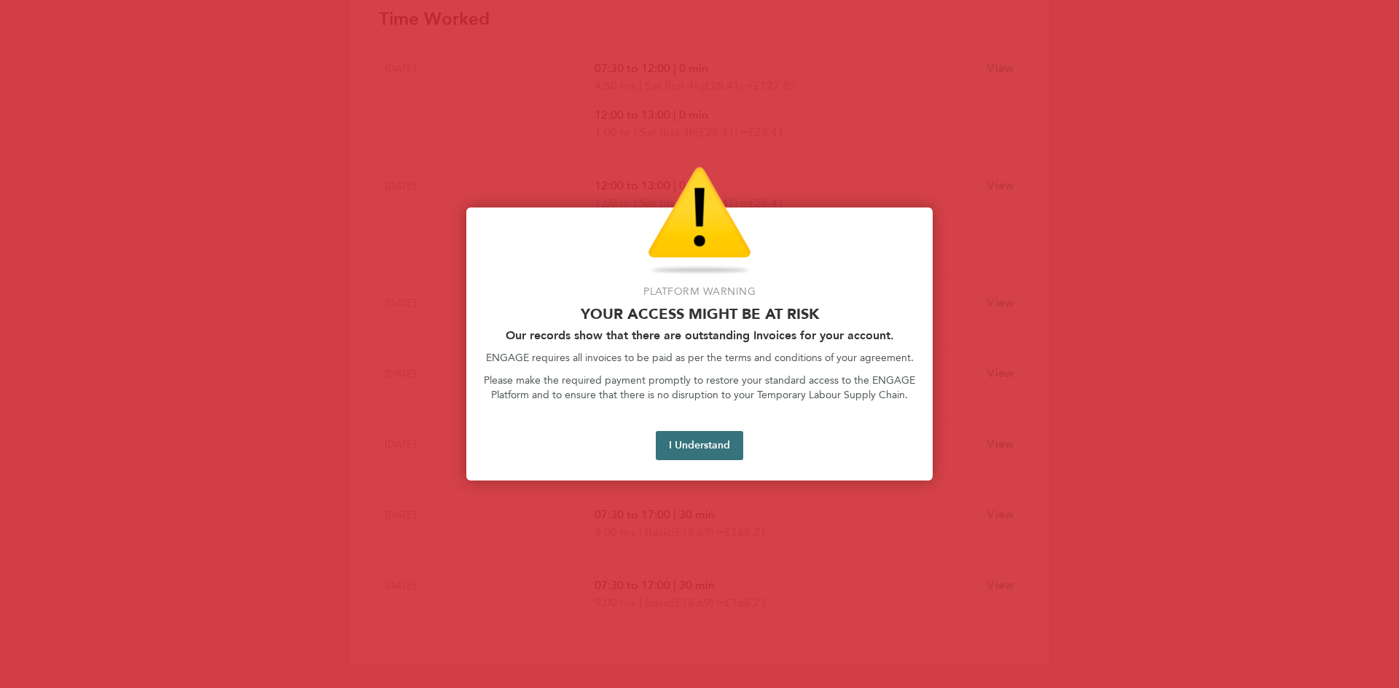
click at [693, 451] on button "I Understand" at bounding box center [699, 445] width 87 height 29
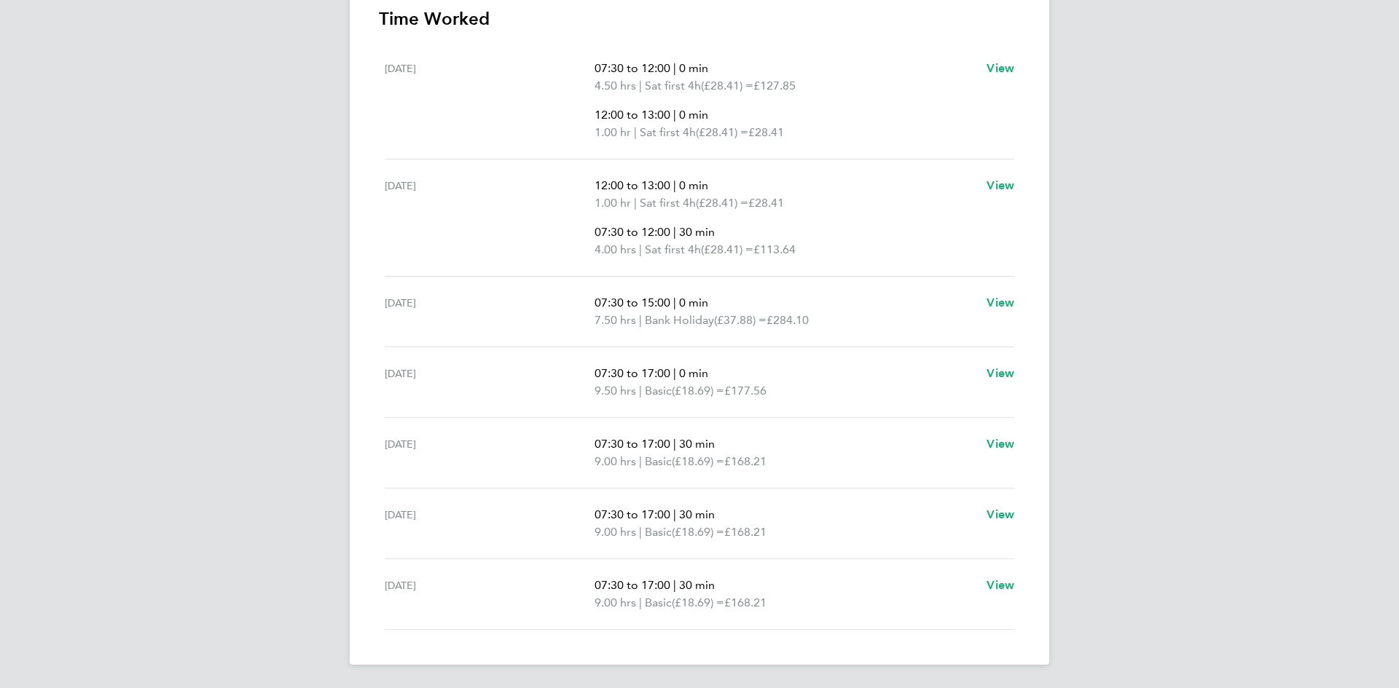
click at [553, 34] on section "Time Worked [DATE] 07:30 to 12:00 | 0 min 4.50 hrs | Sat first 4h (£28.41) = £1…" at bounding box center [699, 318] width 641 height 623
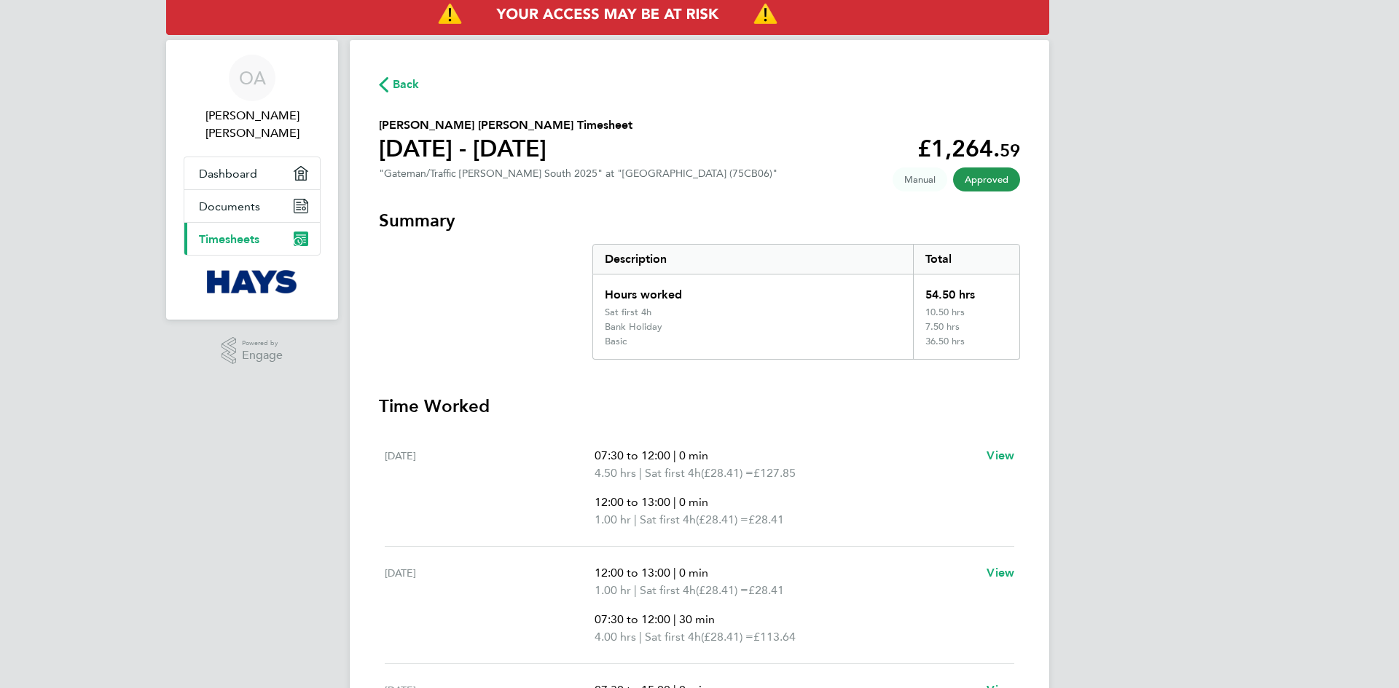
scroll to position [0, 0]
click at [392, 82] on span "Back" at bounding box center [399, 84] width 41 height 14
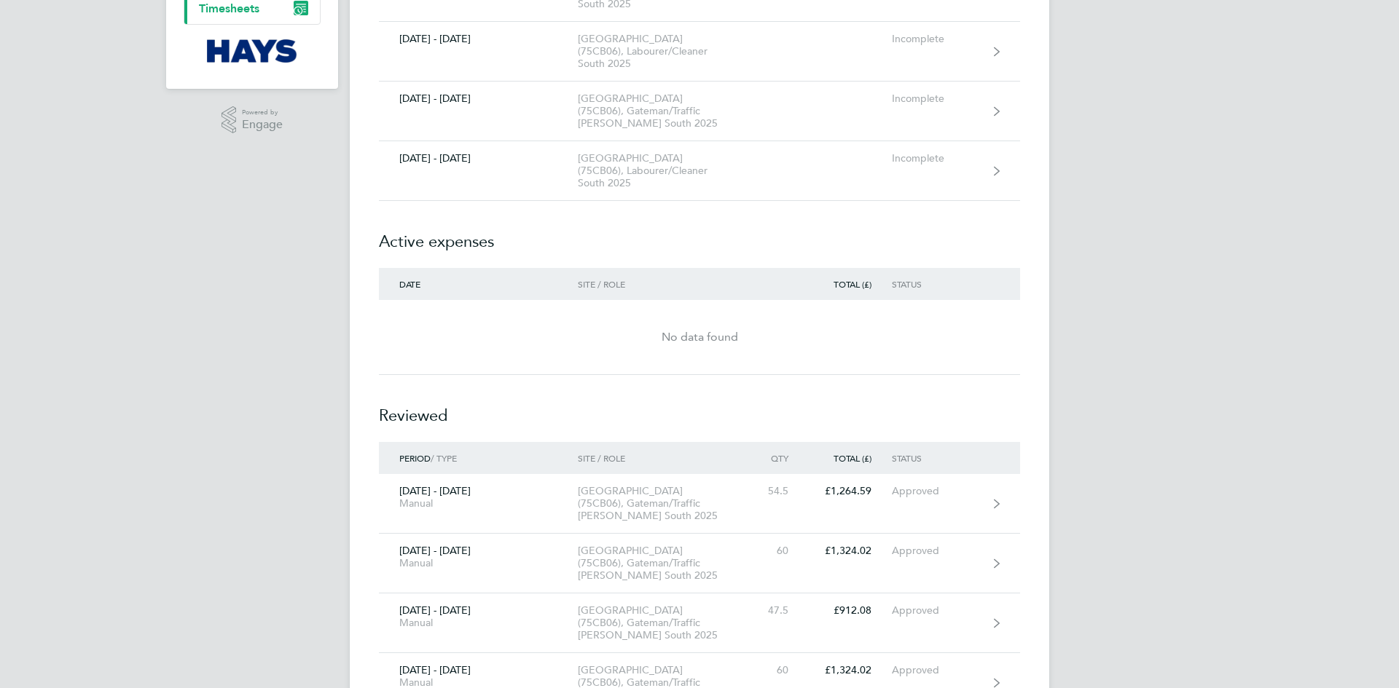
scroll to position [233, 0]
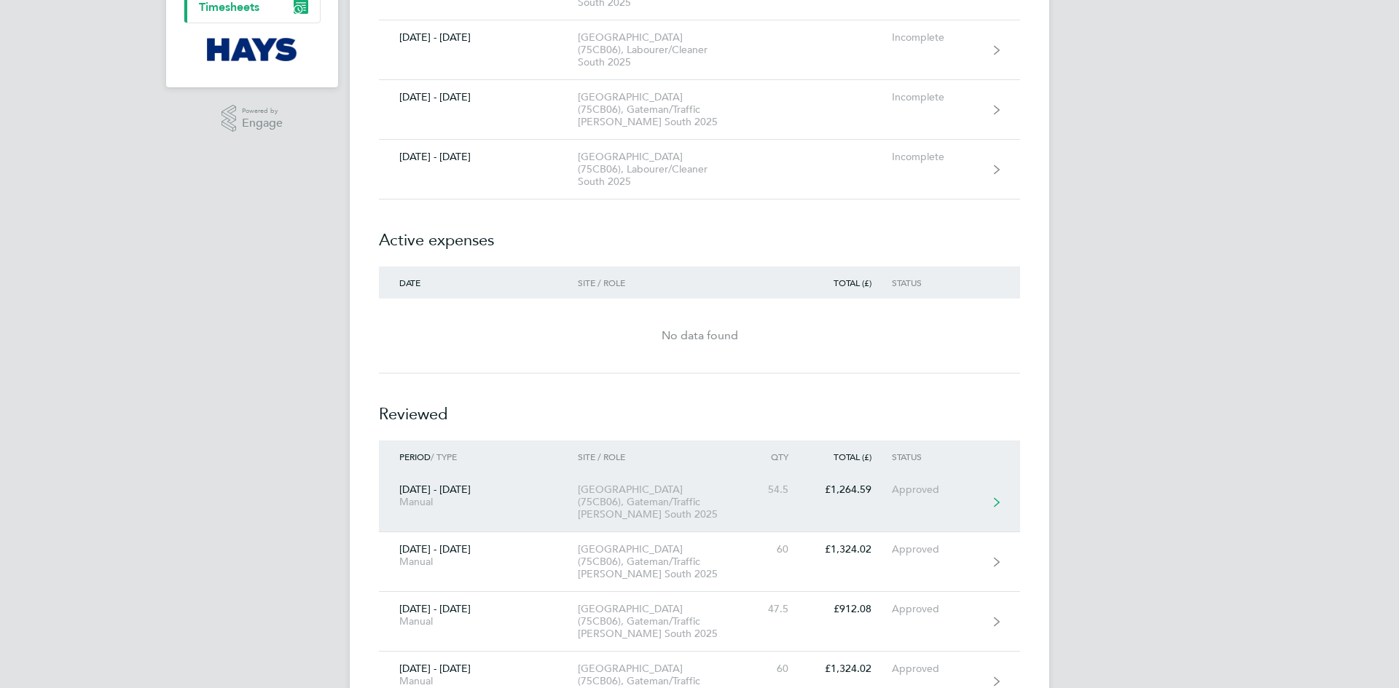
click at [908, 484] on div "Approved" at bounding box center [937, 490] width 90 height 12
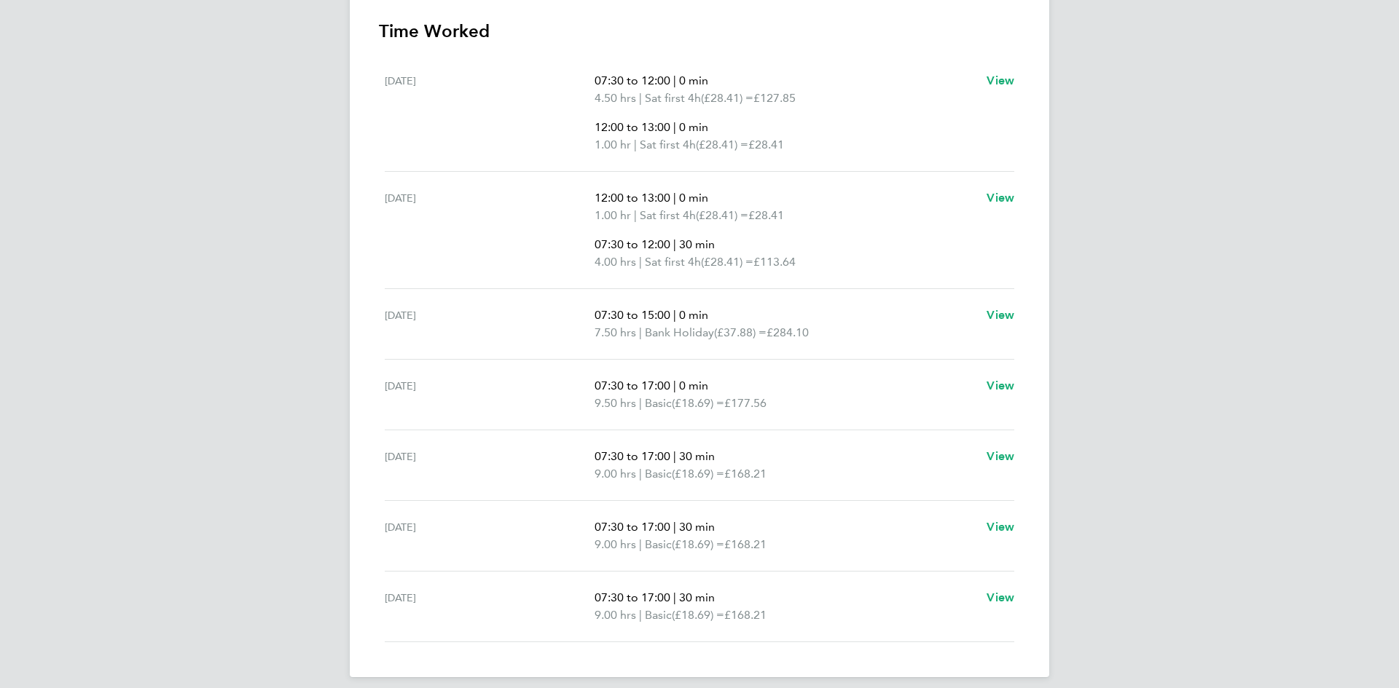
scroll to position [379, 0]
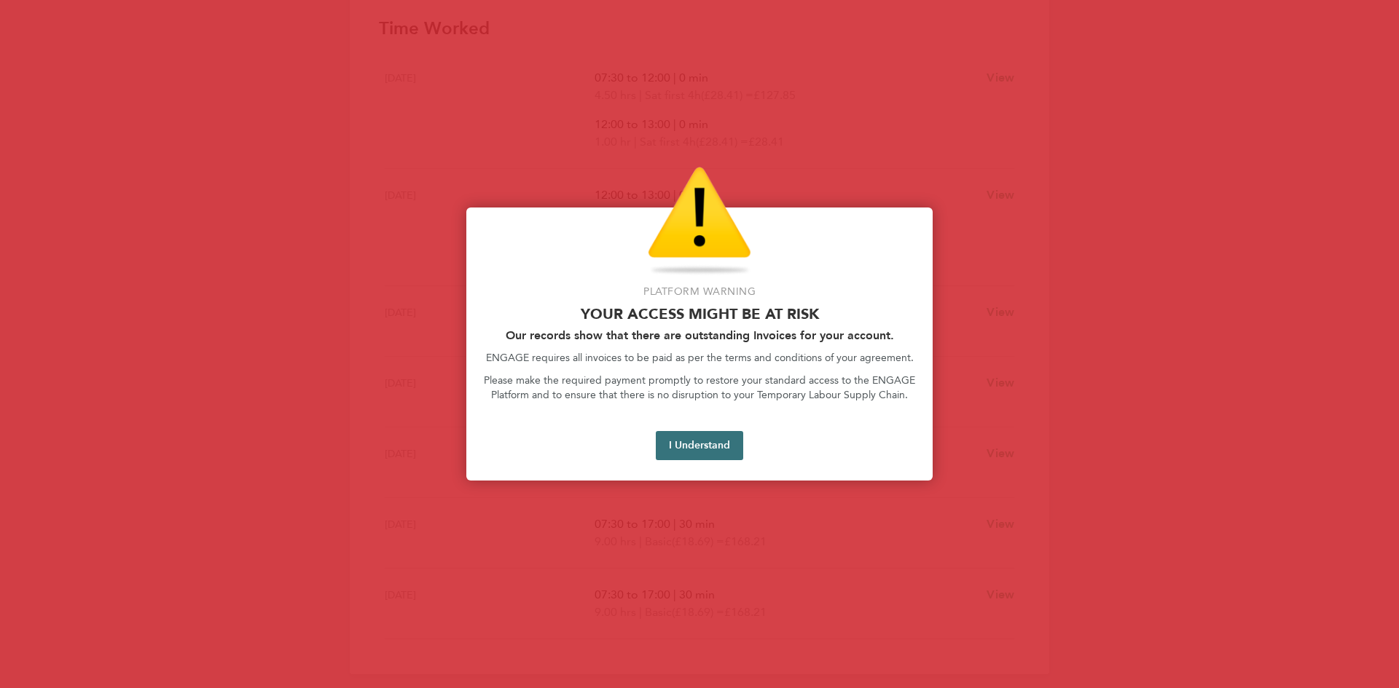
click at [696, 453] on button "I Understand" at bounding box center [699, 445] width 87 height 29
